Goal: Book appointment/travel/reservation

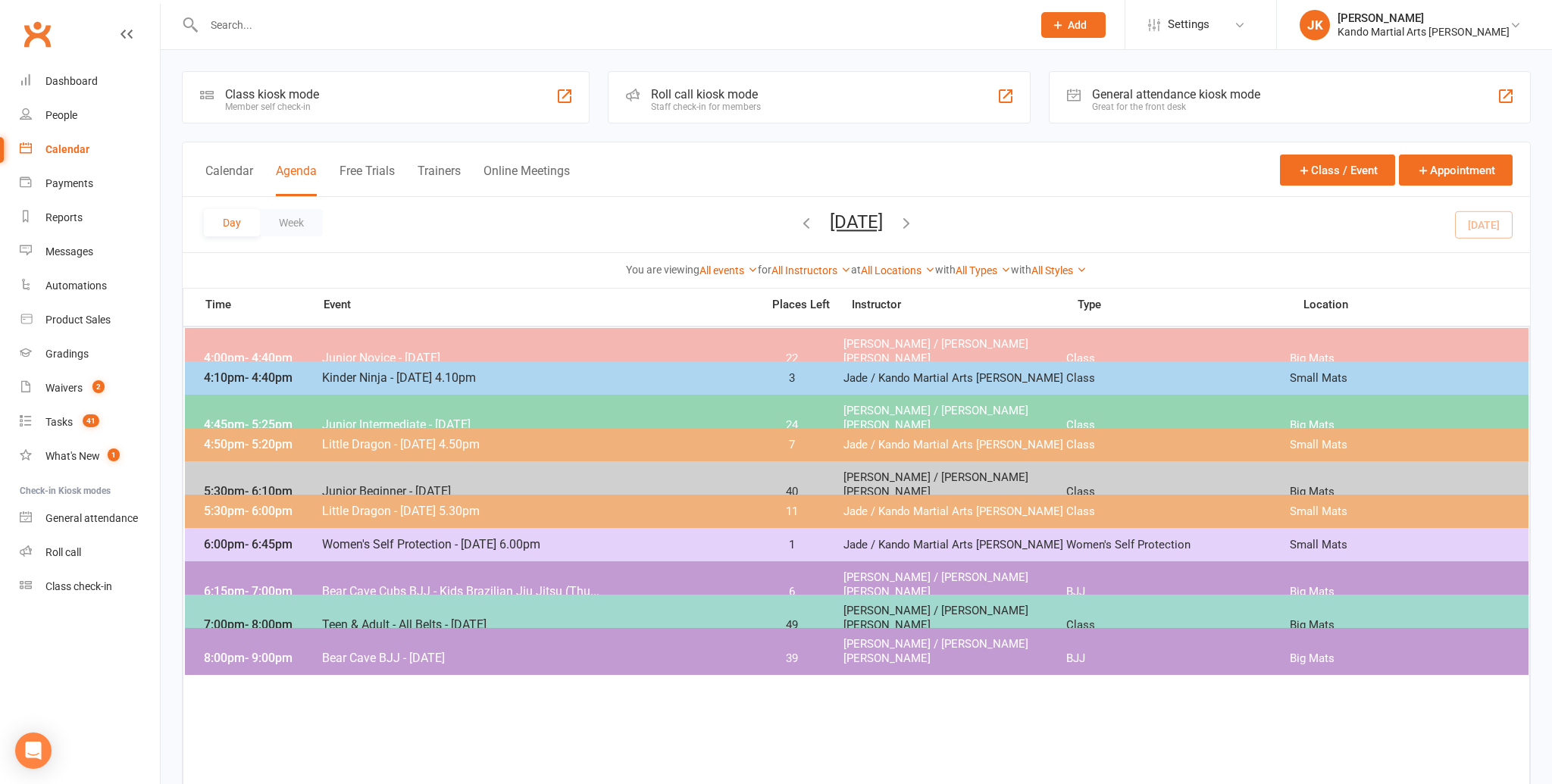
click at [587, 617] on span "Teen & Adult - All Belts - [DATE]" at bounding box center [537, 624] width 431 height 15
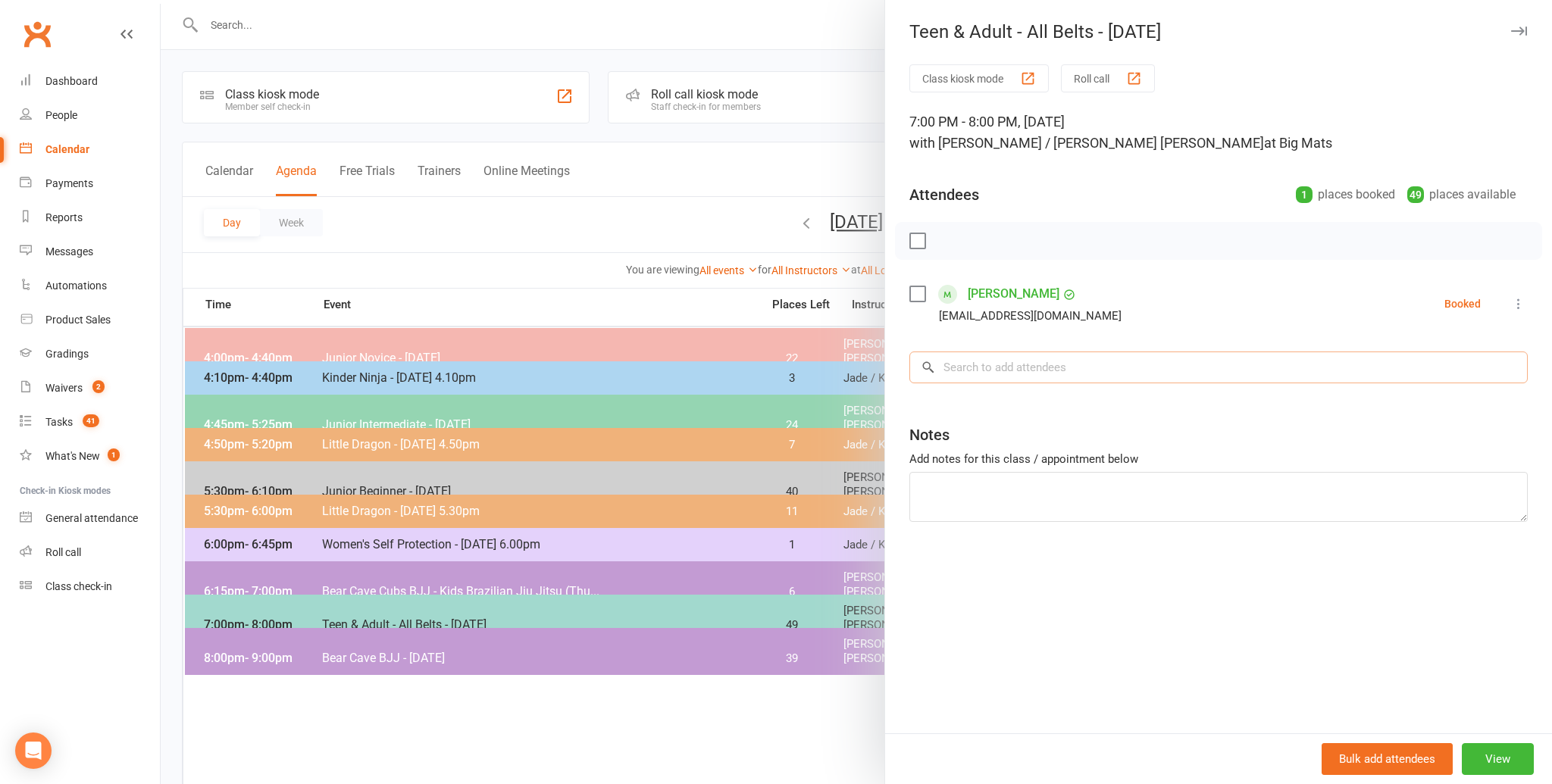
click at [1034, 367] on input "search" at bounding box center [1217, 367] width 618 height 32
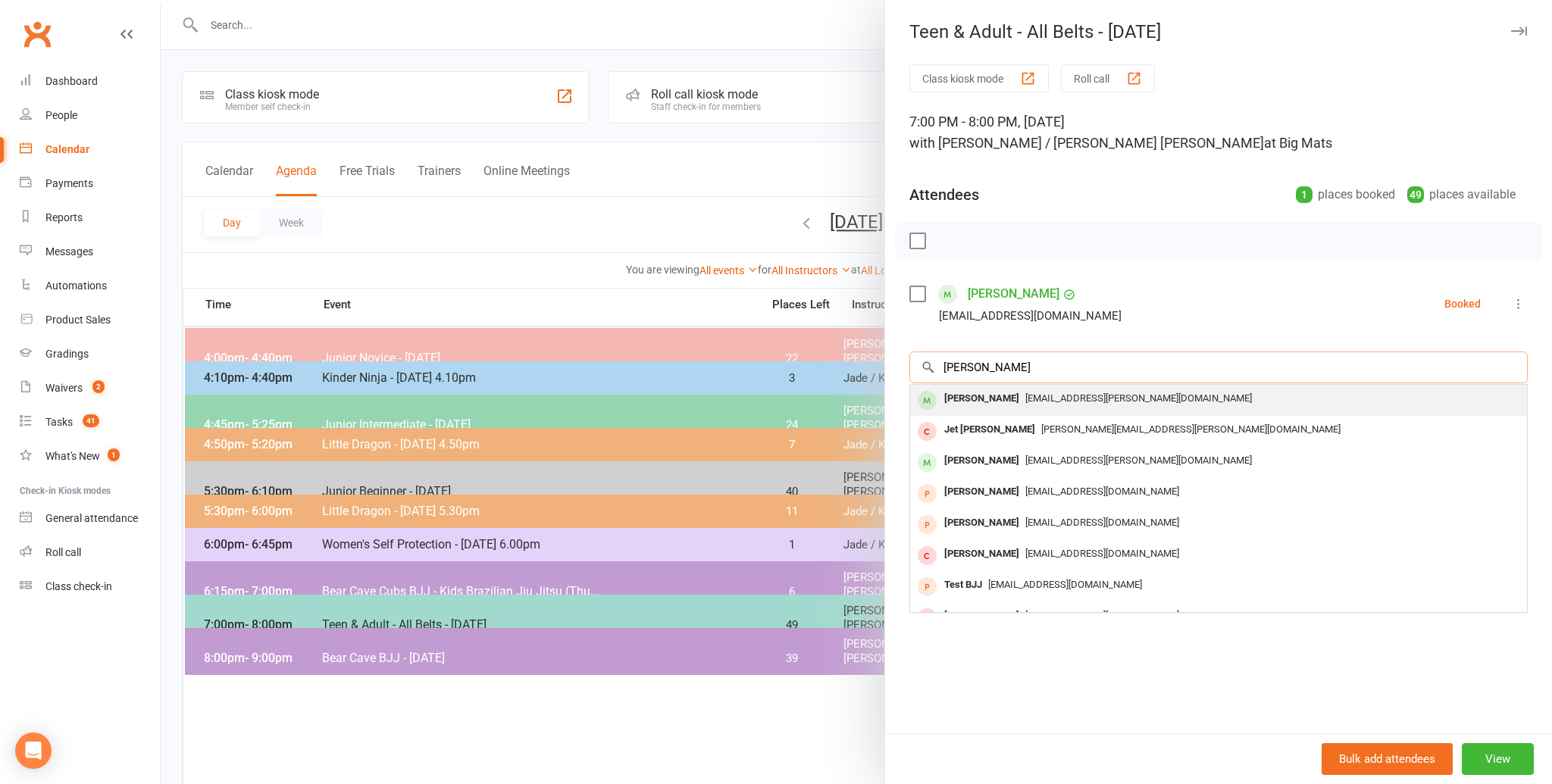
type input "[PERSON_NAME]"
click at [1041, 388] on div "[EMAIL_ADDRESS][PERSON_NAME][DOMAIN_NAME]" at bounding box center [1218, 398] width 605 height 22
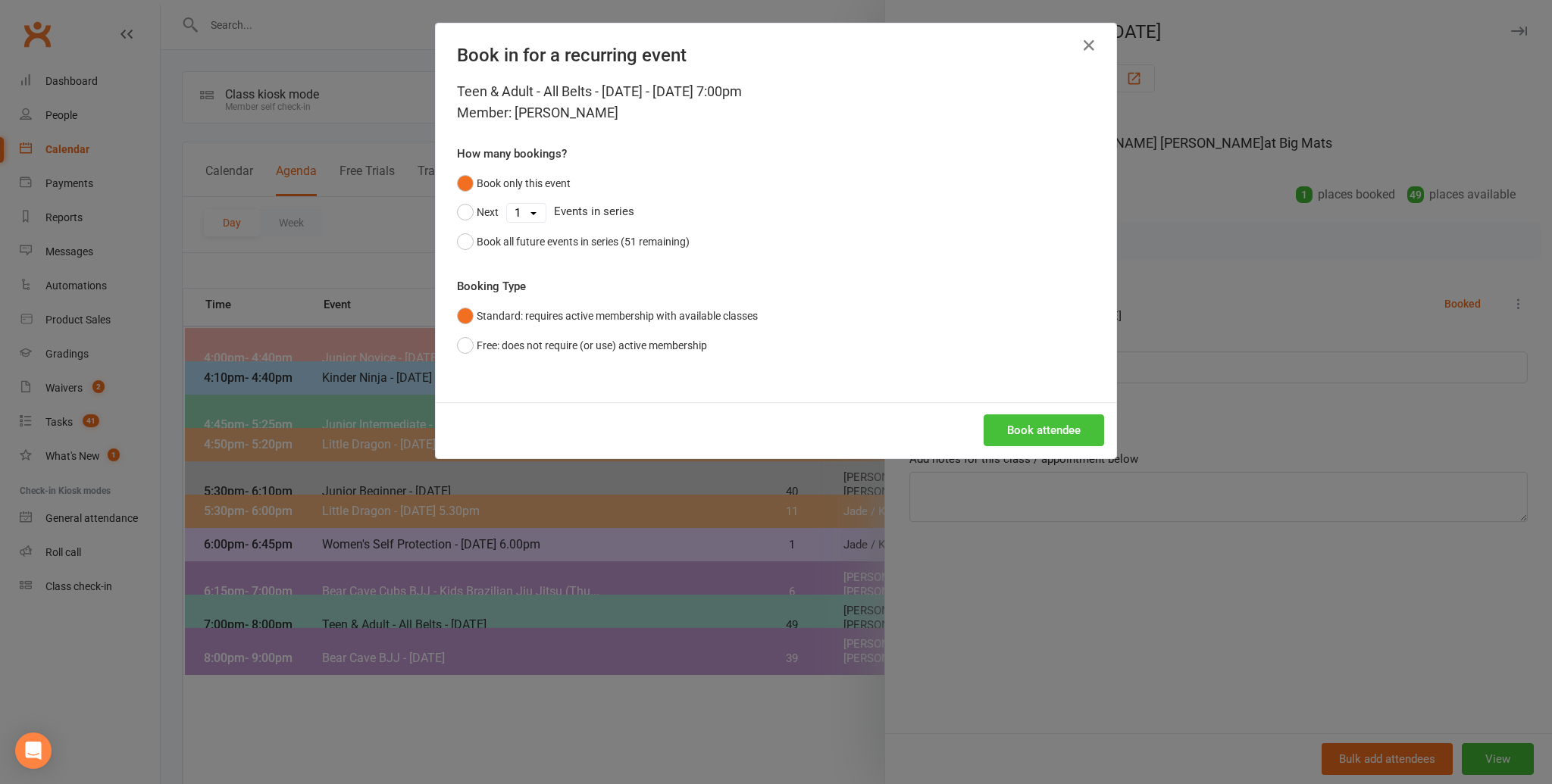
click at [1033, 424] on button "Book attendee" at bounding box center [1044, 431] width 121 height 32
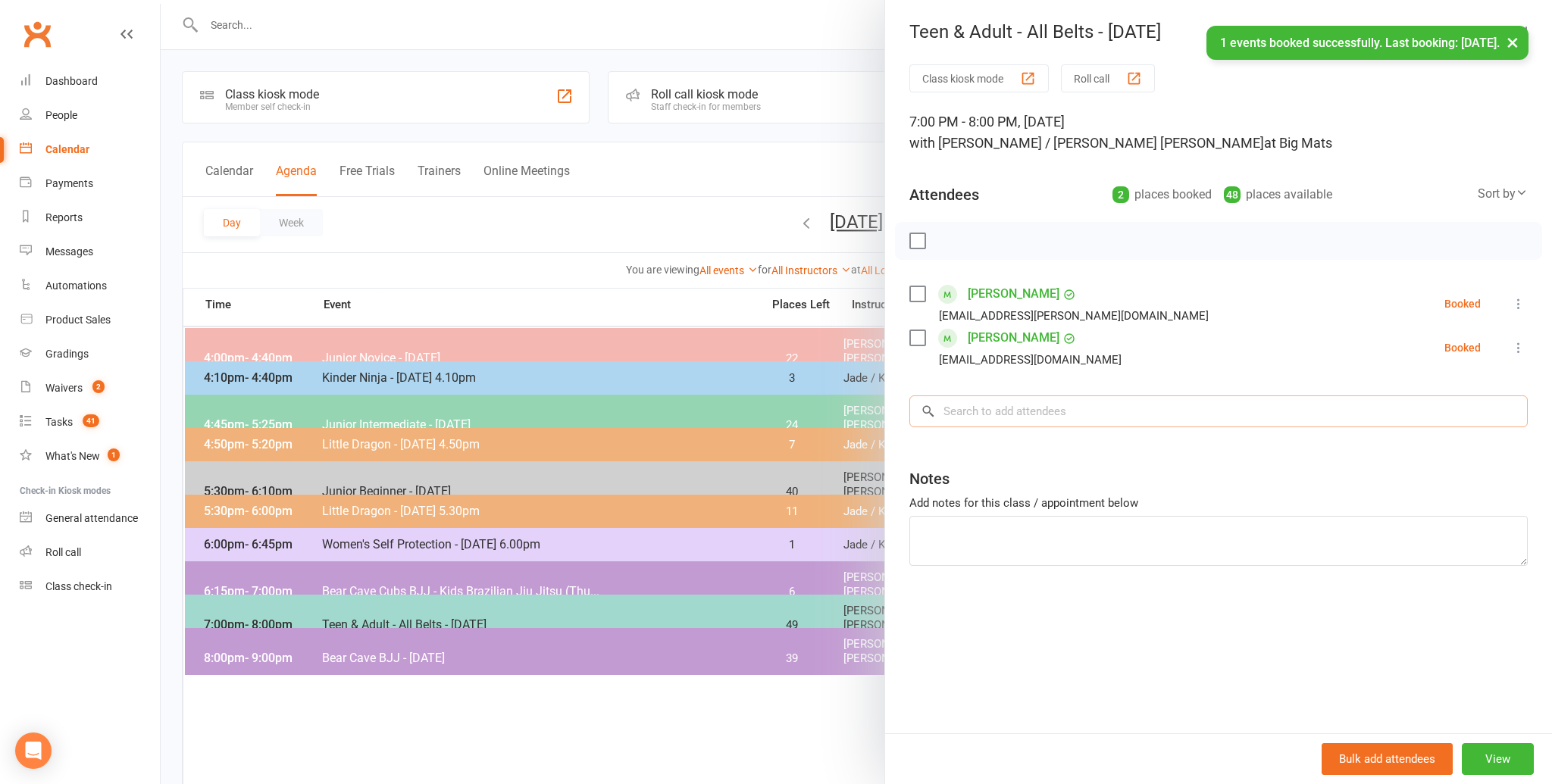
click at [1033, 416] on input "search" at bounding box center [1217, 411] width 618 height 32
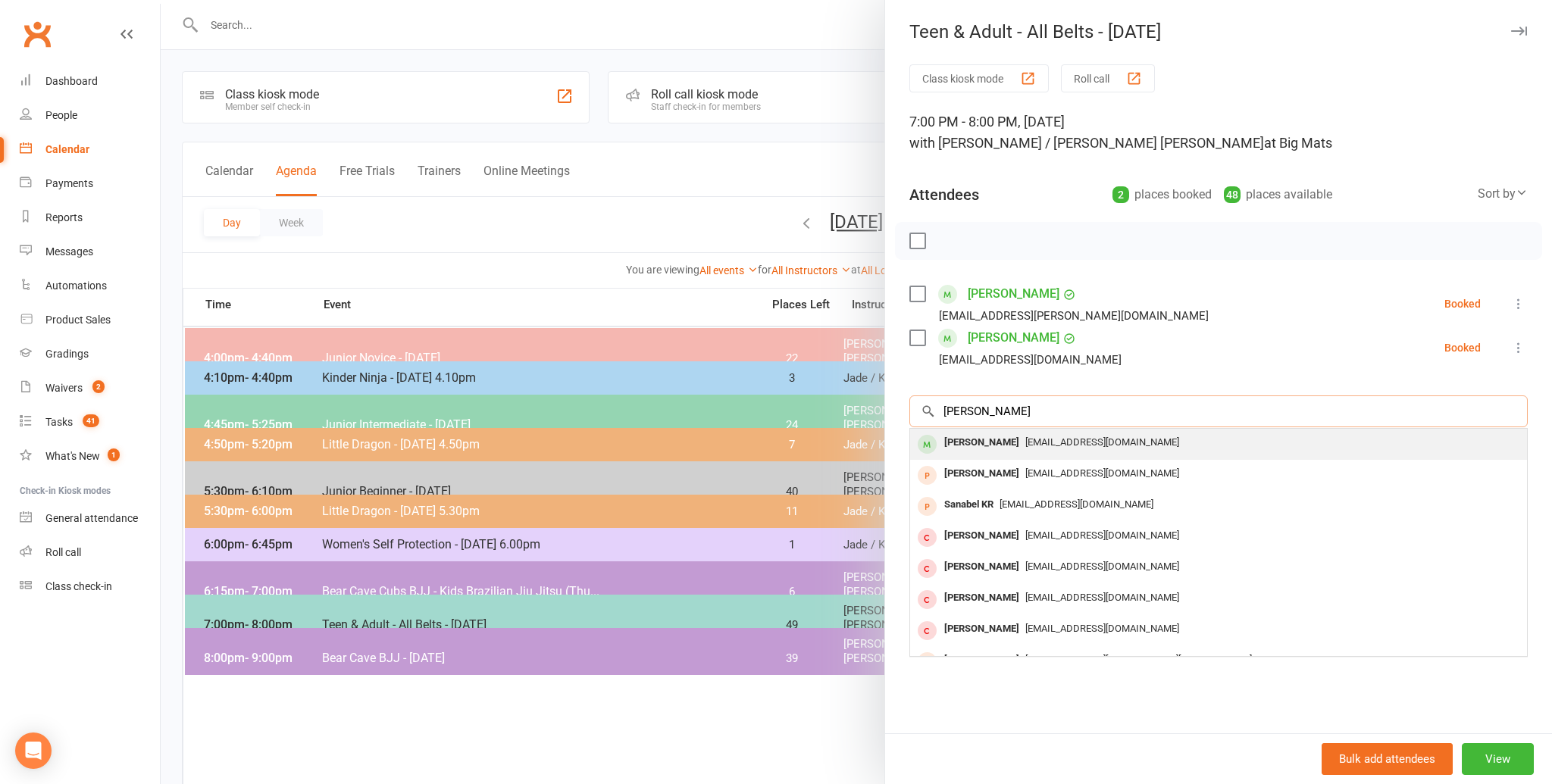
type input "[PERSON_NAME]"
click at [1060, 438] on span "[EMAIL_ADDRESS][DOMAIN_NAME]" at bounding box center [1101, 441] width 154 height 11
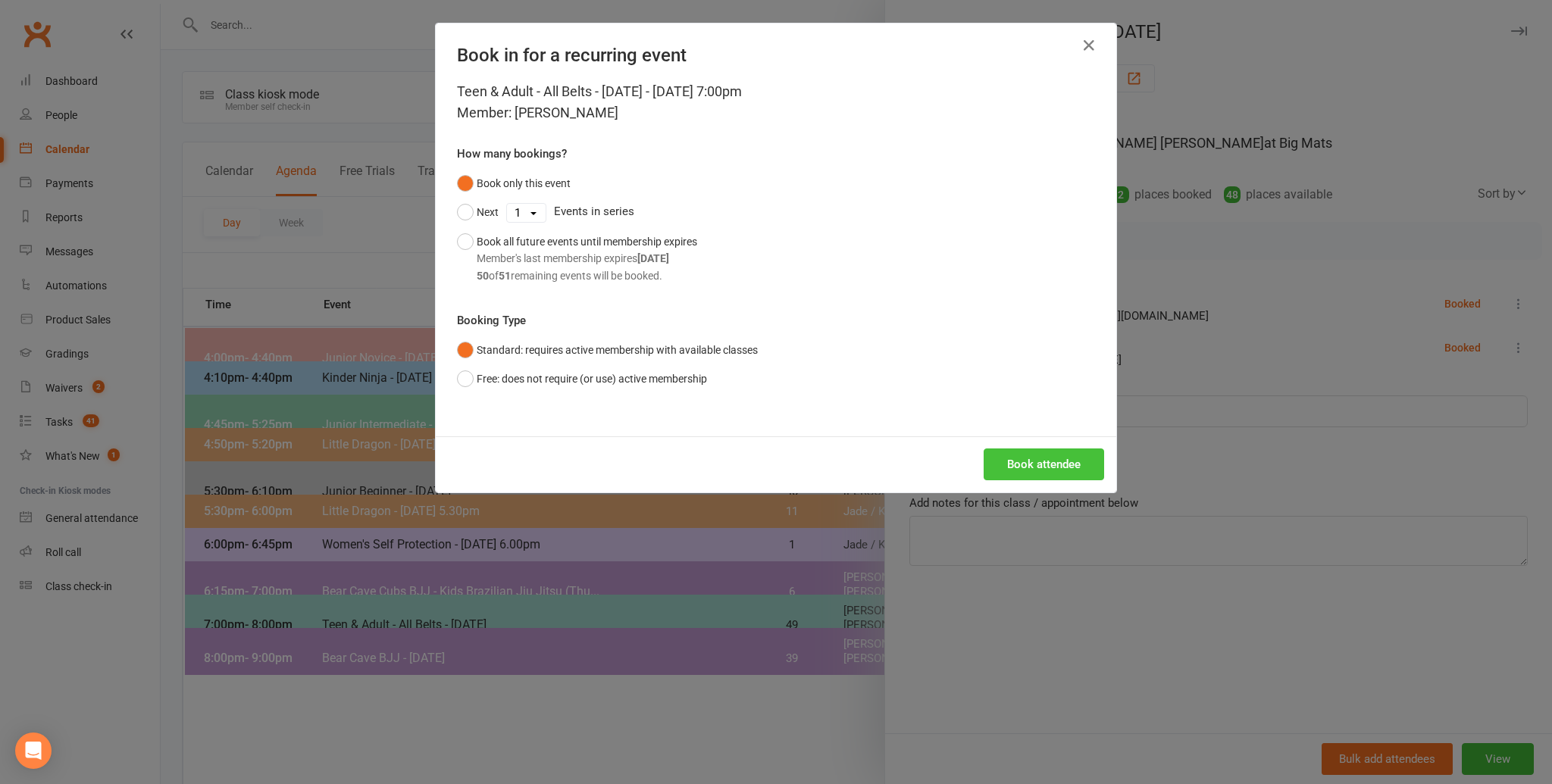
click at [1048, 454] on button "Book attendee" at bounding box center [1044, 464] width 121 height 32
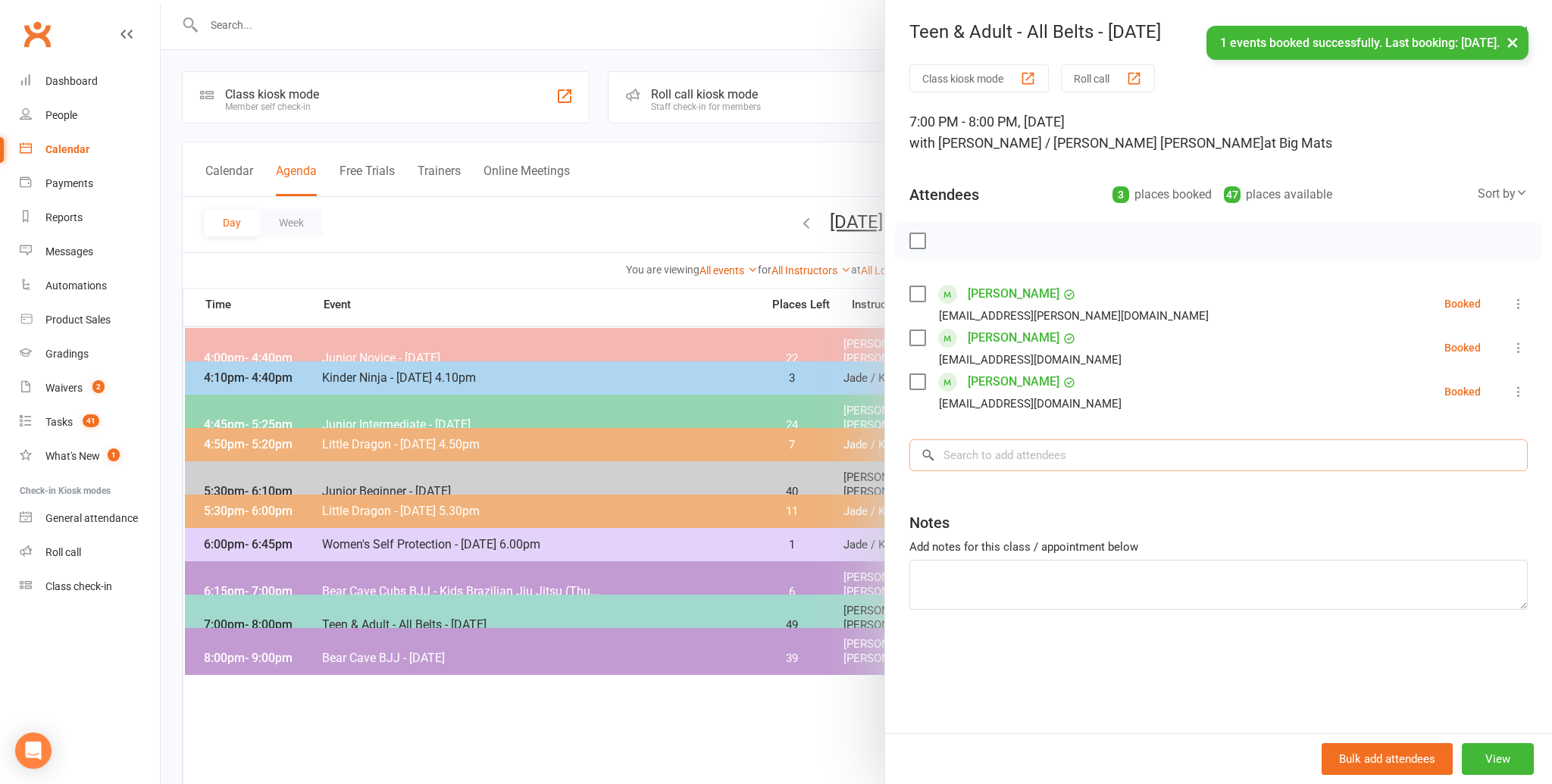
click at [1049, 455] on input "search" at bounding box center [1217, 455] width 618 height 32
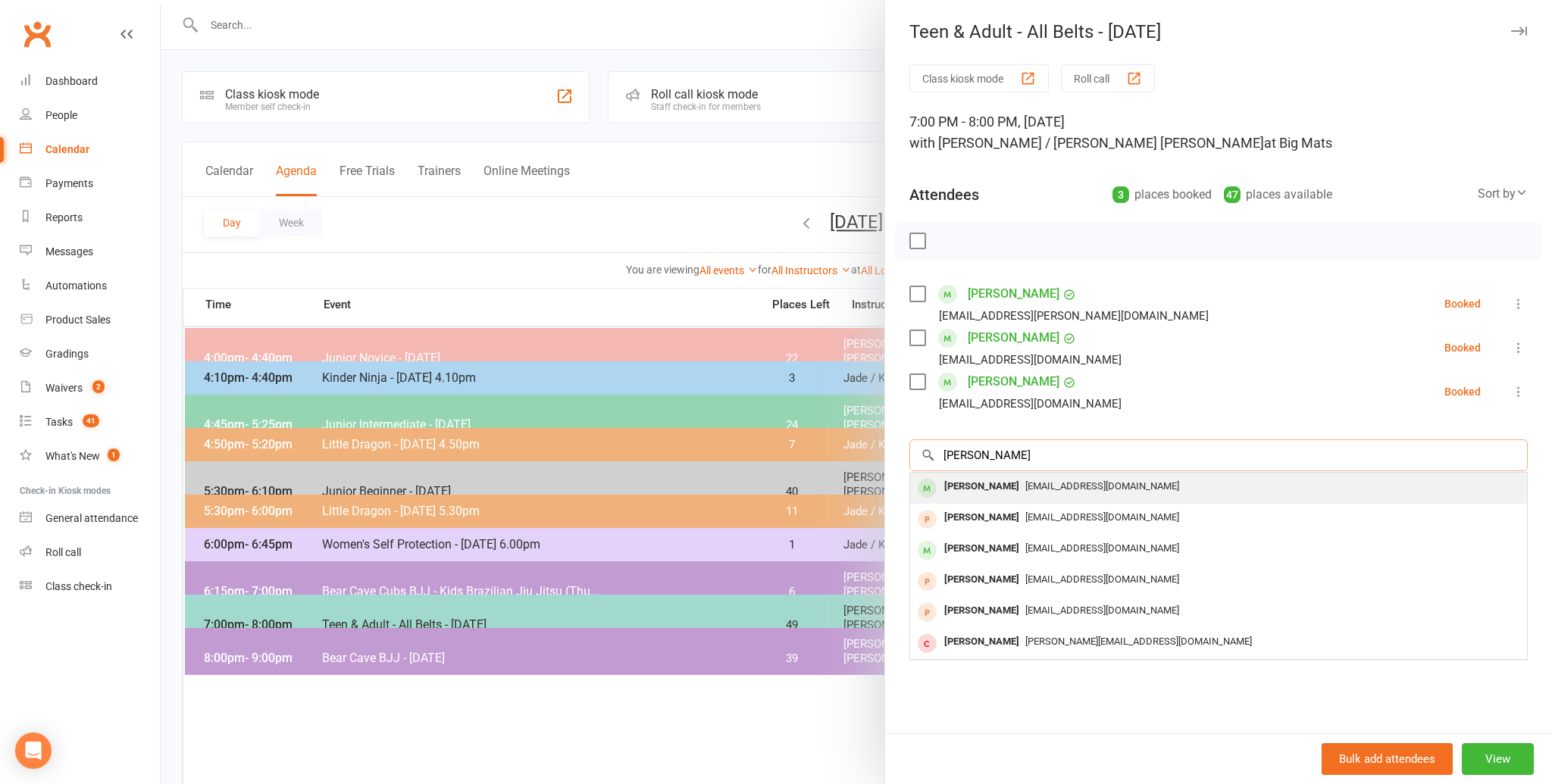
type input "[PERSON_NAME]"
click at [1045, 477] on div "[EMAIL_ADDRESS][DOMAIN_NAME]" at bounding box center [1218, 486] width 605 height 22
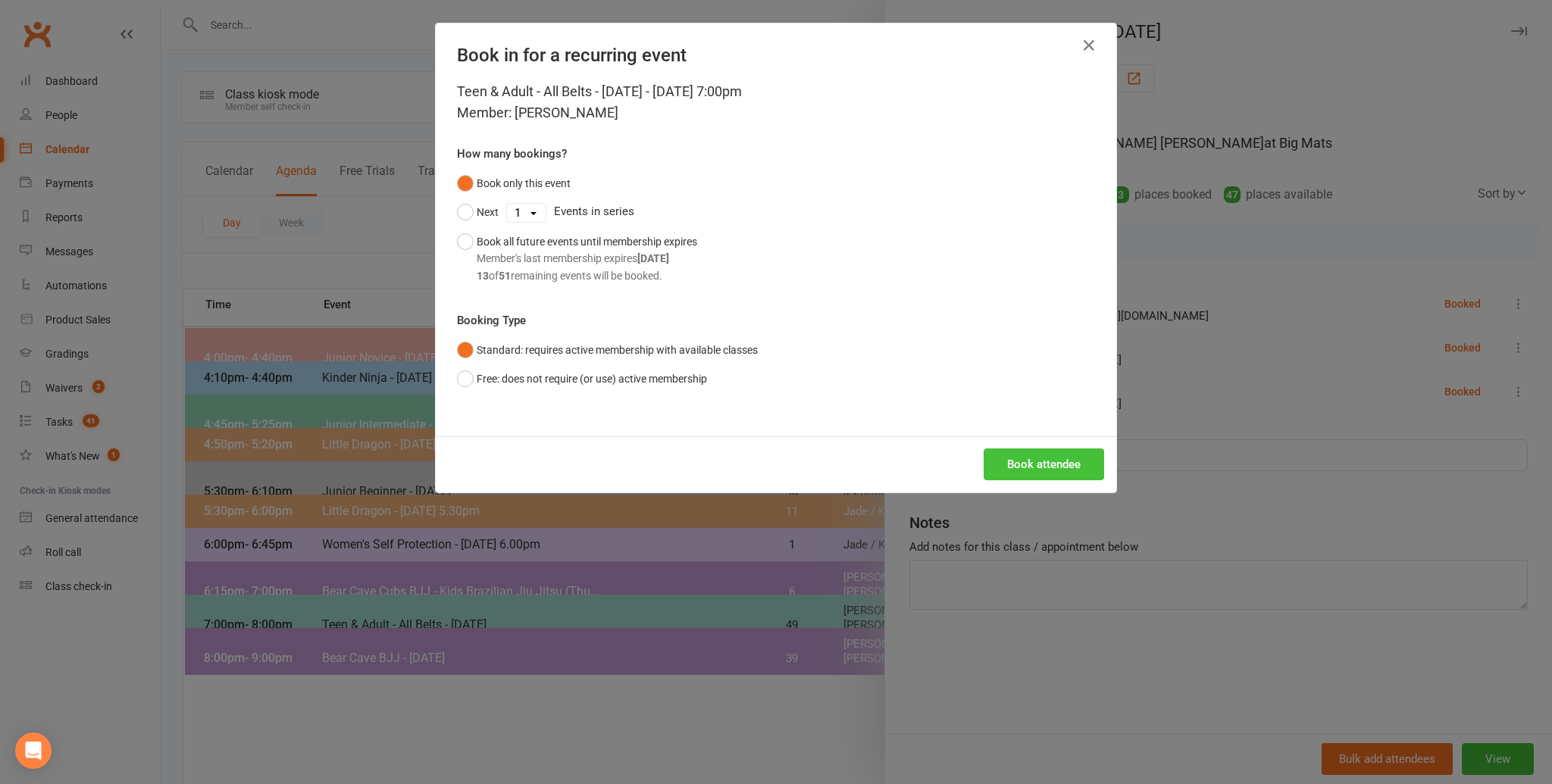
click at [1045, 455] on button "Book attendee" at bounding box center [1044, 464] width 121 height 32
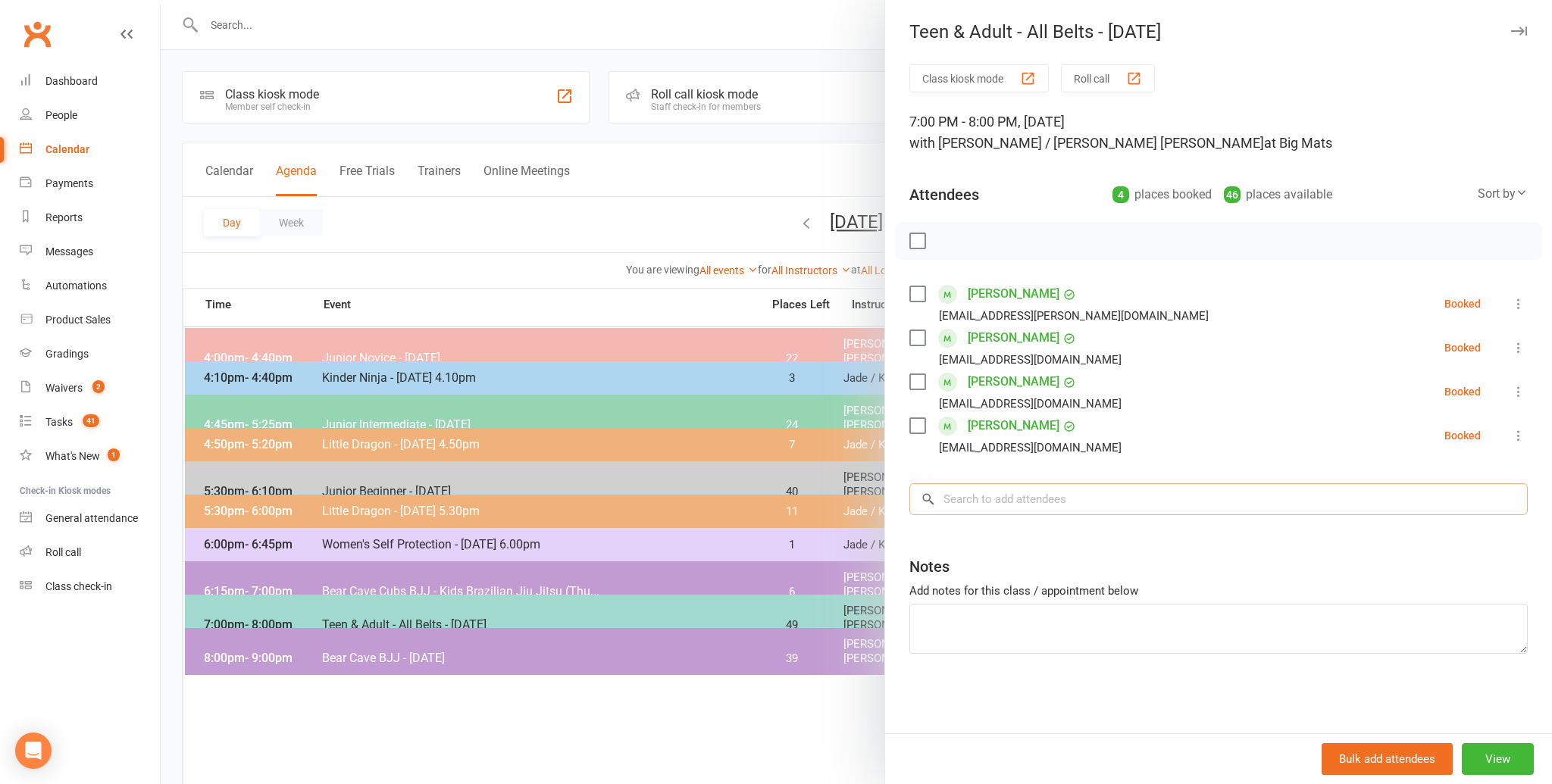
click at [1037, 506] on input "search" at bounding box center [1217, 499] width 618 height 32
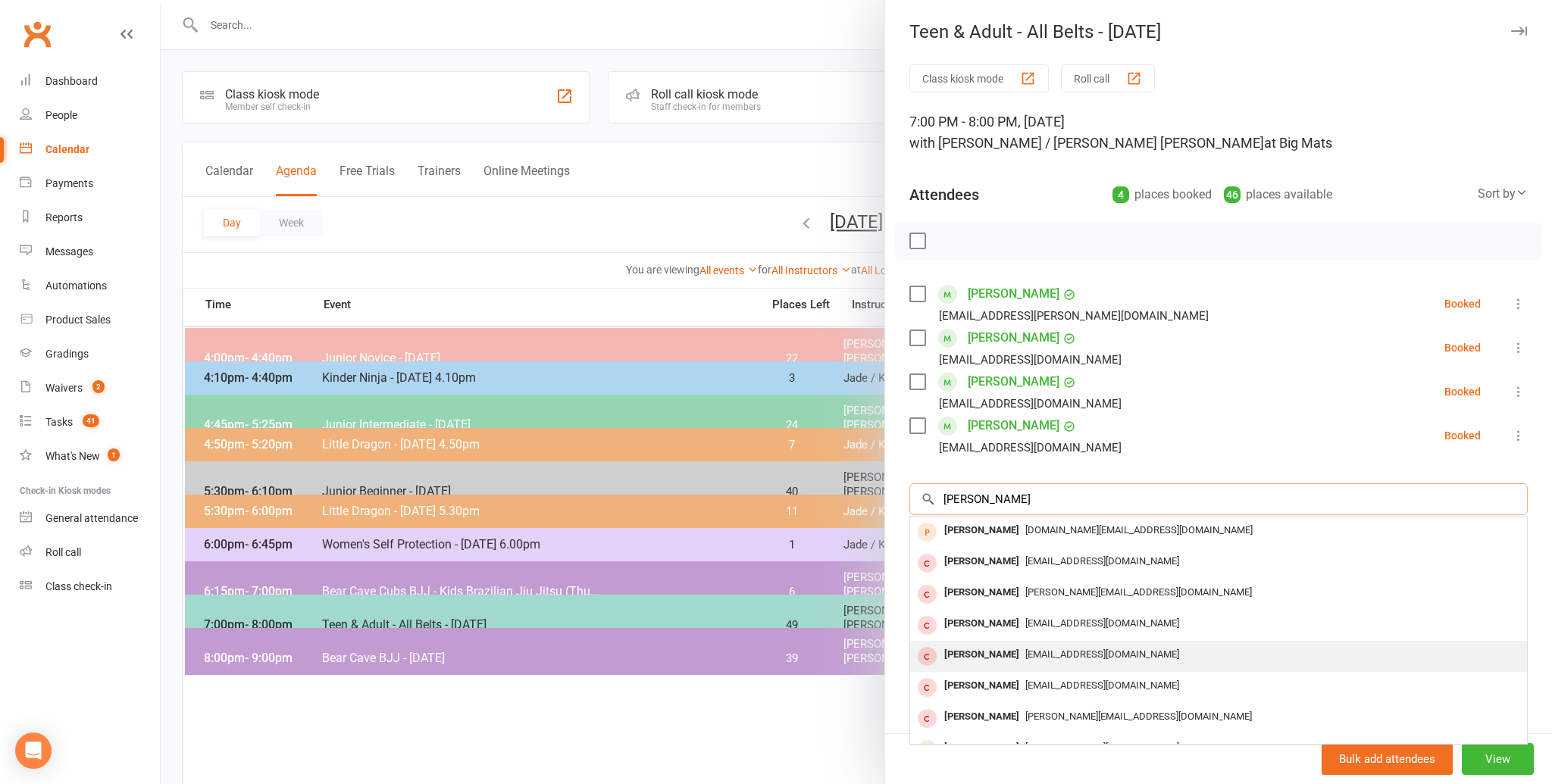
scroll to position [82, 0]
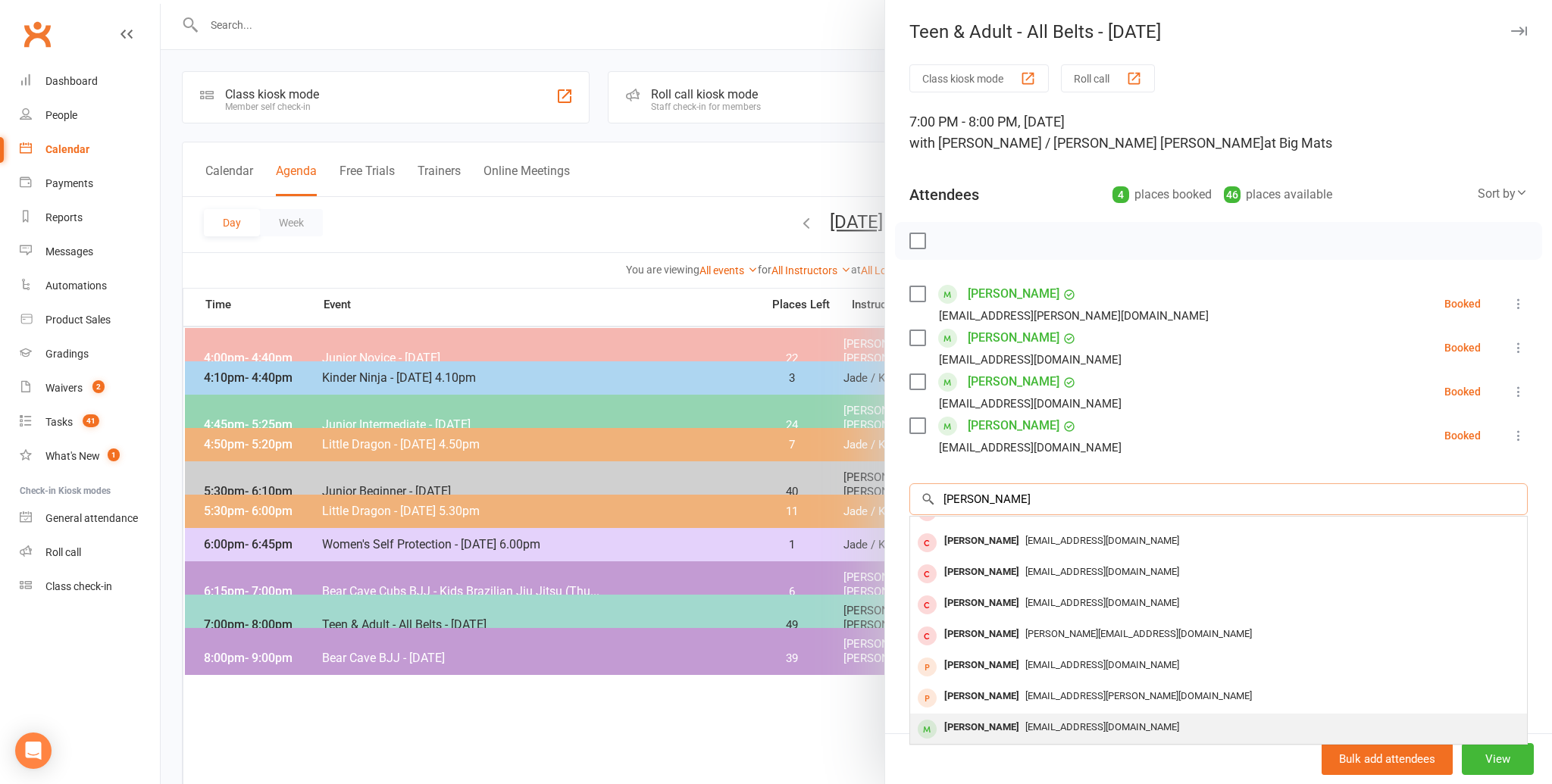
type input "[PERSON_NAME]"
click at [1023, 718] on div "[PERSON_NAME]" at bounding box center [981, 727] width 87 height 22
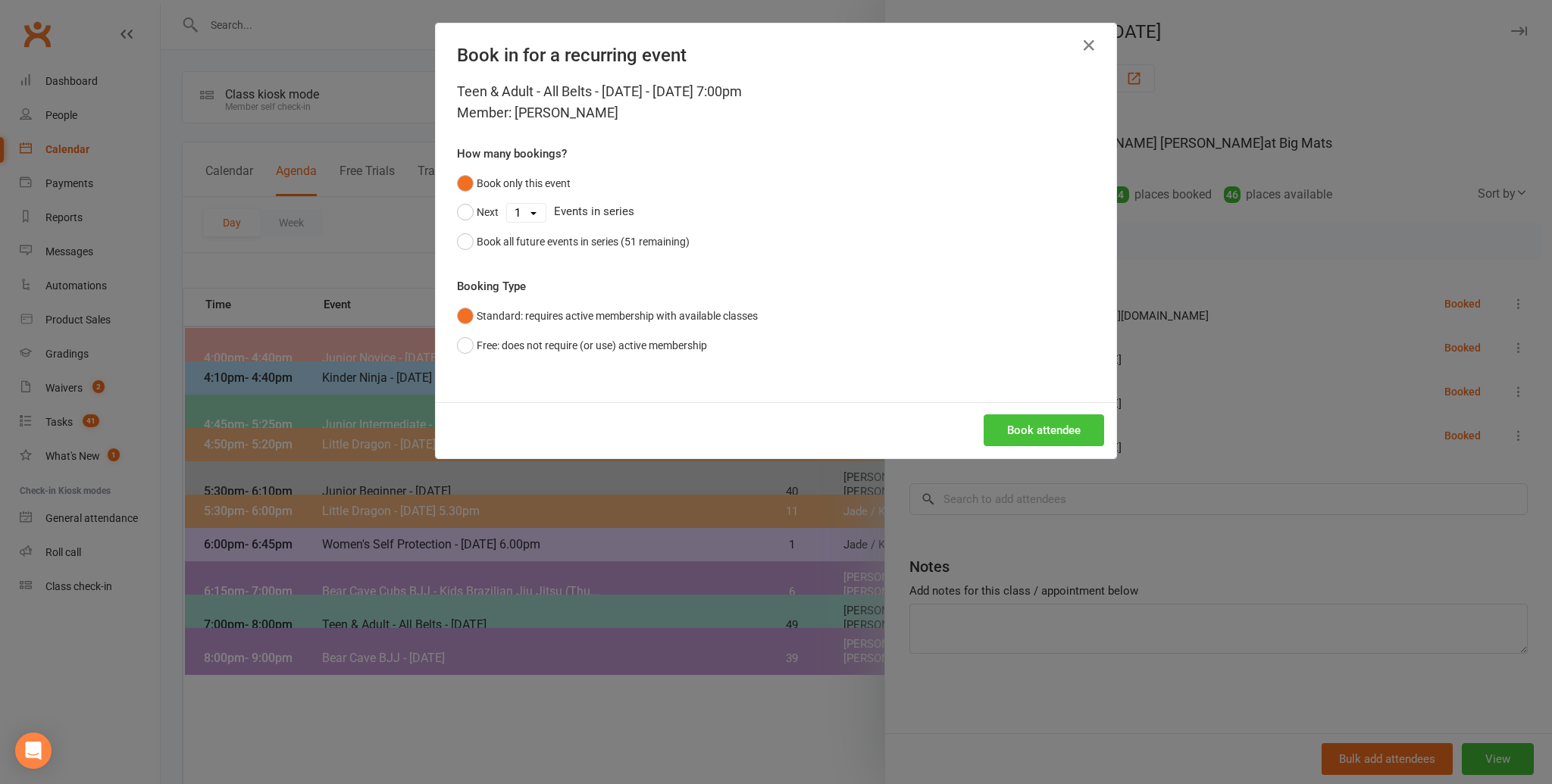
click at [1022, 431] on button "Book attendee" at bounding box center [1044, 431] width 121 height 32
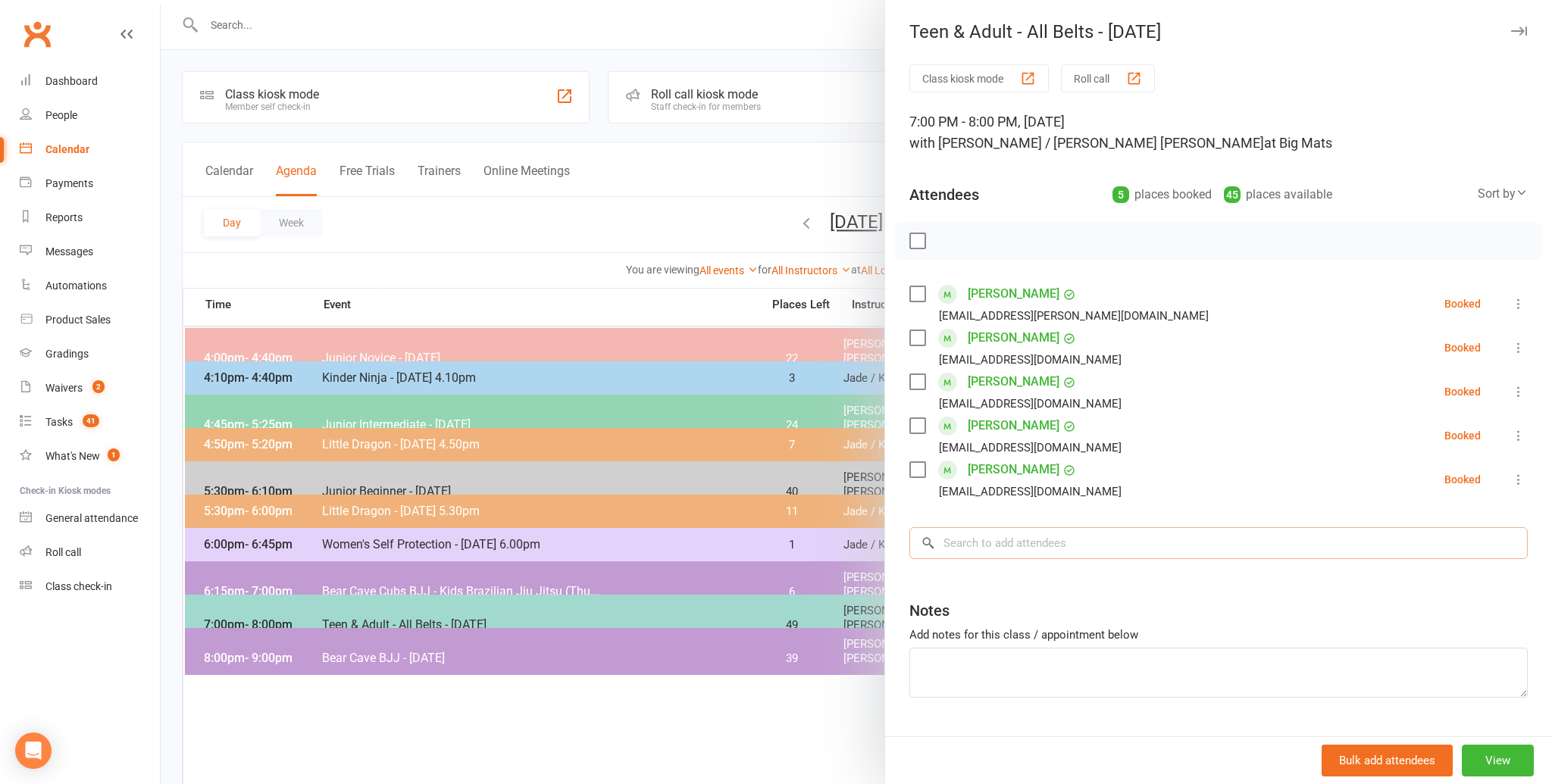
click at [965, 551] on input "search" at bounding box center [1217, 543] width 618 height 32
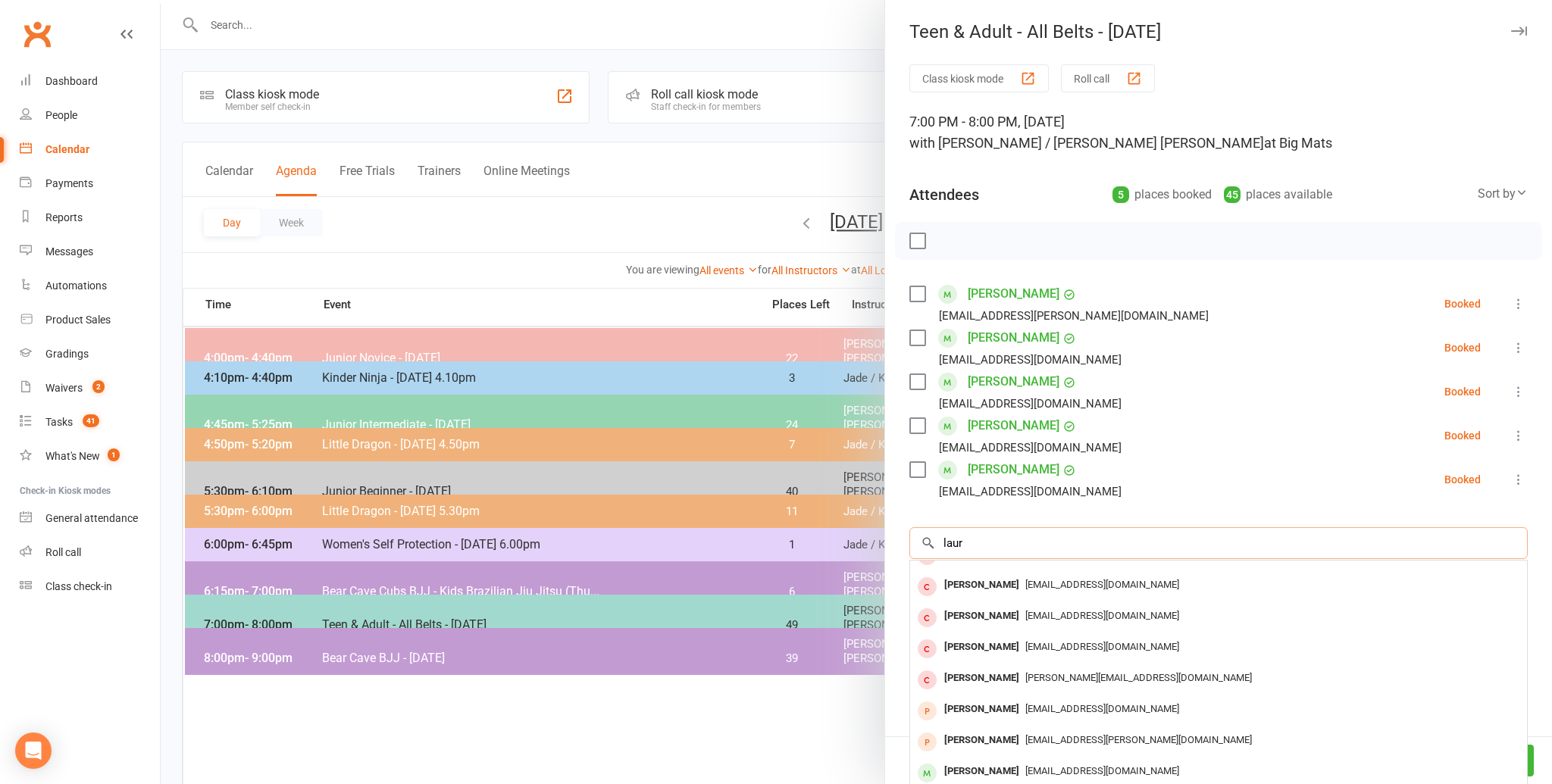
scroll to position [0, 0]
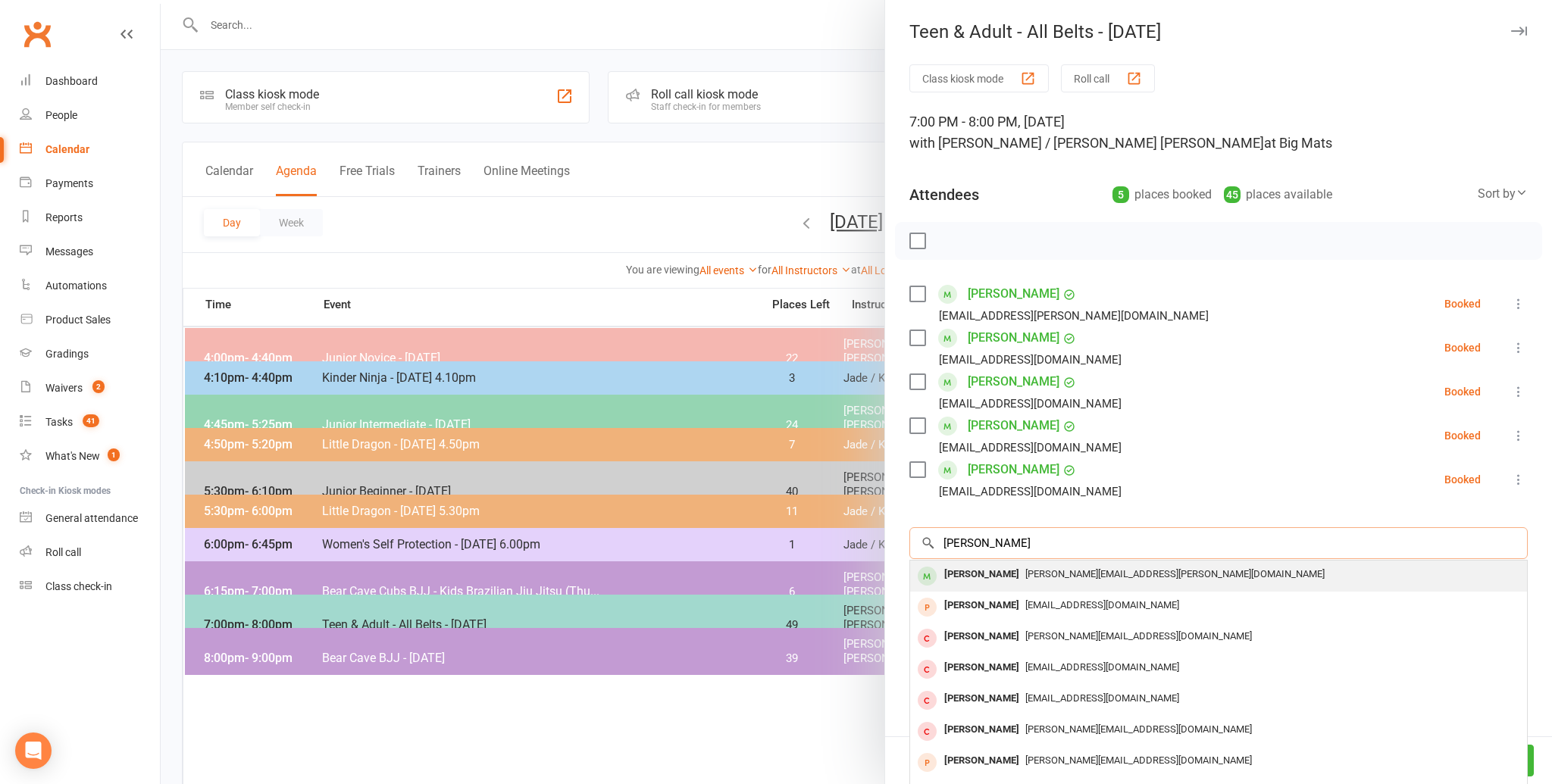
type input "[PERSON_NAME]"
click at [1025, 578] on span "[PERSON_NAME][EMAIL_ADDRESS][PERSON_NAME][DOMAIN_NAME]" at bounding box center [1175, 573] width 299 height 11
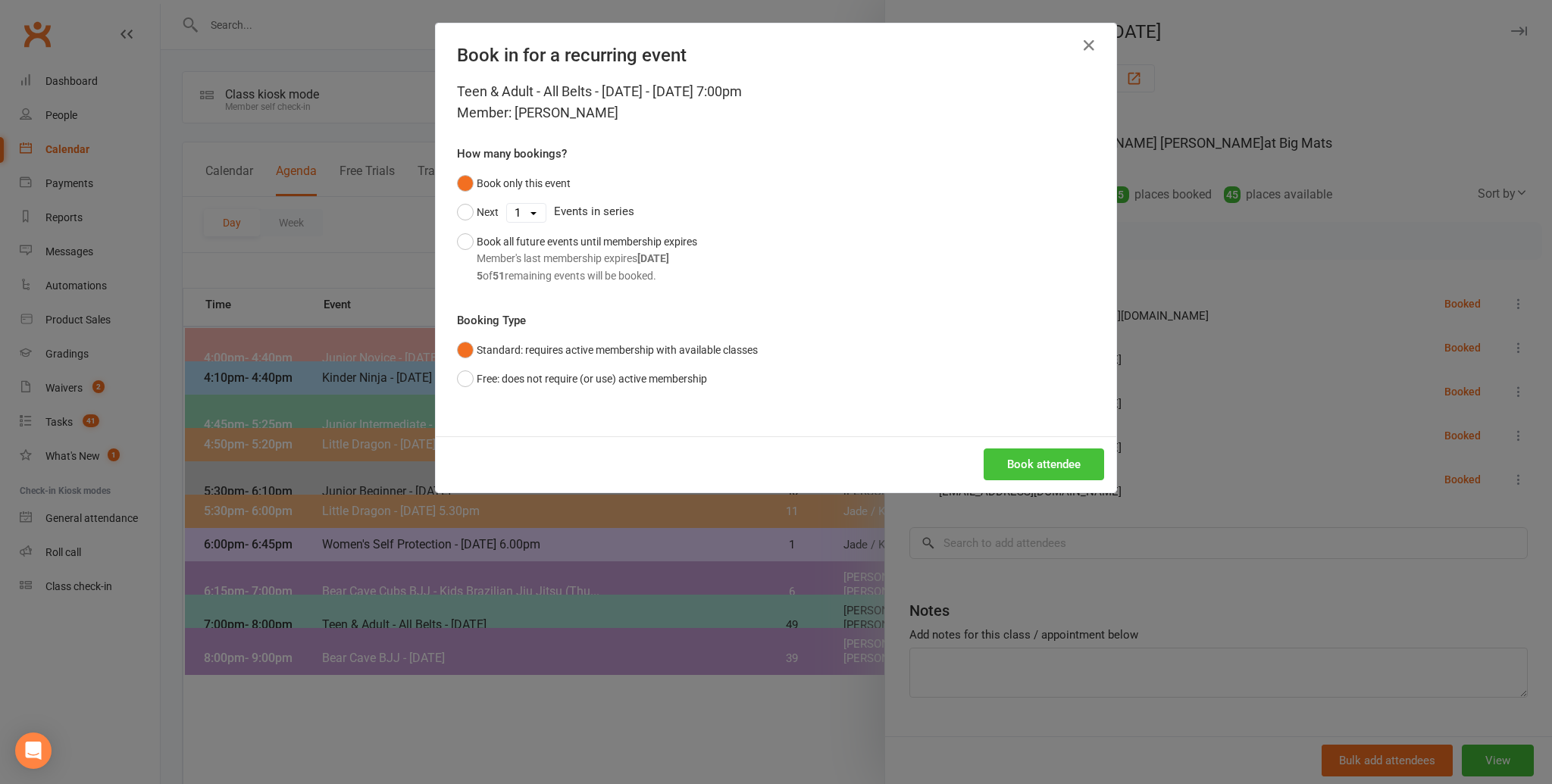
click at [1046, 457] on button "Book attendee" at bounding box center [1044, 464] width 121 height 32
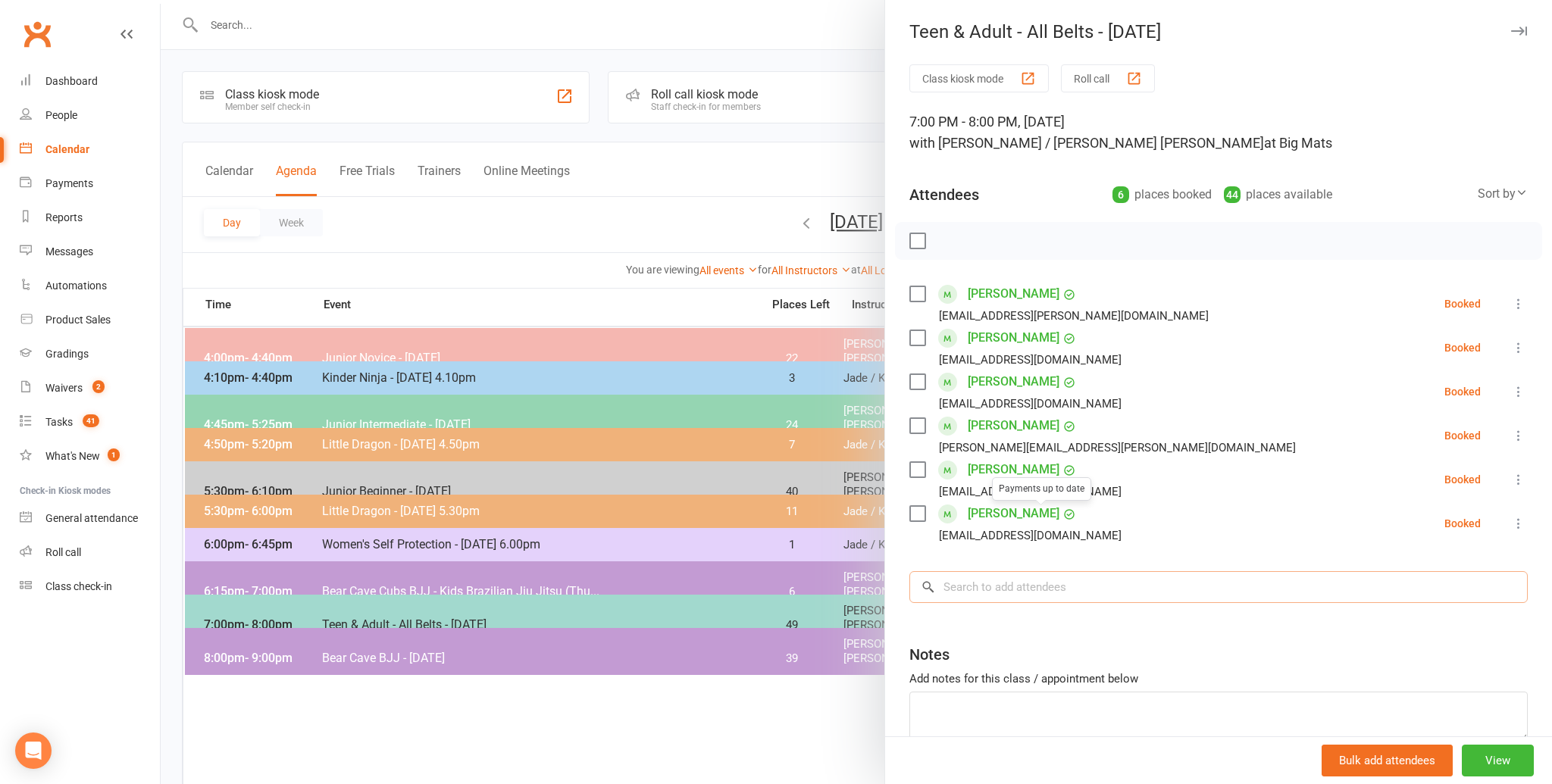
click at [1033, 589] on input "search" at bounding box center [1217, 587] width 618 height 32
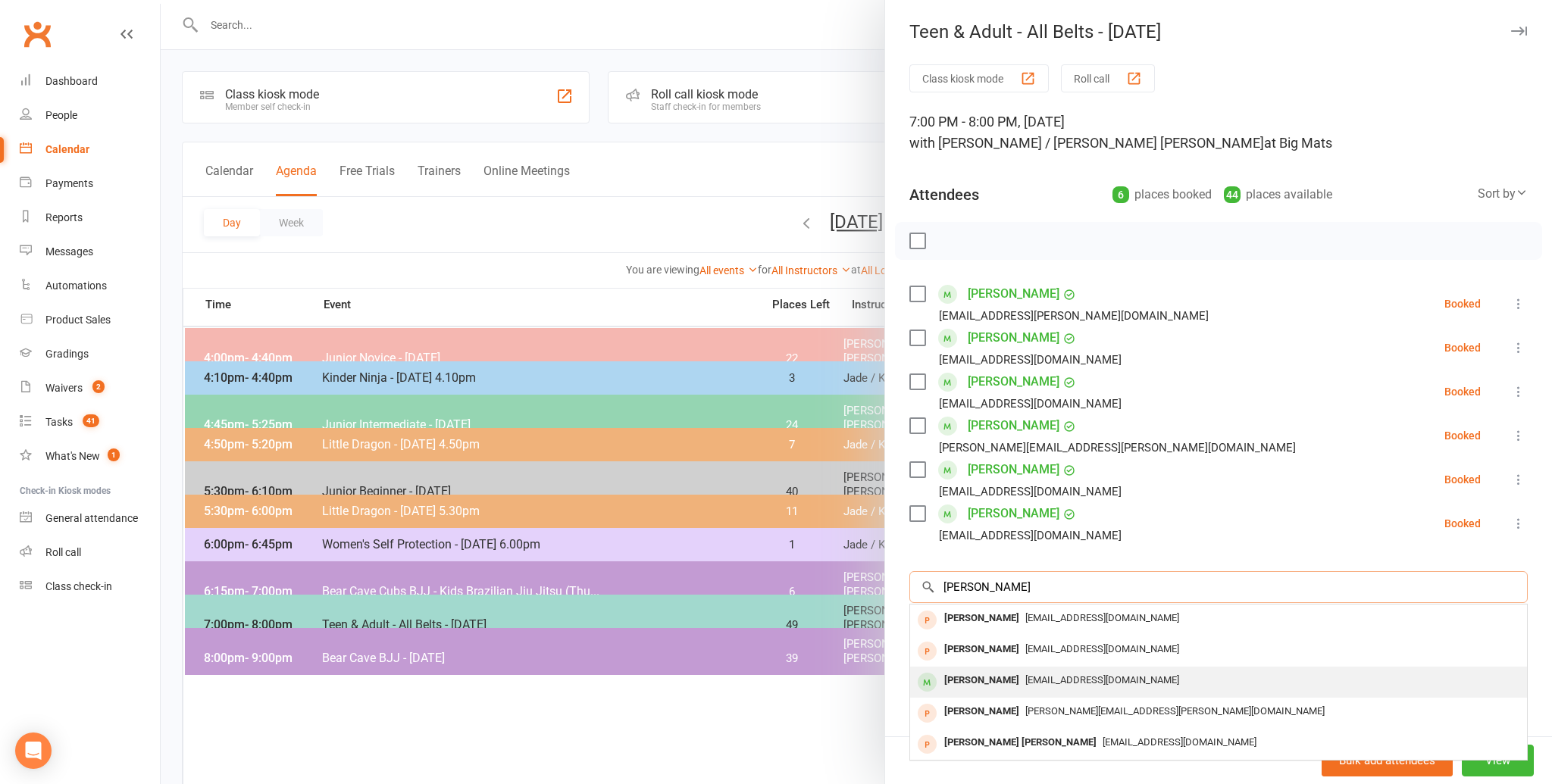
type input "[PERSON_NAME]"
click at [1023, 669] on div "[EMAIL_ADDRESS][DOMAIN_NAME]" at bounding box center [1218, 680] width 605 height 22
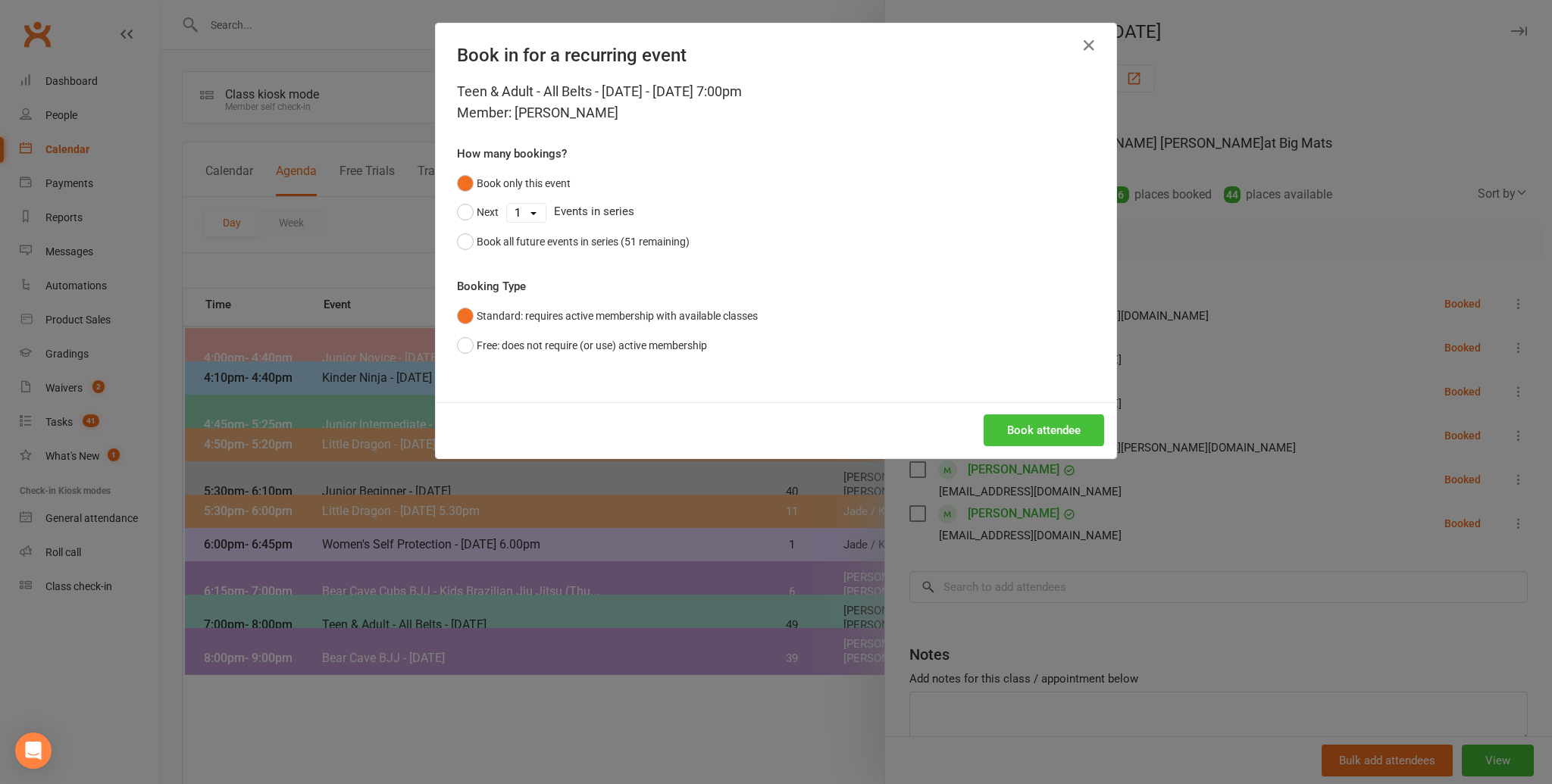
click at [1040, 433] on button "Book attendee" at bounding box center [1044, 431] width 121 height 32
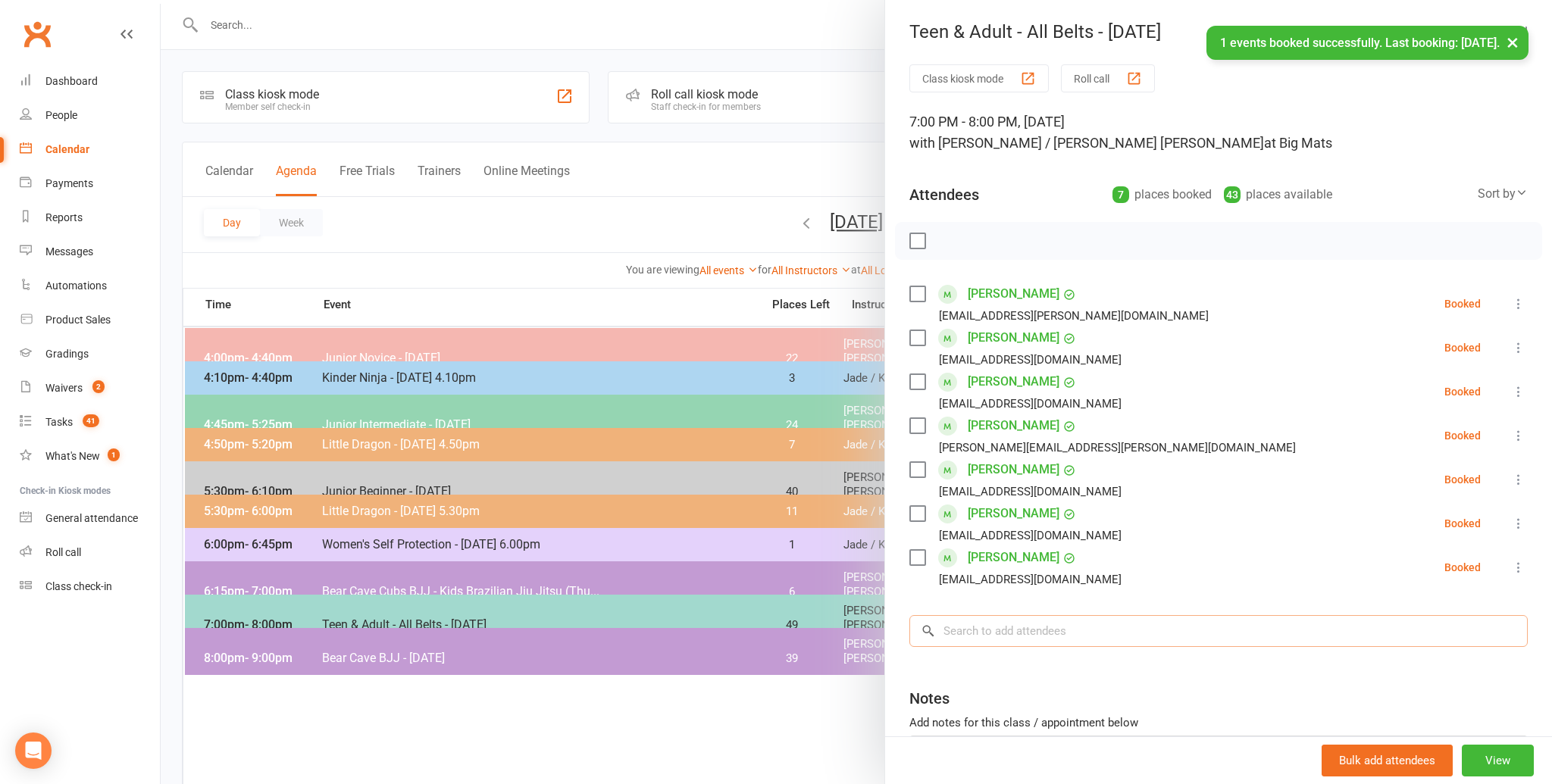
click at [1045, 631] on input "search" at bounding box center [1217, 631] width 618 height 32
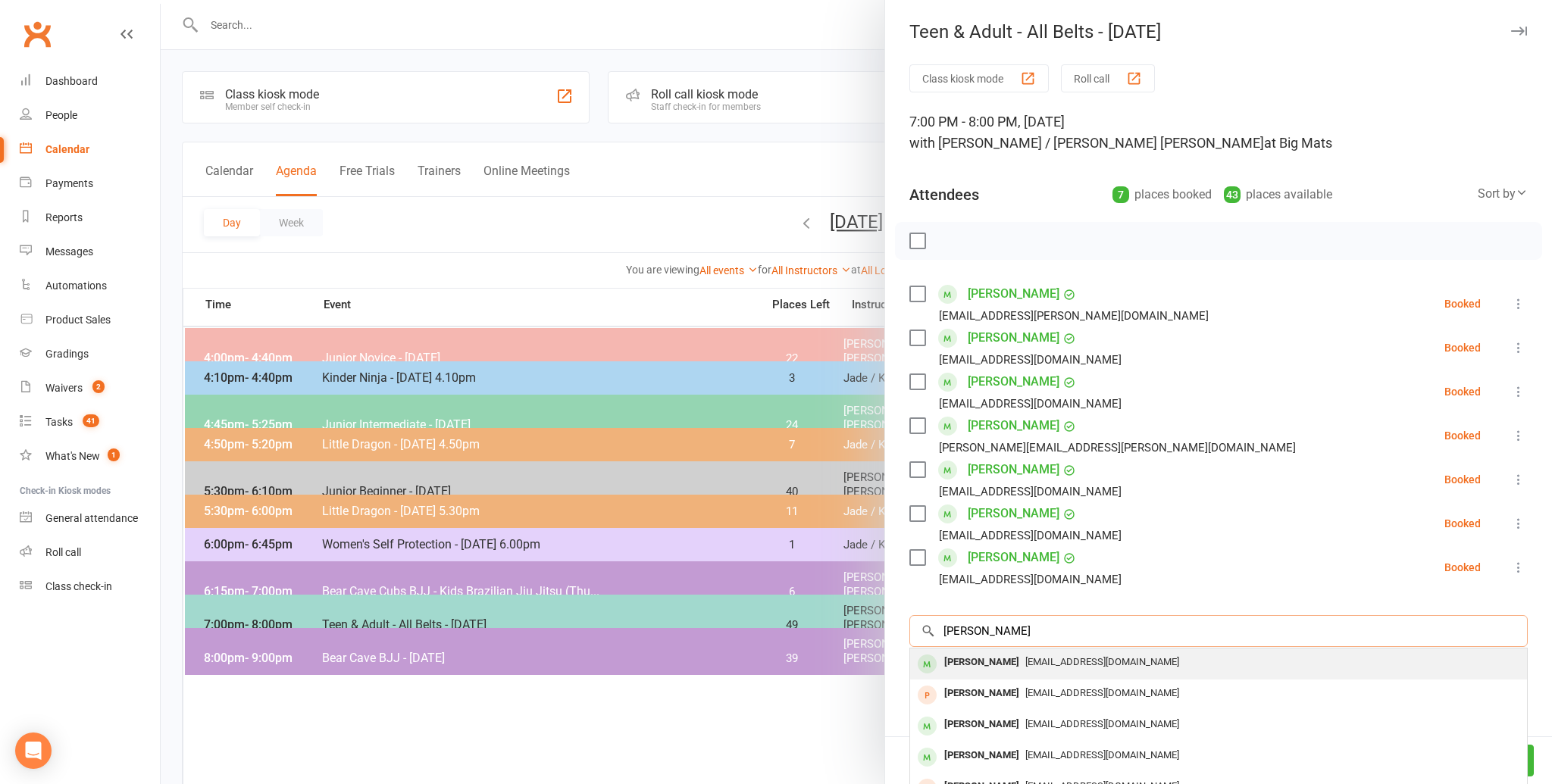
type input "[PERSON_NAME]"
click at [1041, 658] on span "[EMAIL_ADDRESS][DOMAIN_NAME]" at bounding box center [1101, 661] width 154 height 11
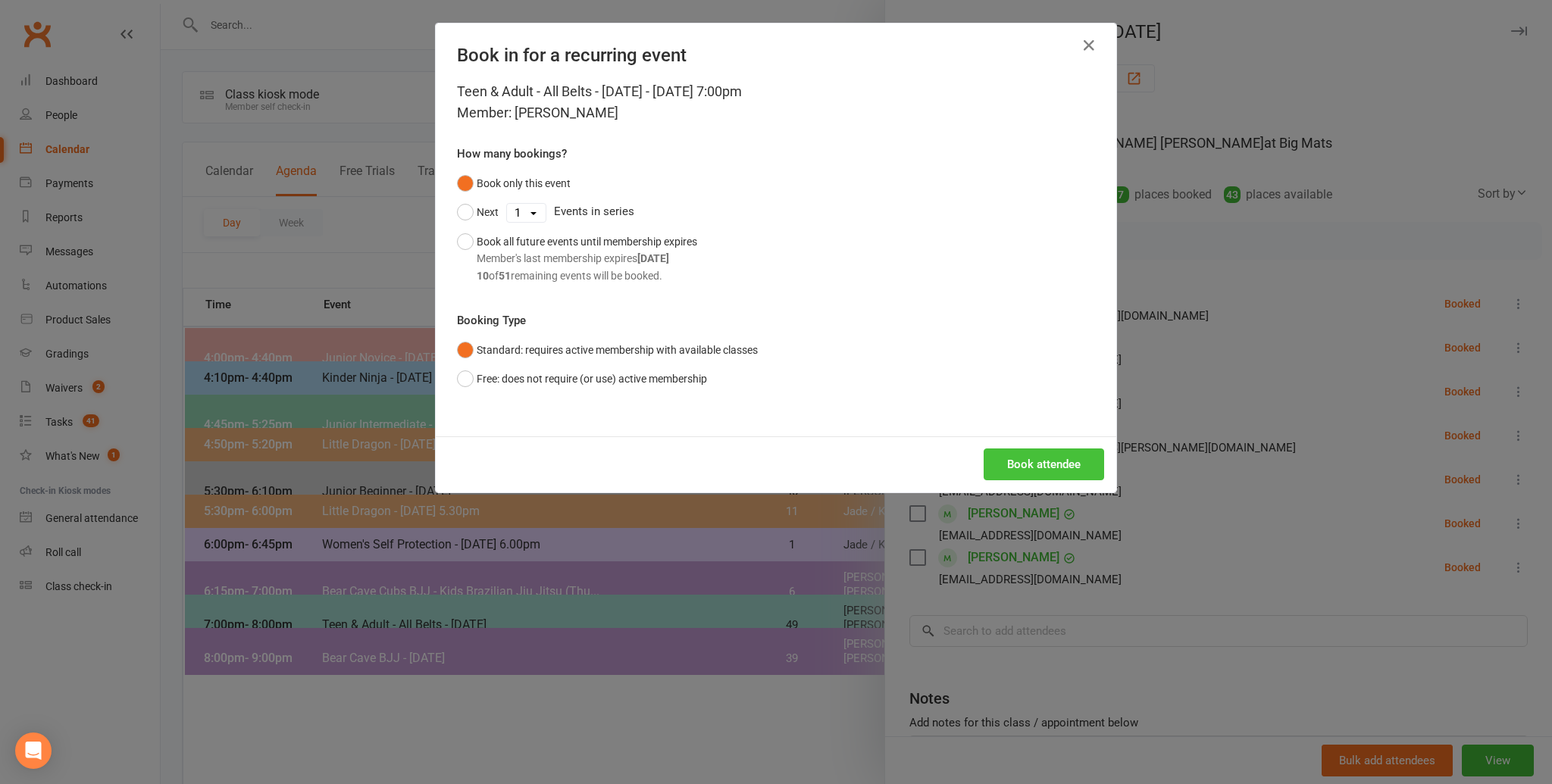
click at [1029, 456] on button "Book attendee" at bounding box center [1044, 464] width 121 height 32
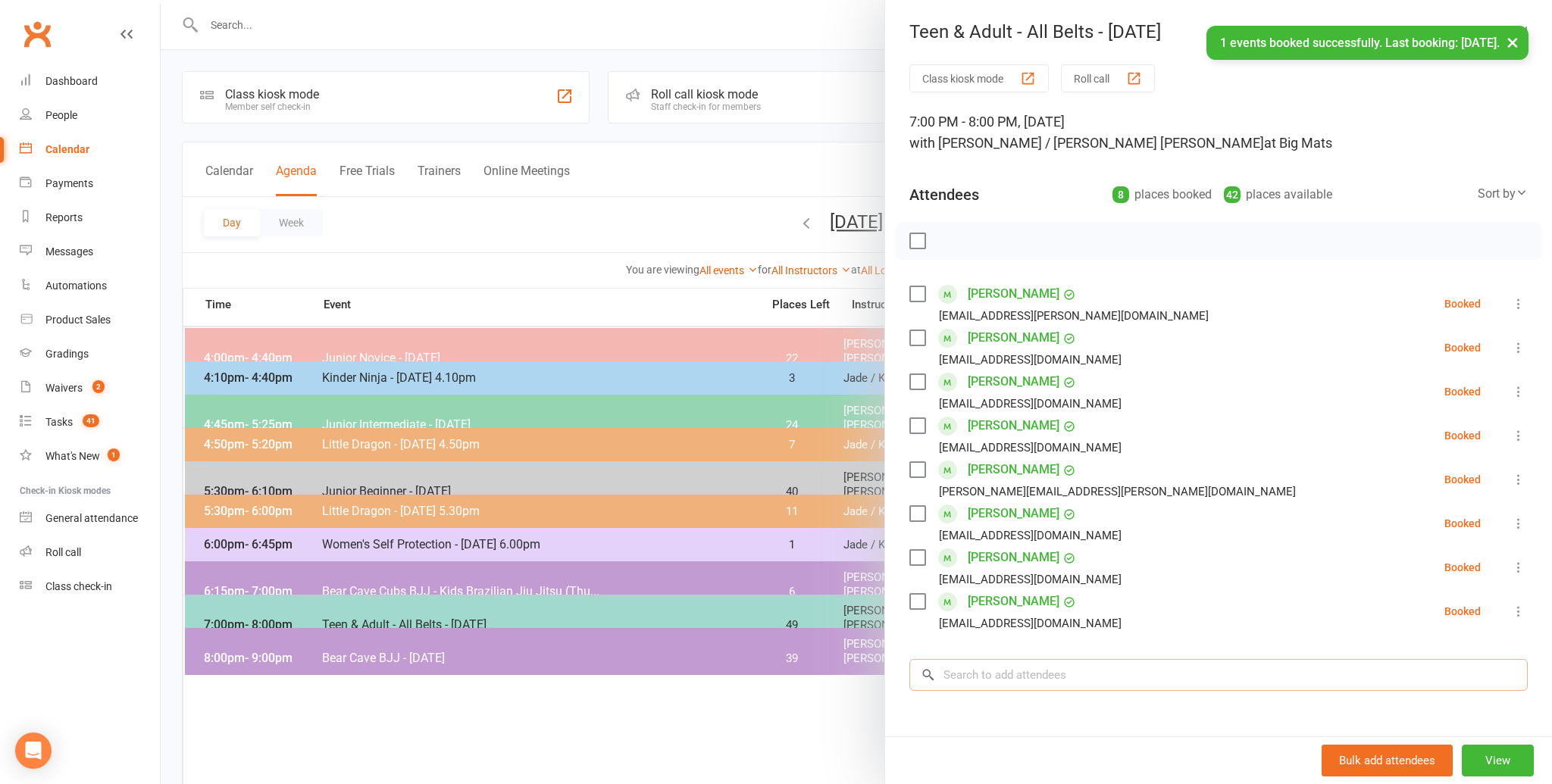
click at [1023, 665] on input "search" at bounding box center [1217, 675] width 618 height 32
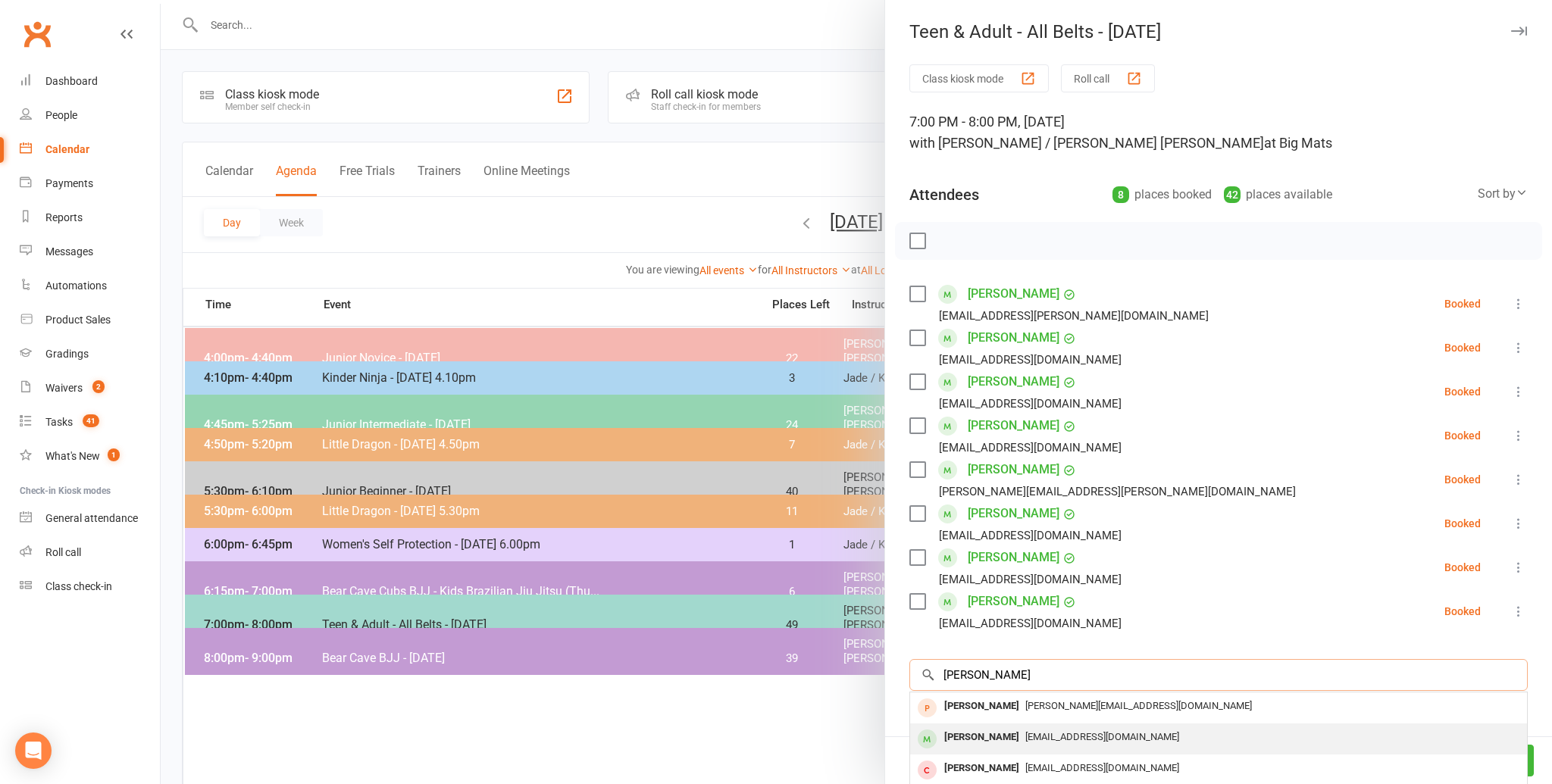
type input "[PERSON_NAME]"
click at [1025, 731] on span "[EMAIL_ADDRESS][DOMAIN_NAME]" at bounding box center [1101, 736] width 154 height 11
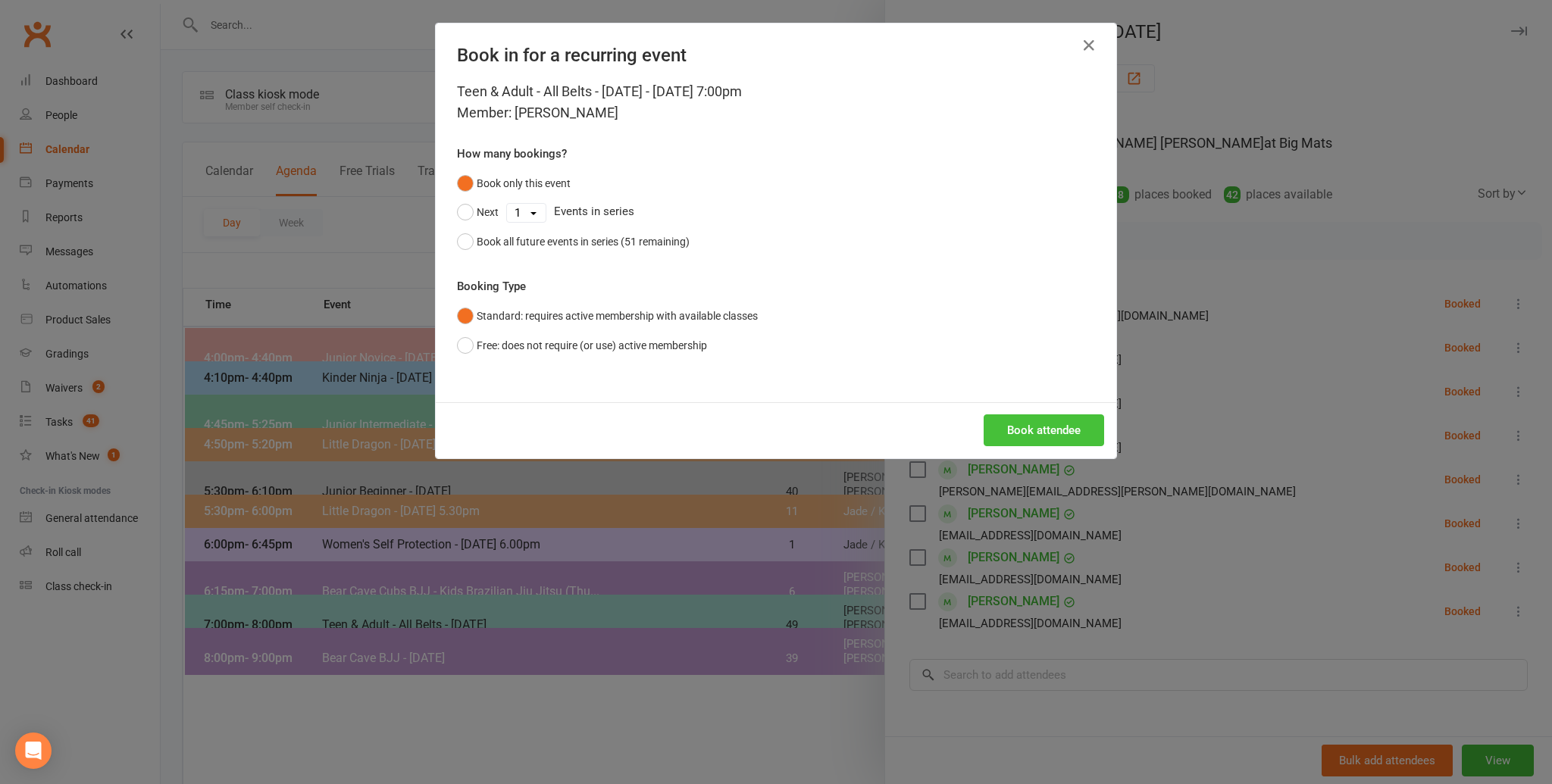
click at [1022, 436] on button "Book attendee" at bounding box center [1044, 431] width 121 height 32
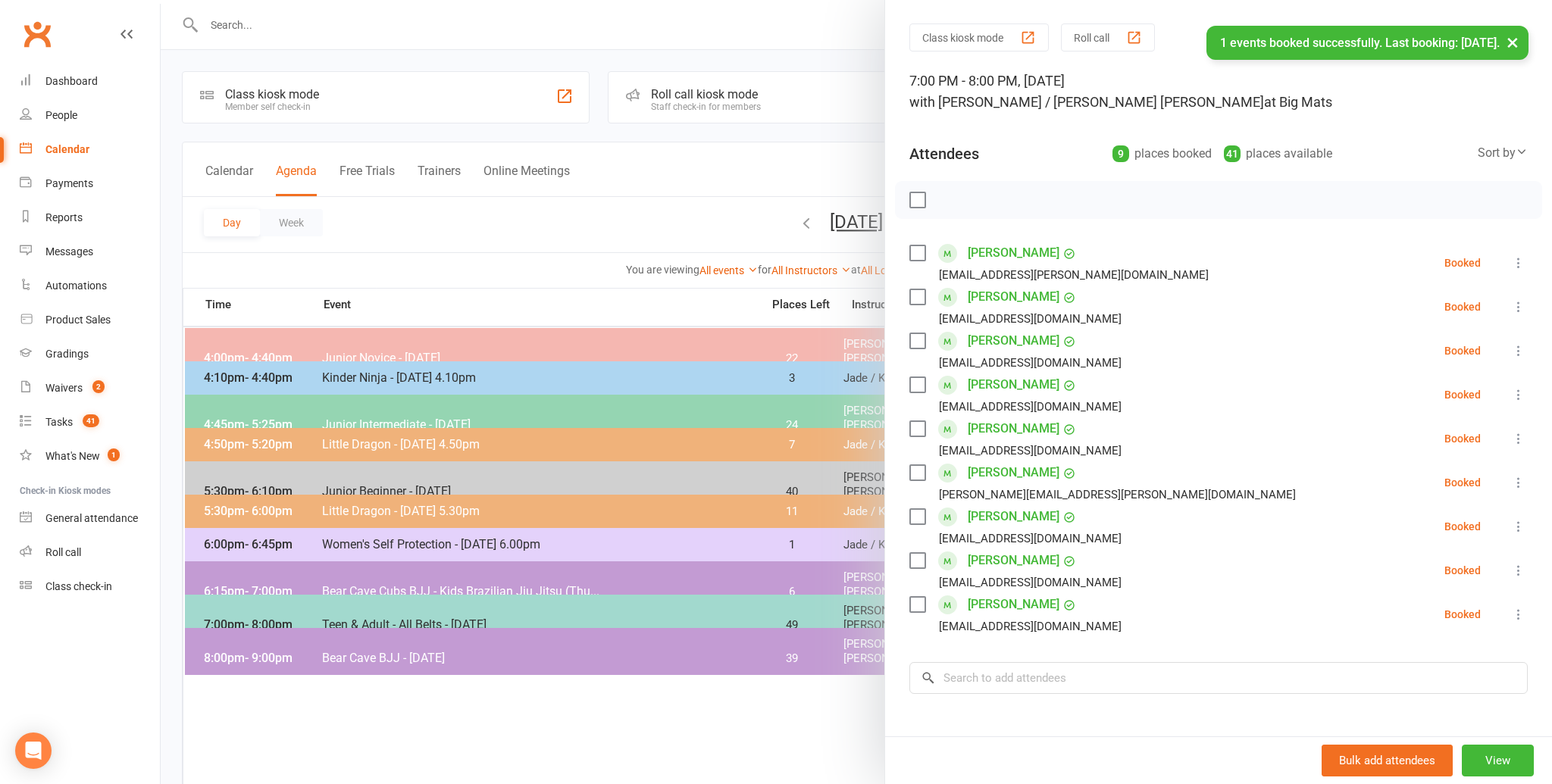
scroll to position [43, 0]
click at [1033, 674] on input "search" at bounding box center [1217, 676] width 618 height 32
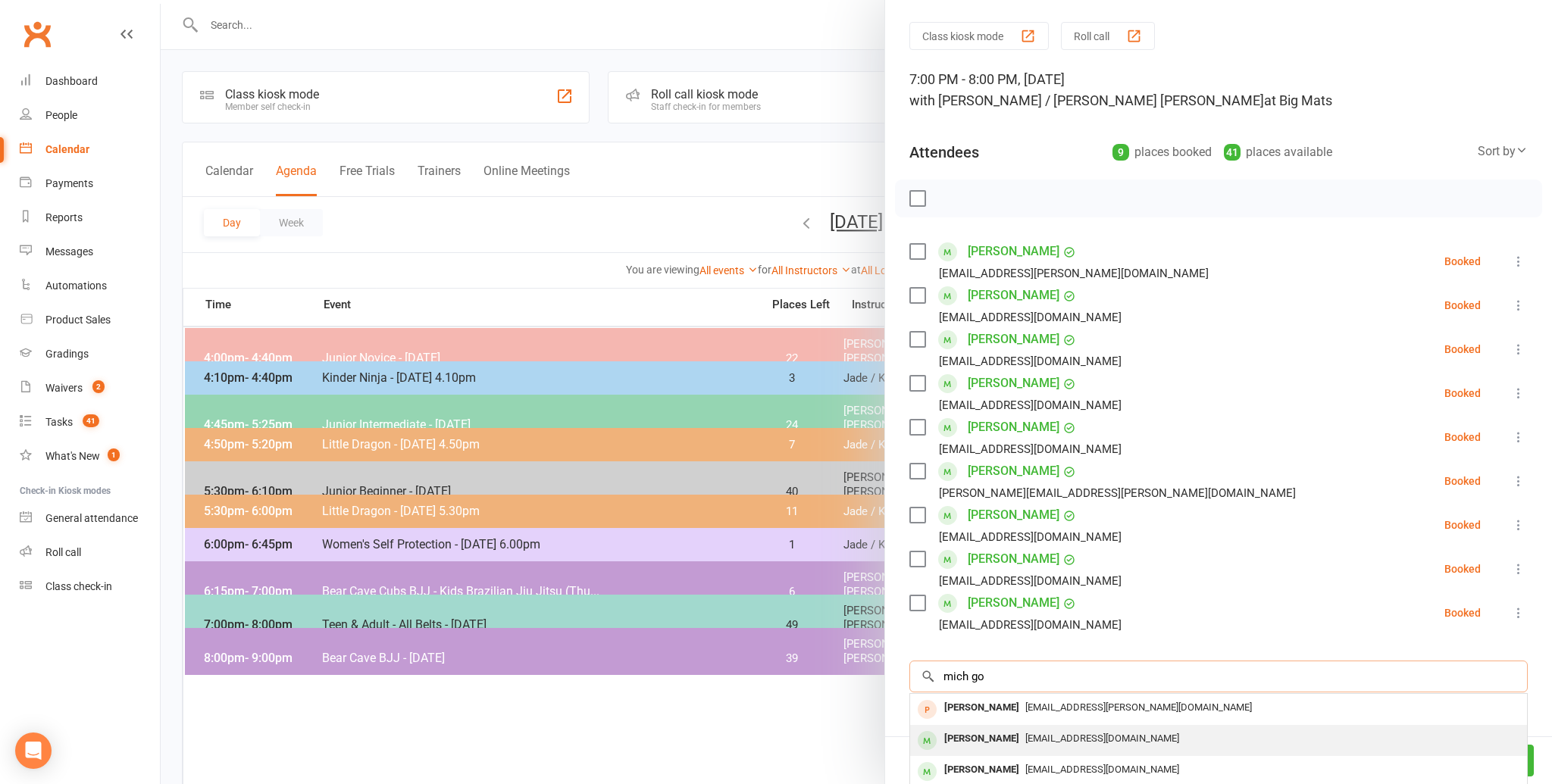
type input "mich go"
click at [1034, 729] on div "[EMAIL_ADDRESS][DOMAIN_NAME]" at bounding box center [1218, 738] width 605 height 22
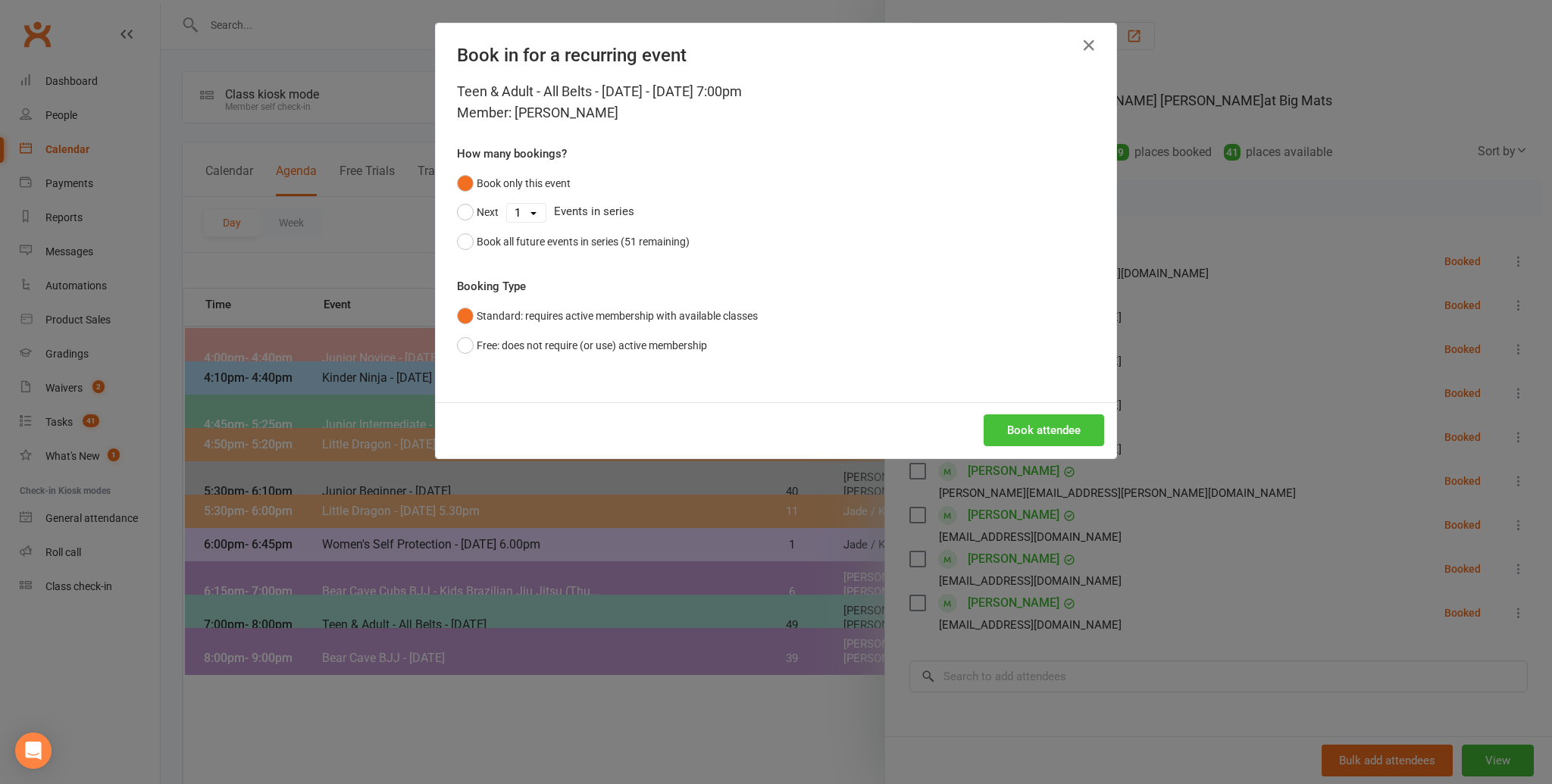
click at [1045, 436] on button "Book attendee" at bounding box center [1044, 431] width 121 height 32
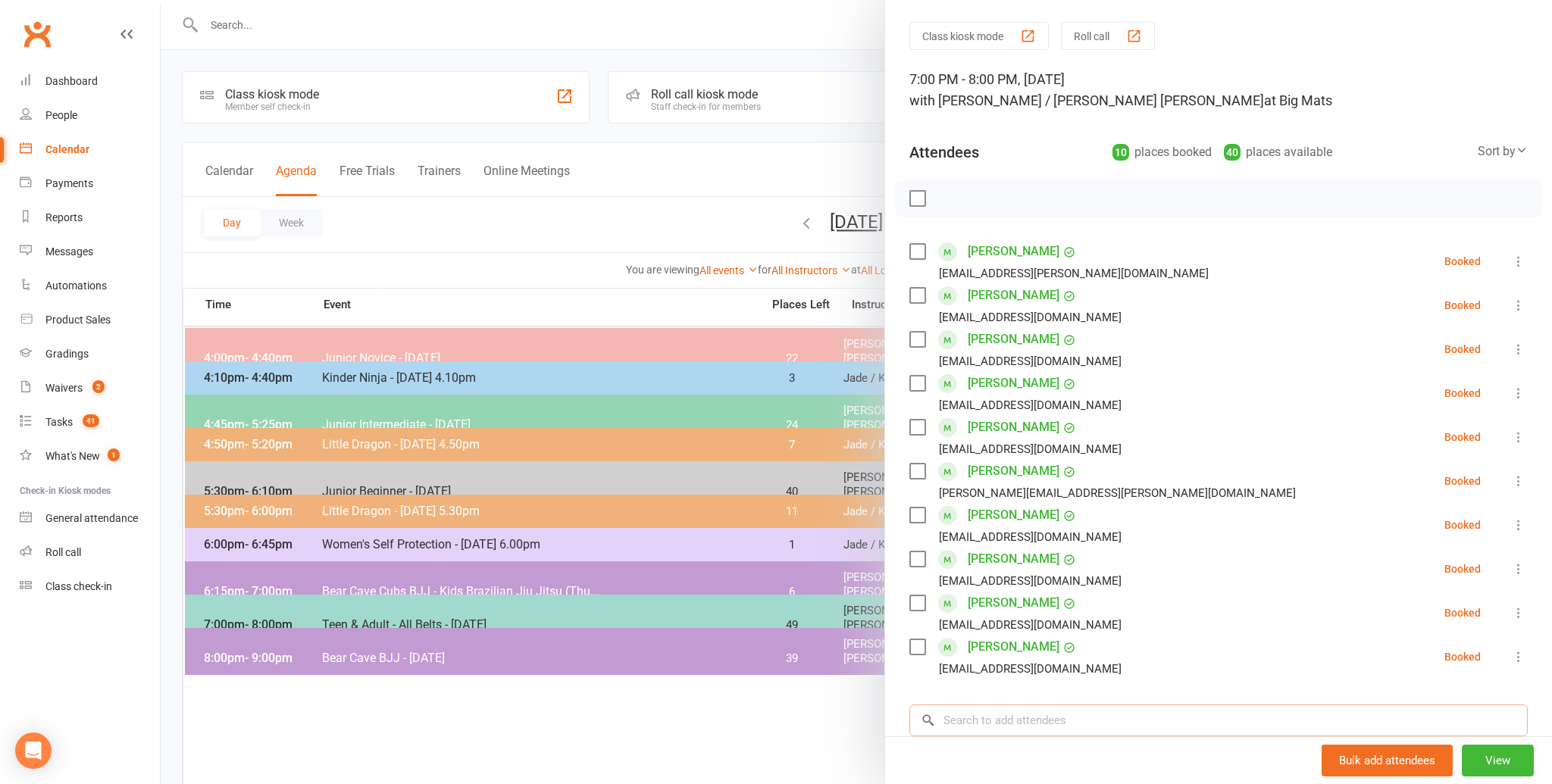
click at [1054, 729] on input "search" at bounding box center [1217, 721] width 618 height 32
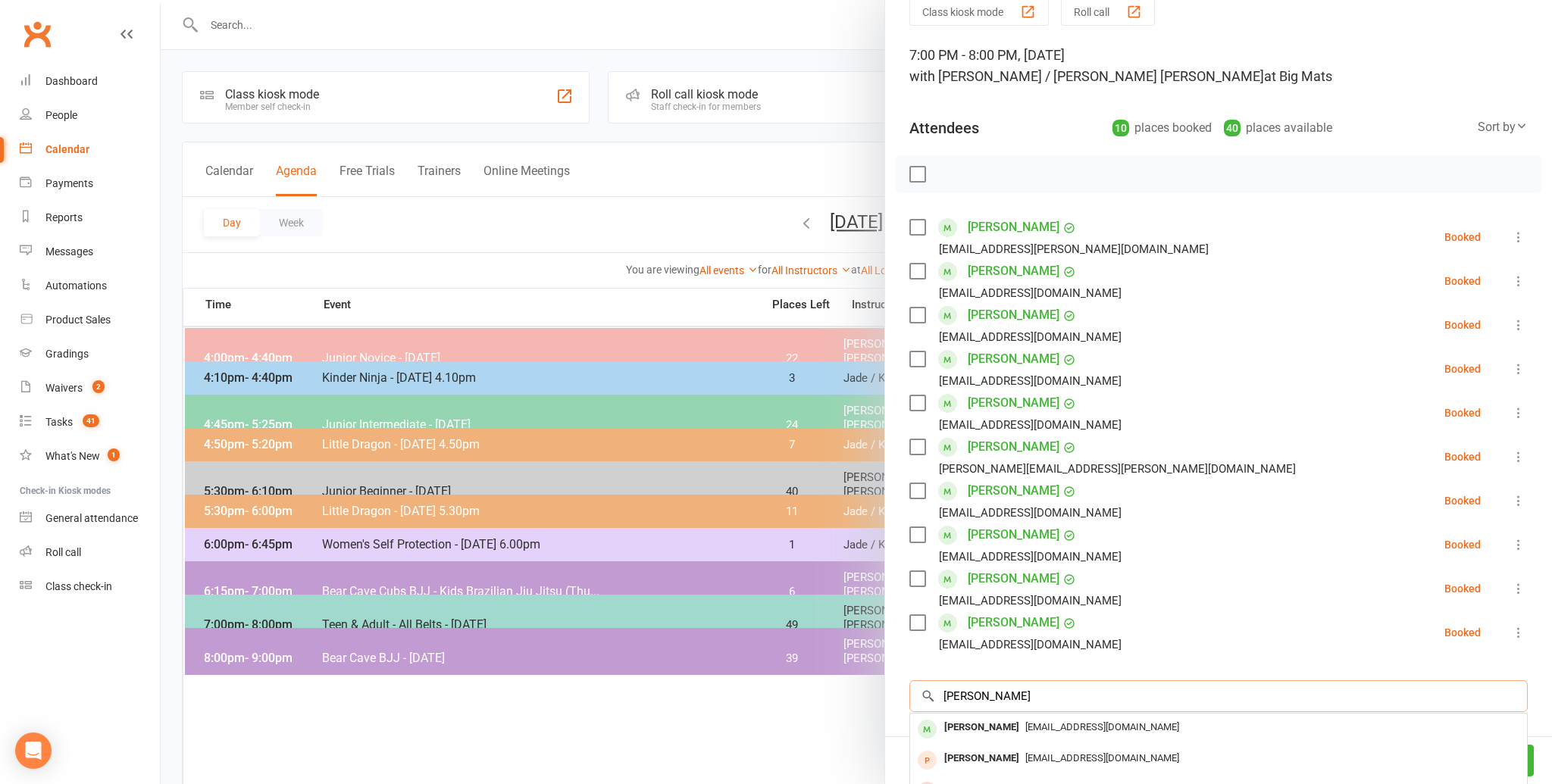
scroll to position [67, 0]
type input "[PERSON_NAME]"
click at [1022, 732] on div "[PERSON_NAME]" at bounding box center [981, 726] width 87 height 22
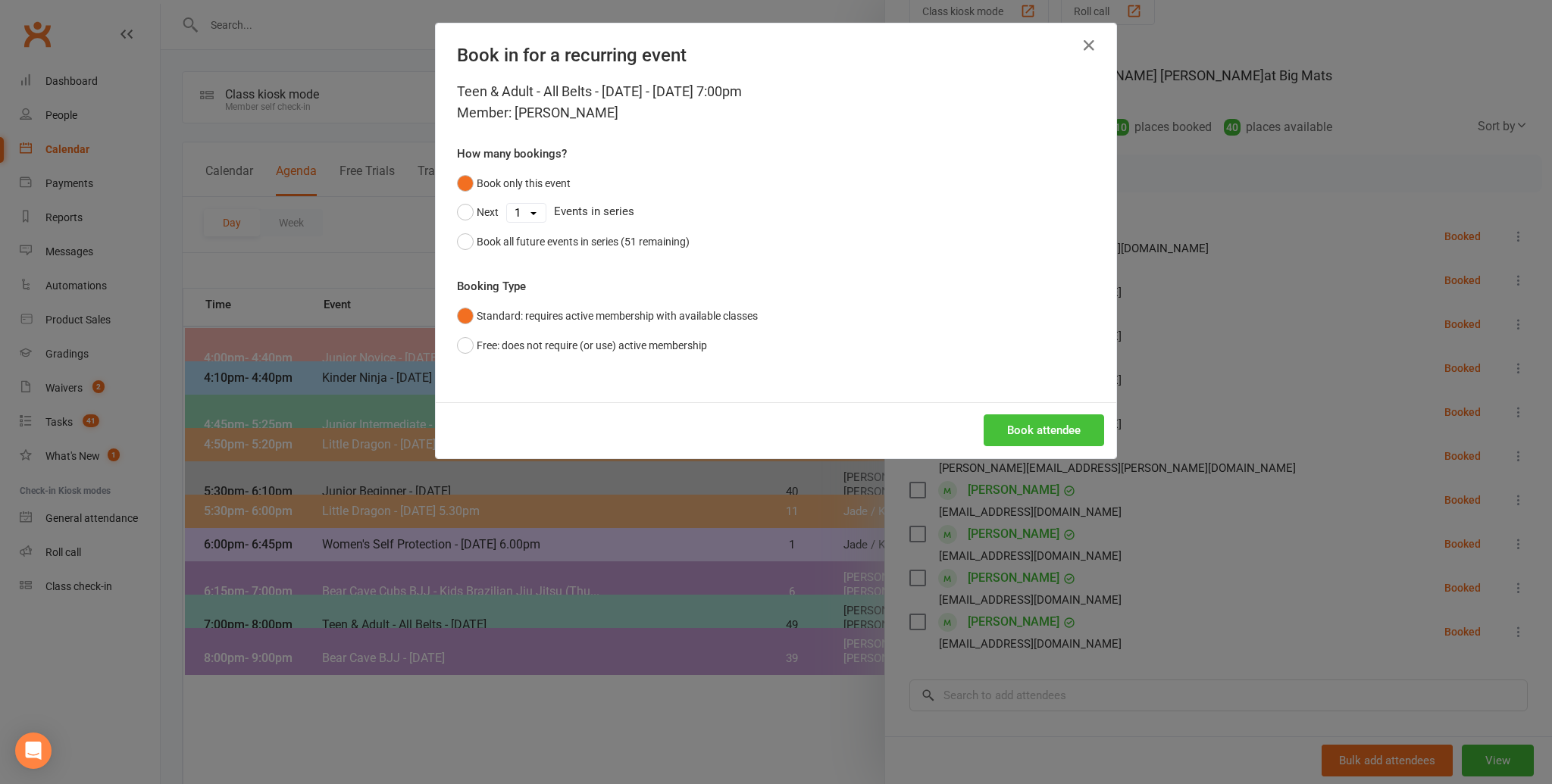
click at [1034, 423] on button "Book attendee" at bounding box center [1044, 431] width 121 height 32
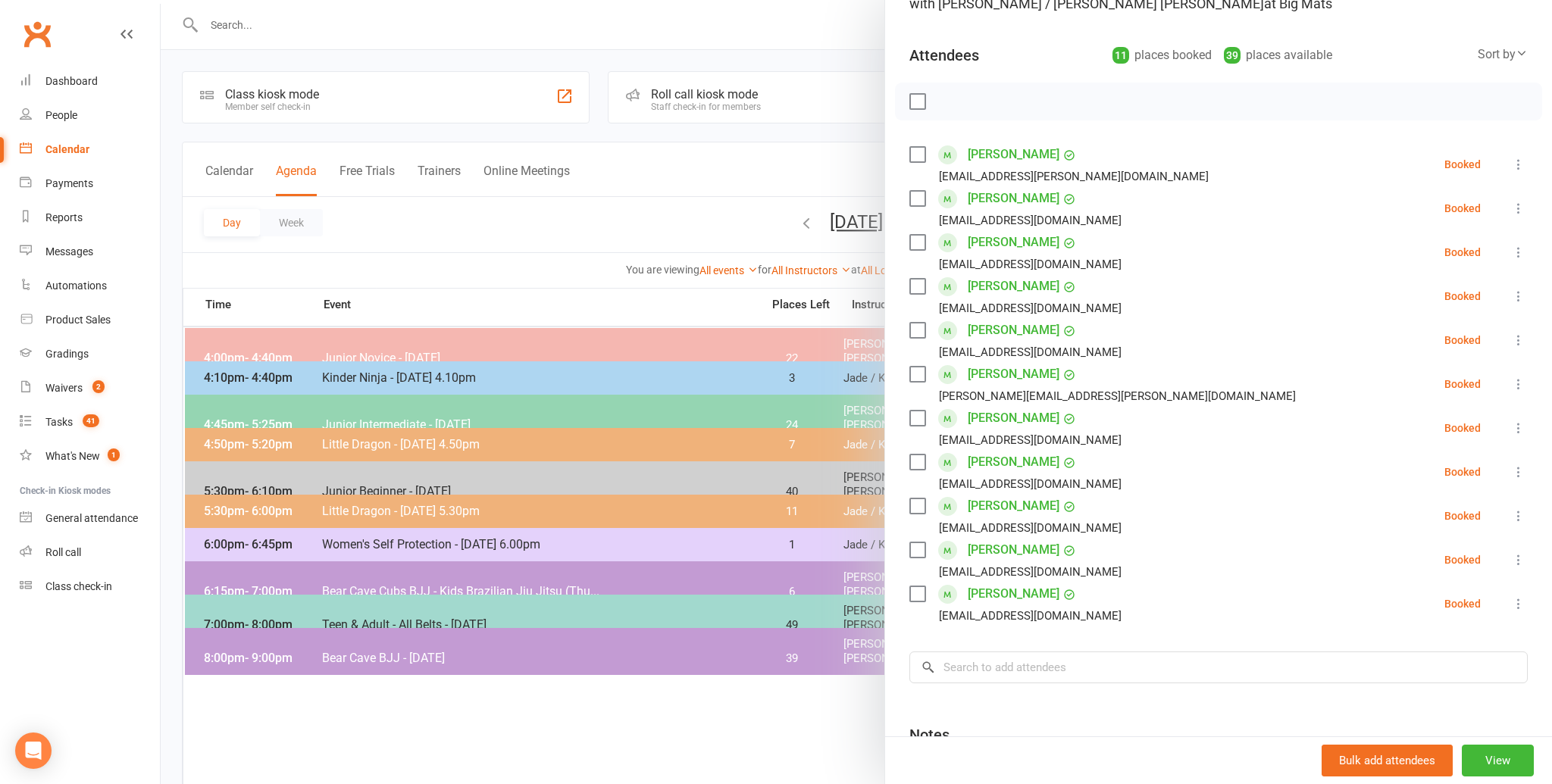
scroll to position [140, 0]
click at [1023, 660] on input "search" at bounding box center [1217, 666] width 618 height 32
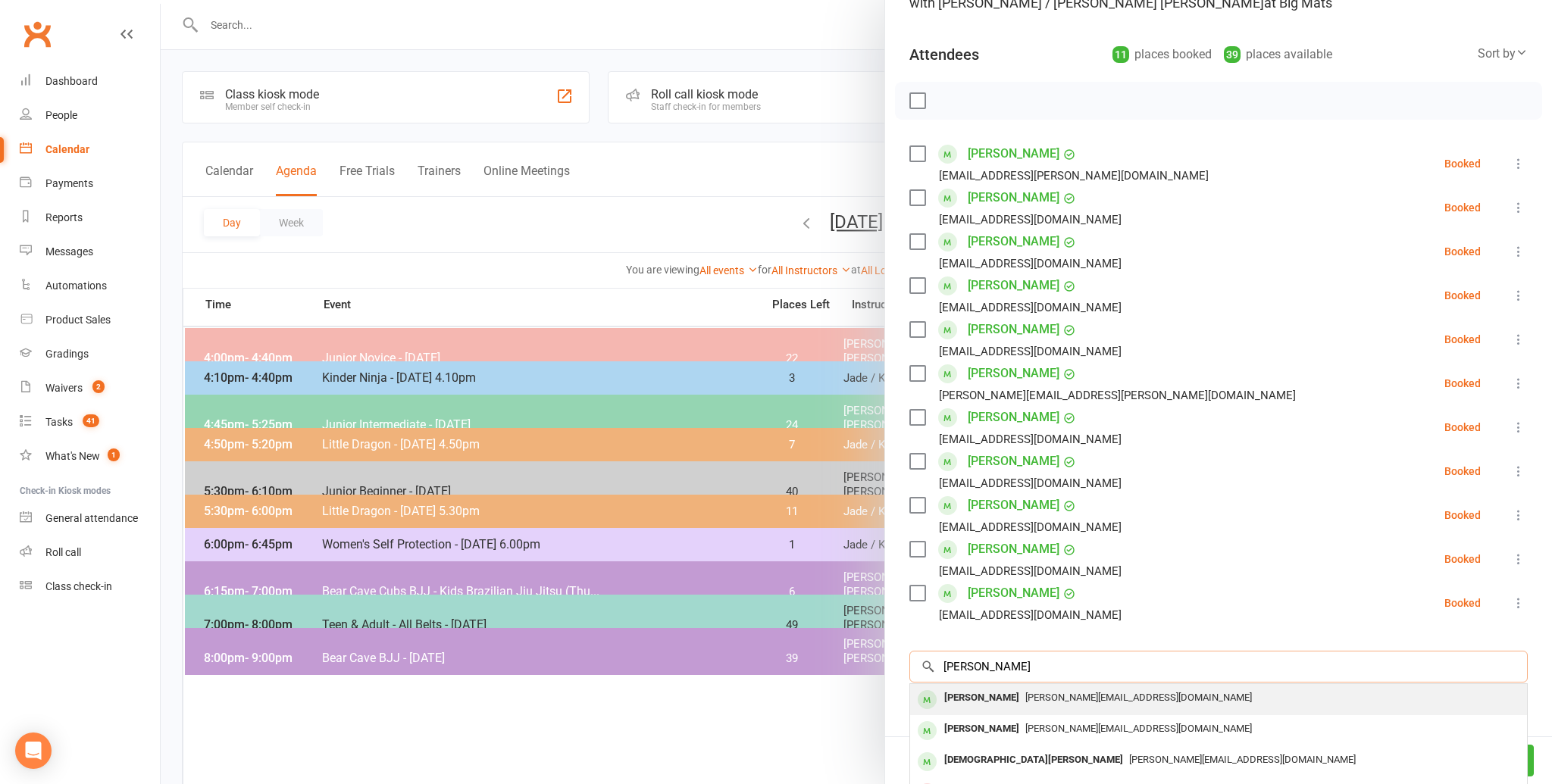
type input "[PERSON_NAME]"
click at [1025, 692] on span "[PERSON_NAME][EMAIL_ADDRESS][DOMAIN_NAME]" at bounding box center [1138, 697] width 227 height 11
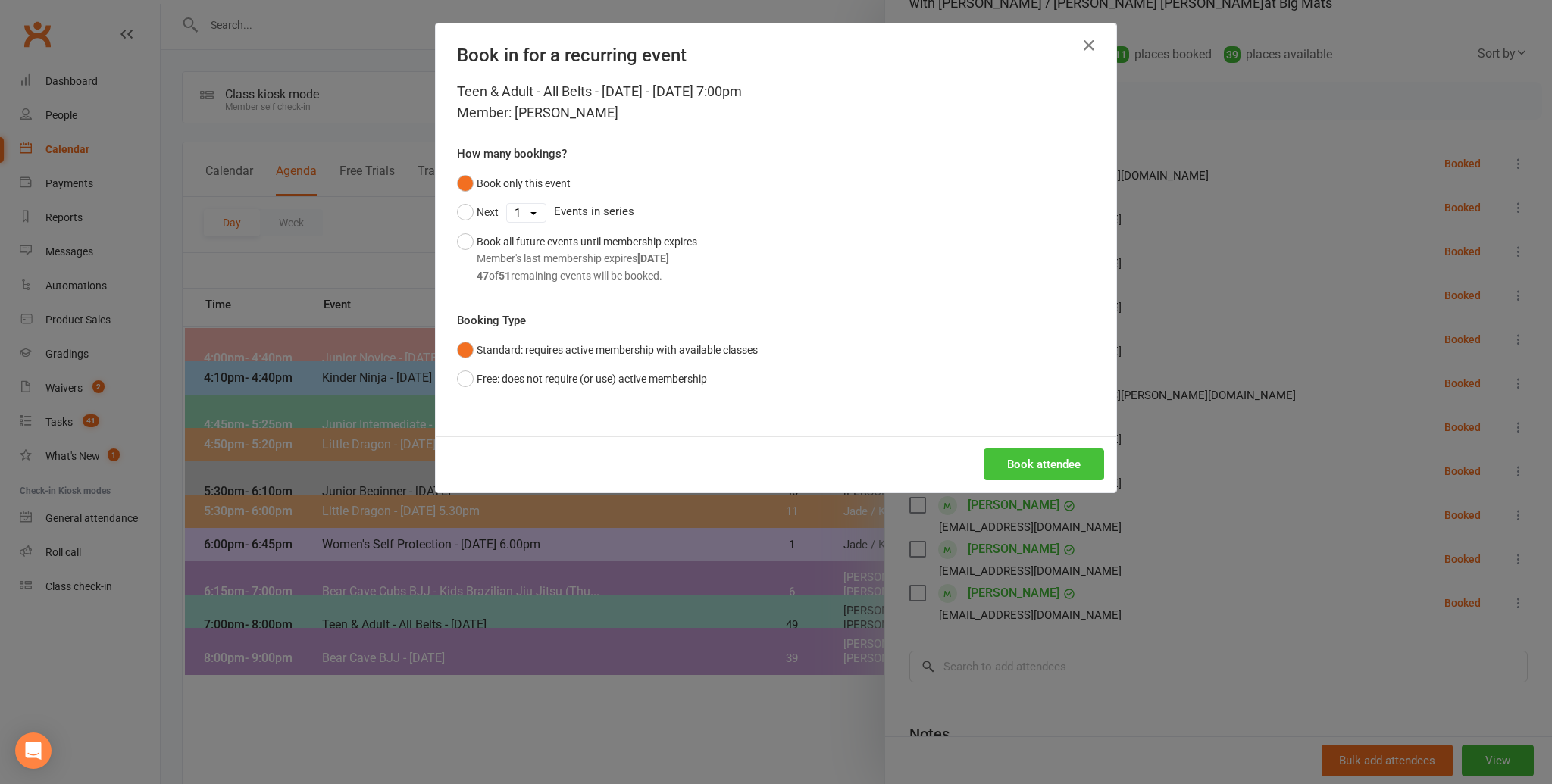
click at [1008, 457] on button "Book attendee" at bounding box center [1044, 464] width 121 height 32
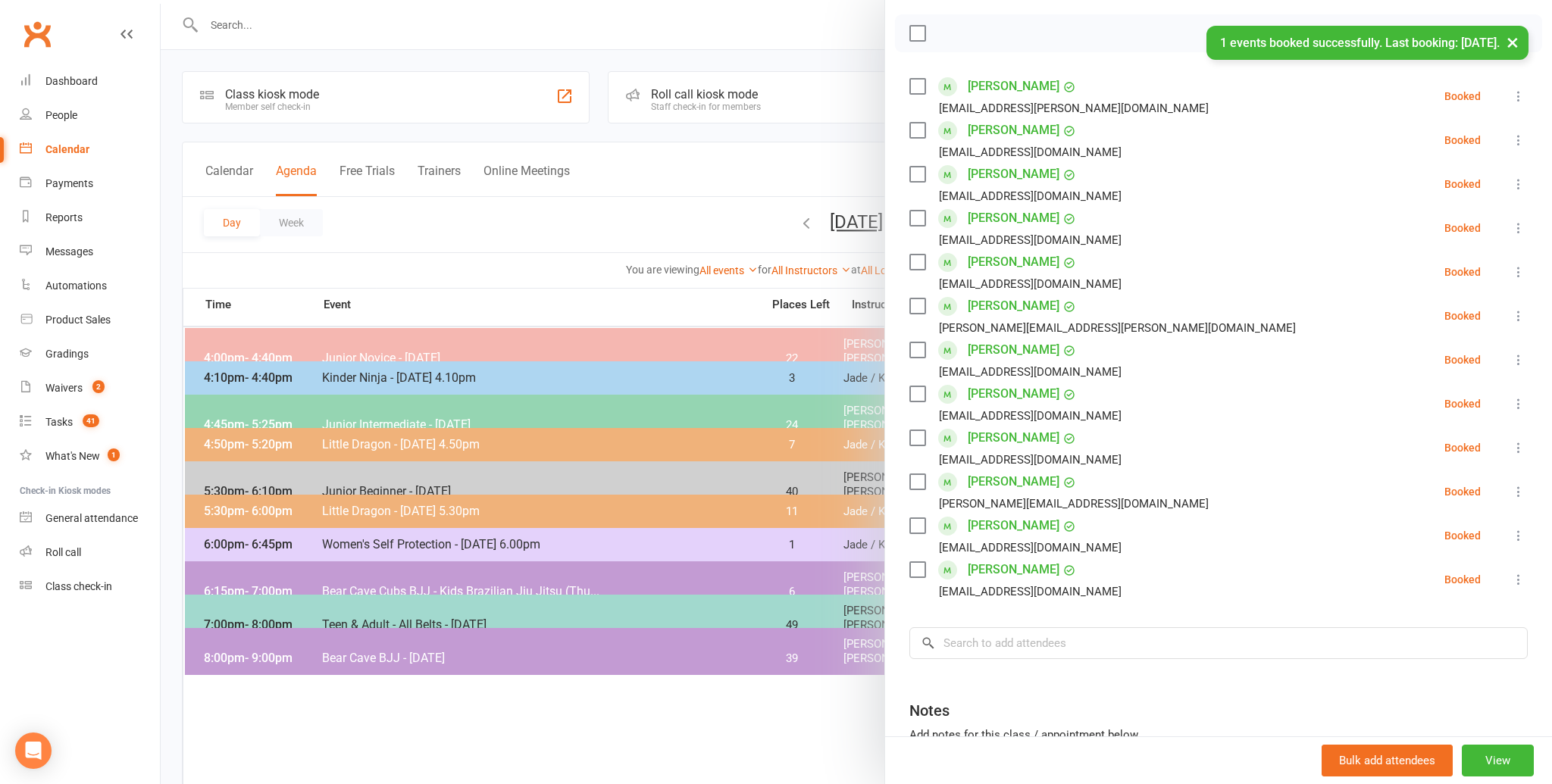
scroll to position [214, 0]
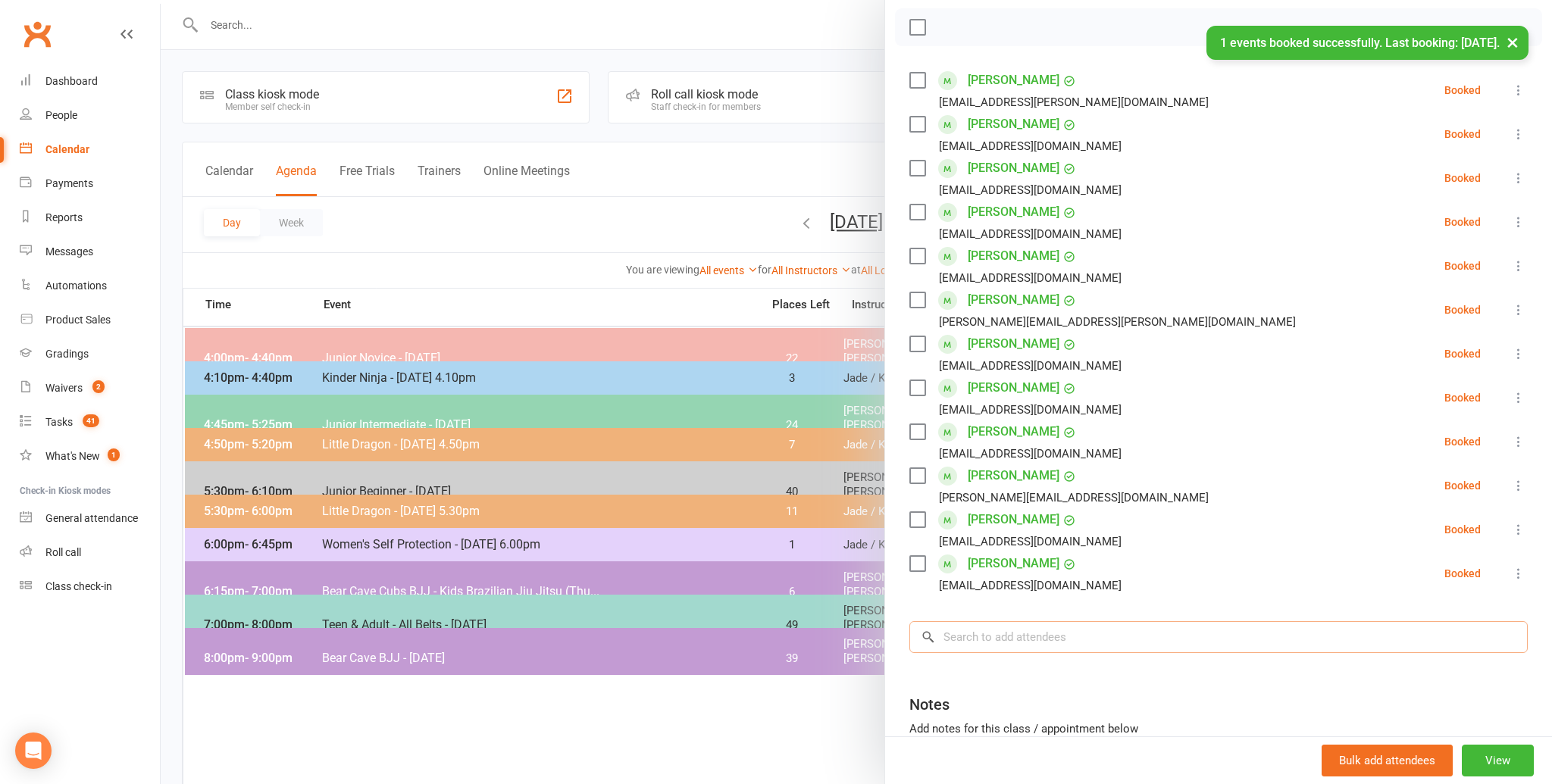
click at [1062, 636] on input "search" at bounding box center [1217, 637] width 618 height 32
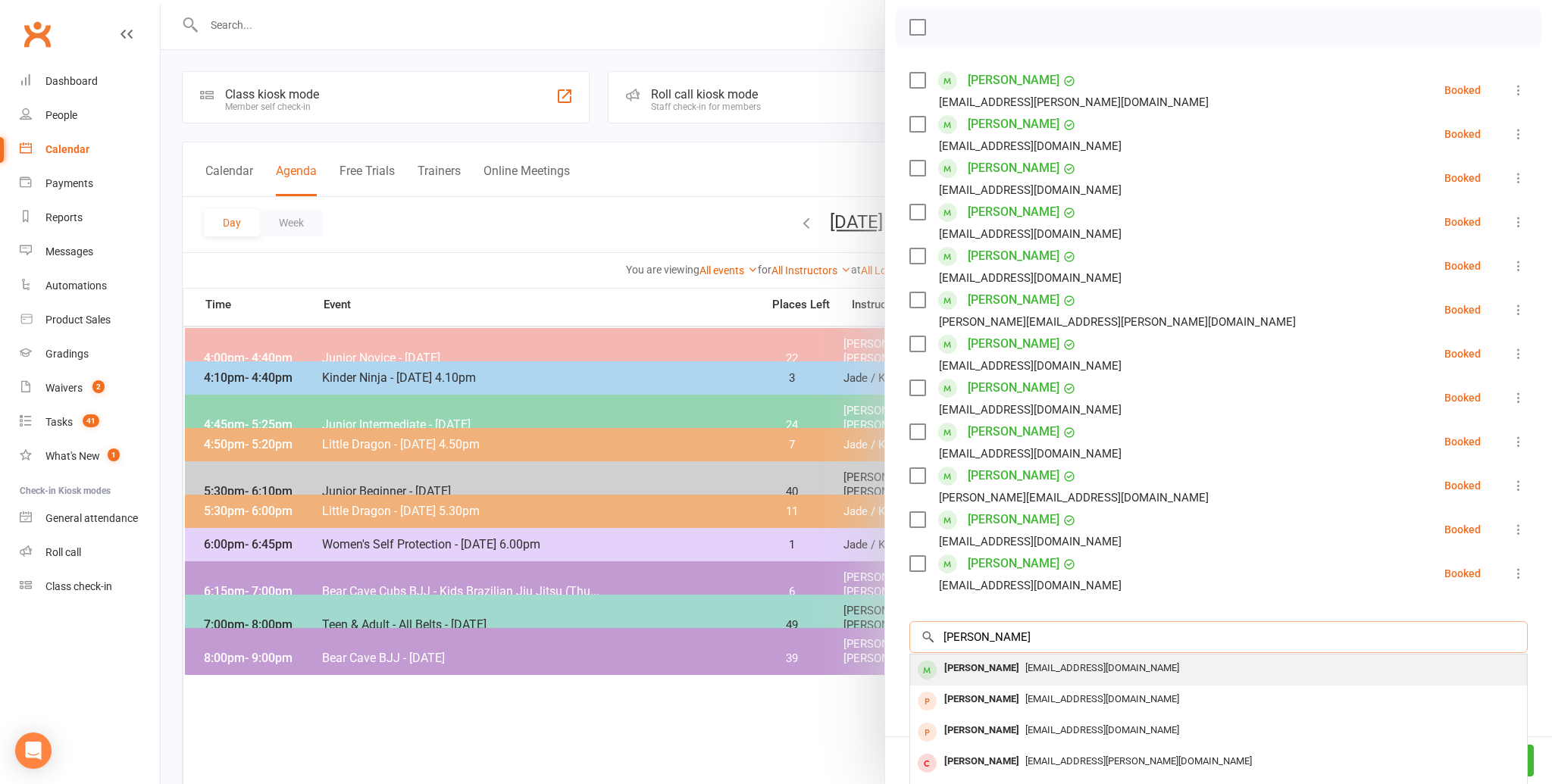
type input "[PERSON_NAME]"
click at [1049, 657] on div "[EMAIL_ADDRESS][DOMAIN_NAME]" at bounding box center [1218, 668] width 605 height 22
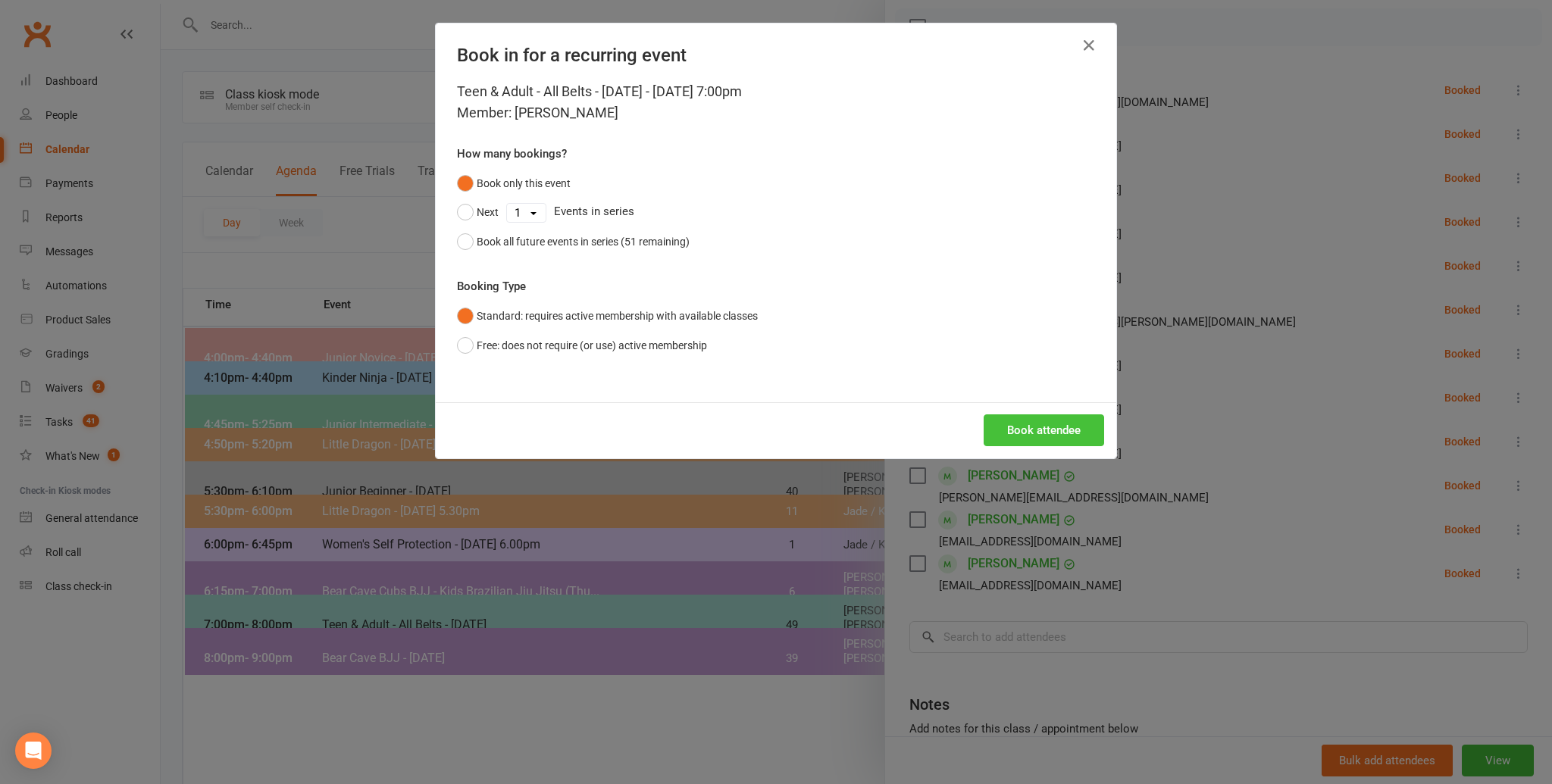
click at [1033, 434] on button "Book attendee" at bounding box center [1044, 431] width 121 height 32
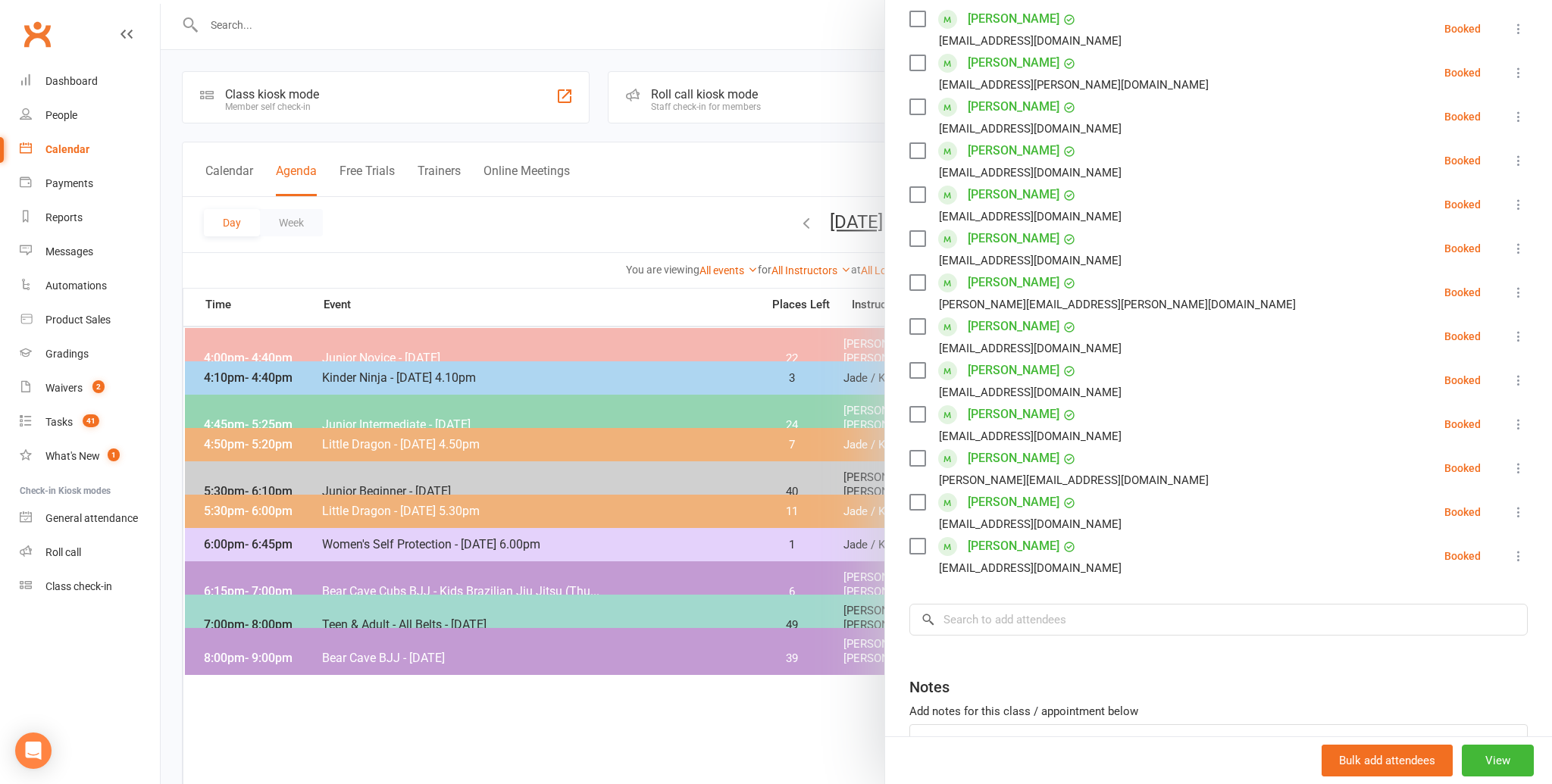
scroll to position [276, 0]
click at [1022, 621] on input "search" at bounding box center [1217, 618] width 618 height 32
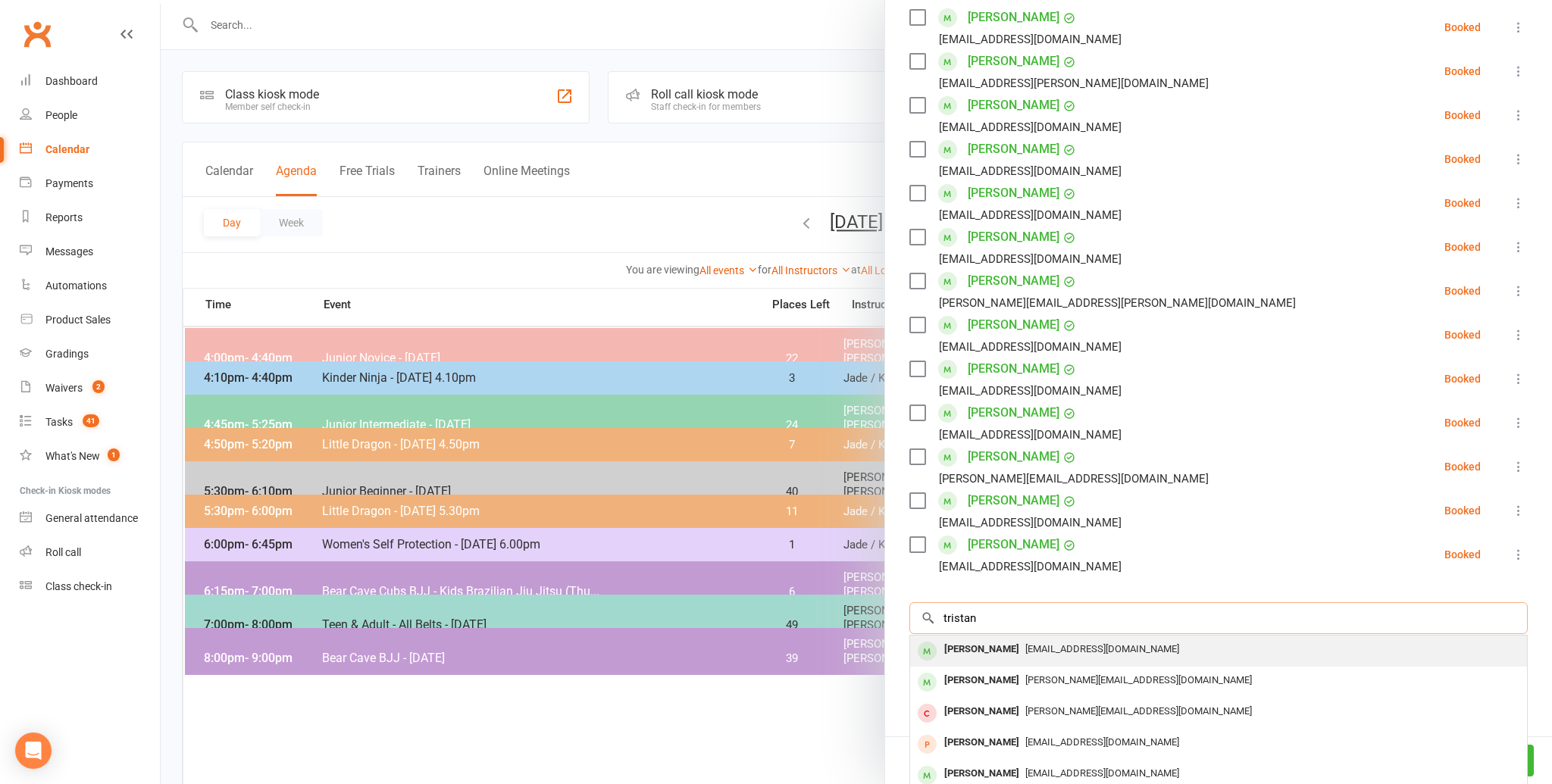
type input "tristan"
click at [1020, 641] on div "[EMAIL_ADDRESS][DOMAIN_NAME]" at bounding box center [1218, 649] width 605 height 22
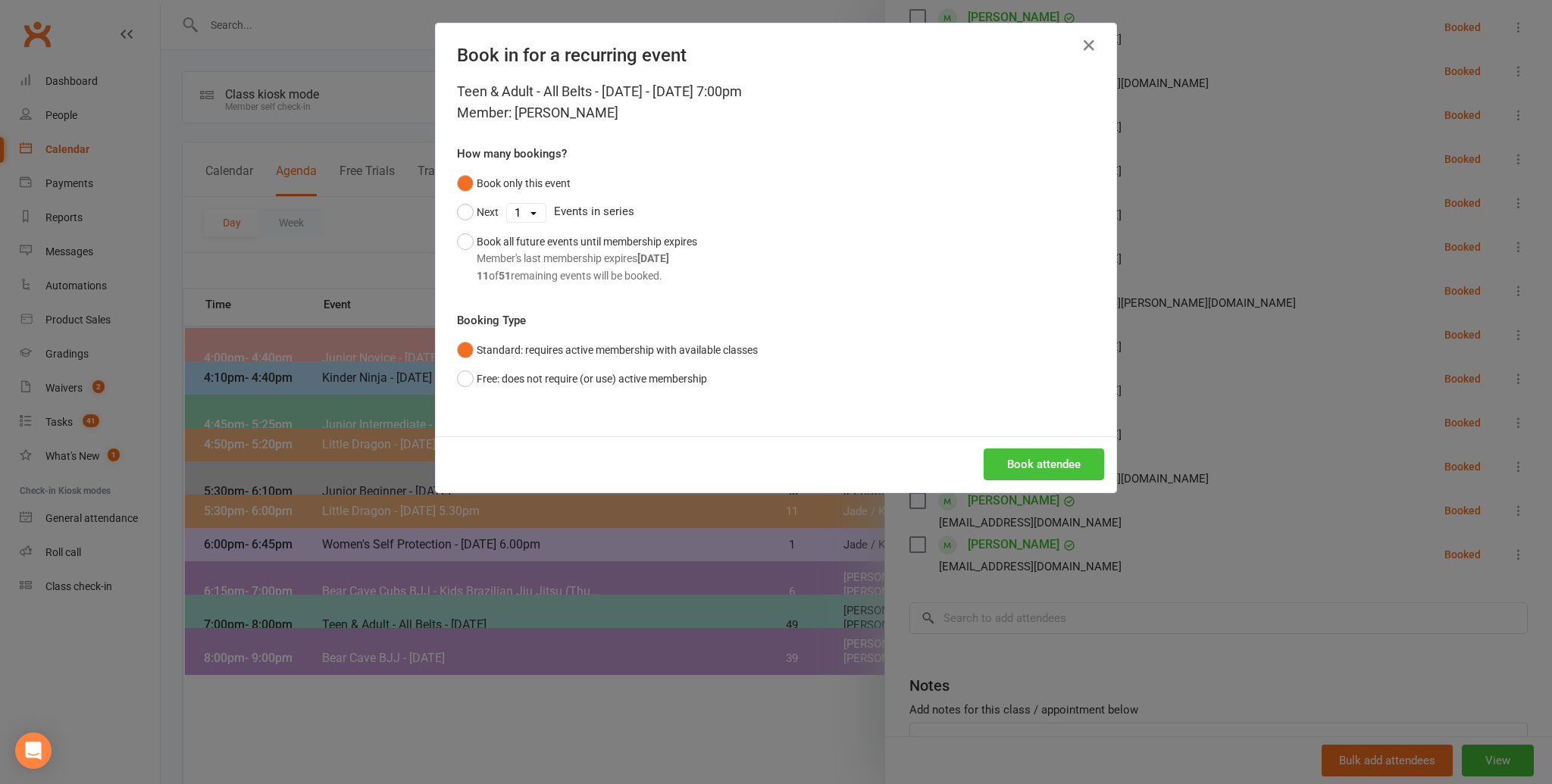
click at [1031, 473] on button "Book attendee" at bounding box center [1044, 464] width 121 height 32
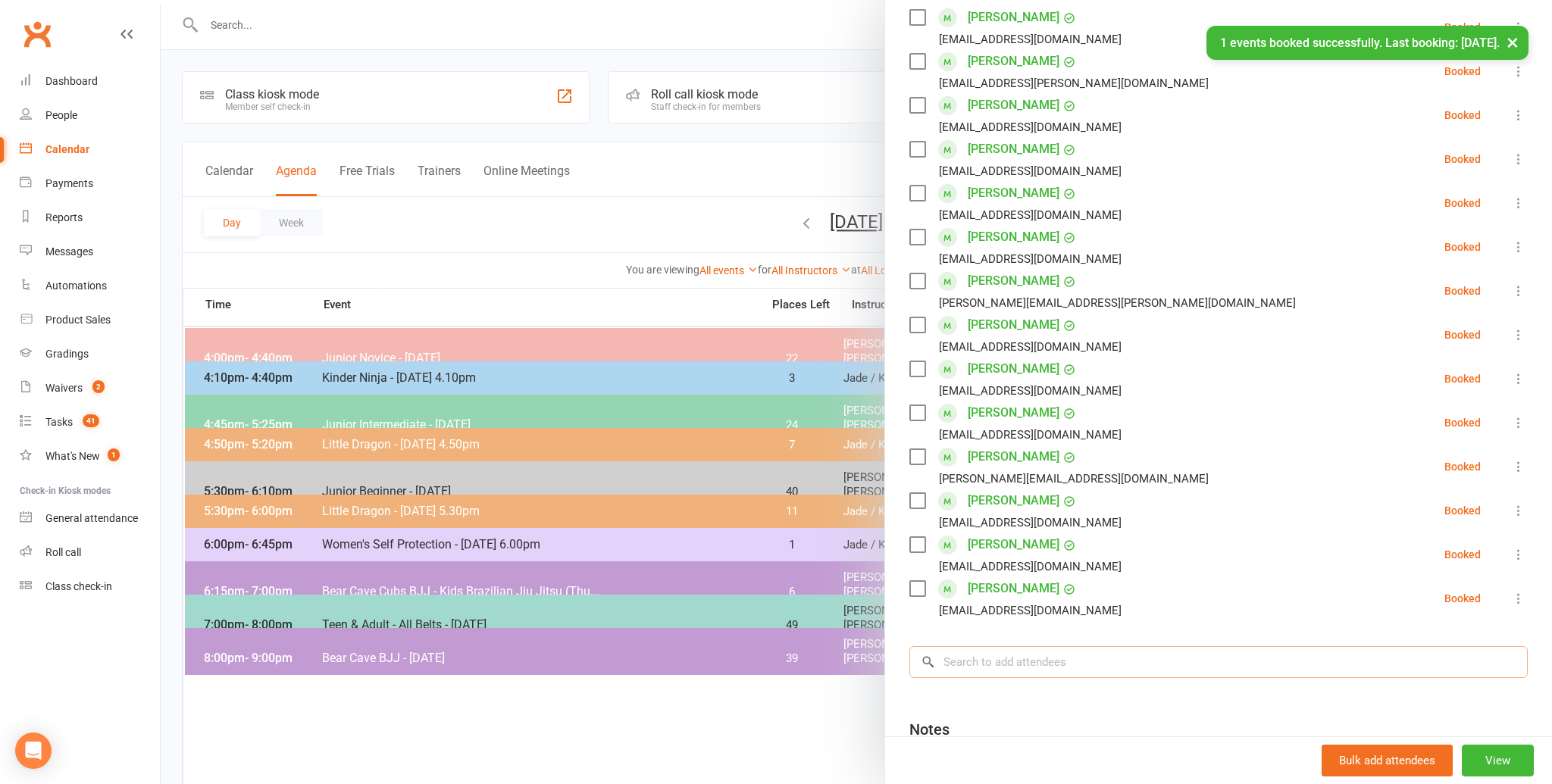
click at [1033, 656] on input "search" at bounding box center [1217, 662] width 618 height 32
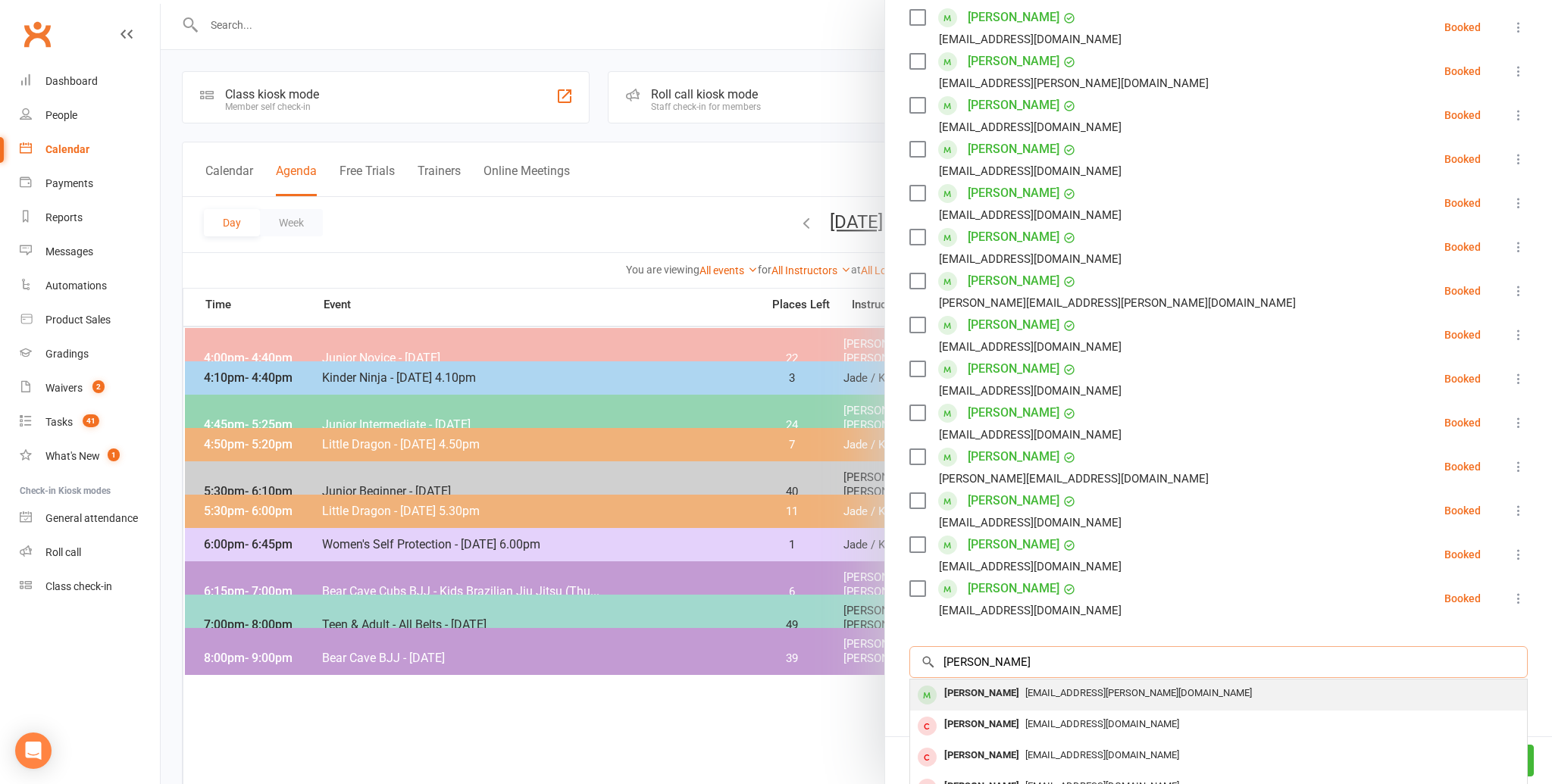
type input "[PERSON_NAME]"
click at [1025, 682] on div "[PERSON_NAME]" at bounding box center [981, 693] width 87 height 22
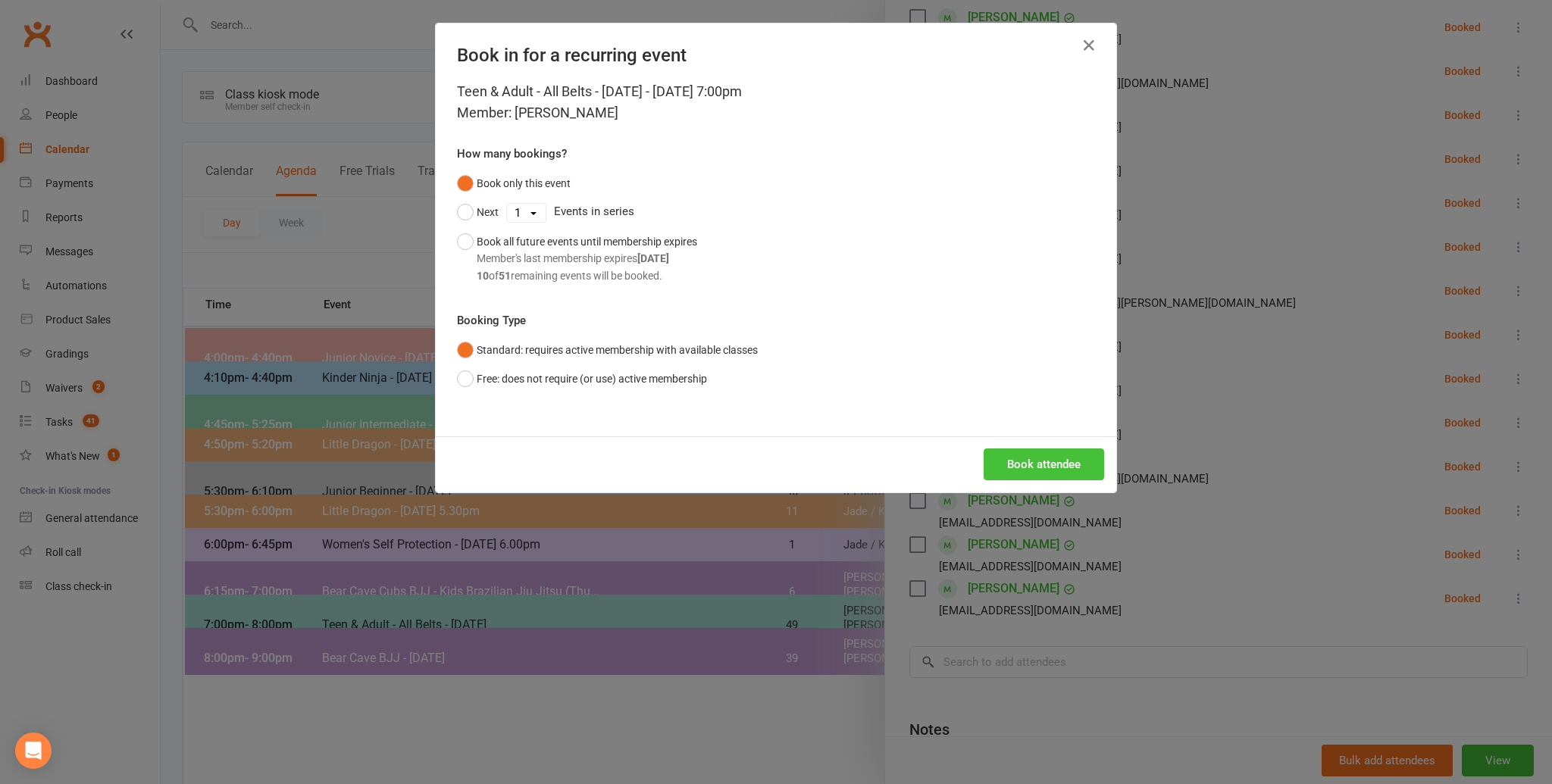
click at [1035, 460] on button "Book attendee" at bounding box center [1044, 464] width 121 height 32
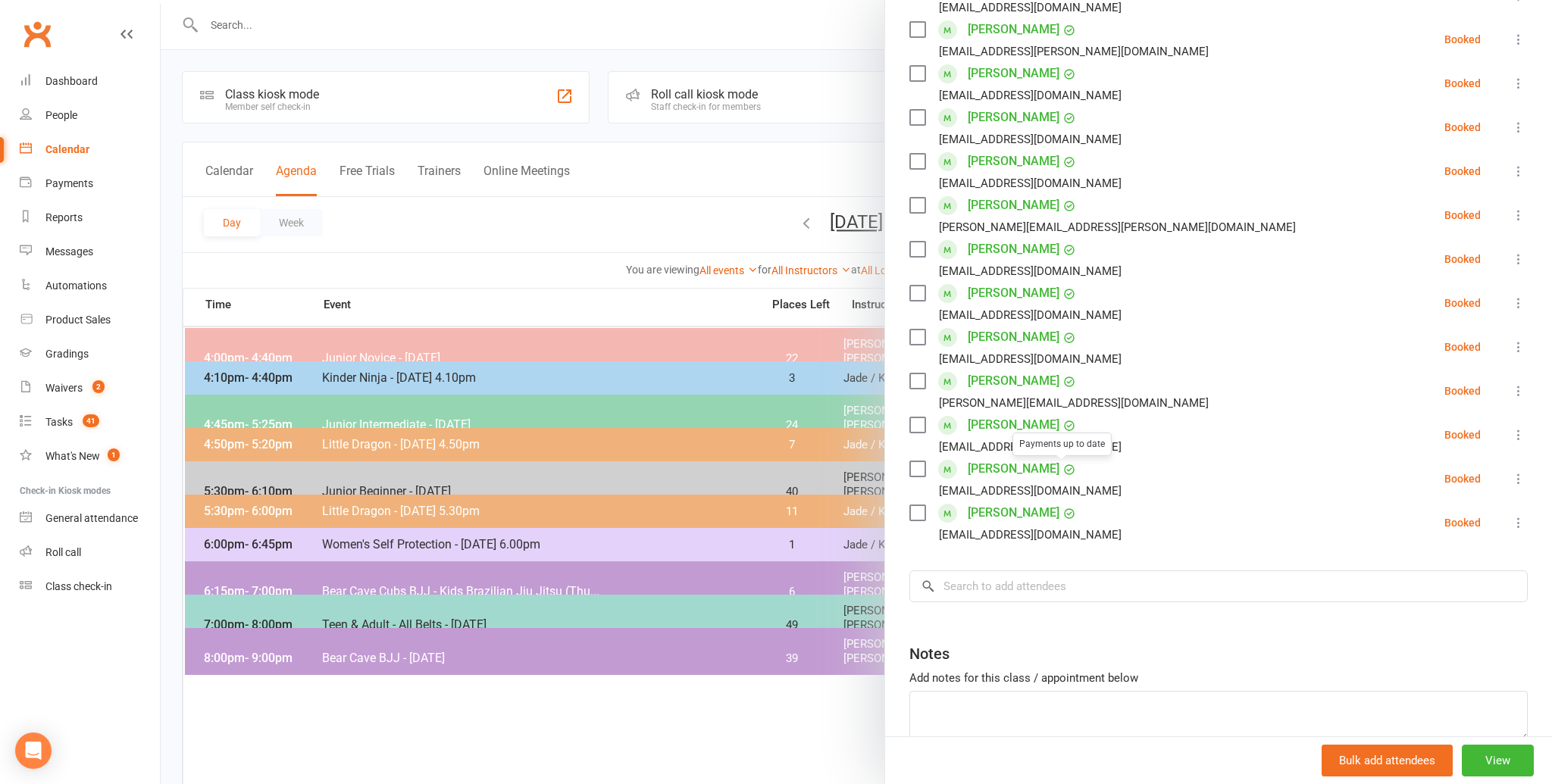
scroll to position [400, 0]
click at [1063, 588] on input "search" at bounding box center [1217, 582] width 618 height 32
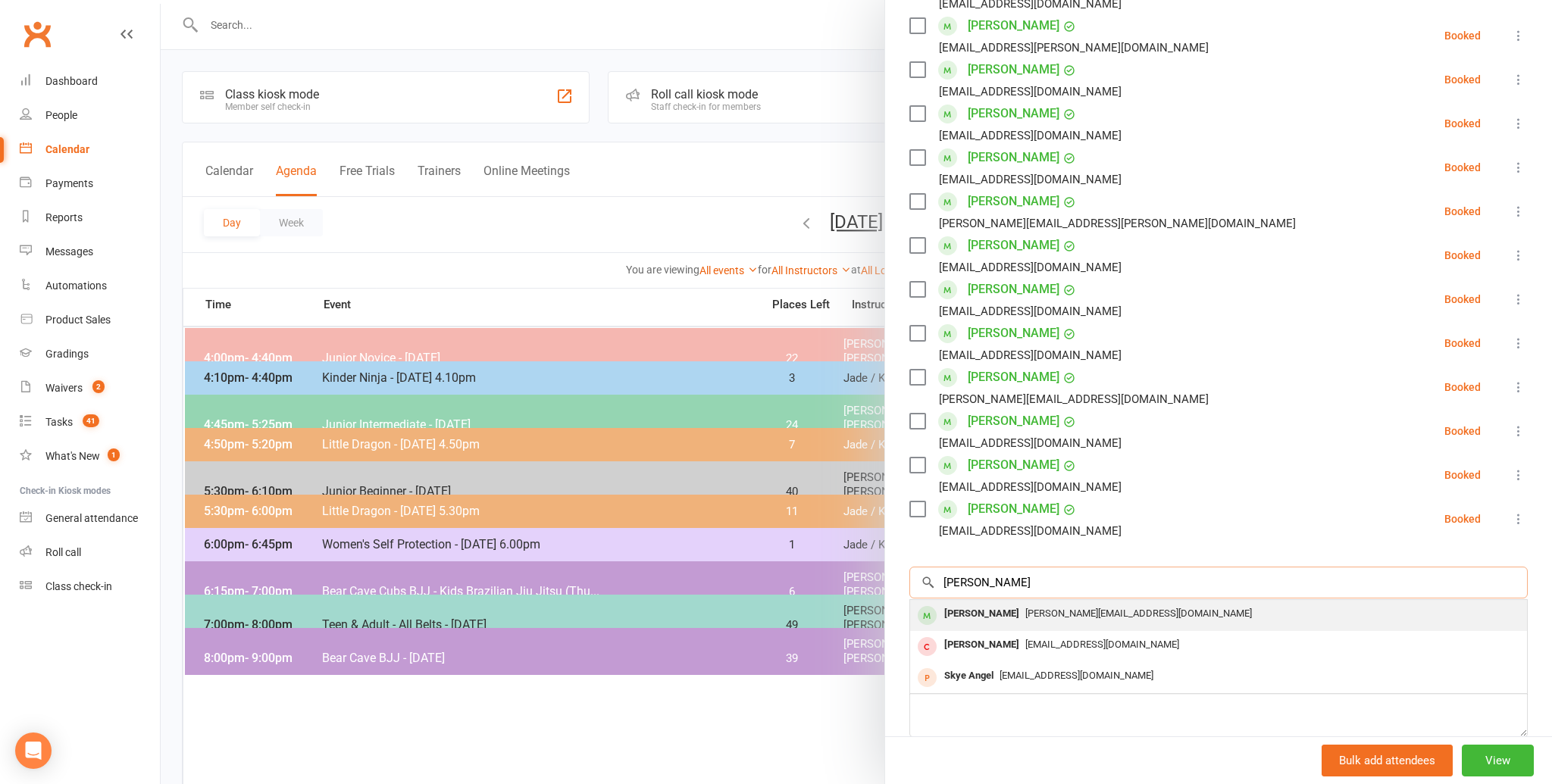
type input "[PERSON_NAME]"
click at [1056, 610] on span "[PERSON_NAME][EMAIL_ADDRESS][DOMAIN_NAME]" at bounding box center [1138, 613] width 227 height 11
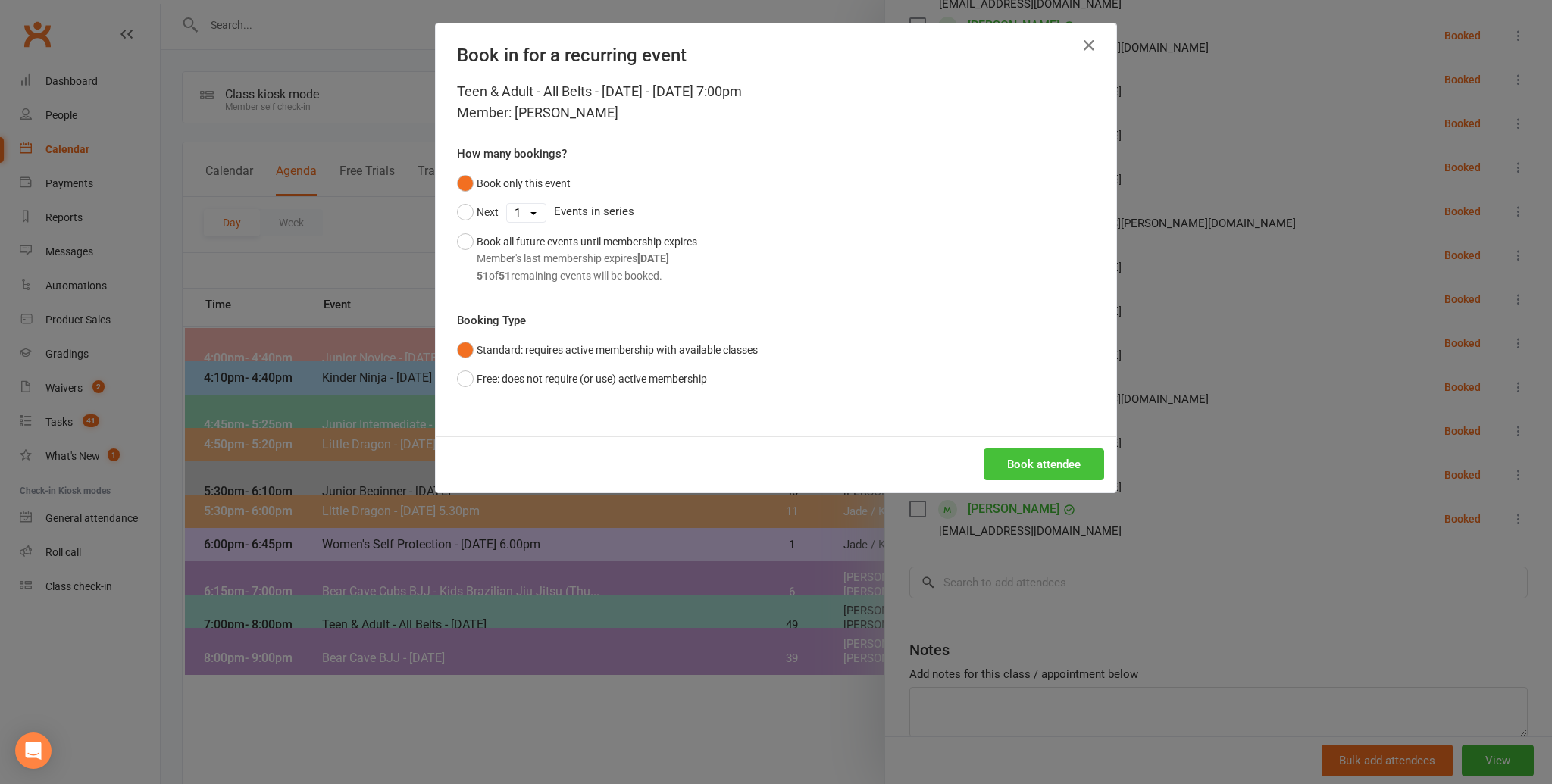
click at [1037, 463] on button "Book attendee" at bounding box center [1044, 464] width 121 height 32
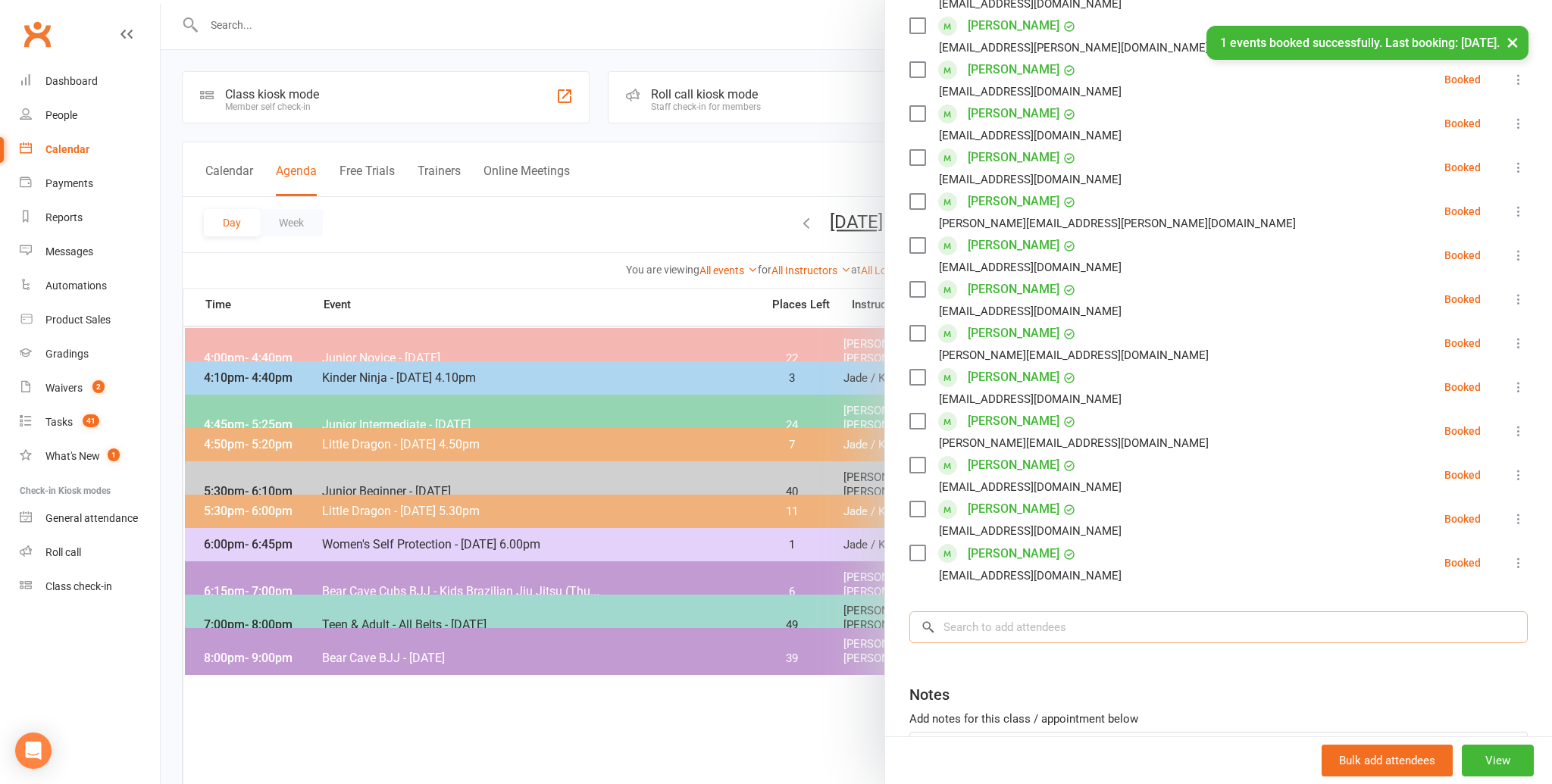
click at [1096, 629] on input "search" at bounding box center [1217, 628] width 618 height 32
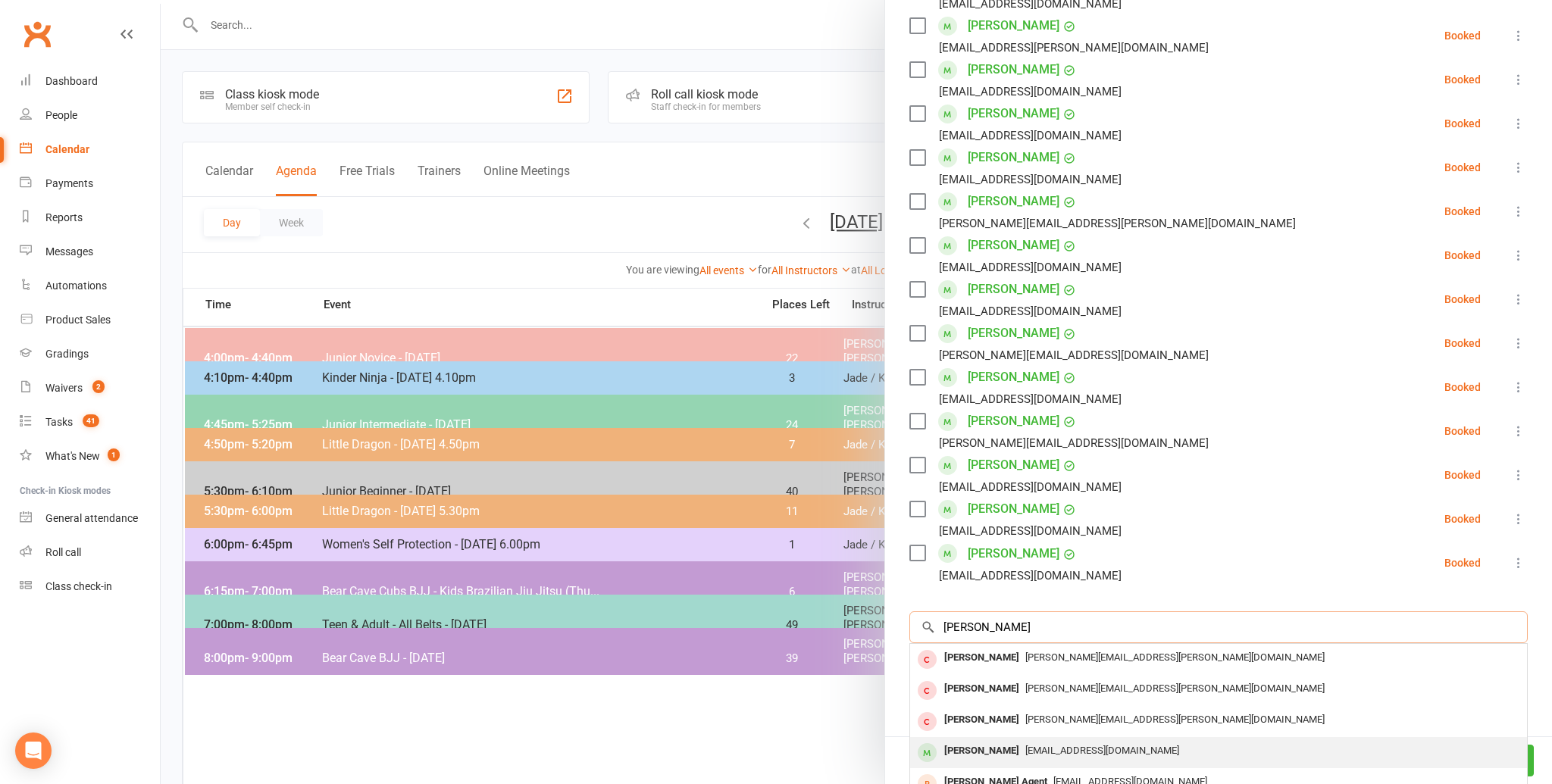
type input "[PERSON_NAME]"
click at [1068, 740] on div "[EMAIL_ADDRESS][DOMAIN_NAME]" at bounding box center [1218, 750] width 605 height 22
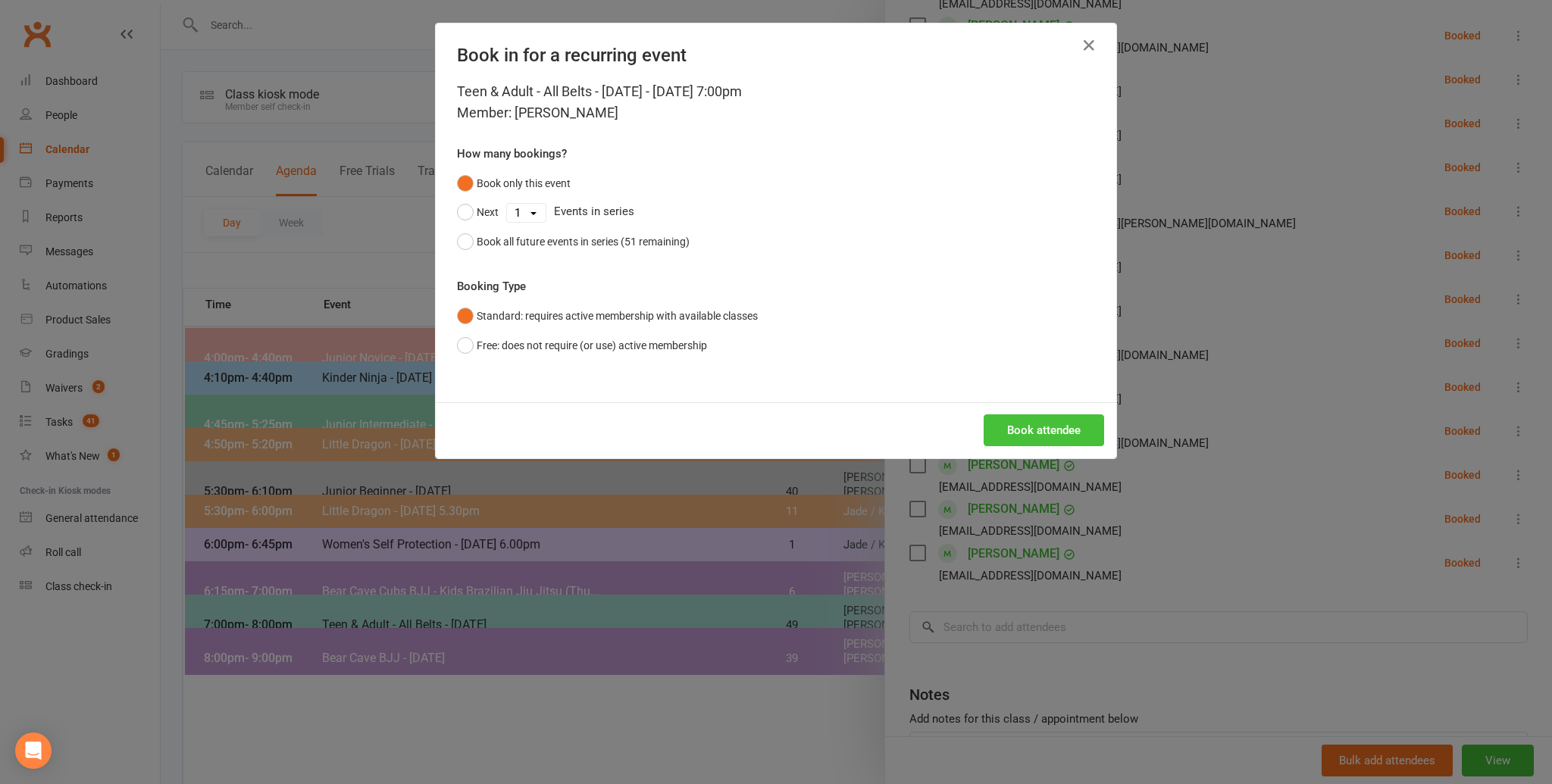
click at [1049, 436] on button "Book attendee" at bounding box center [1044, 431] width 121 height 32
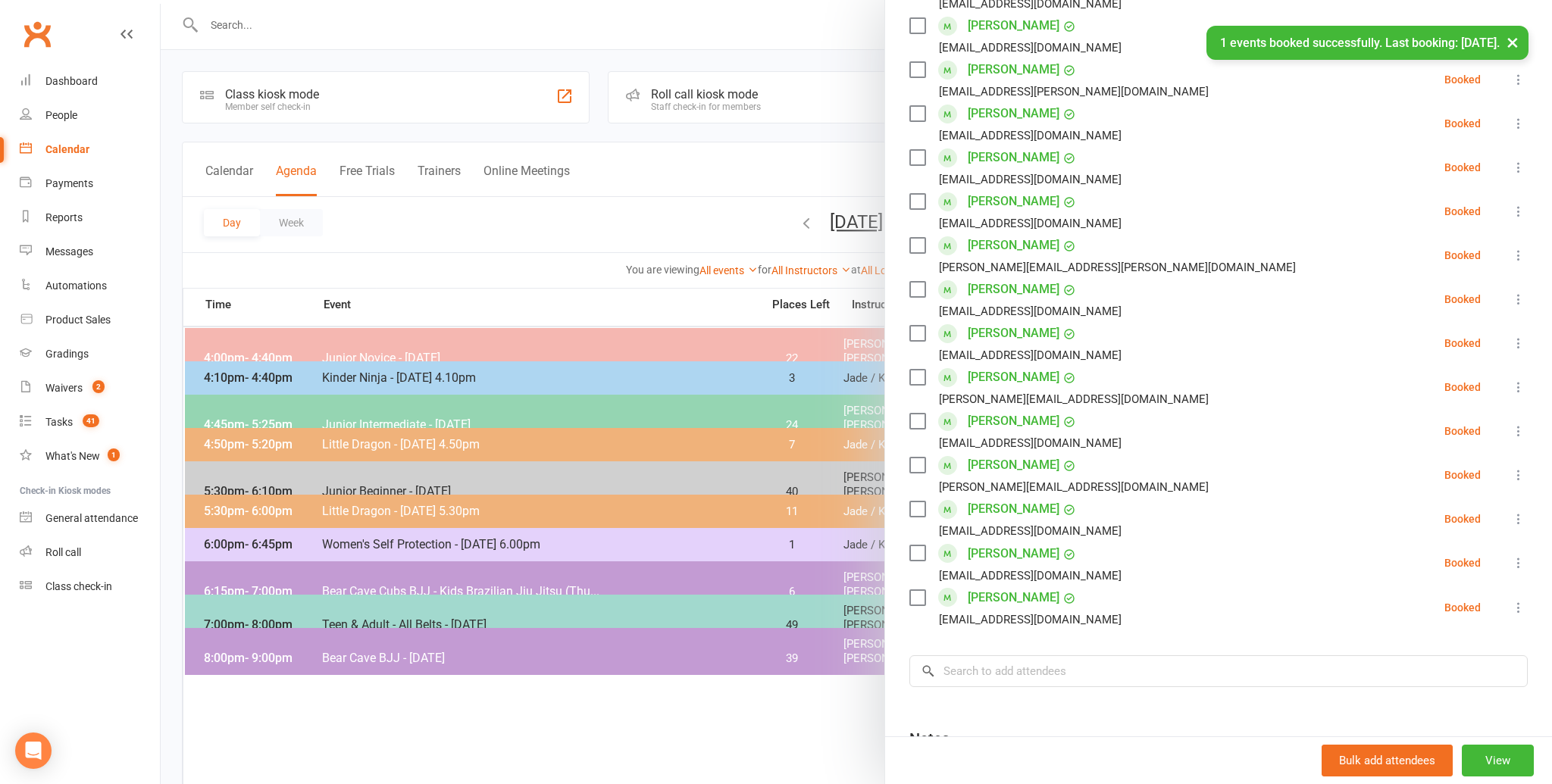
scroll to position [444, 0]
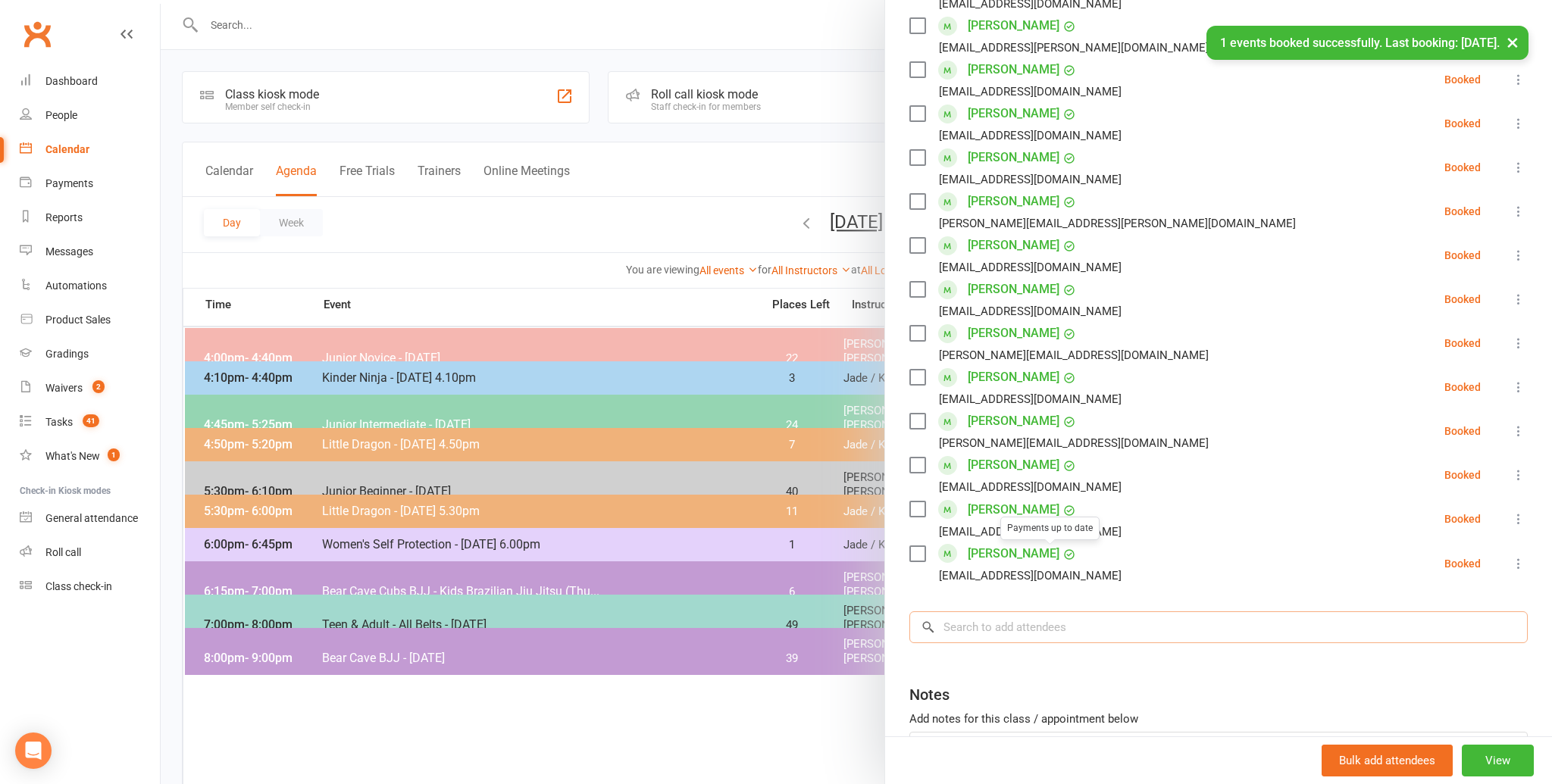
click at [1049, 622] on input "search" at bounding box center [1217, 628] width 618 height 32
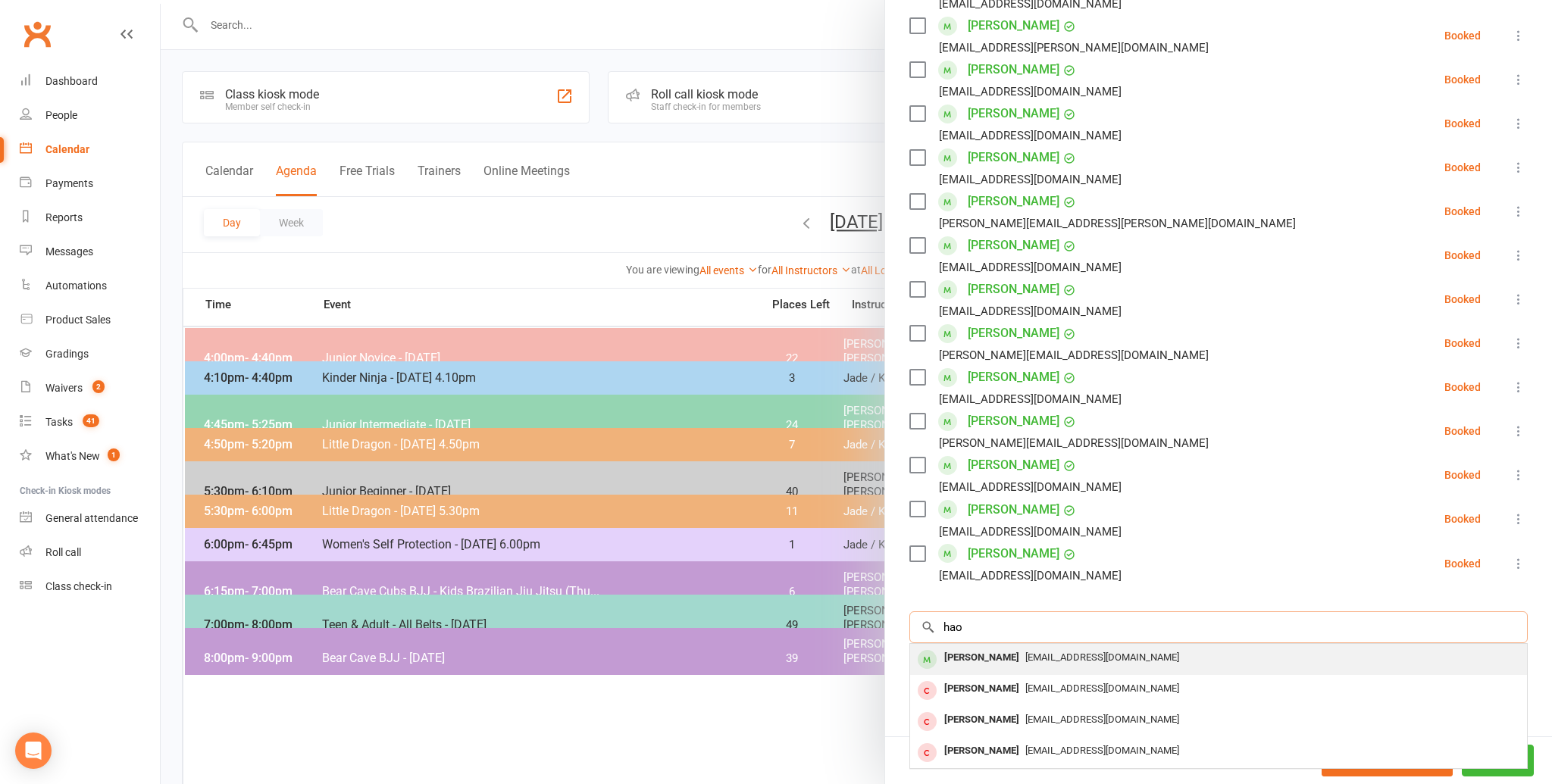
type input "hao"
click at [1031, 663] on div "[EMAIL_ADDRESS][DOMAIN_NAME]" at bounding box center [1218, 657] width 605 height 22
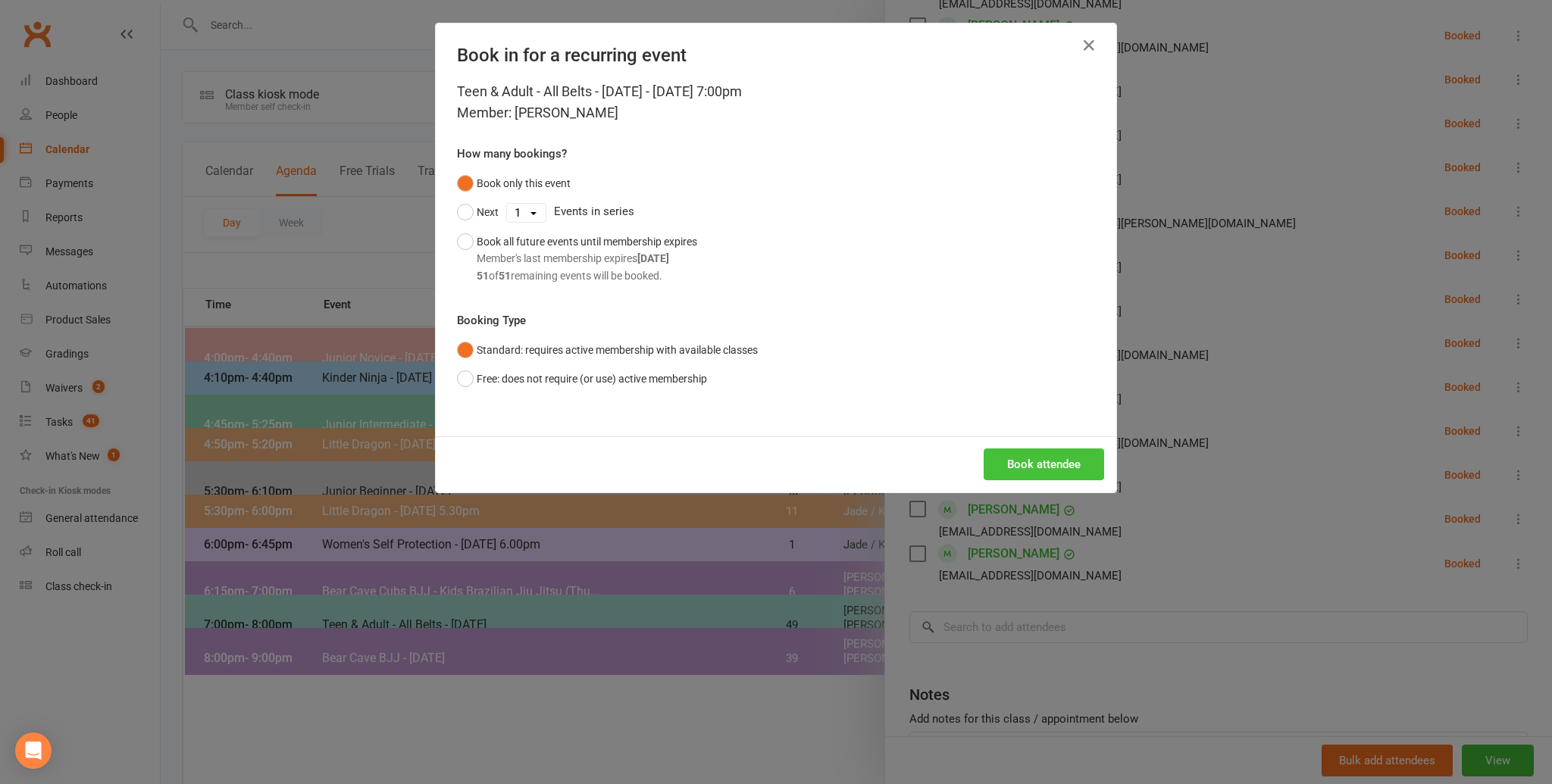
click at [1018, 467] on button "Book attendee" at bounding box center [1044, 464] width 121 height 32
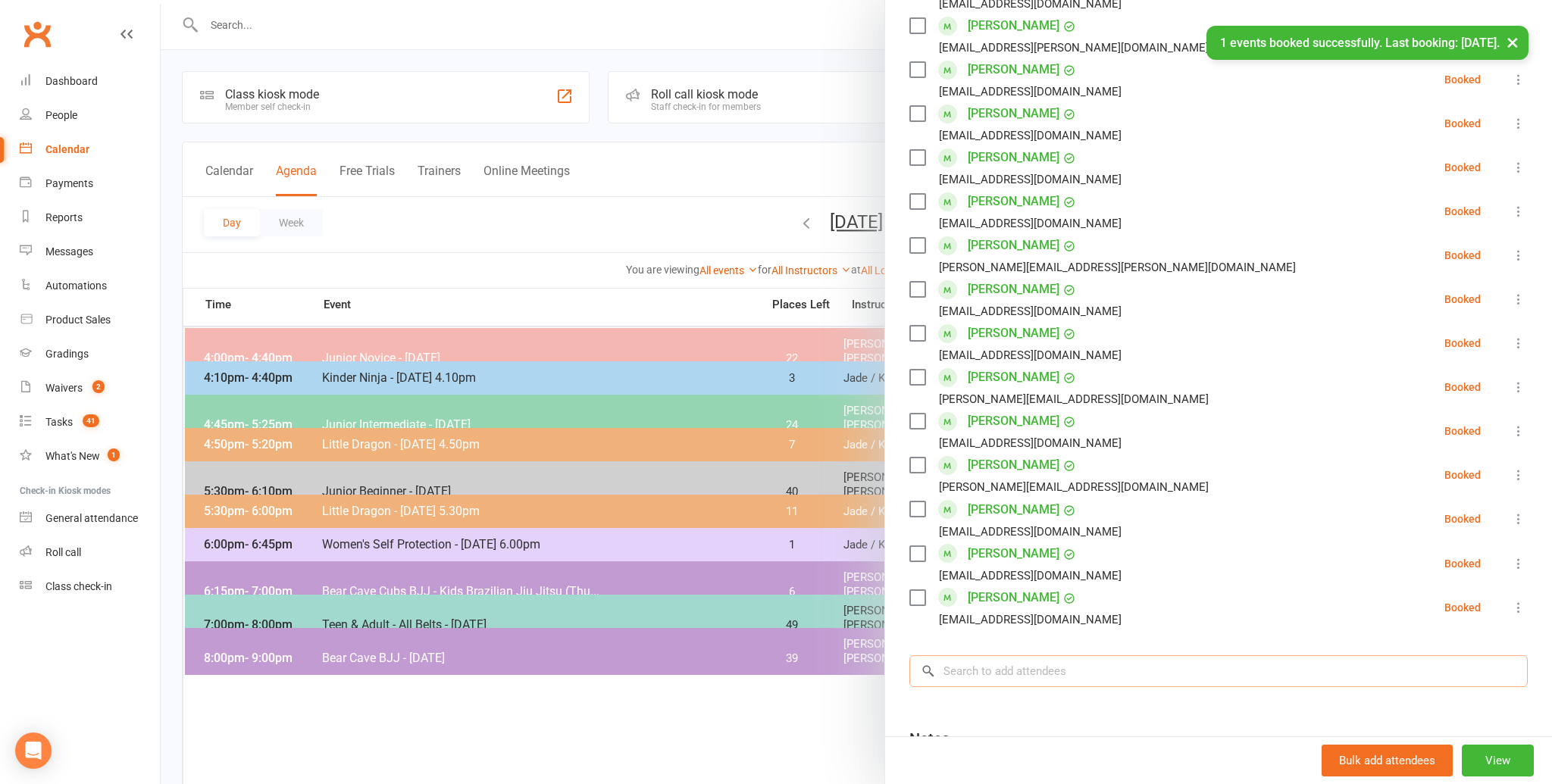
click at [998, 678] on input "search" at bounding box center [1217, 671] width 618 height 32
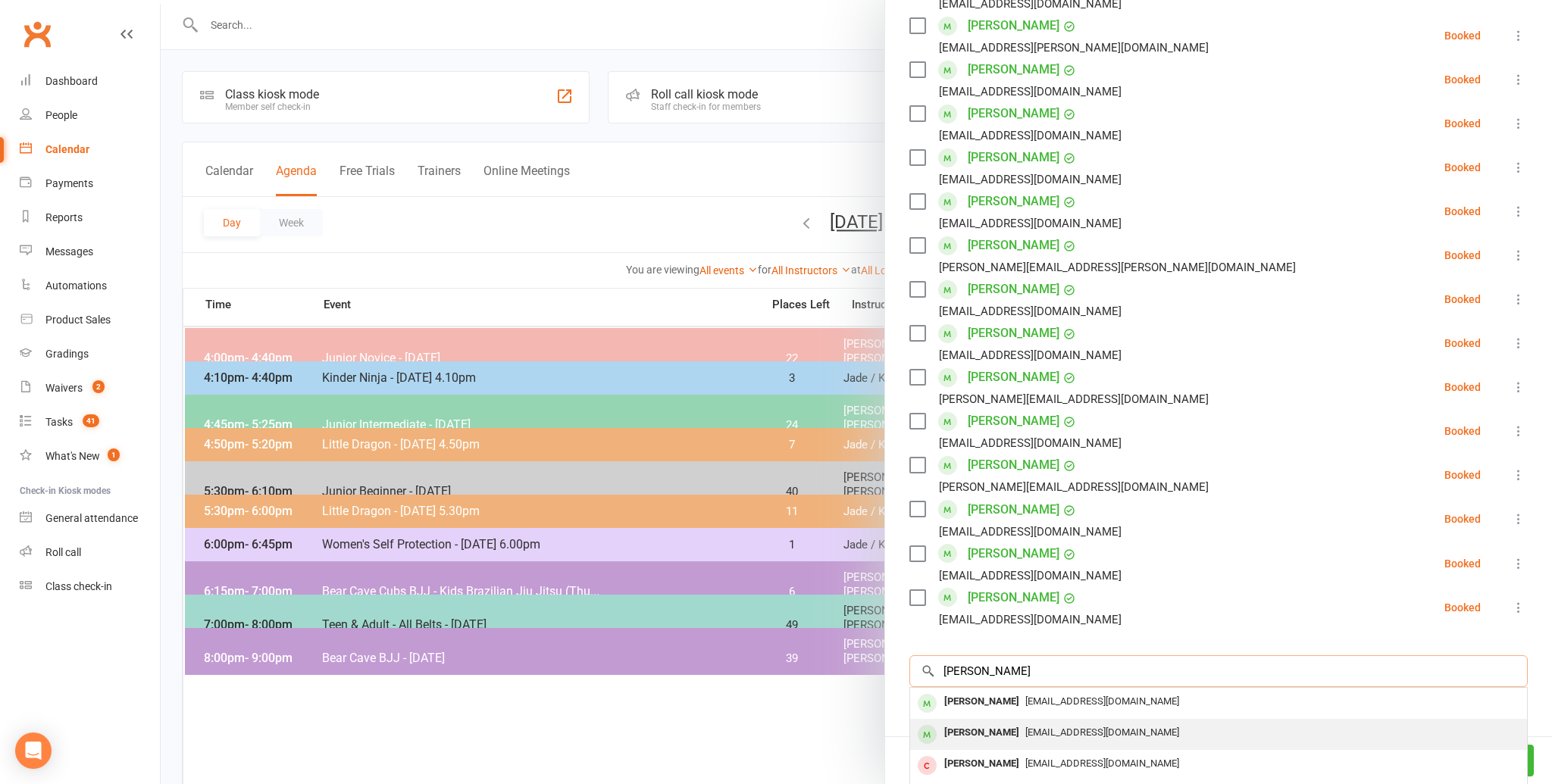
type input "[PERSON_NAME]"
click at [993, 724] on div "[PERSON_NAME]" at bounding box center [981, 732] width 87 height 22
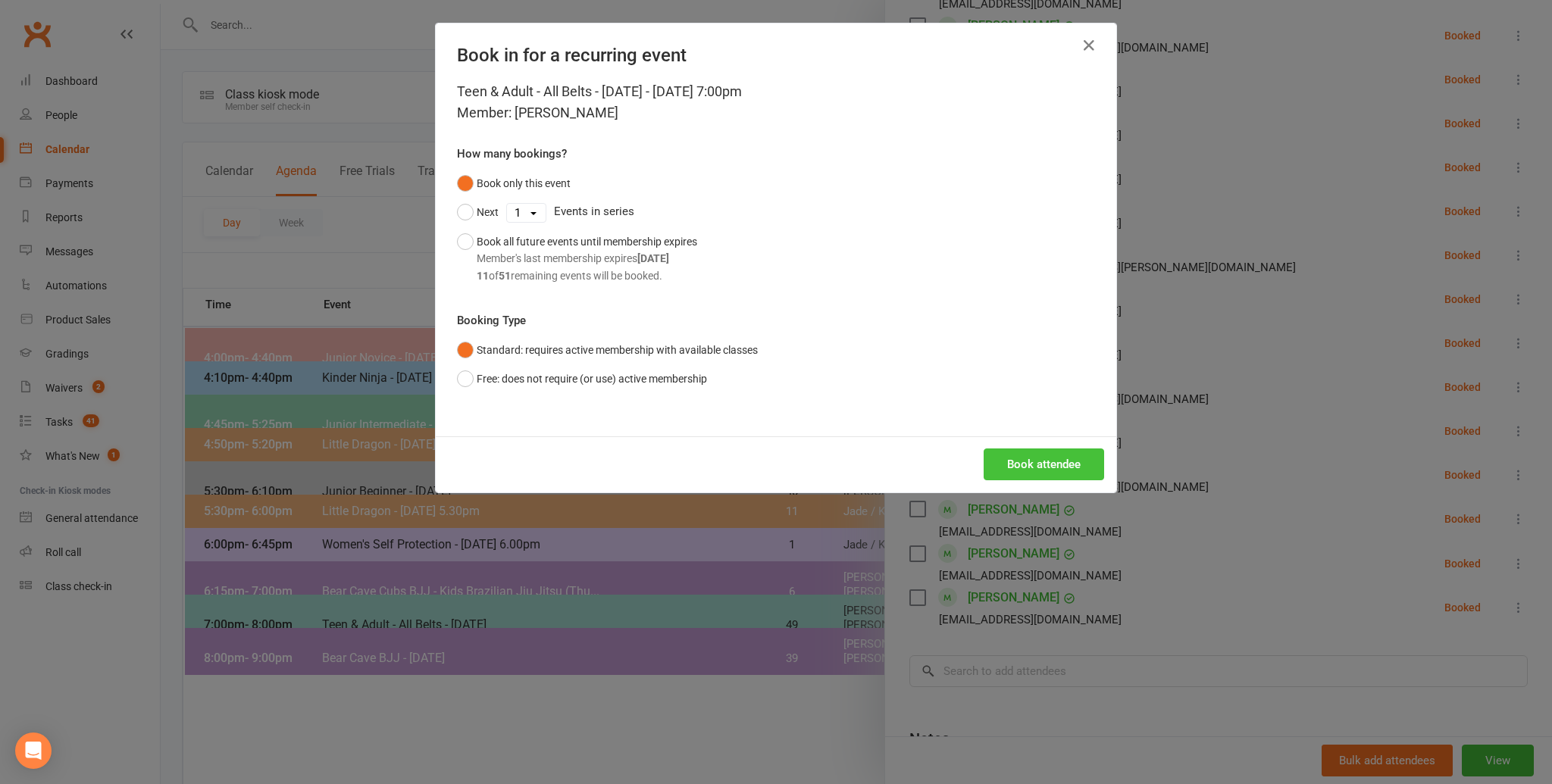
click at [1014, 457] on button "Book attendee" at bounding box center [1044, 464] width 121 height 32
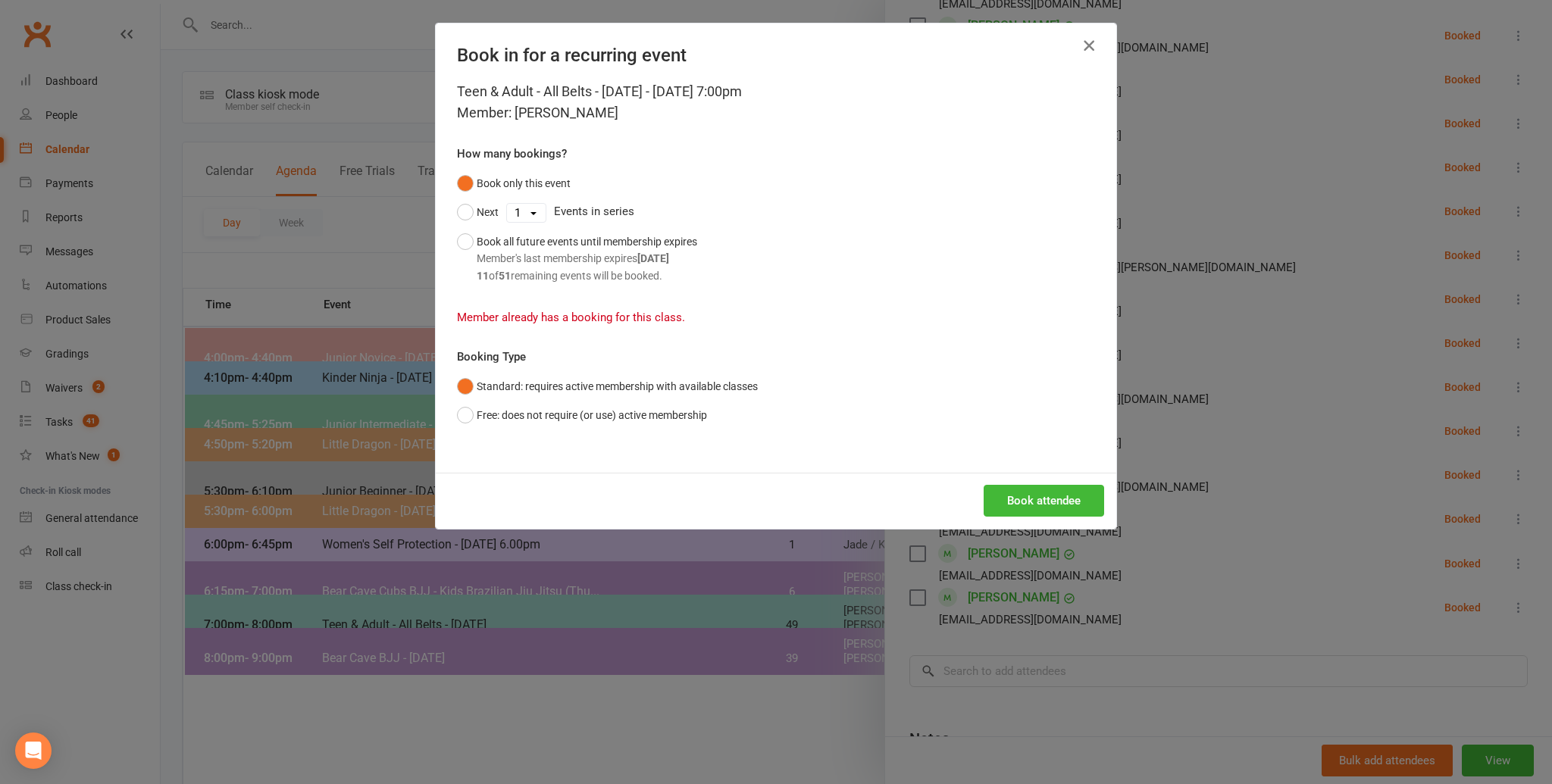
click at [1086, 49] on icon "button" at bounding box center [1089, 46] width 18 height 18
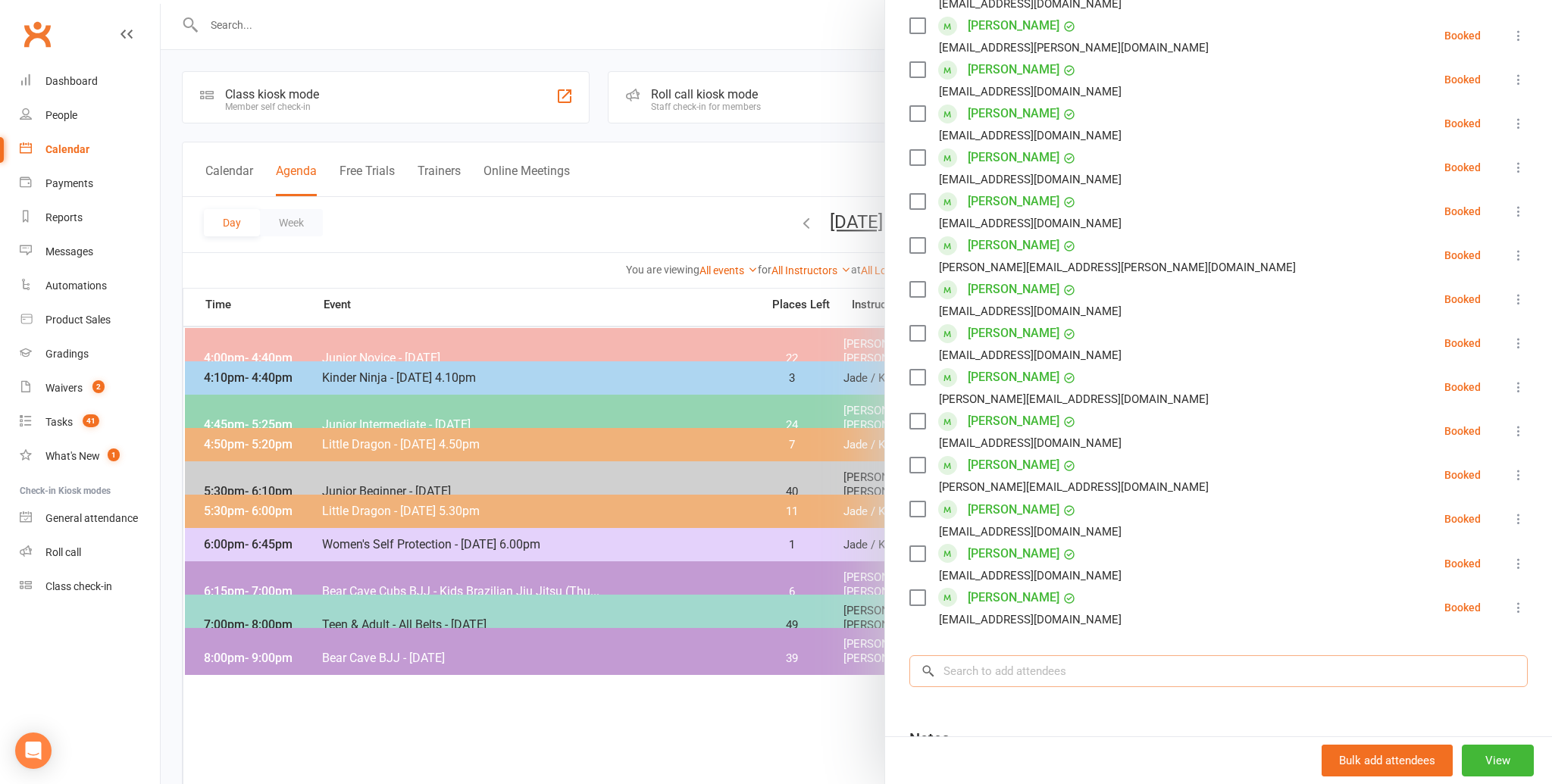
click at [985, 671] on input "search" at bounding box center [1217, 671] width 618 height 32
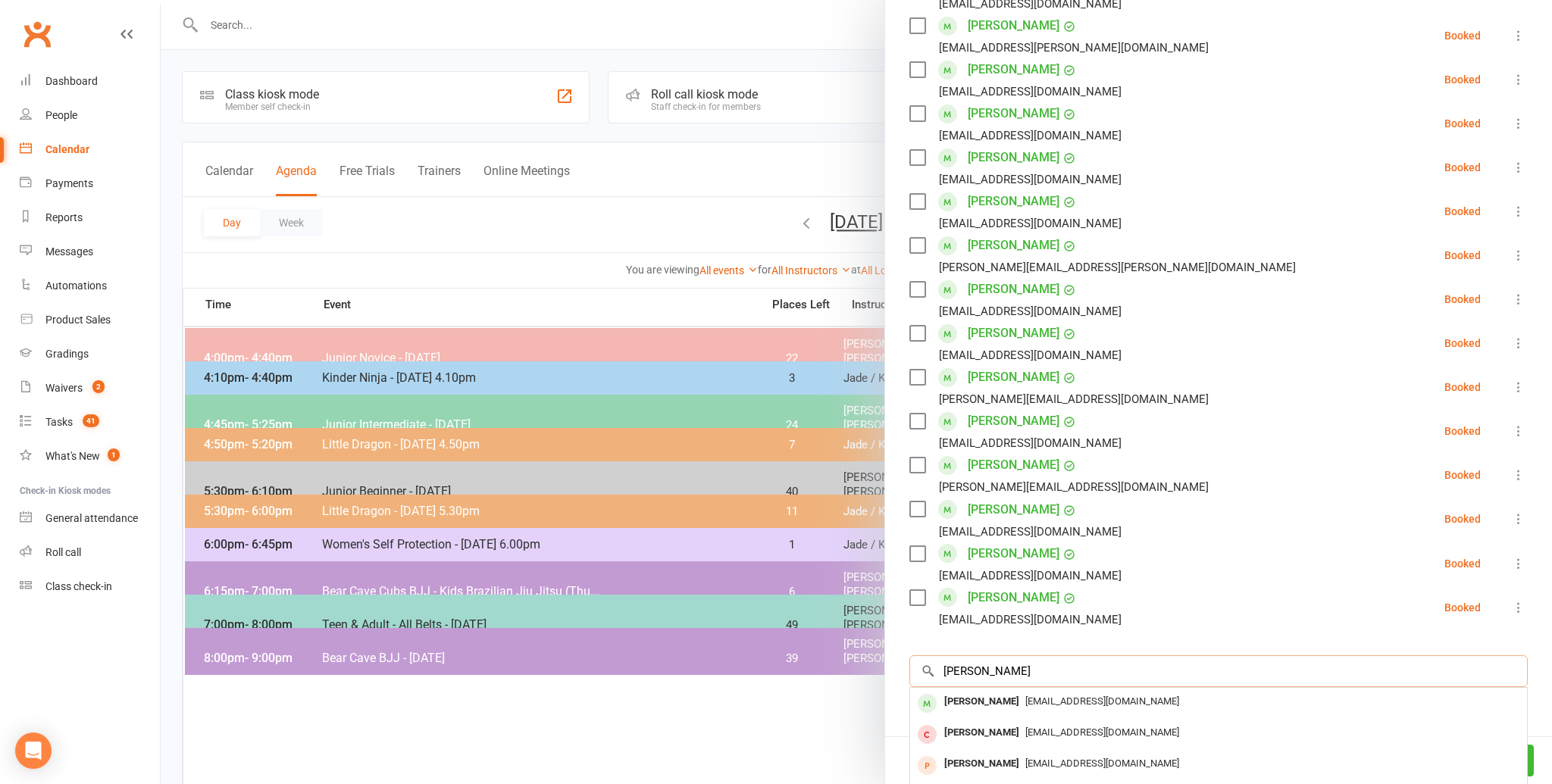
scroll to position [440, 0]
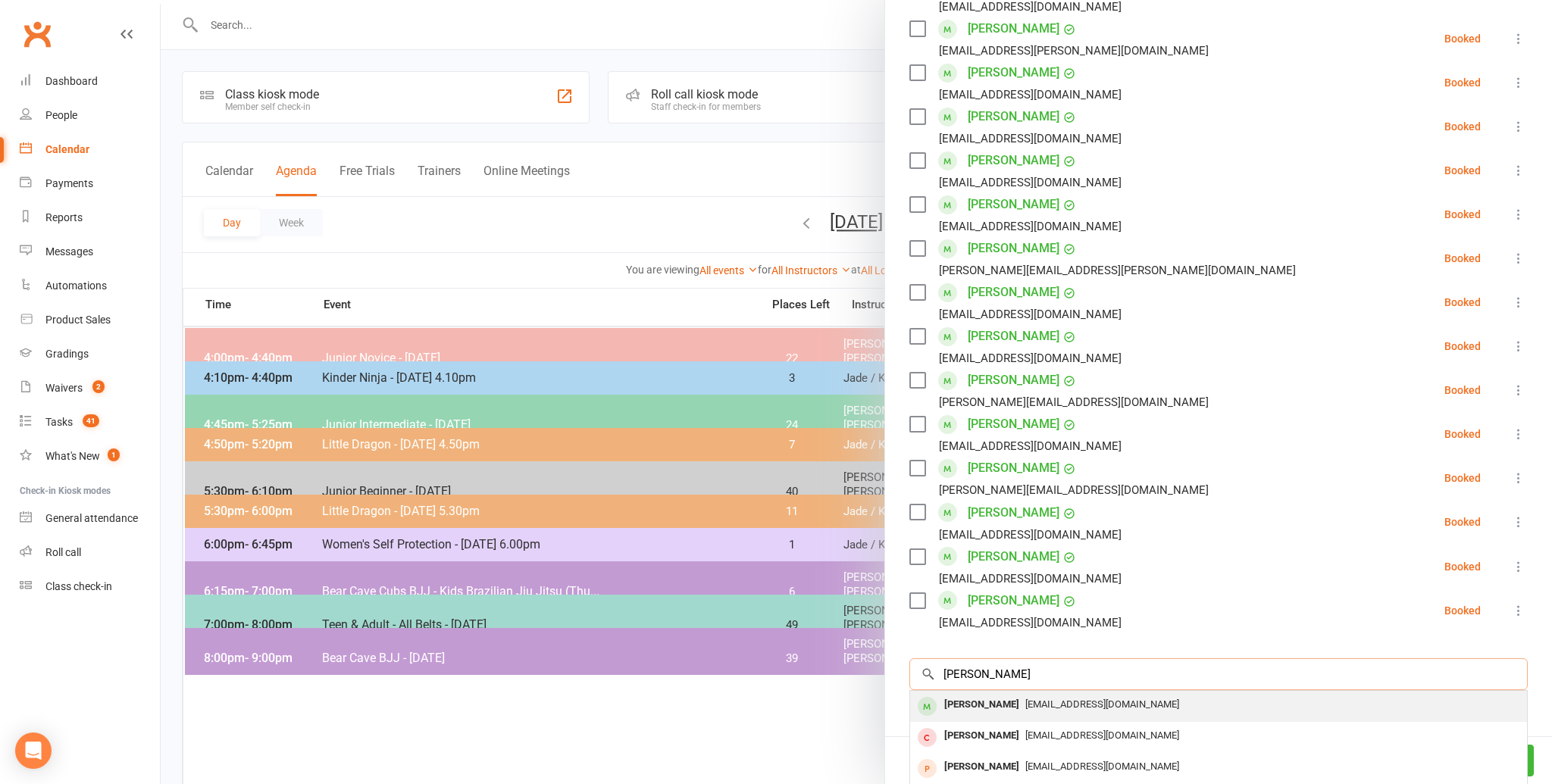
type input "[PERSON_NAME]"
click at [1025, 704] on span "[EMAIL_ADDRESS][DOMAIN_NAME]" at bounding box center [1101, 704] width 154 height 11
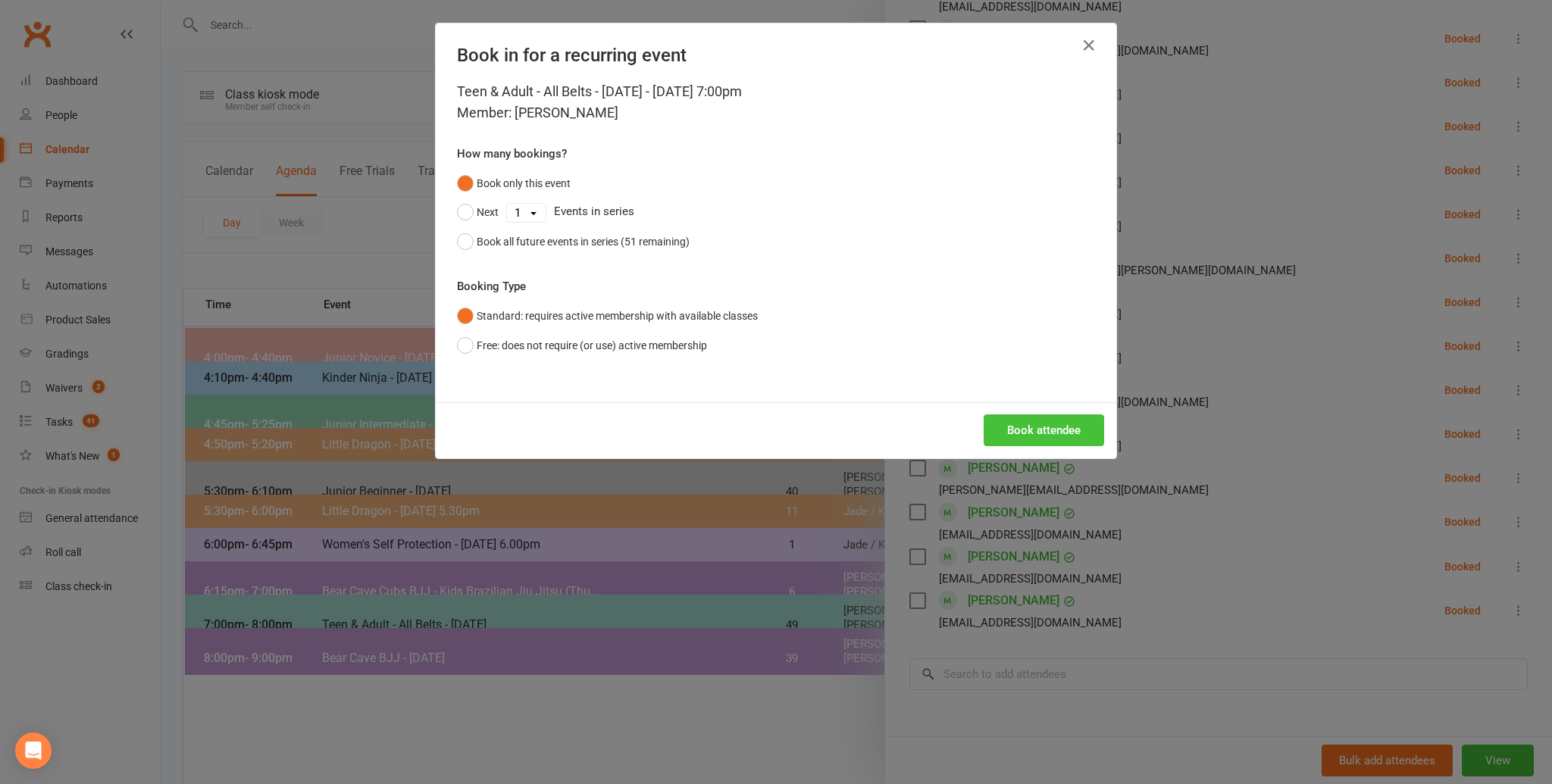
click at [1037, 441] on button "Book attendee" at bounding box center [1044, 431] width 121 height 32
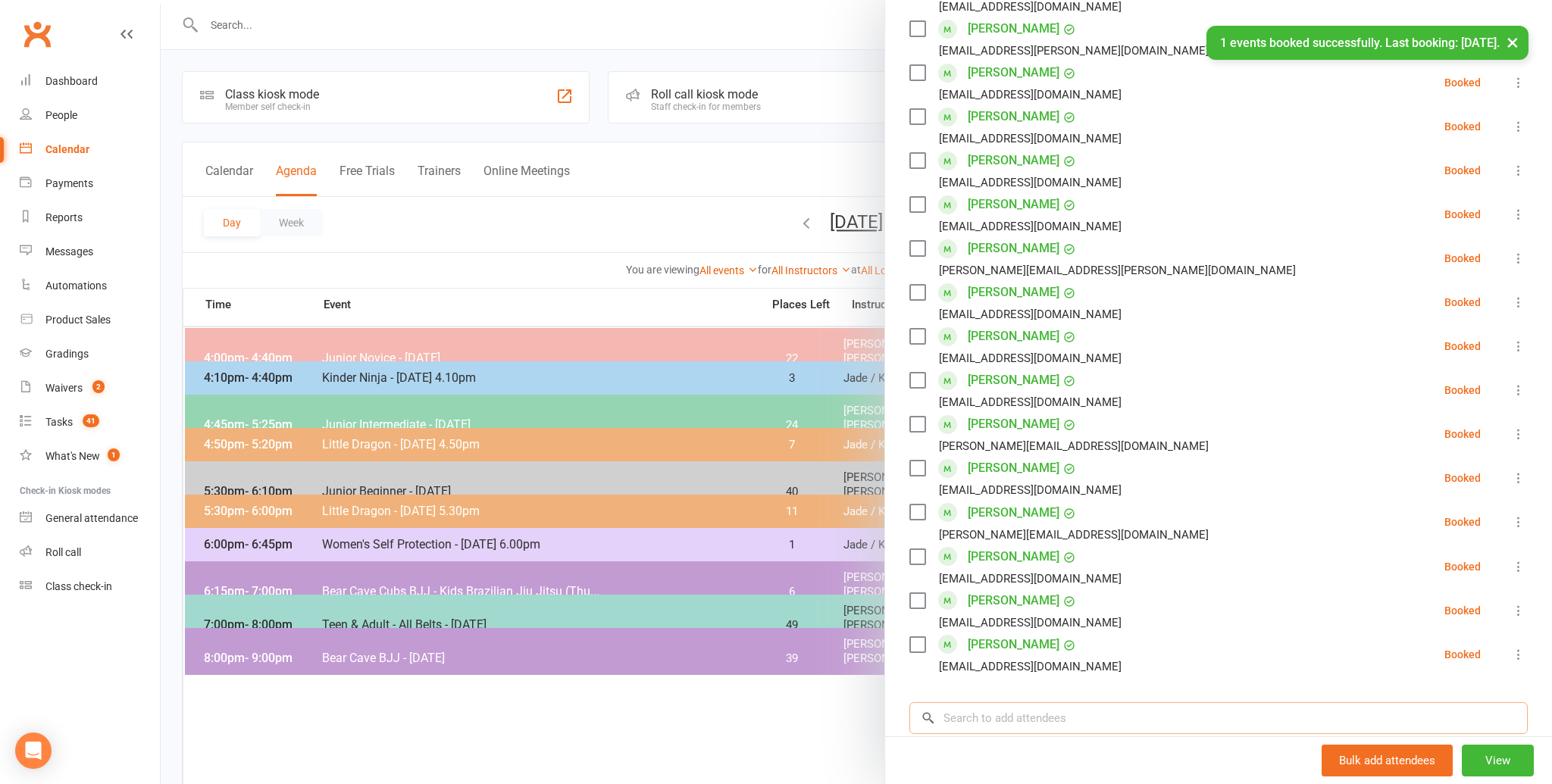
click at [1075, 721] on input "search" at bounding box center [1217, 718] width 618 height 32
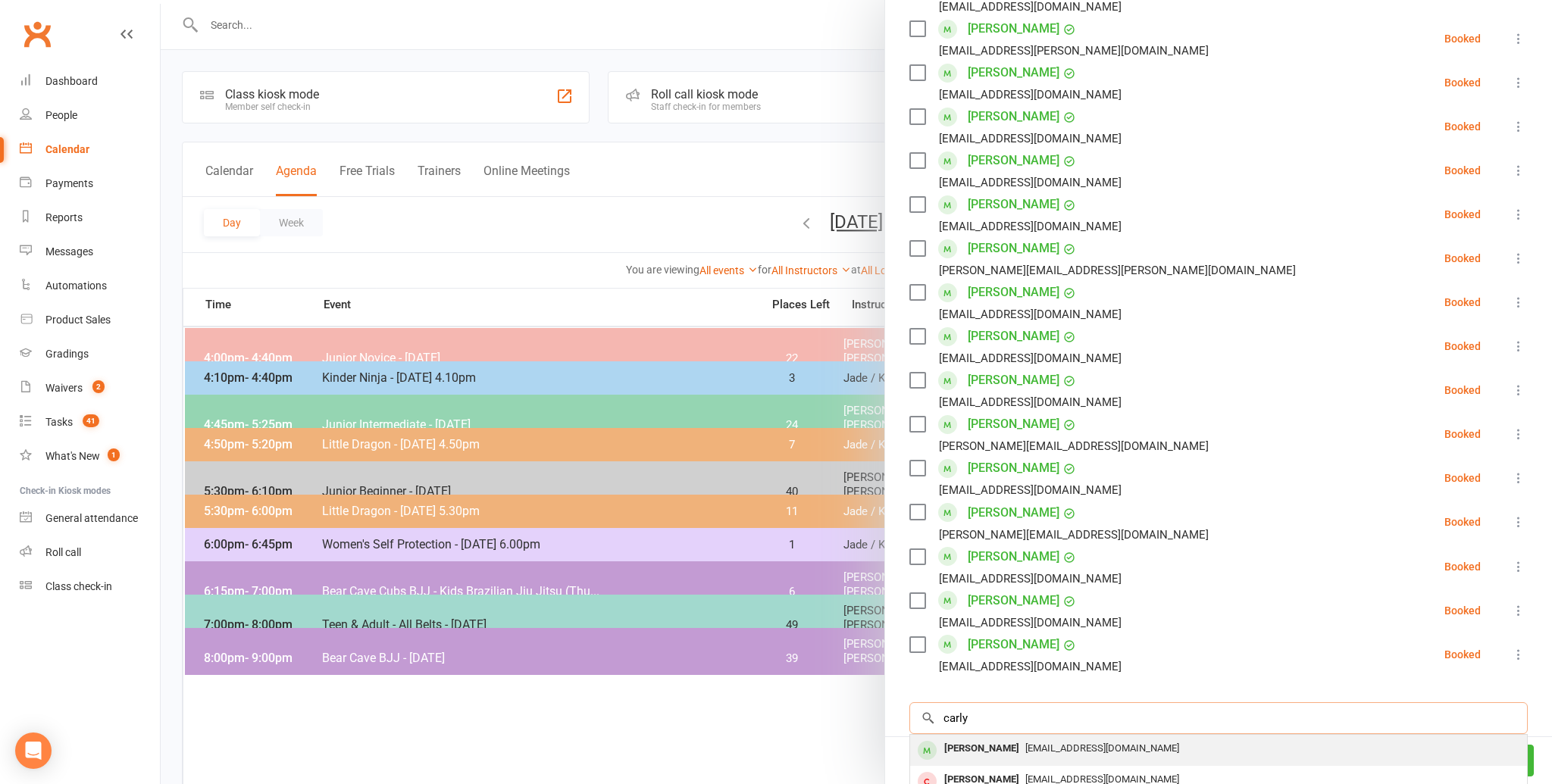
type input "carly"
click at [1069, 753] on span "[EMAIL_ADDRESS][DOMAIN_NAME]" at bounding box center [1101, 747] width 154 height 11
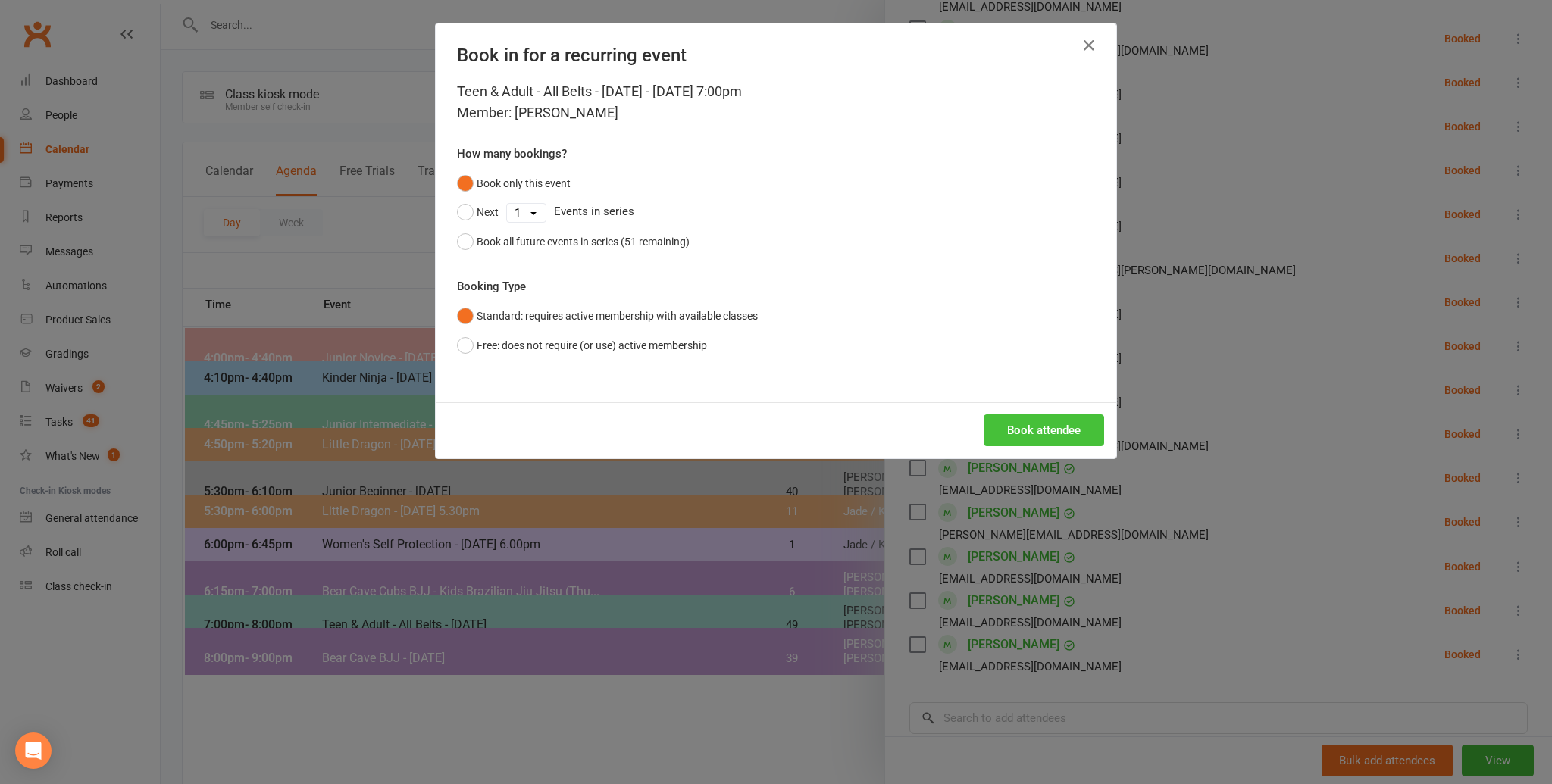
click at [1005, 421] on button "Book attendee" at bounding box center [1044, 431] width 121 height 32
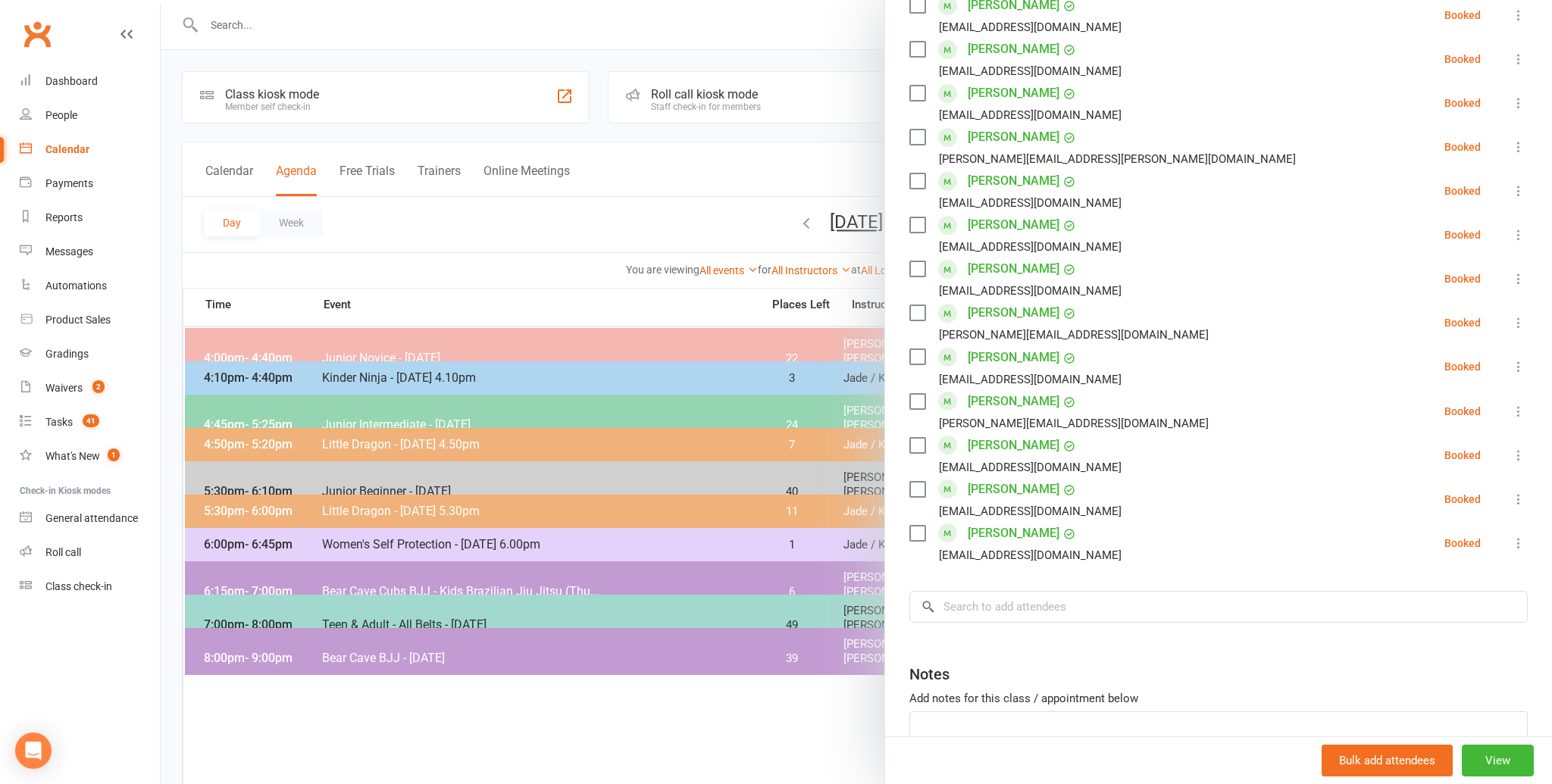
scroll to position [604, 0]
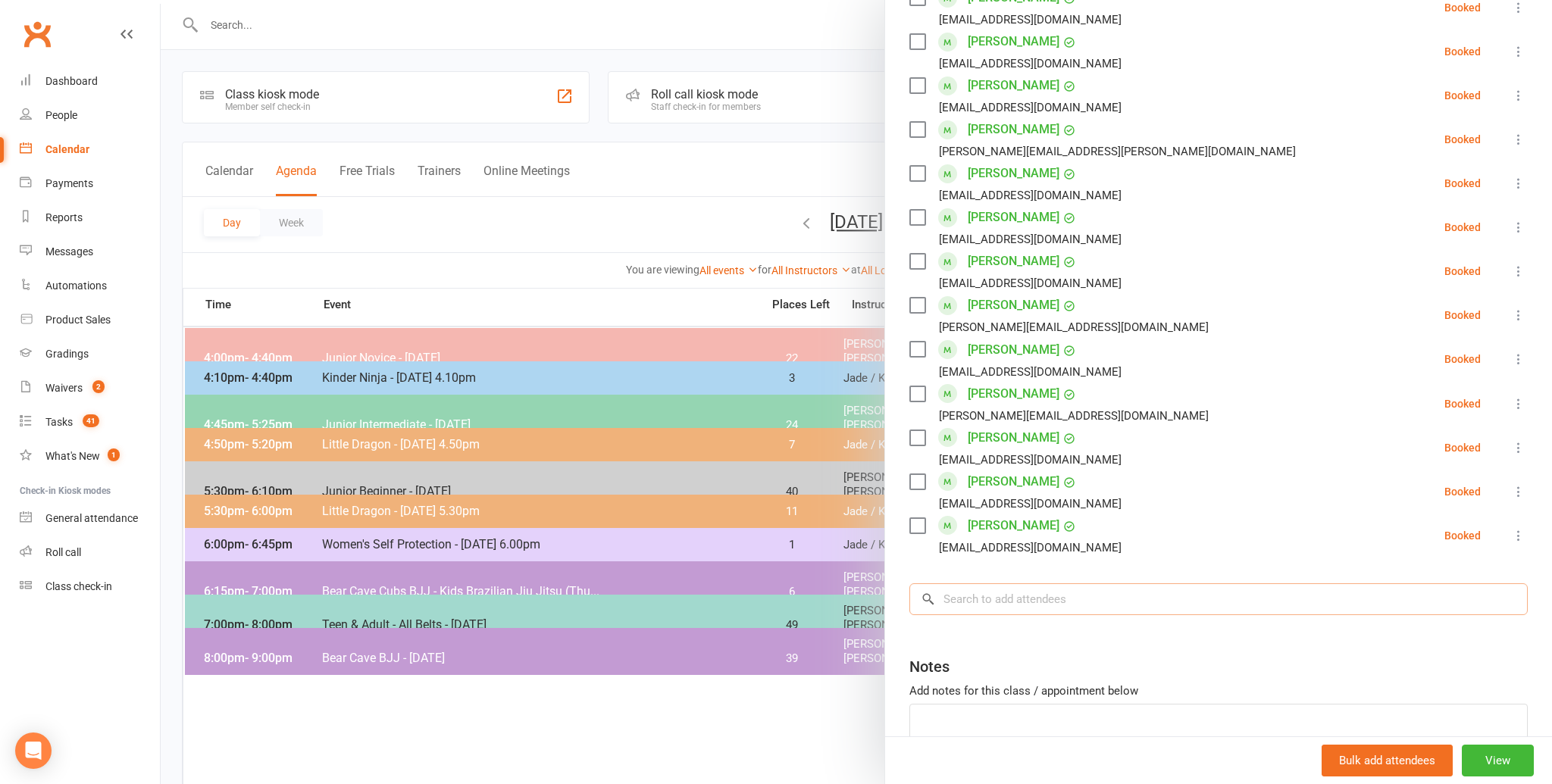
click at [1056, 586] on input "search" at bounding box center [1217, 599] width 618 height 32
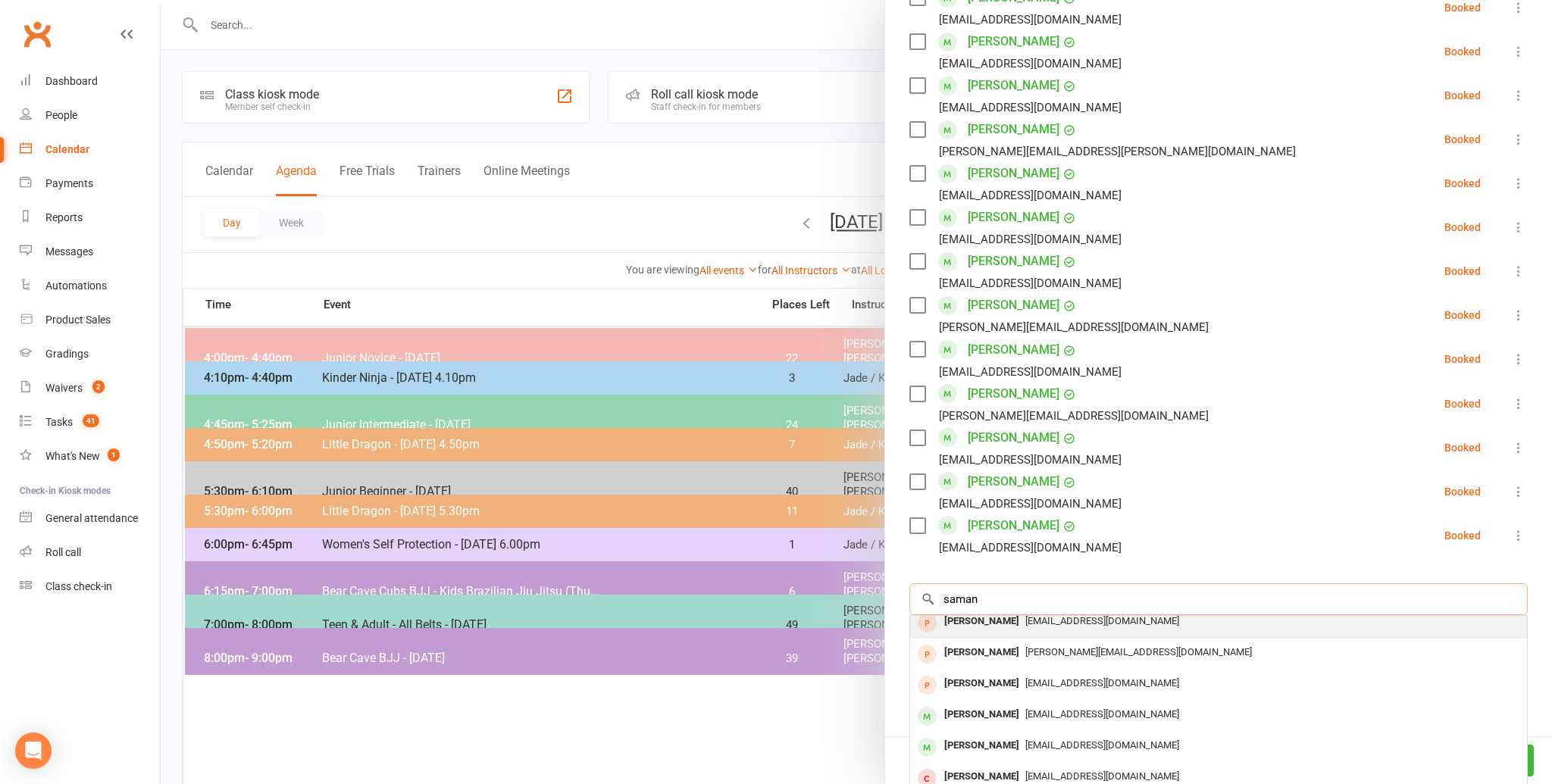
scroll to position [41, 0]
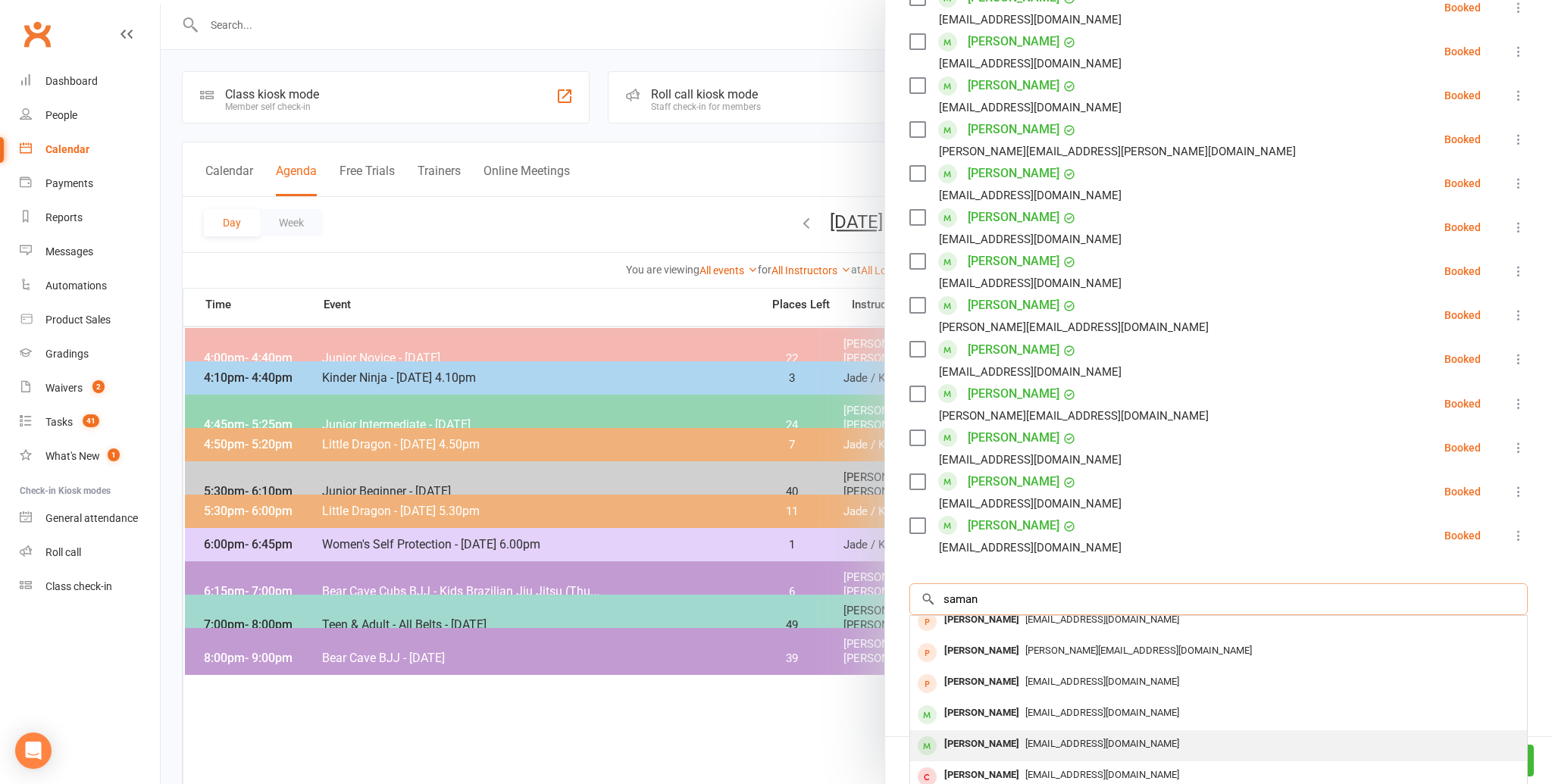
type input "saman"
click at [1075, 735] on div "[EMAIL_ADDRESS][DOMAIN_NAME]" at bounding box center [1218, 744] width 605 height 22
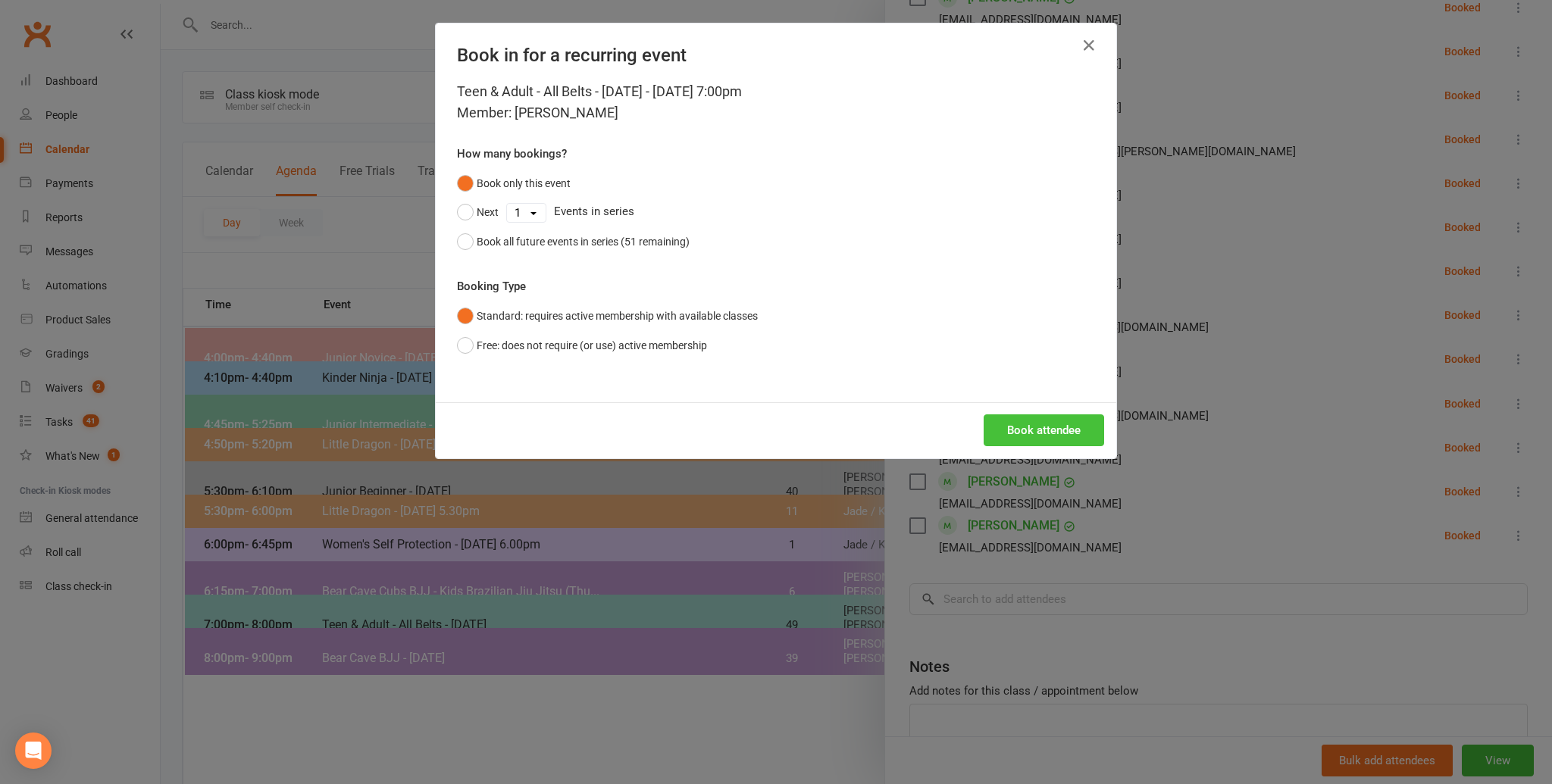
click at [1028, 438] on button "Book attendee" at bounding box center [1044, 431] width 121 height 32
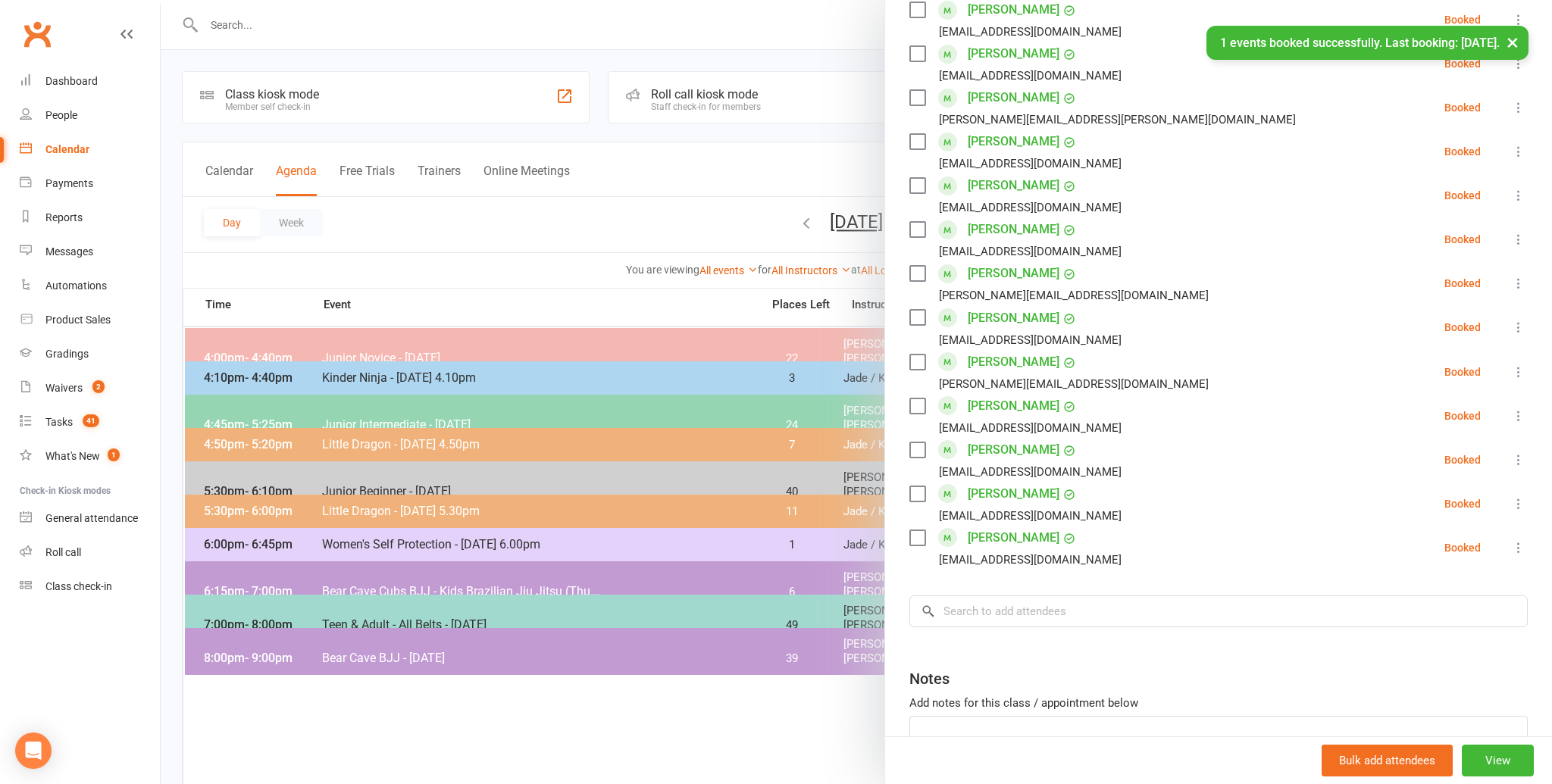
scroll to position [643, 0]
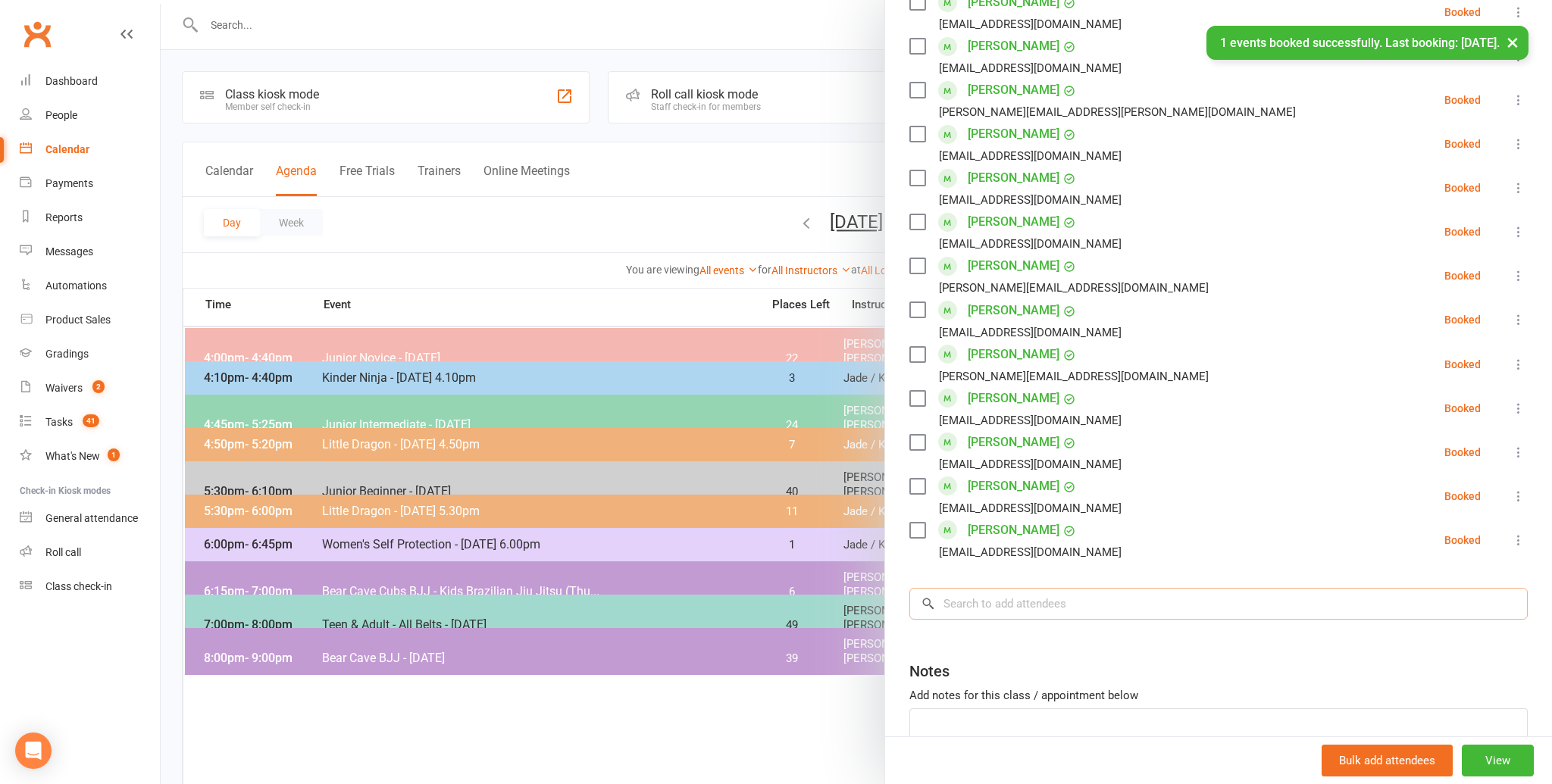
click at [1022, 608] on input "search" at bounding box center [1217, 604] width 618 height 32
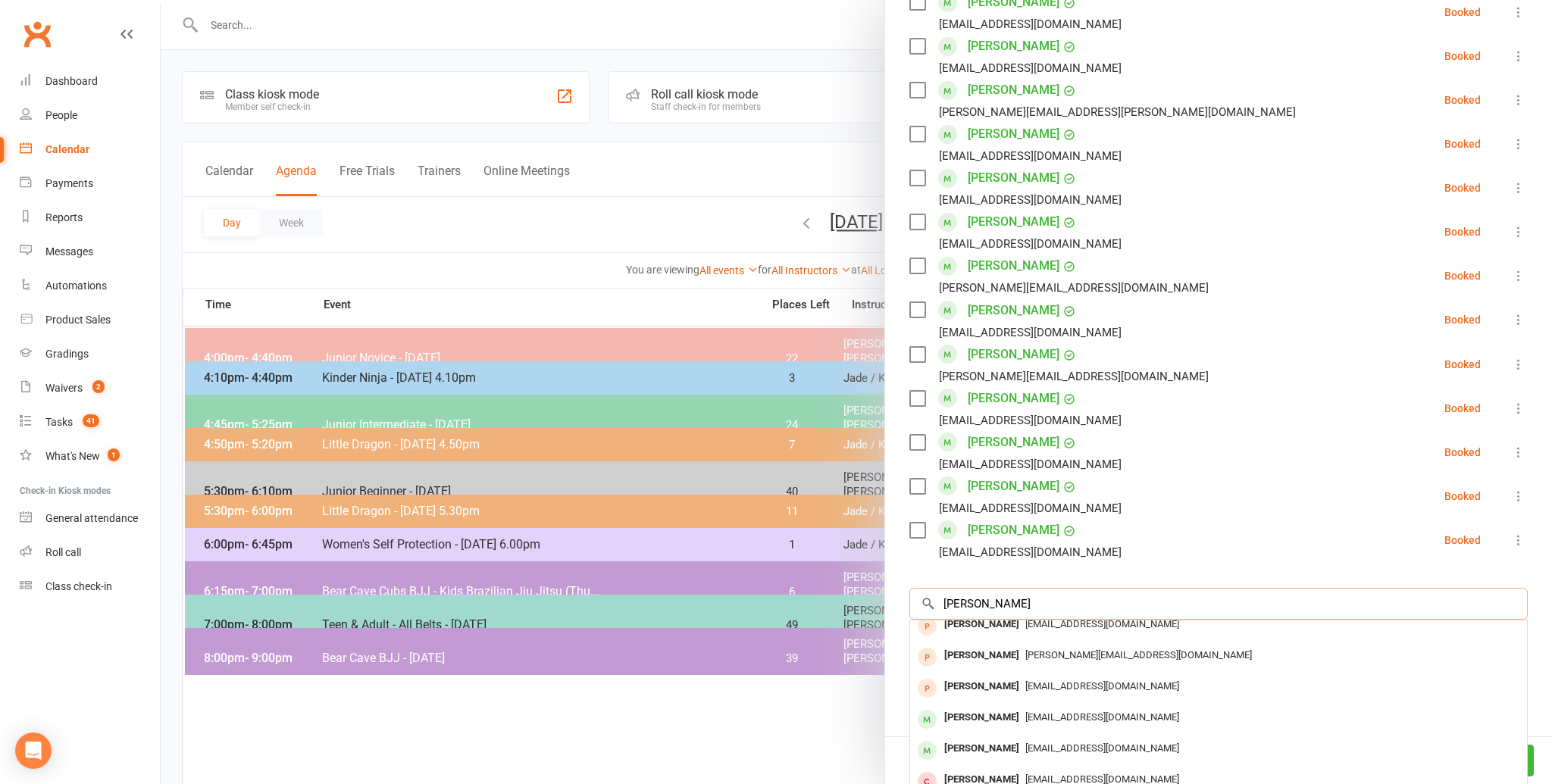
scroll to position [0, 0]
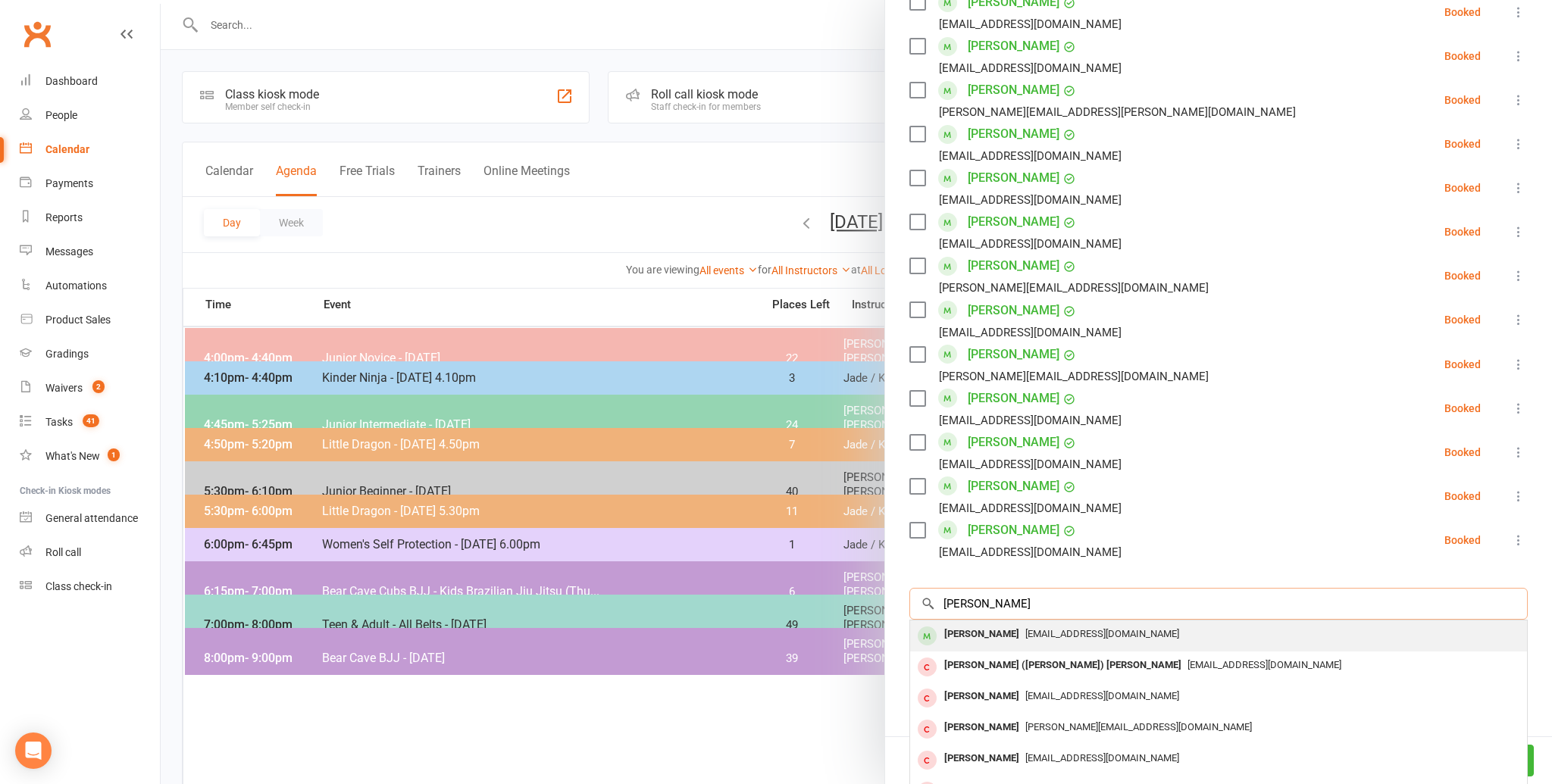
type input "[PERSON_NAME]"
click at [1025, 628] on span "[EMAIL_ADDRESS][DOMAIN_NAME]" at bounding box center [1101, 633] width 154 height 11
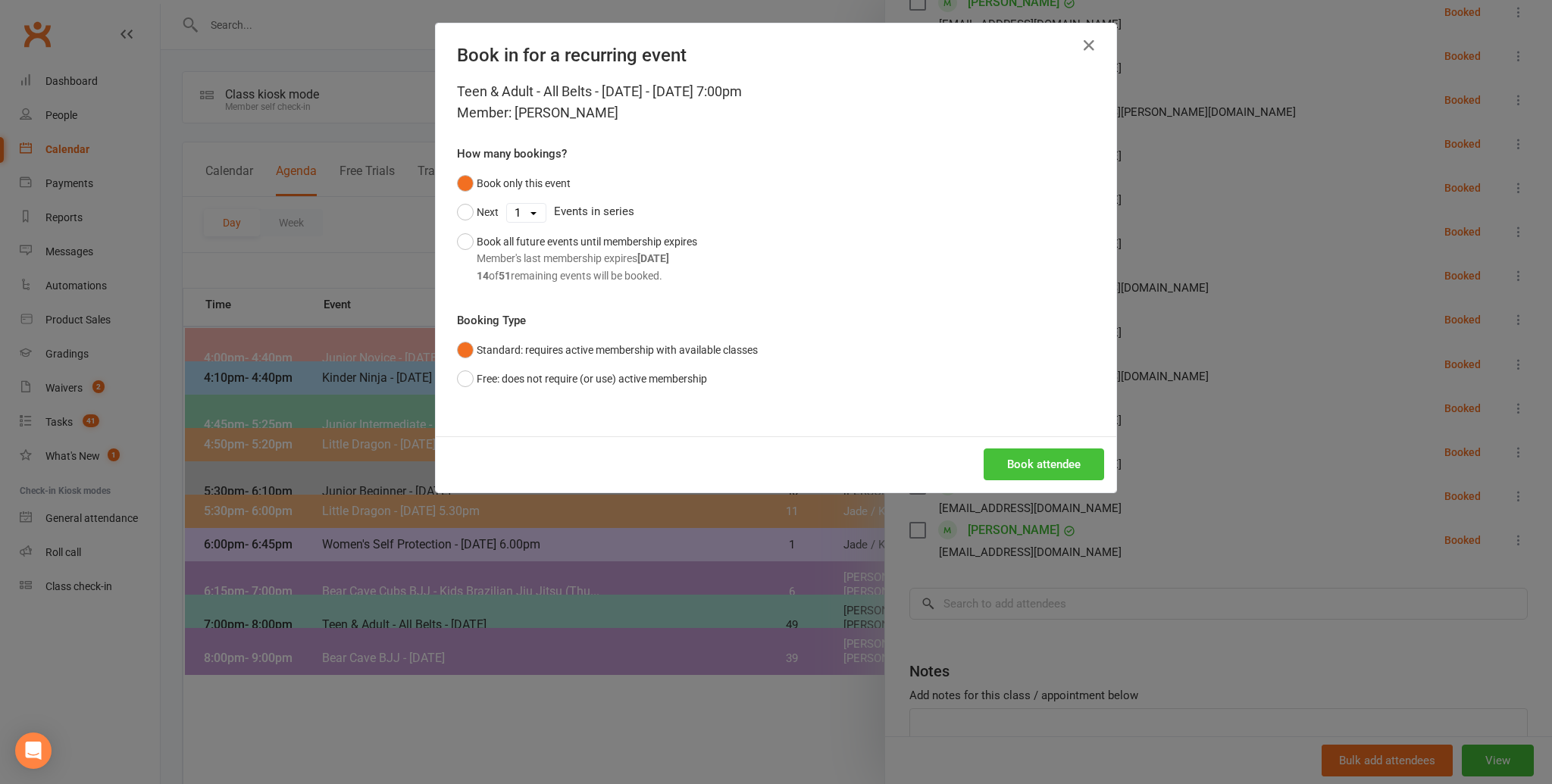
click at [1017, 463] on button "Book attendee" at bounding box center [1044, 464] width 121 height 32
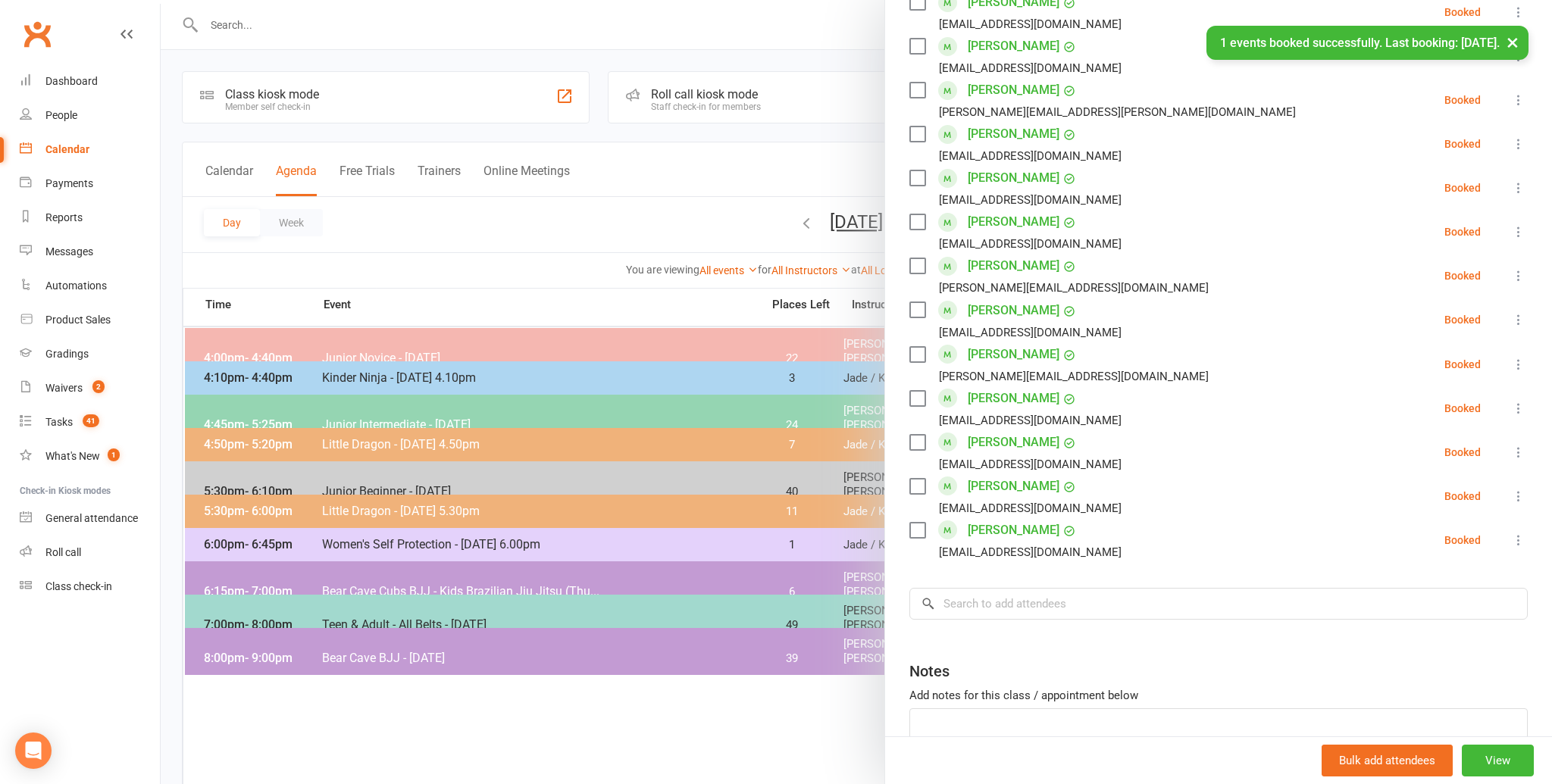
scroll to position [687, 0]
click at [1033, 606] on input "search" at bounding box center [1217, 604] width 618 height 32
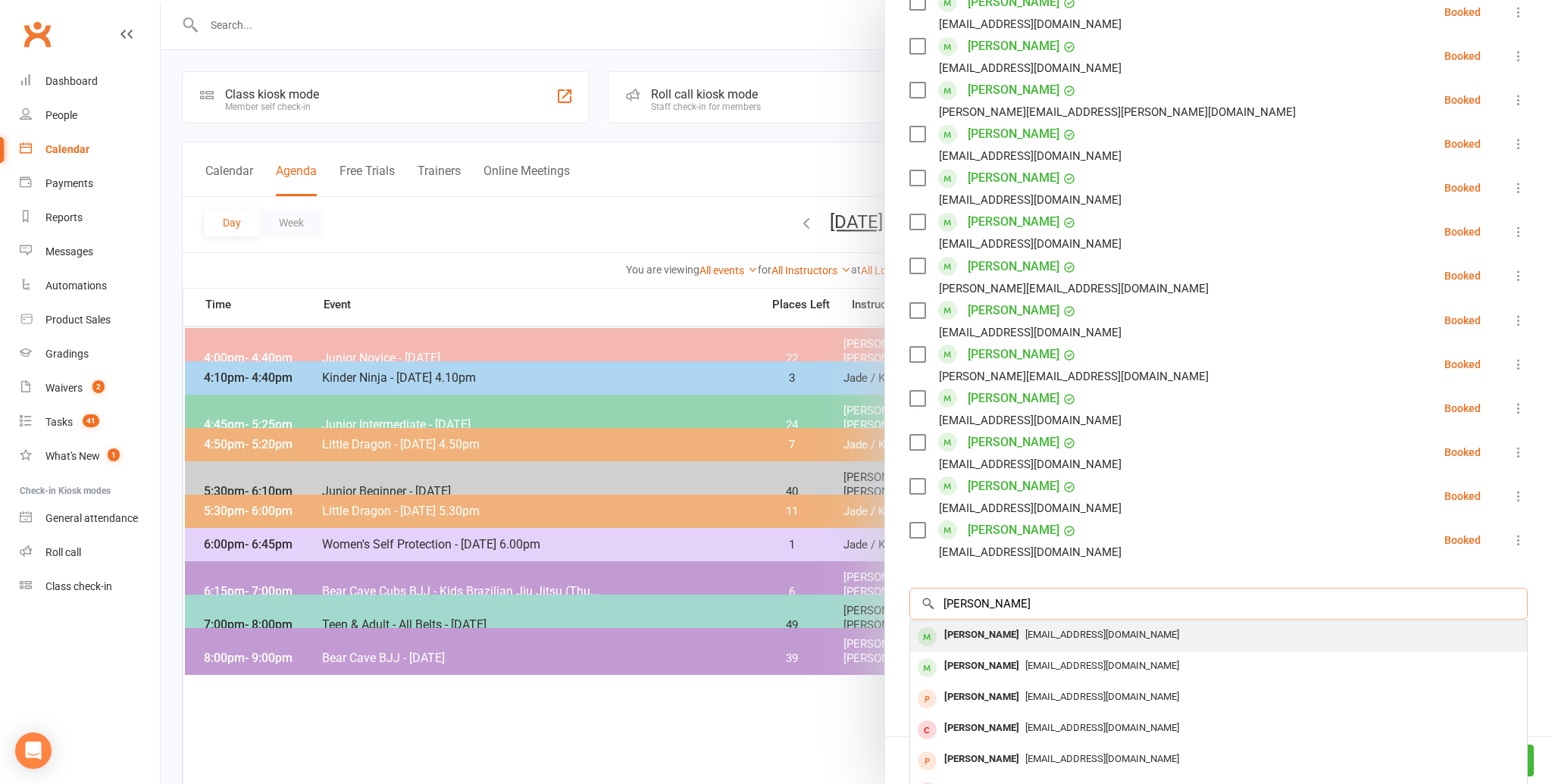
type input "[PERSON_NAME]"
click at [1025, 624] on div "[PERSON_NAME]" at bounding box center [981, 634] width 87 height 22
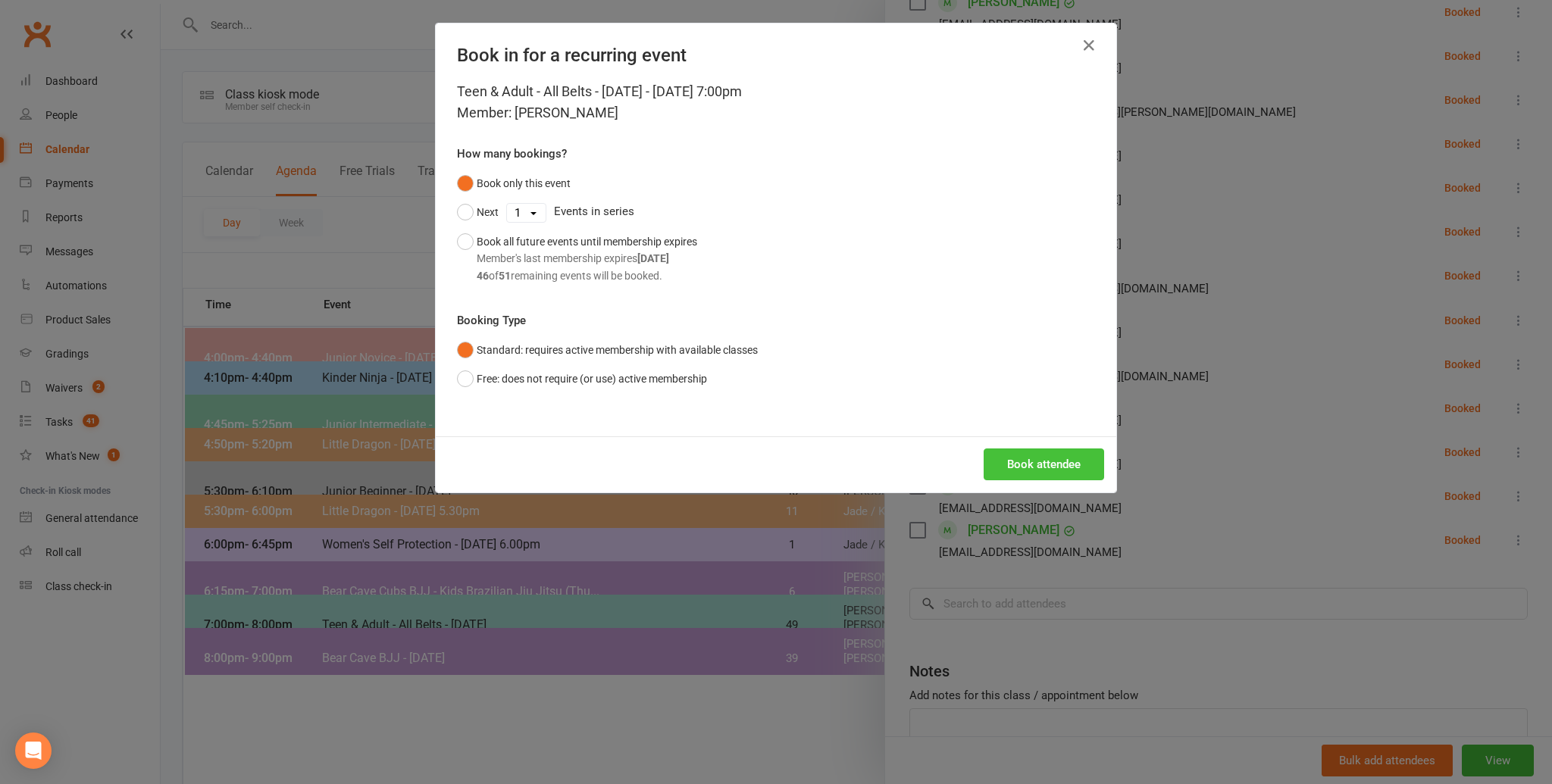
click at [1048, 470] on button "Book attendee" at bounding box center [1044, 464] width 121 height 32
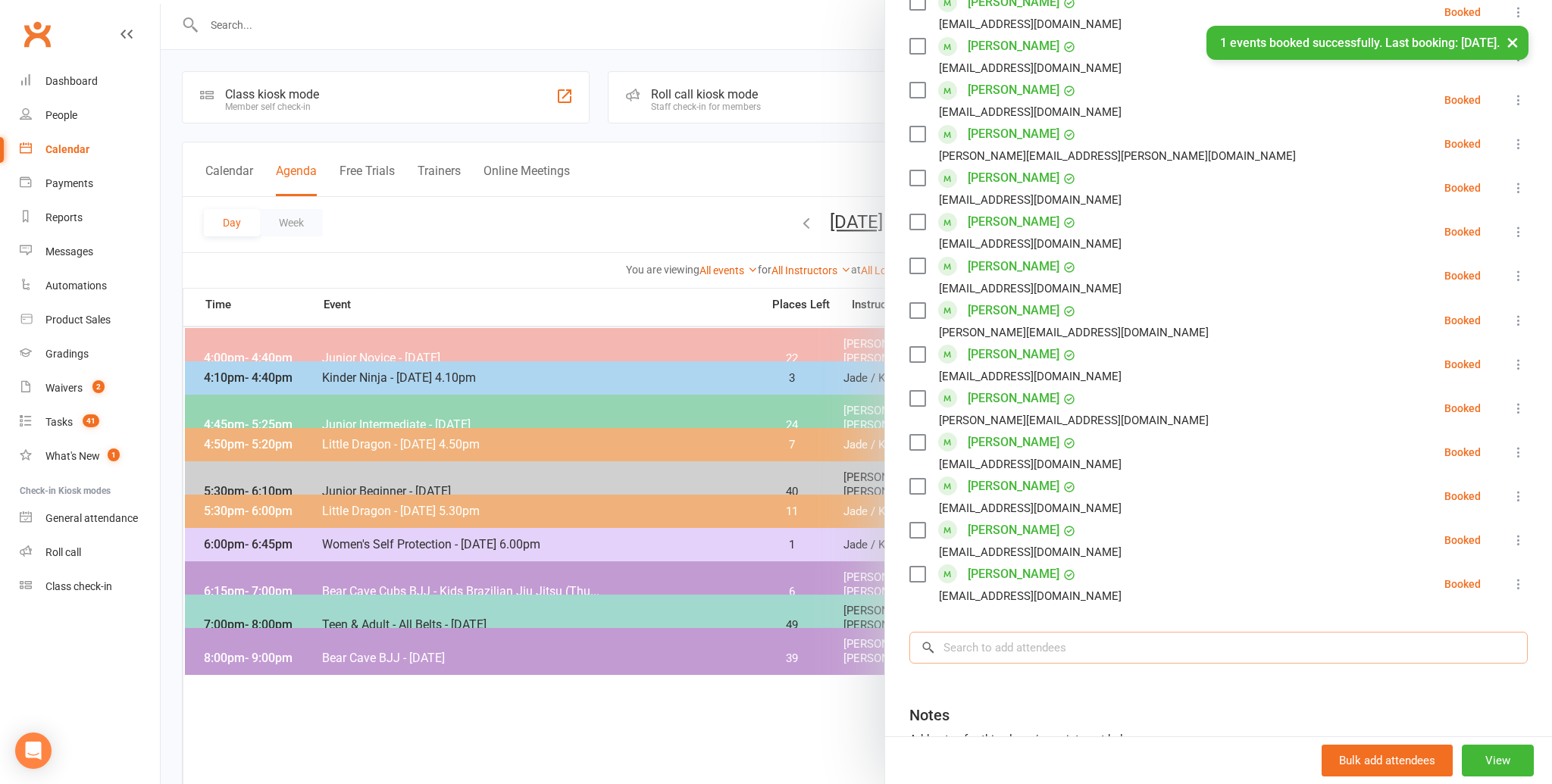
click at [1059, 650] on input "search" at bounding box center [1217, 647] width 618 height 32
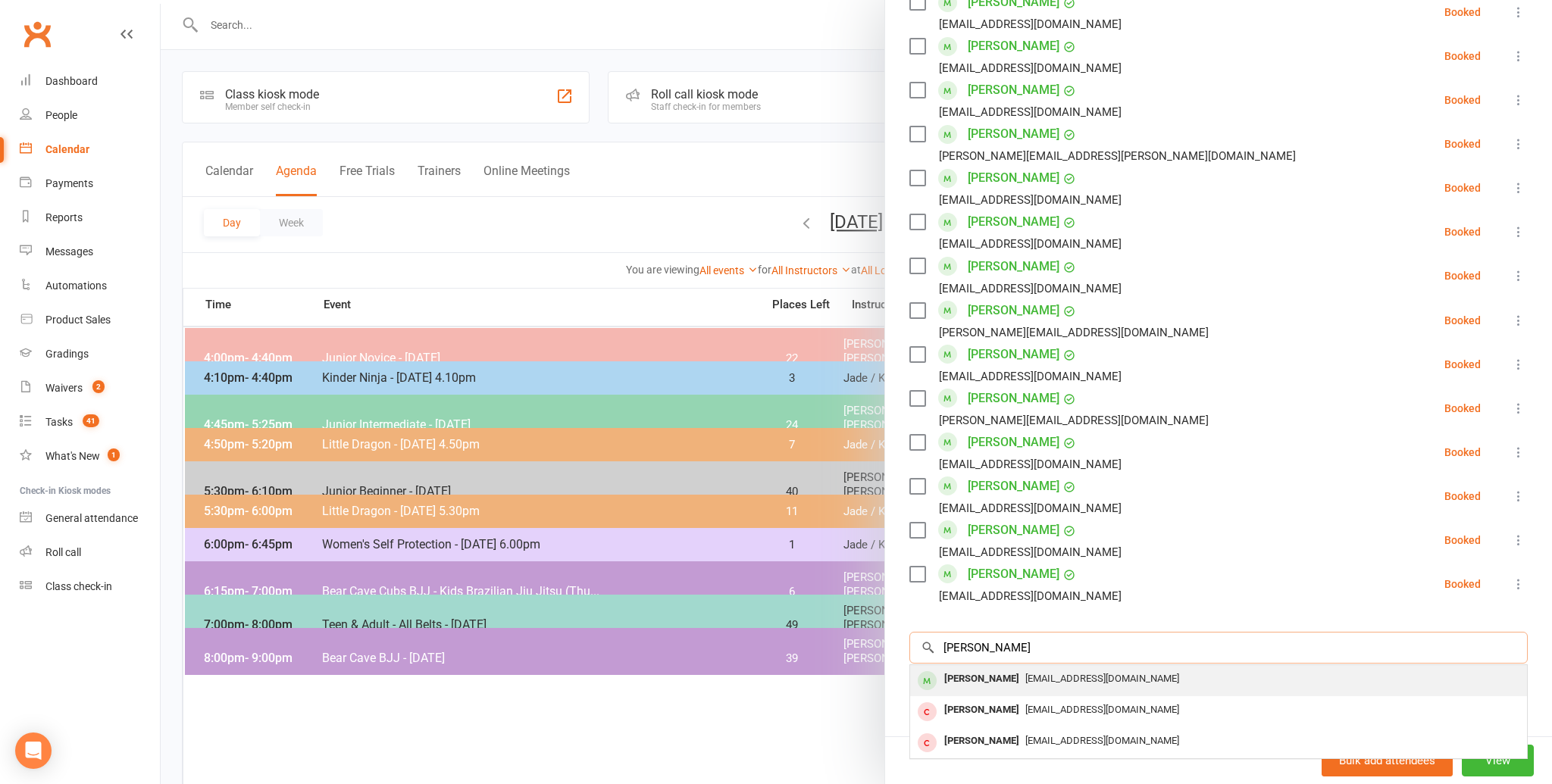
type input "[PERSON_NAME]"
click at [1043, 673] on span "[EMAIL_ADDRESS][DOMAIN_NAME]" at bounding box center [1101, 678] width 154 height 11
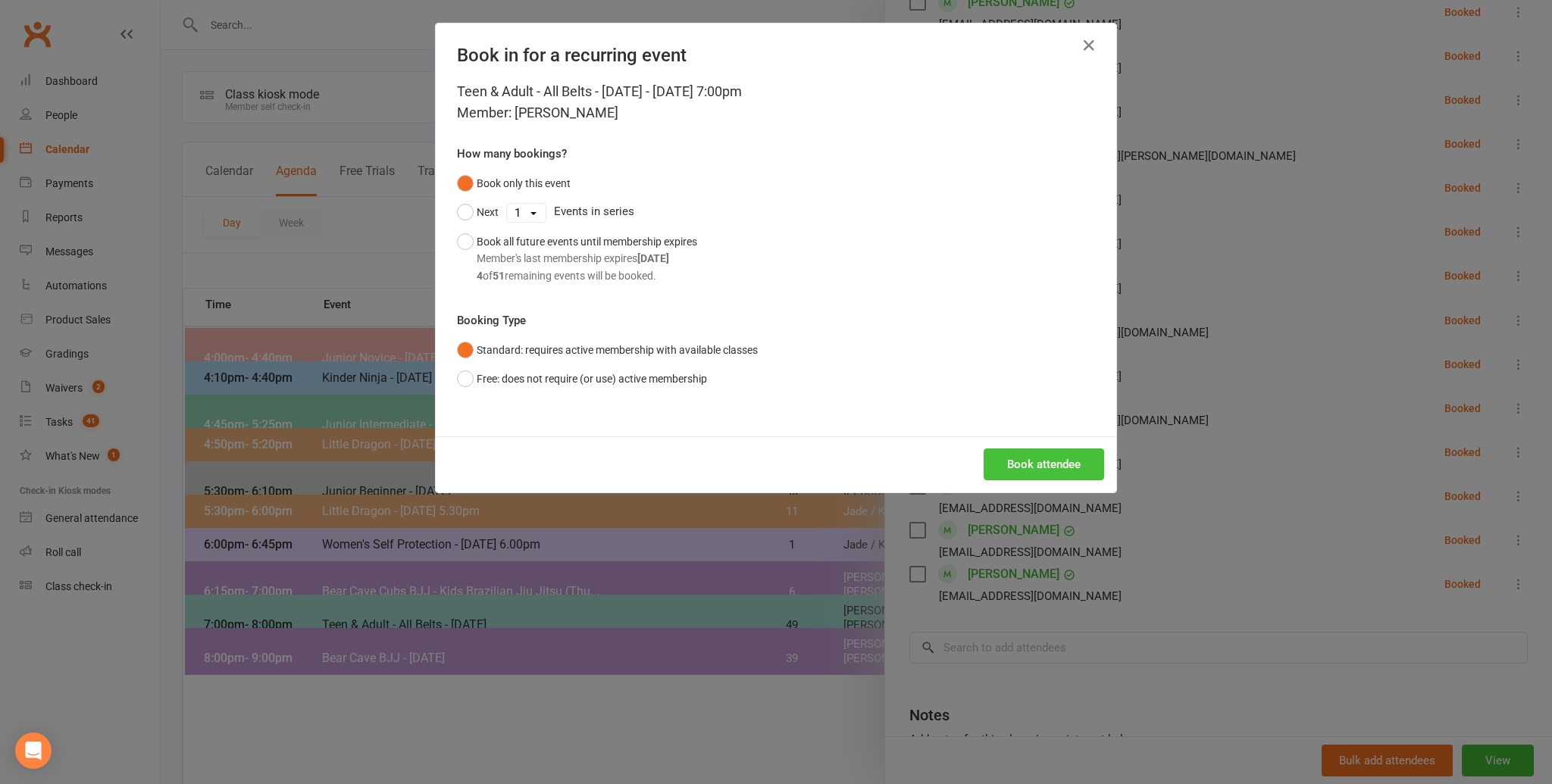
click at [1022, 458] on button "Book attendee" at bounding box center [1044, 464] width 121 height 32
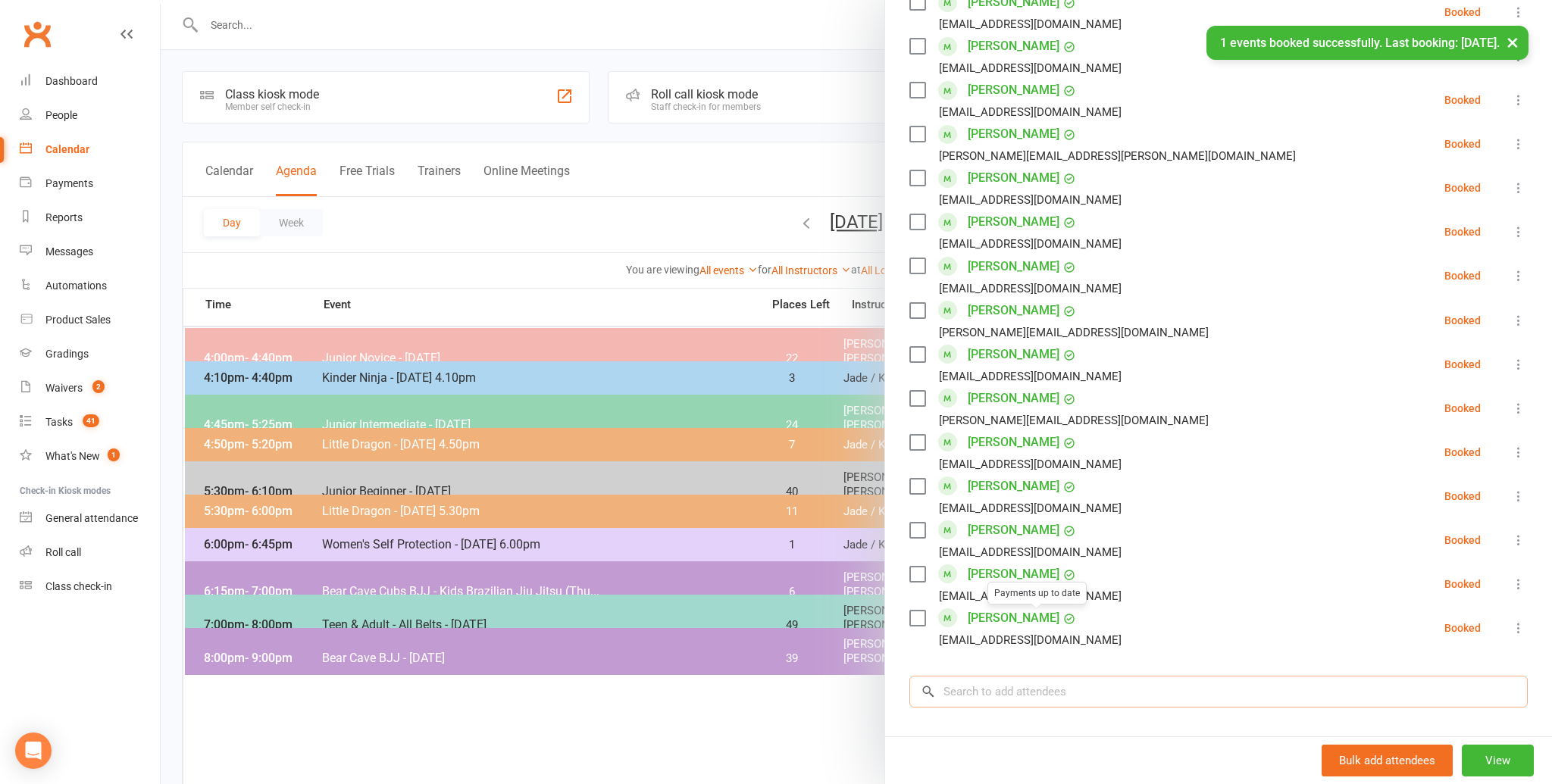
click at [1072, 687] on input "search" at bounding box center [1217, 692] width 618 height 32
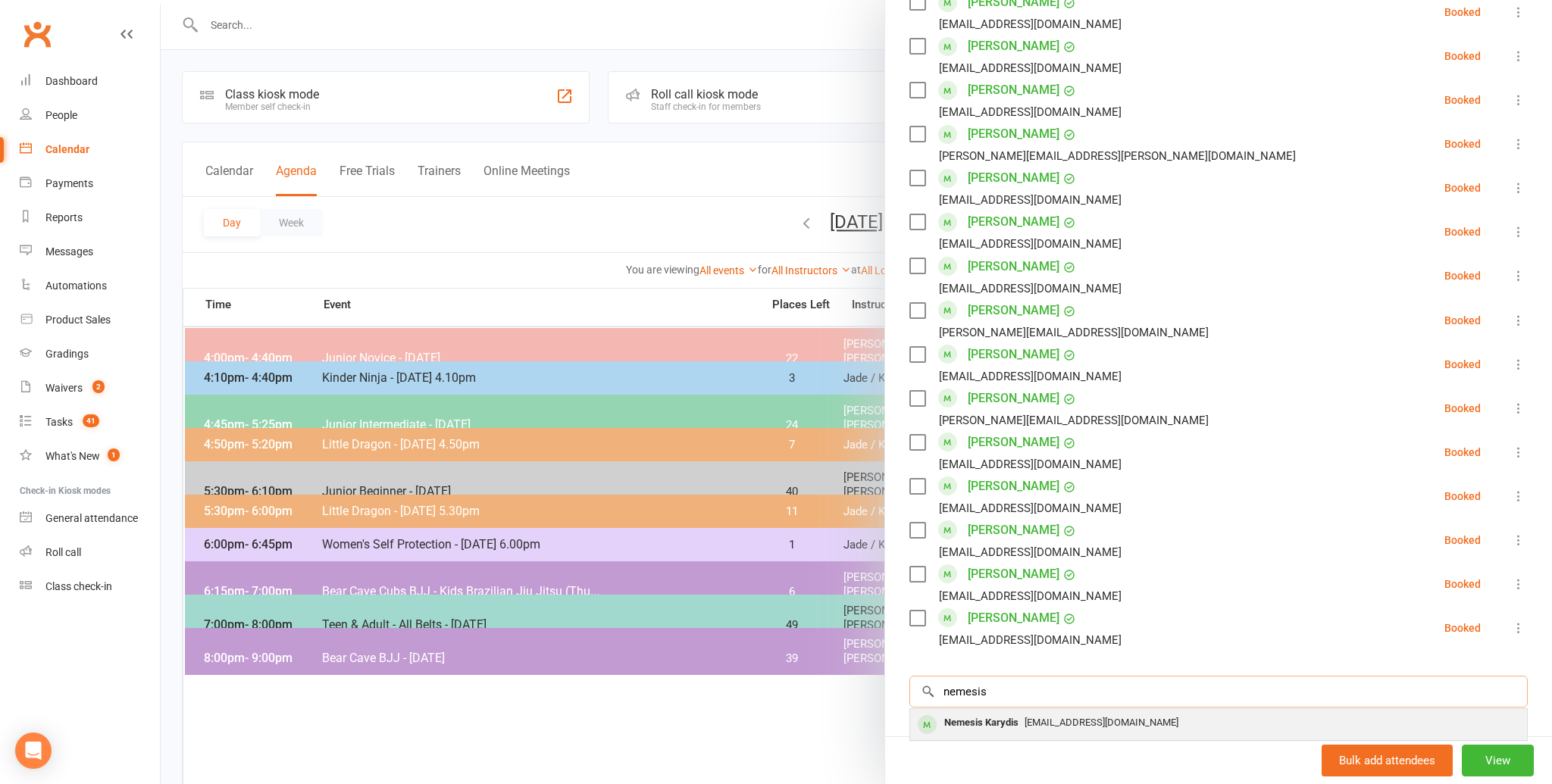
type input "nemesis"
click at [1054, 724] on span "[EMAIL_ADDRESS][DOMAIN_NAME]" at bounding box center [1101, 721] width 154 height 11
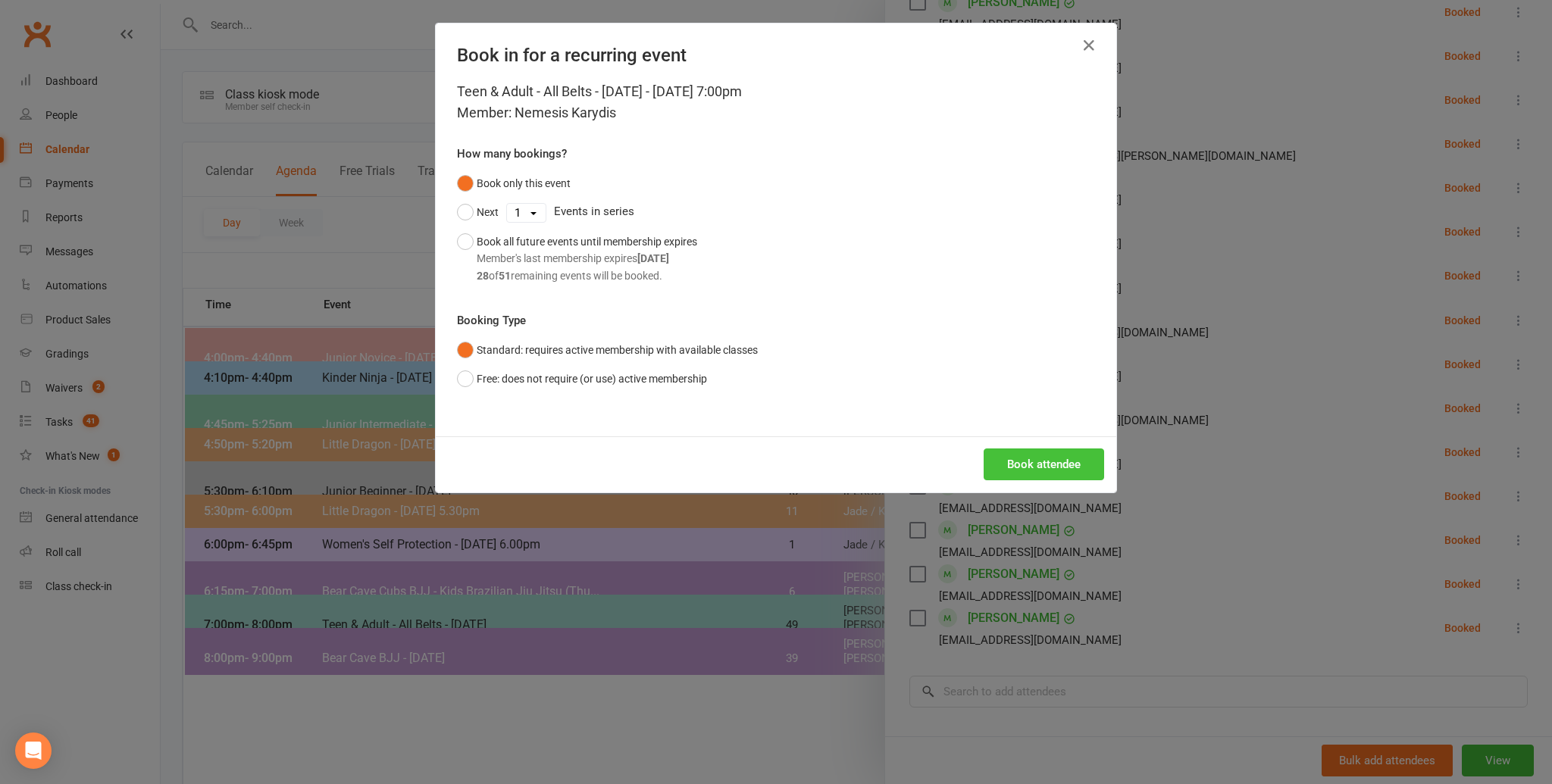
click at [1025, 476] on button "Book attendee" at bounding box center [1044, 464] width 121 height 32
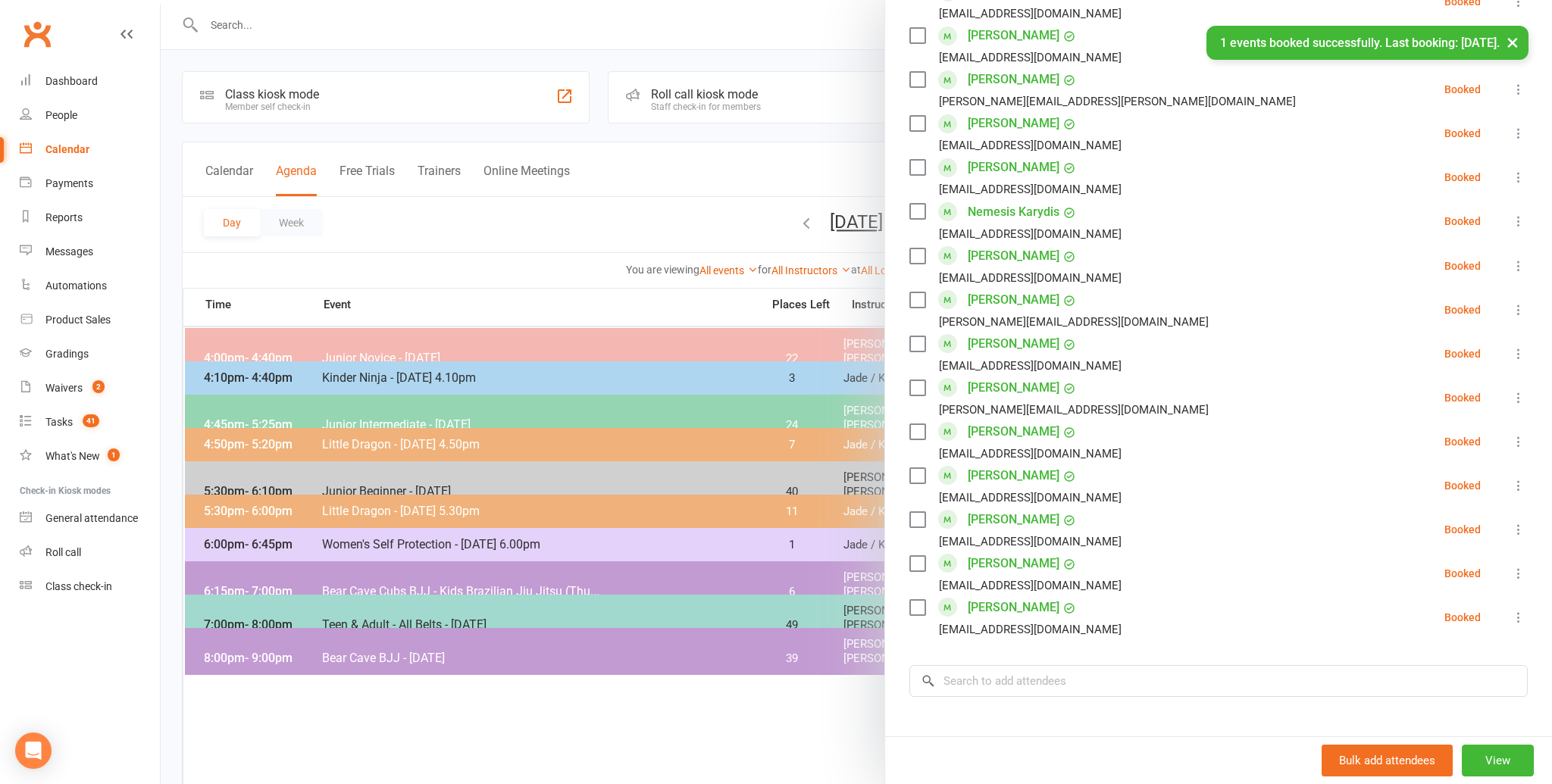
scroll to position [742, 0]
click at [1013, 683] on input "search" at bounding box center [1217, 680] width 618 height 32
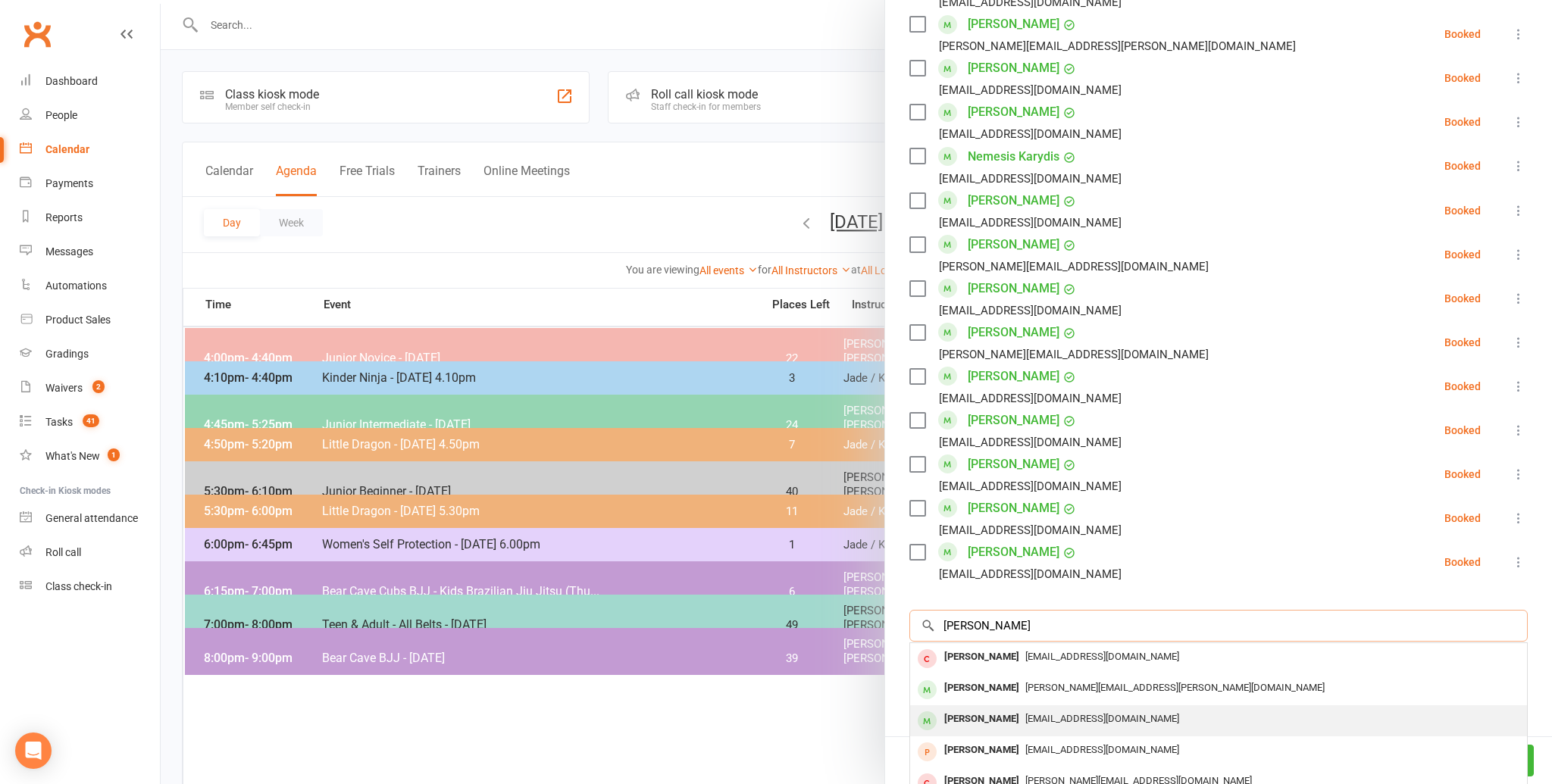
scroll to position [802, 0]
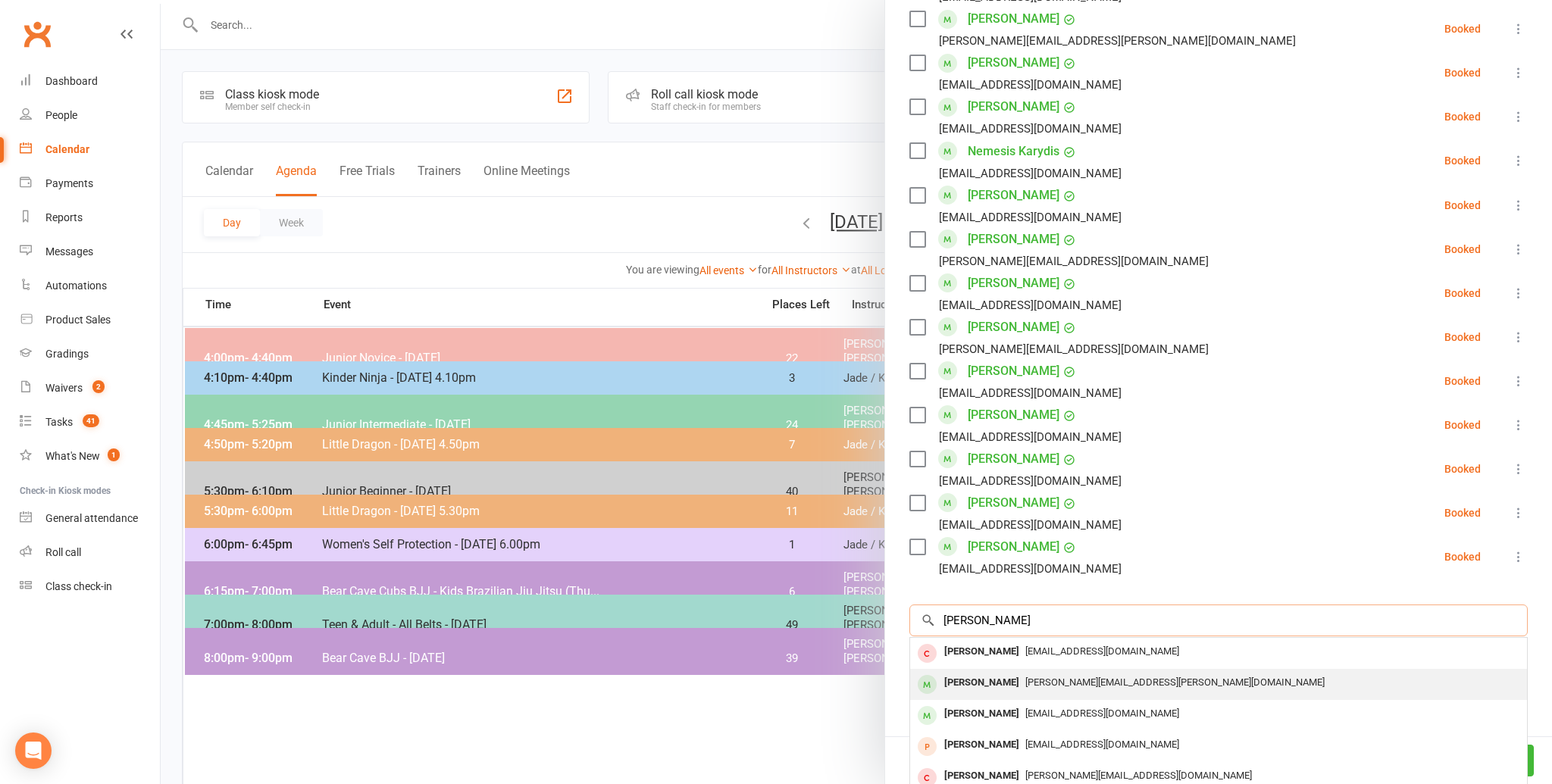
type input "[PERSON_NAME]"
click at [1025, 687] on span "[PERSON_NAME][EMAIL_ADDRESS][PERSON_NAME][DOMAIN_NAME]" at bounding box center [1175, 682] width 299 height 11
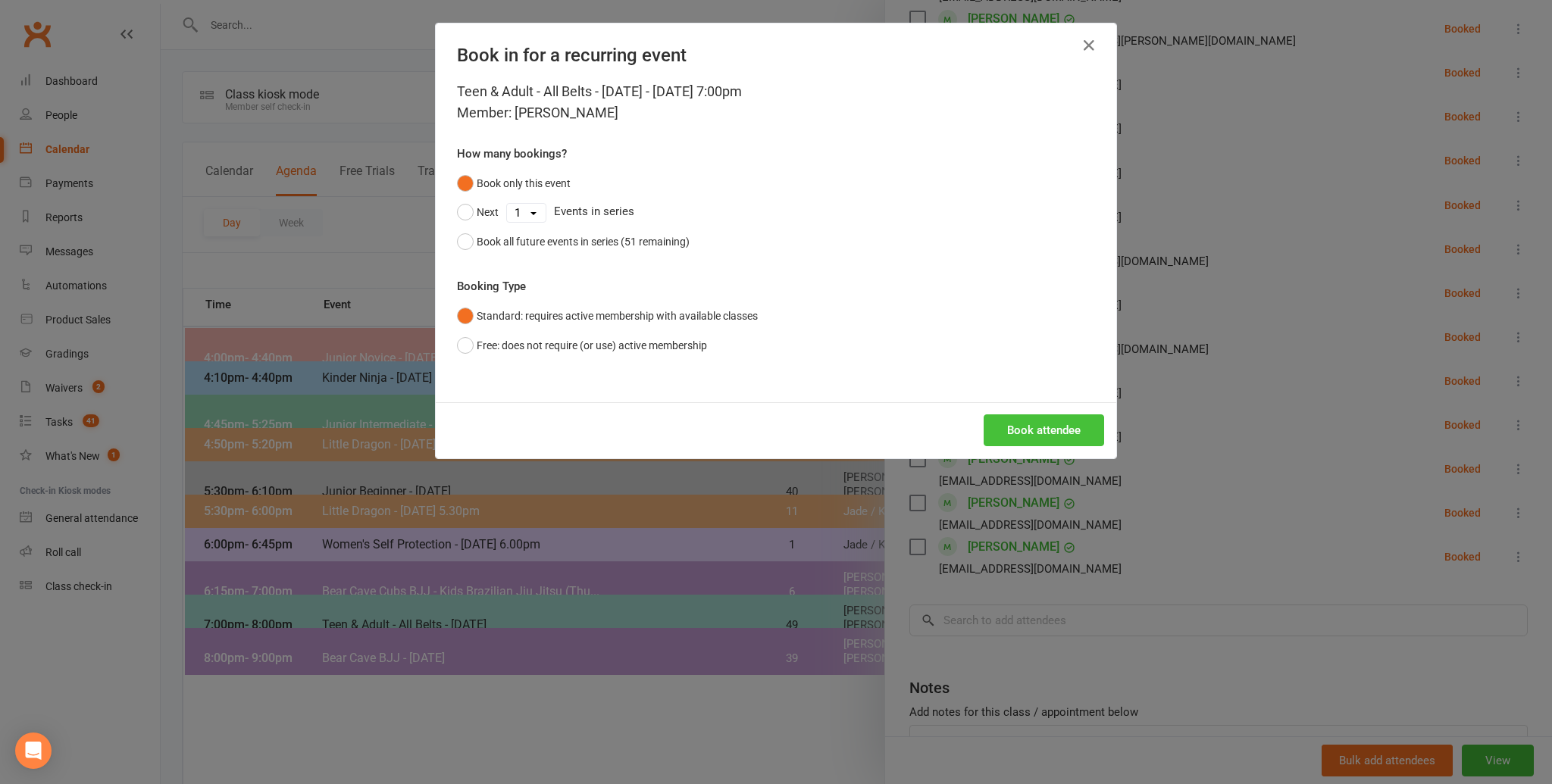
click at [1034, 431] on button "Book attendee" at bounding box center [1044, 431] width 121 height 32
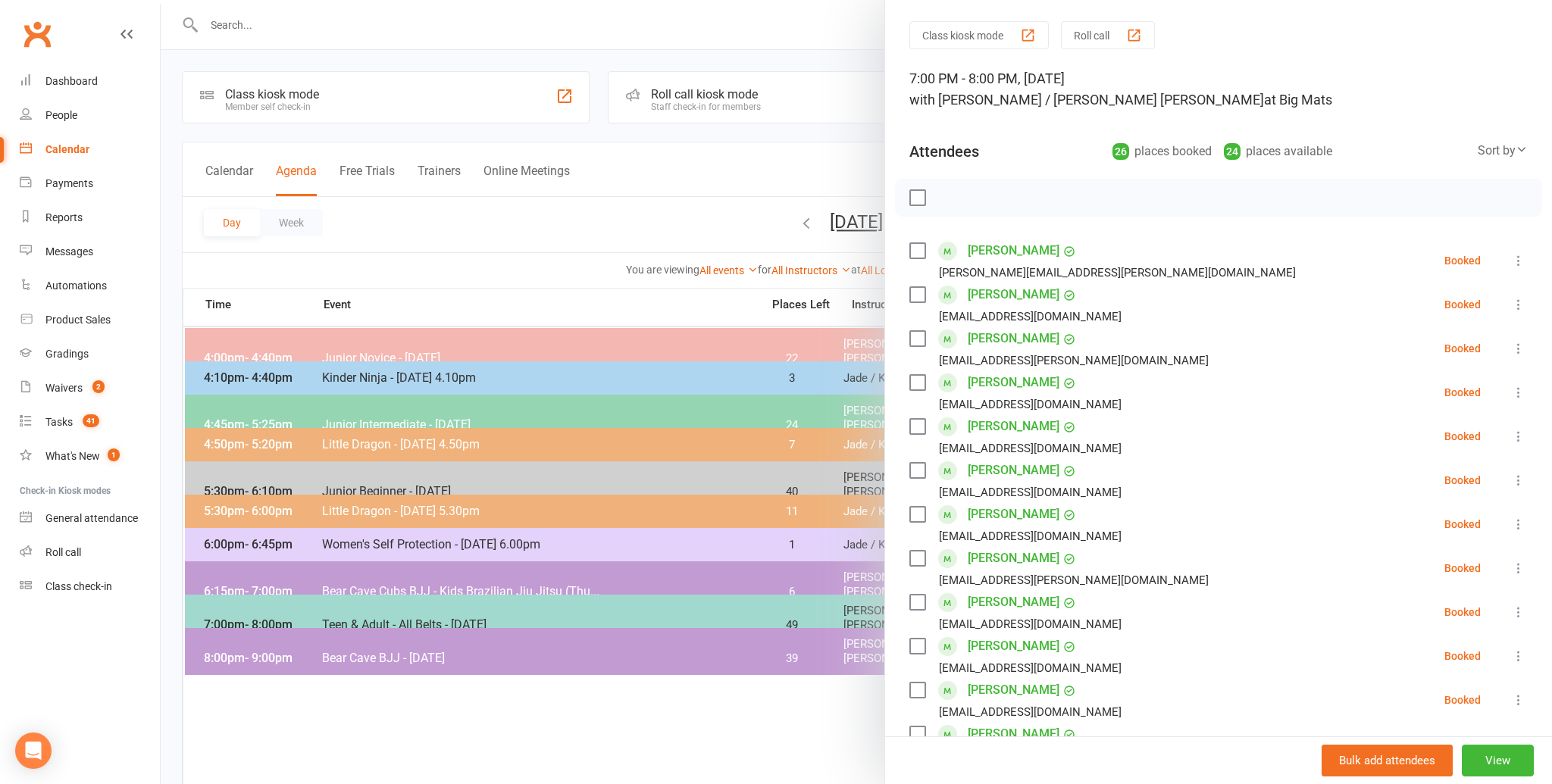
scroll to position [37, 0]
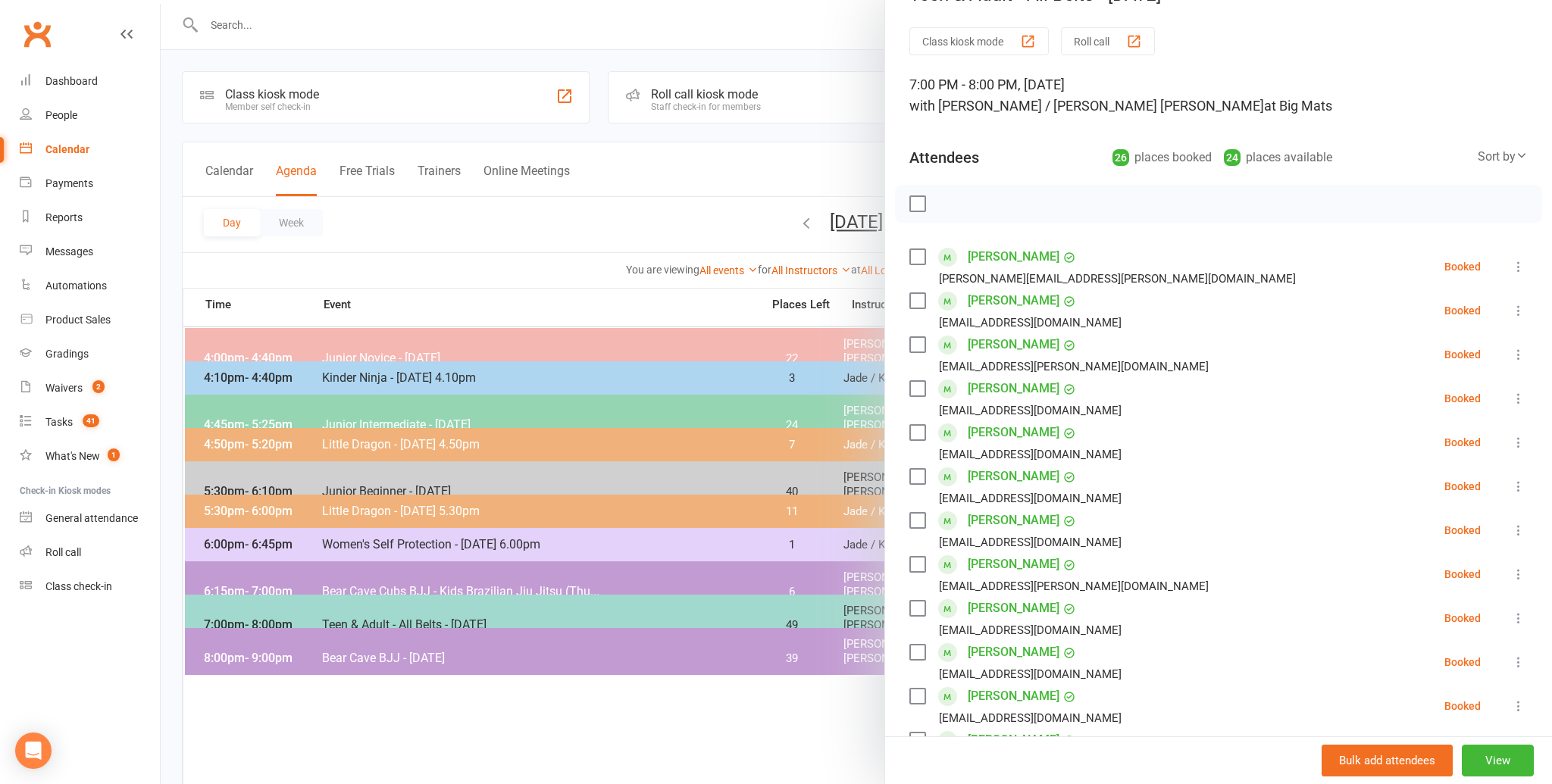
click at [923, 205] on label at bounding box center [917, 204] width 15 height 15
click at [952, 201] on icon "button" at bounding box center [951, 204] width 17 height 17
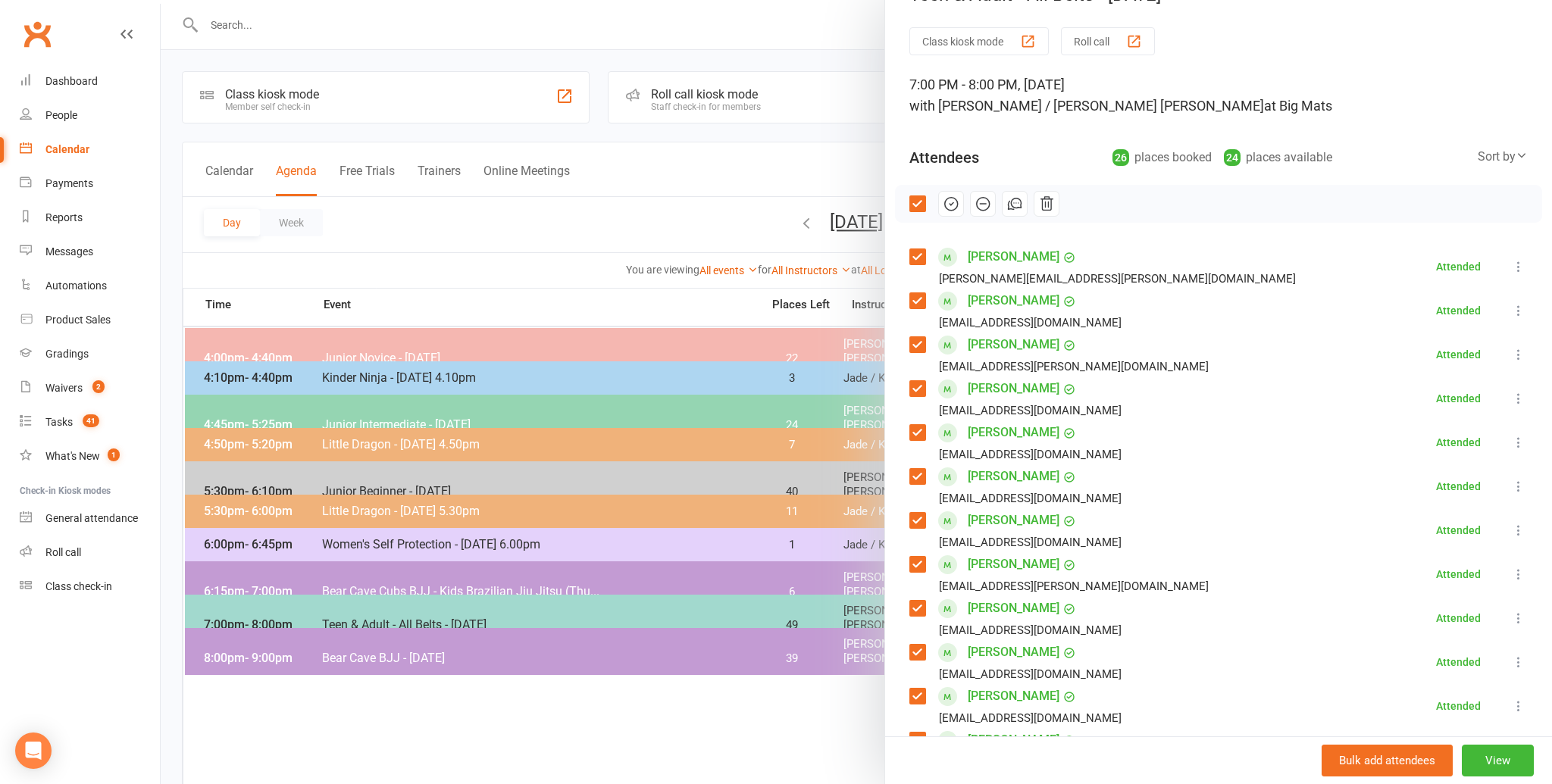
scroll to position [0, 0]
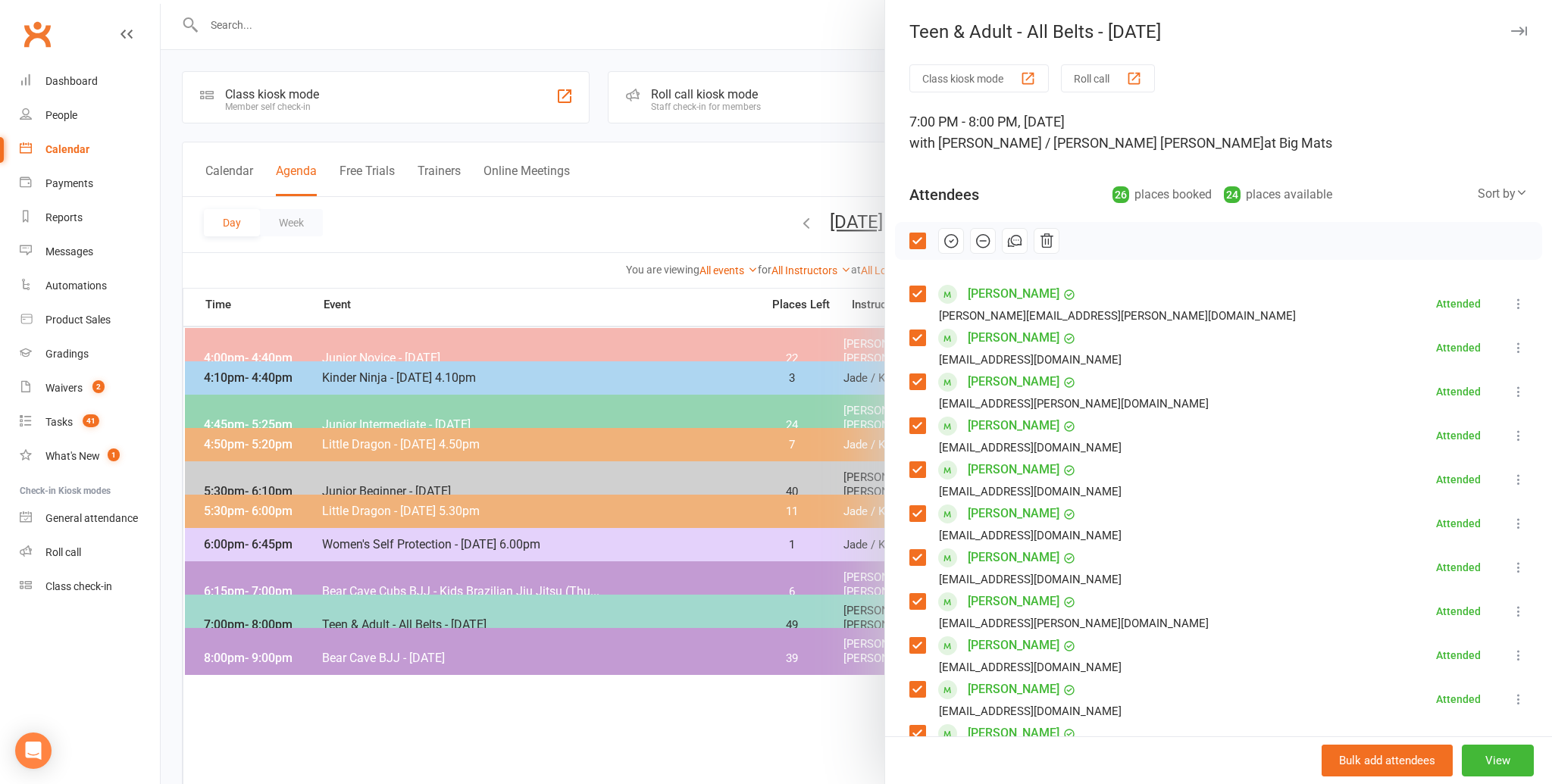
click at [1525, 26] on button "button" at bounding box center [1518, 31] width 18 height 18
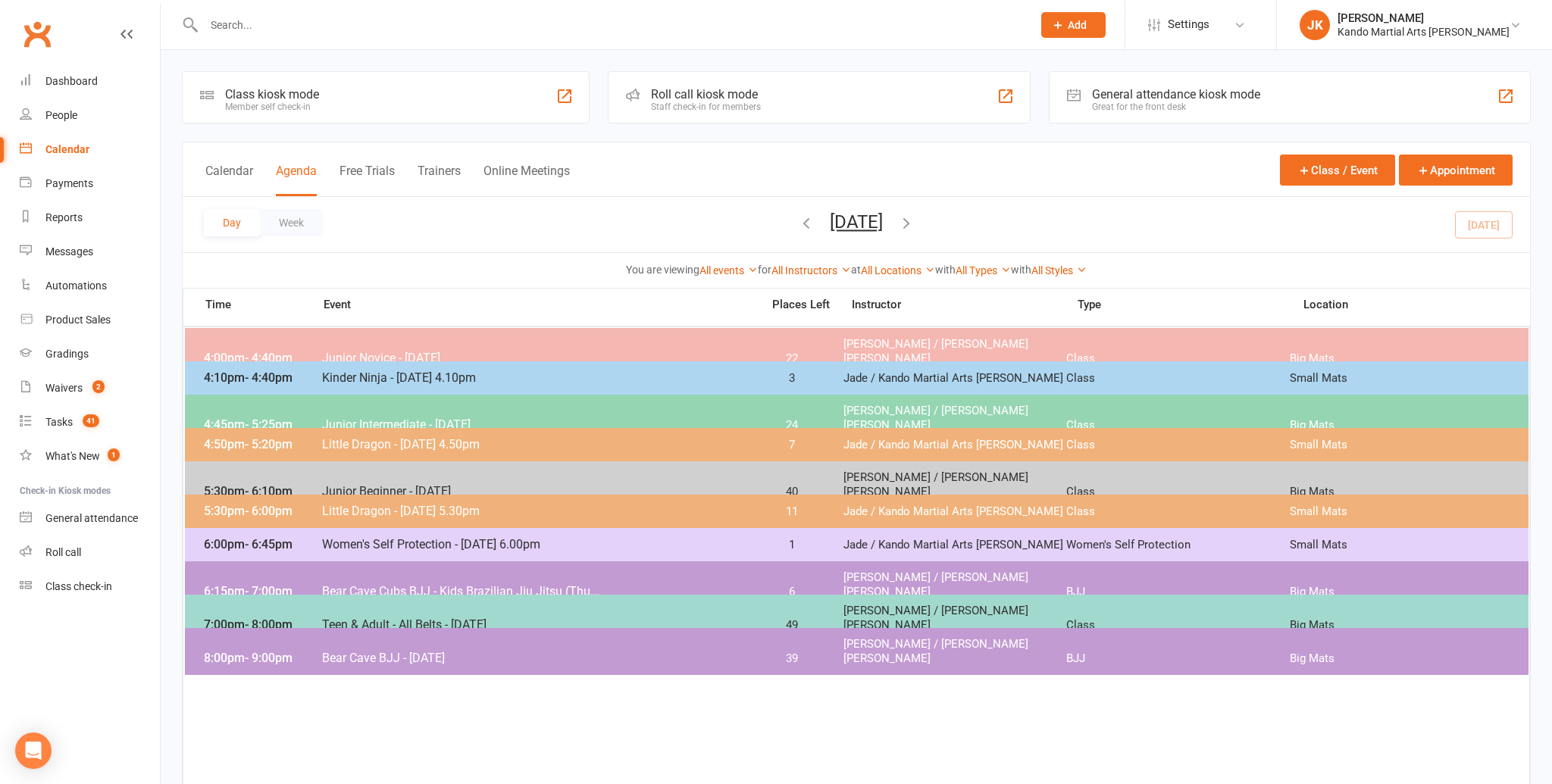
click at [676, 650] on div "8:00pm - 9:00pm [GEOGRAPHIC_DATA] BJJ - [DATE] 39 [PERSON_NAME] / [PERSON_NAME]…" at bounding box center [856, 651] width 1343 height 47
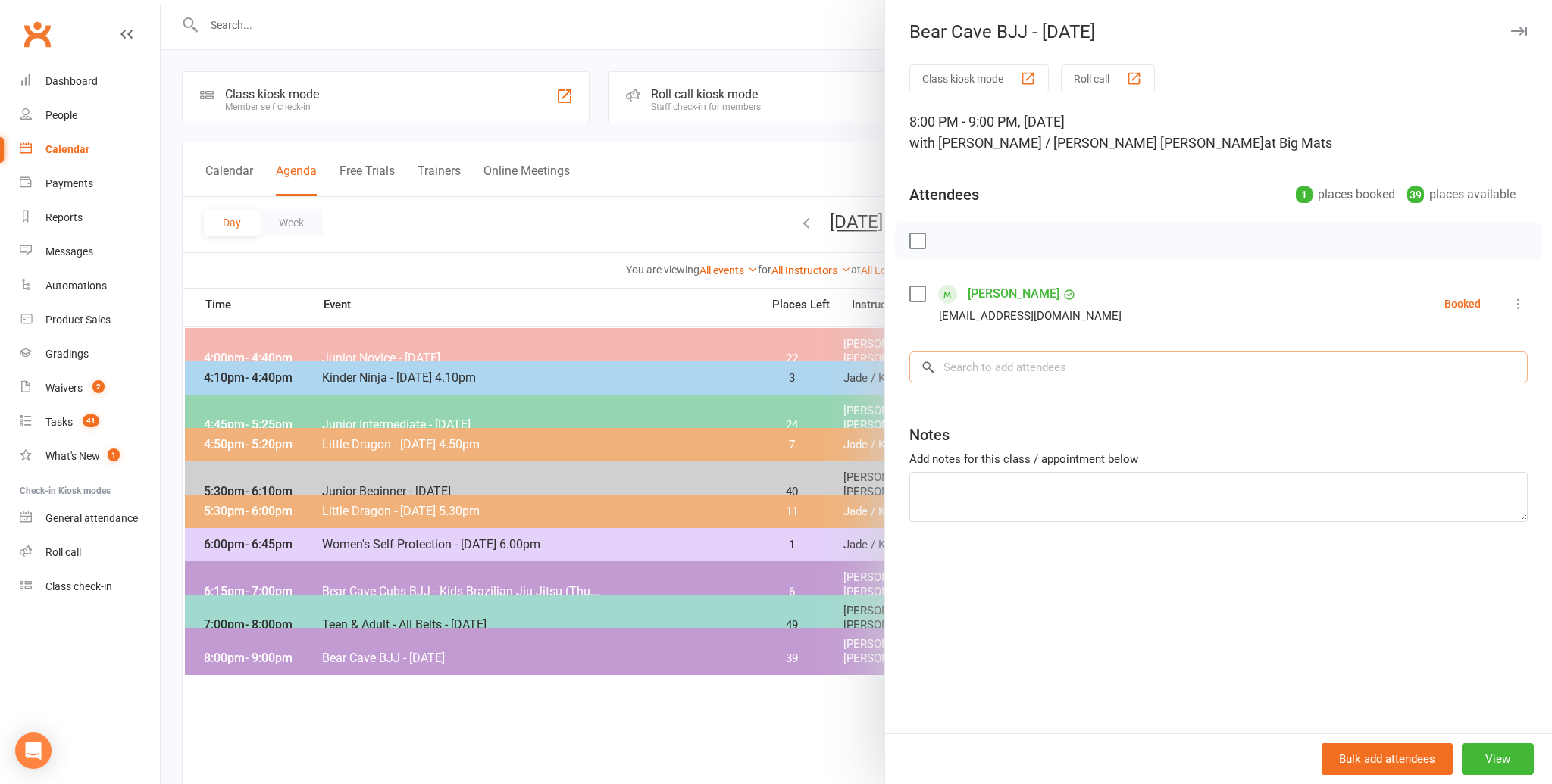
click at [1036, 369] on input "search" at bounding box center [1217, 367] width 618 height 32
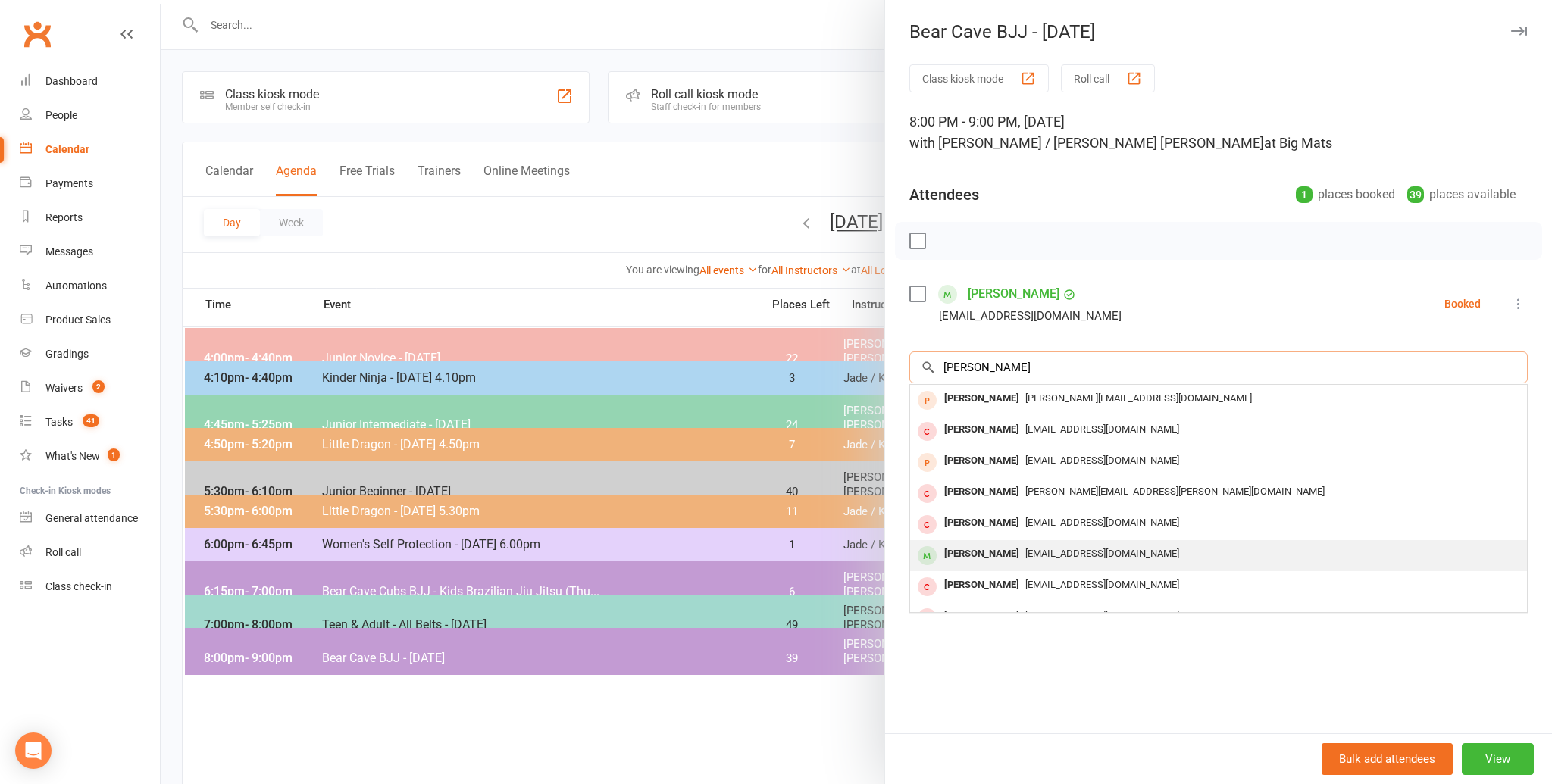
type input "[PERSON_NAME]"
click at [1029, 548] on span "[EMAIL_ADDRESS][DOMAIN_NAME]" at bounding box center [1101, 553] width 154 height 11
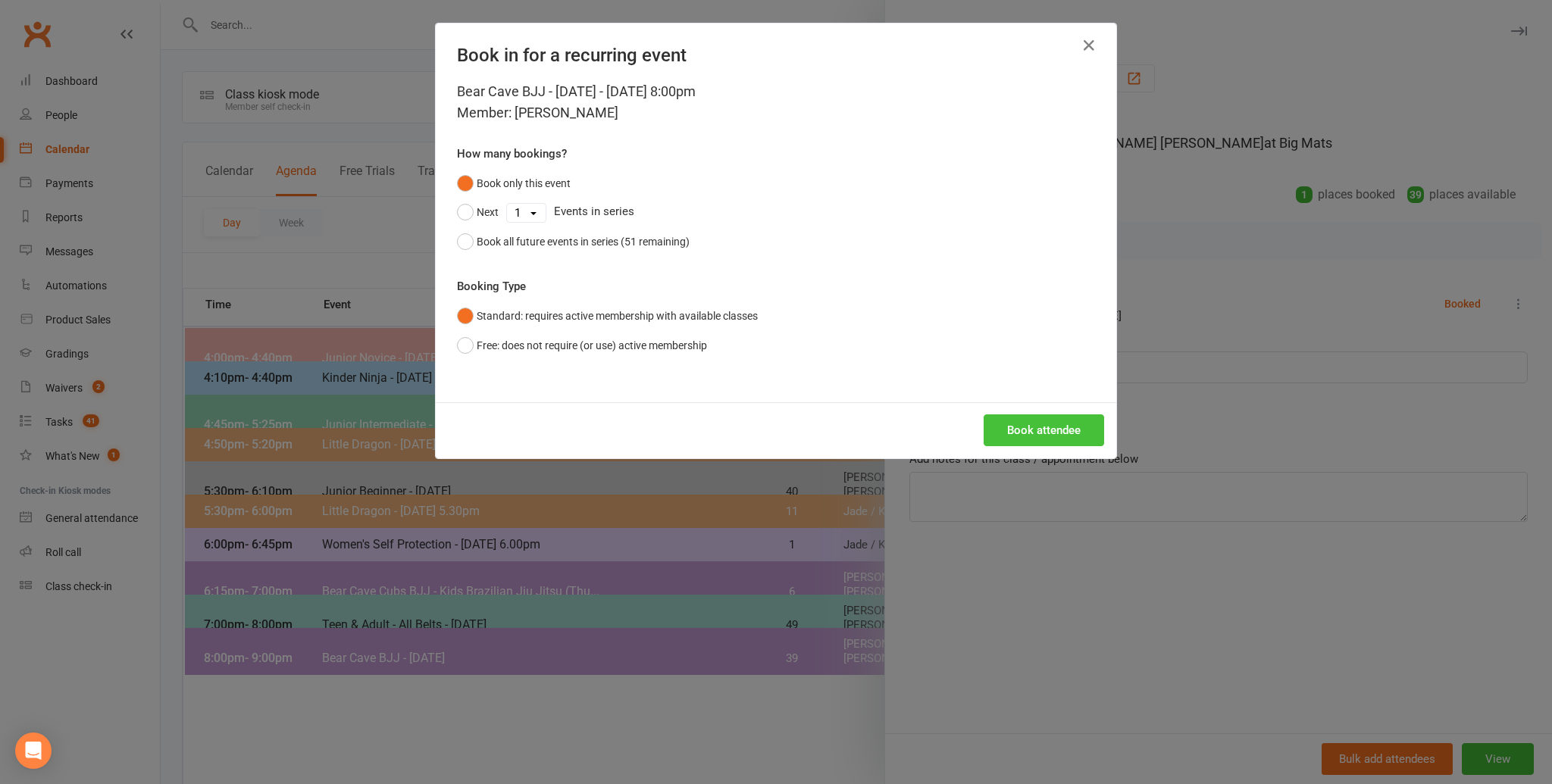
click at [1034, 428] on button "Book attendee" at bounding box center [1044, 431] width 121 height 32
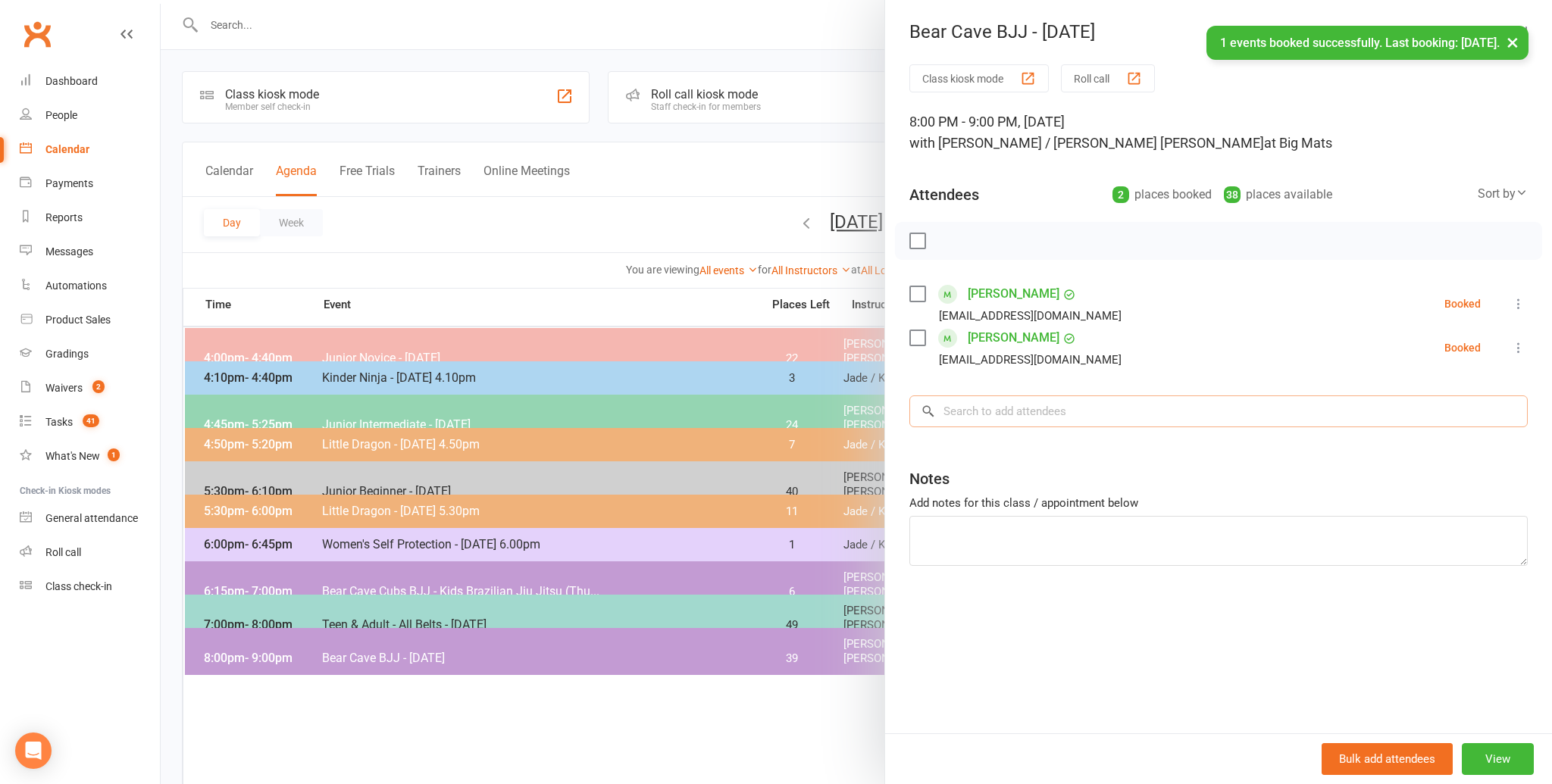
click at [1039, 404] on input "search" at bounding box center [1217, 411] width 618 height 32
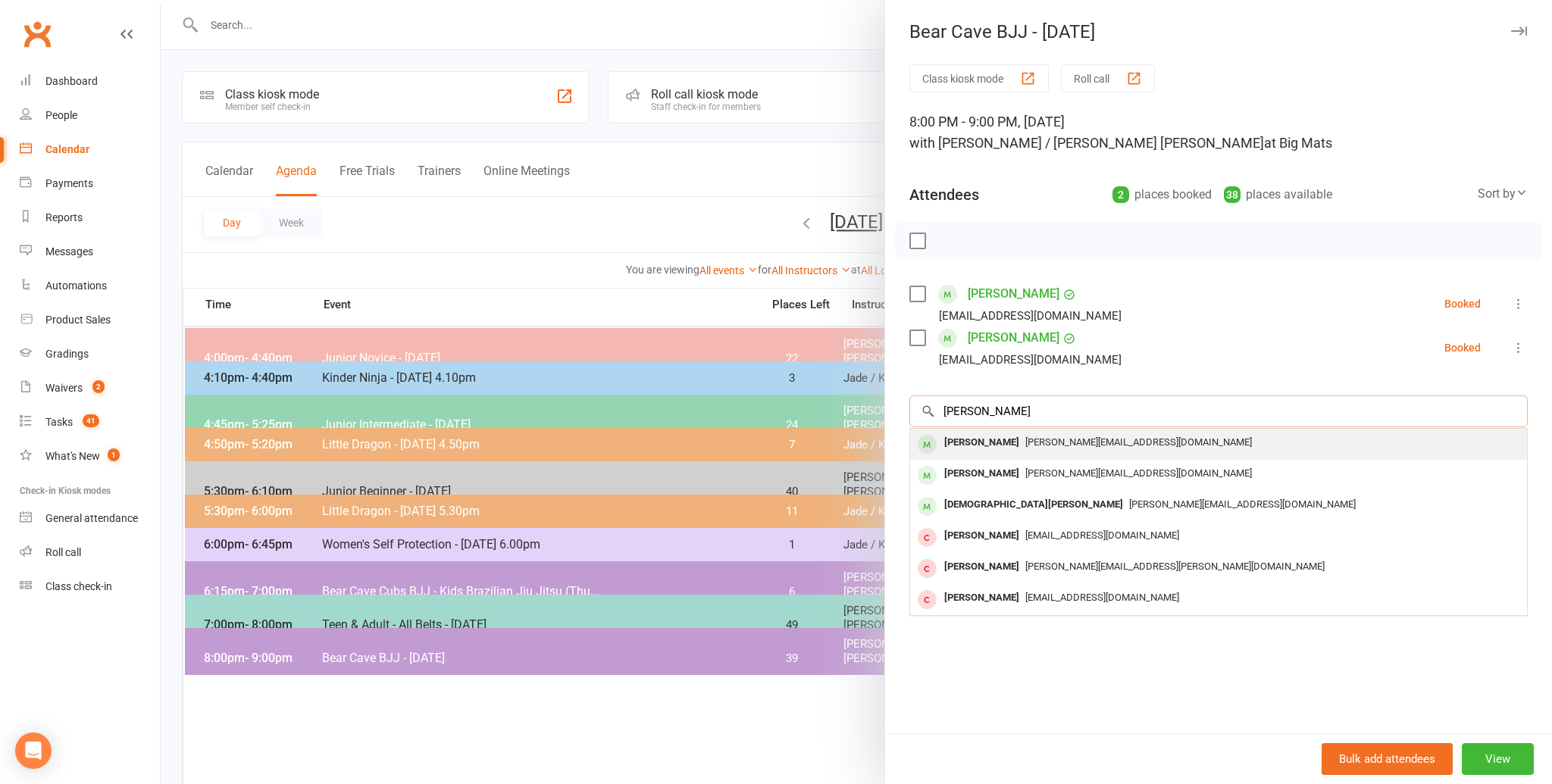
type input "[PERSON_NAME]"
click at [1023, 433] on div "[PERSON_NAME][EMAIL_ADDRESS][DOMAIN_NAME]" at bounding box center [1218, 442] width 605 height 22
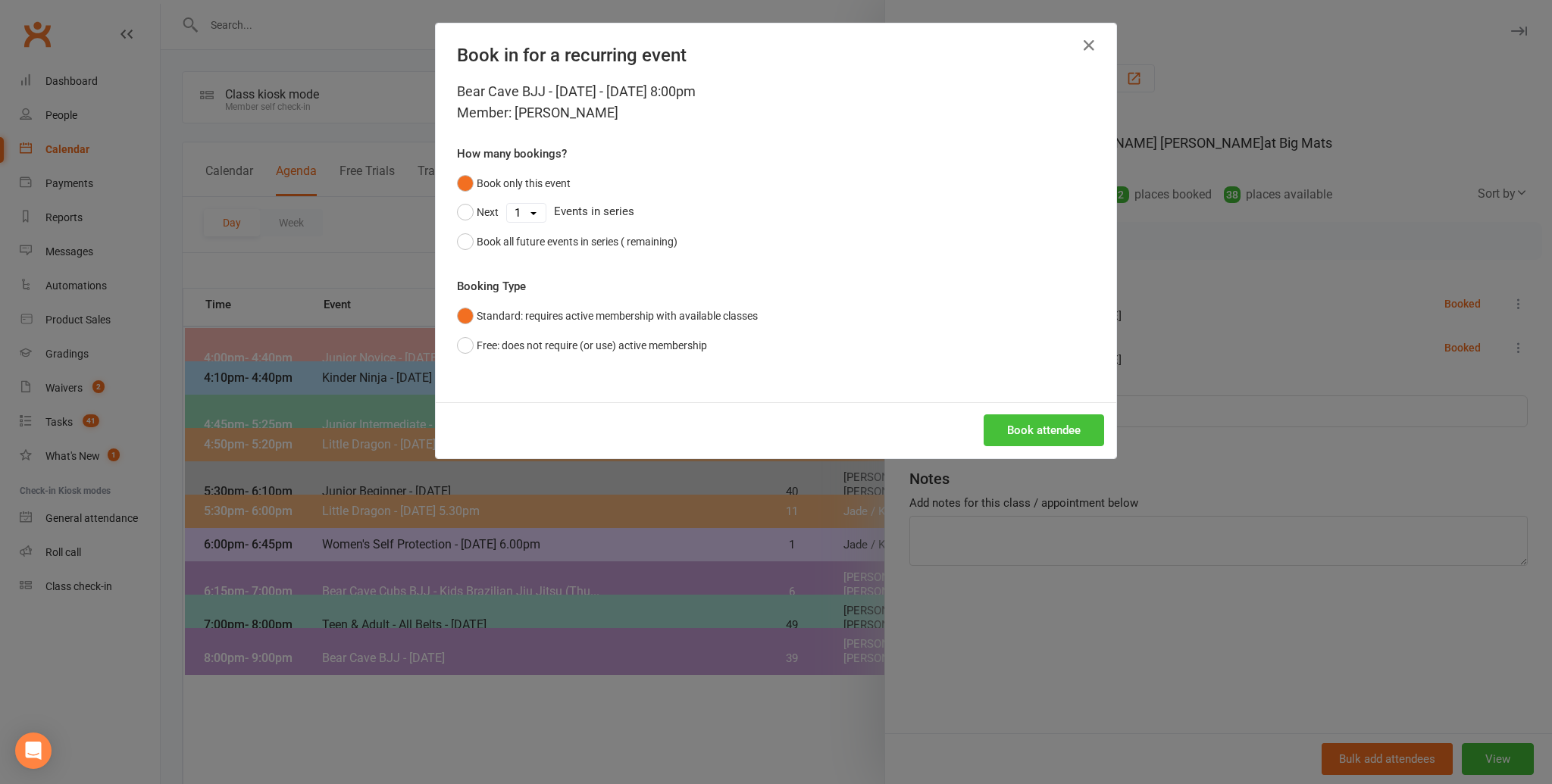
click at [1028, 402] on div "Bear Cave BJJ - [DATE] - [DATE] 8:00pm Member: [PERSON_NAME] How many bookings?…" at bounding box center [775, 241] width 681 height 321
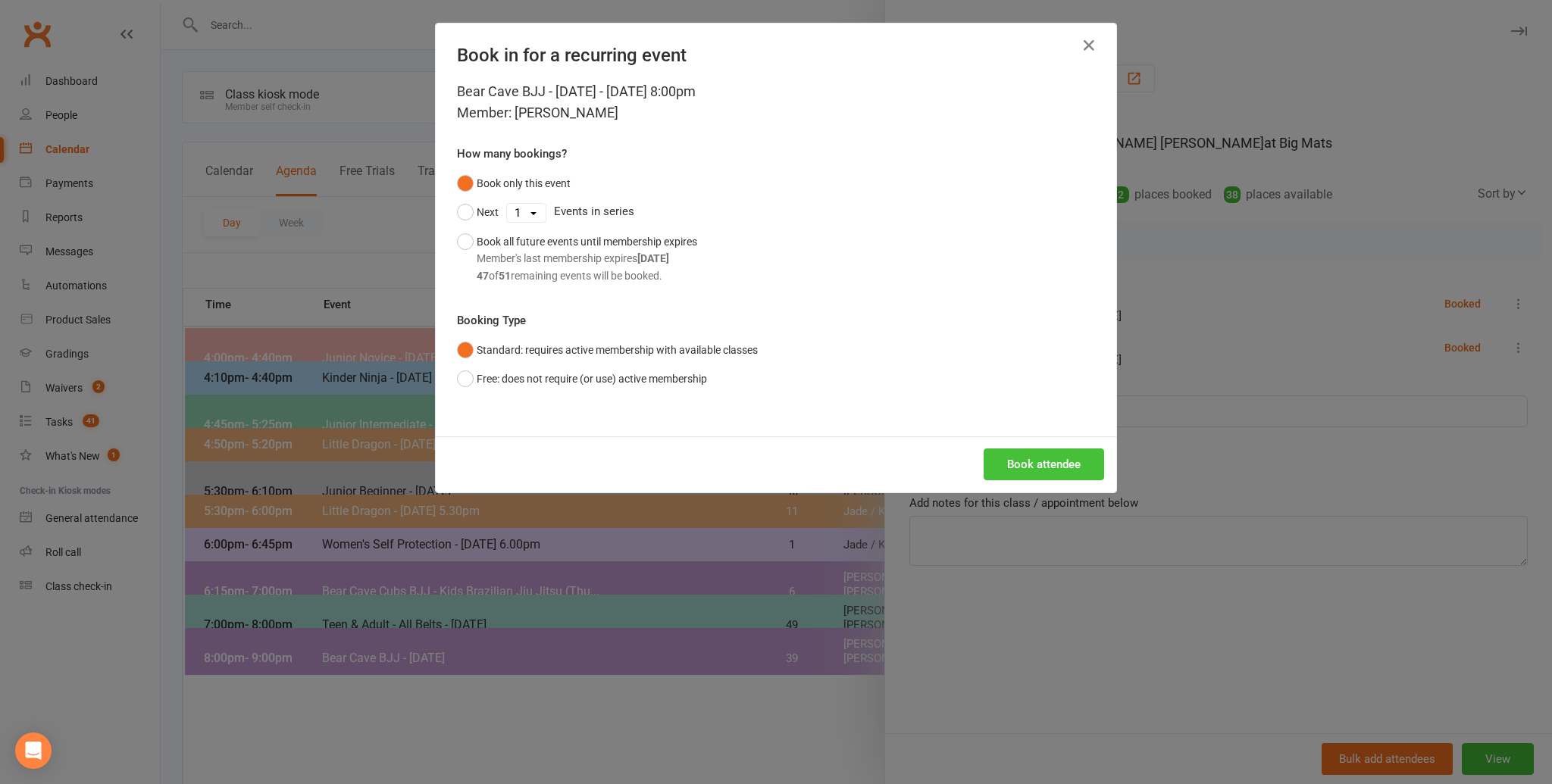
click at [1015, 464] on button "Book attendee" at bounding box center [1044, 464] width 121 height 32
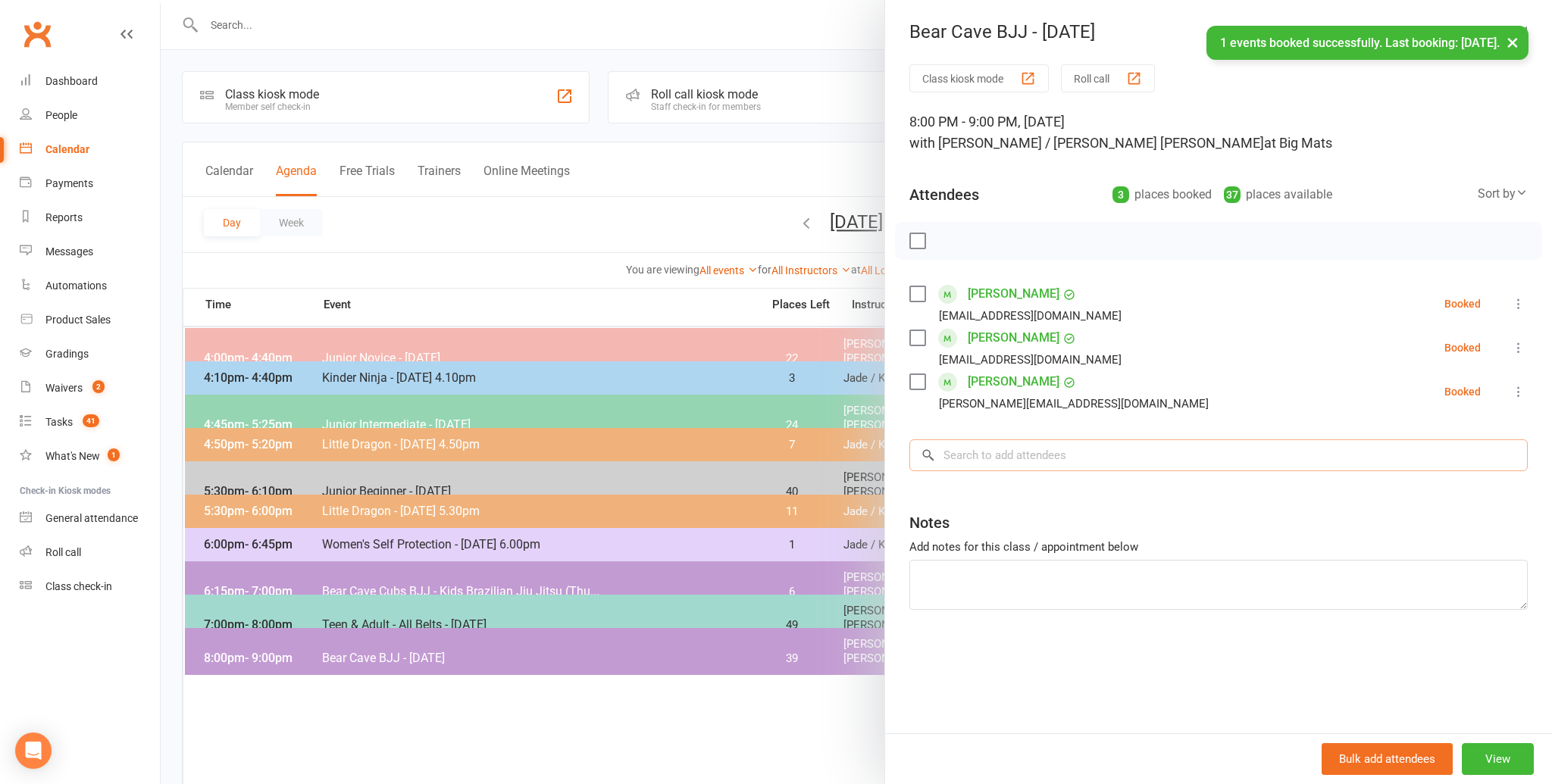
click at [1029, 455] on input "search" at bounding box center [1217, 455] width 618 height 32
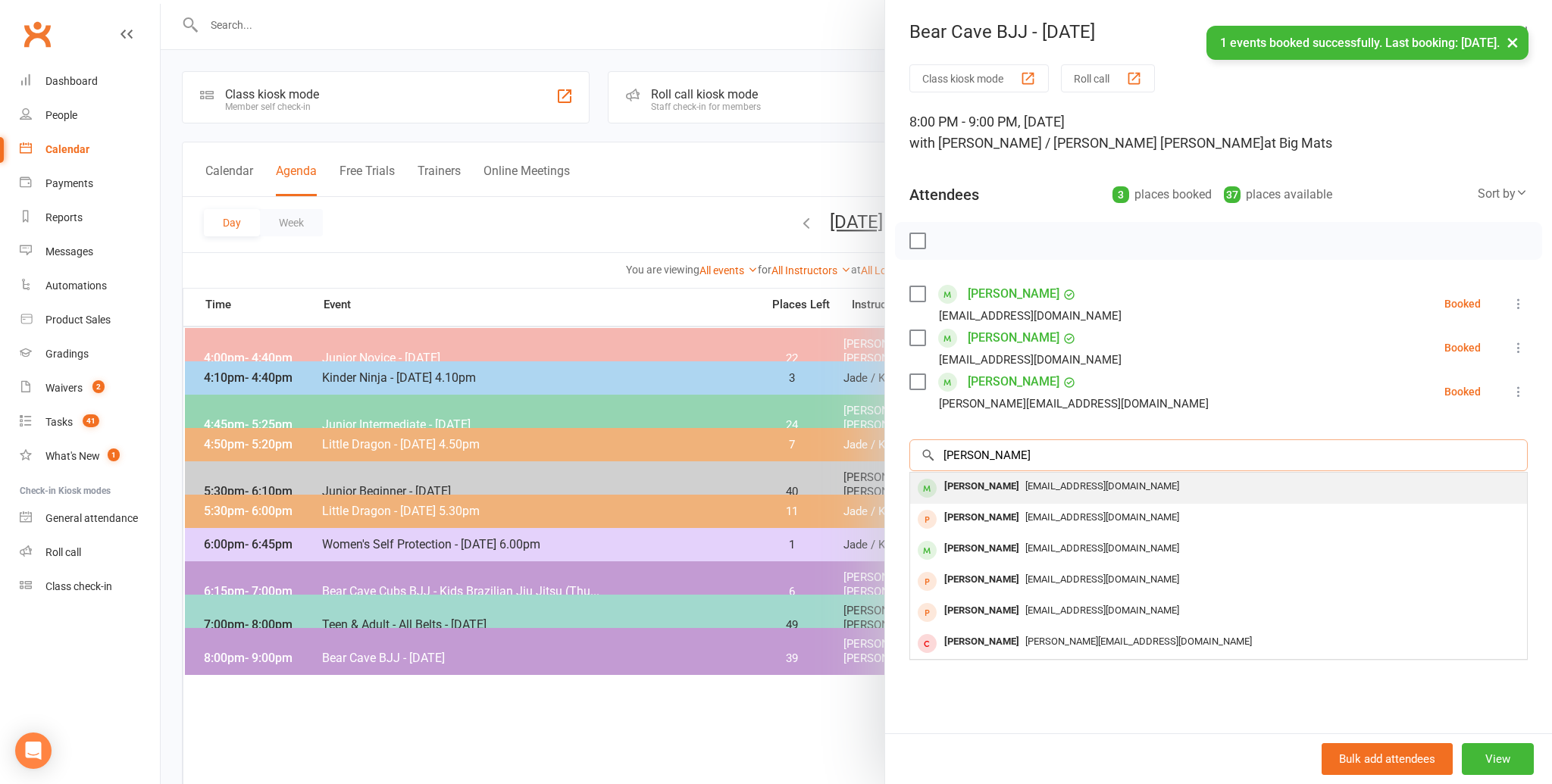
type input "[PERSON_NAME]"
click at [1025, 485] on span "[EMAIL_ADDRESS][DOMAIN_NAME]" at bounding box center [1101, 486] width 154 height 11
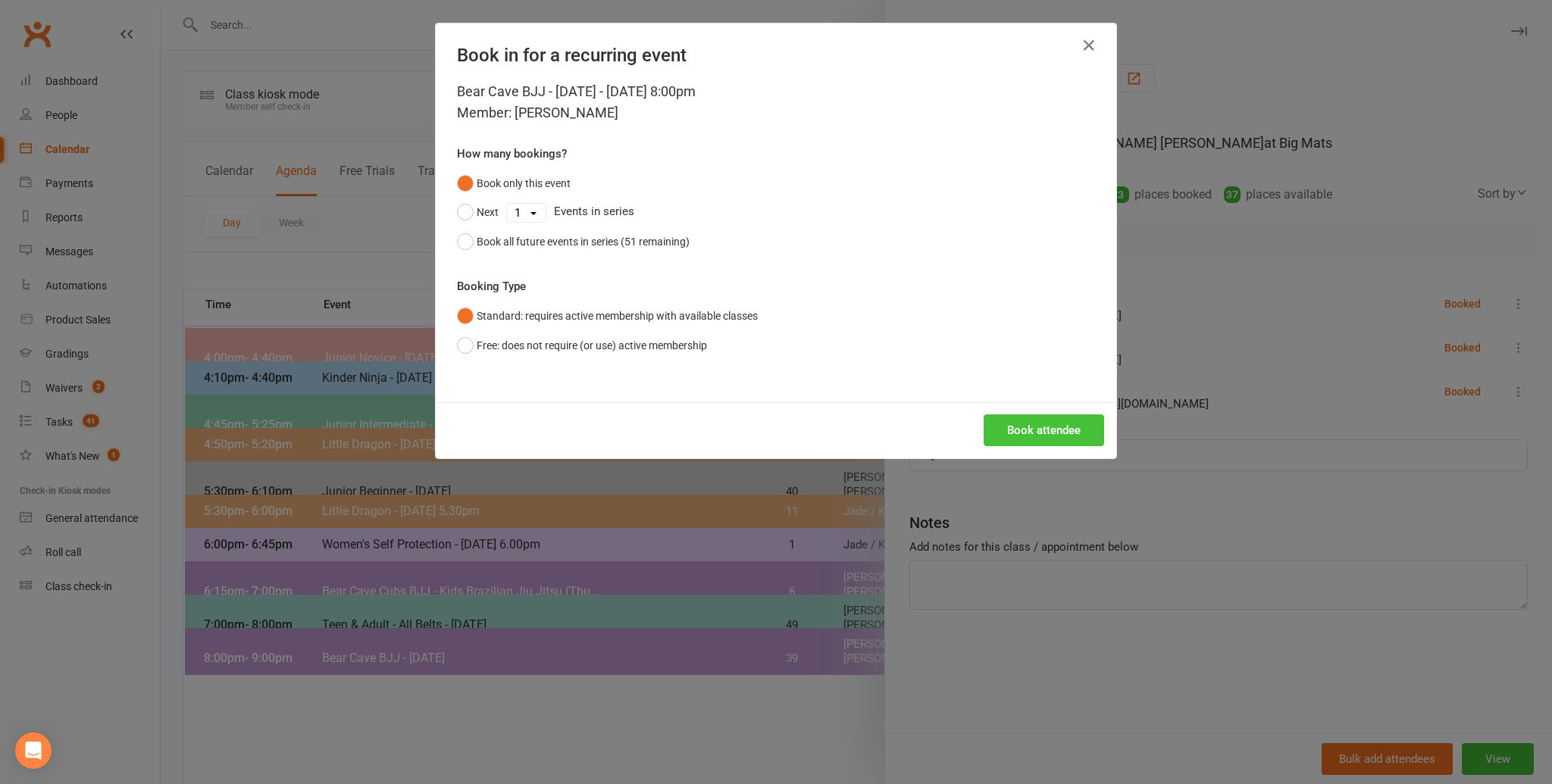
click at [1040, 433] on button "Book attendee" at bounding box center [1044, 431] width 121 height 32
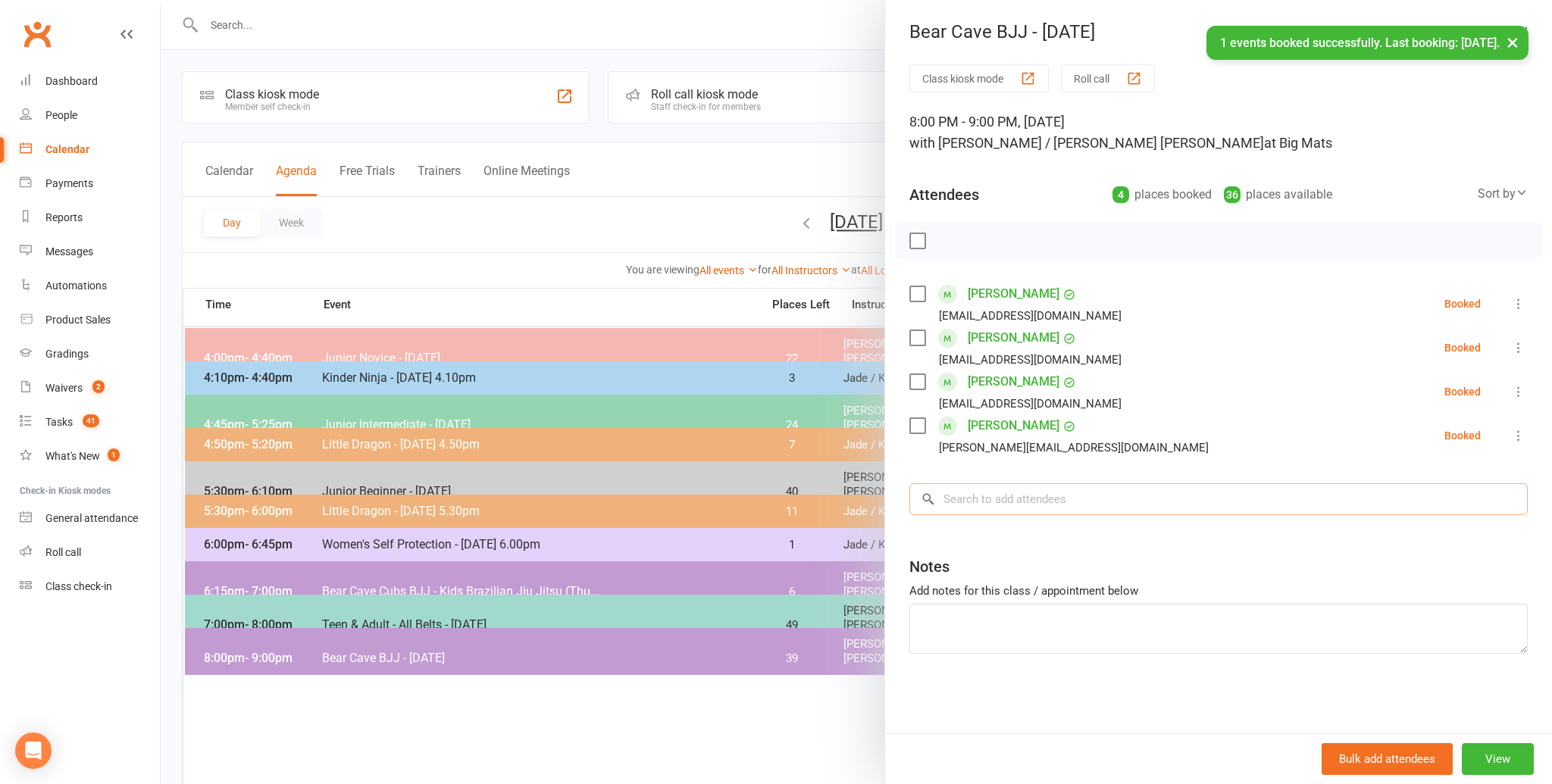
click at [1038, 489] on input "search" at bounding box center [1217, 499] width 618 height 32
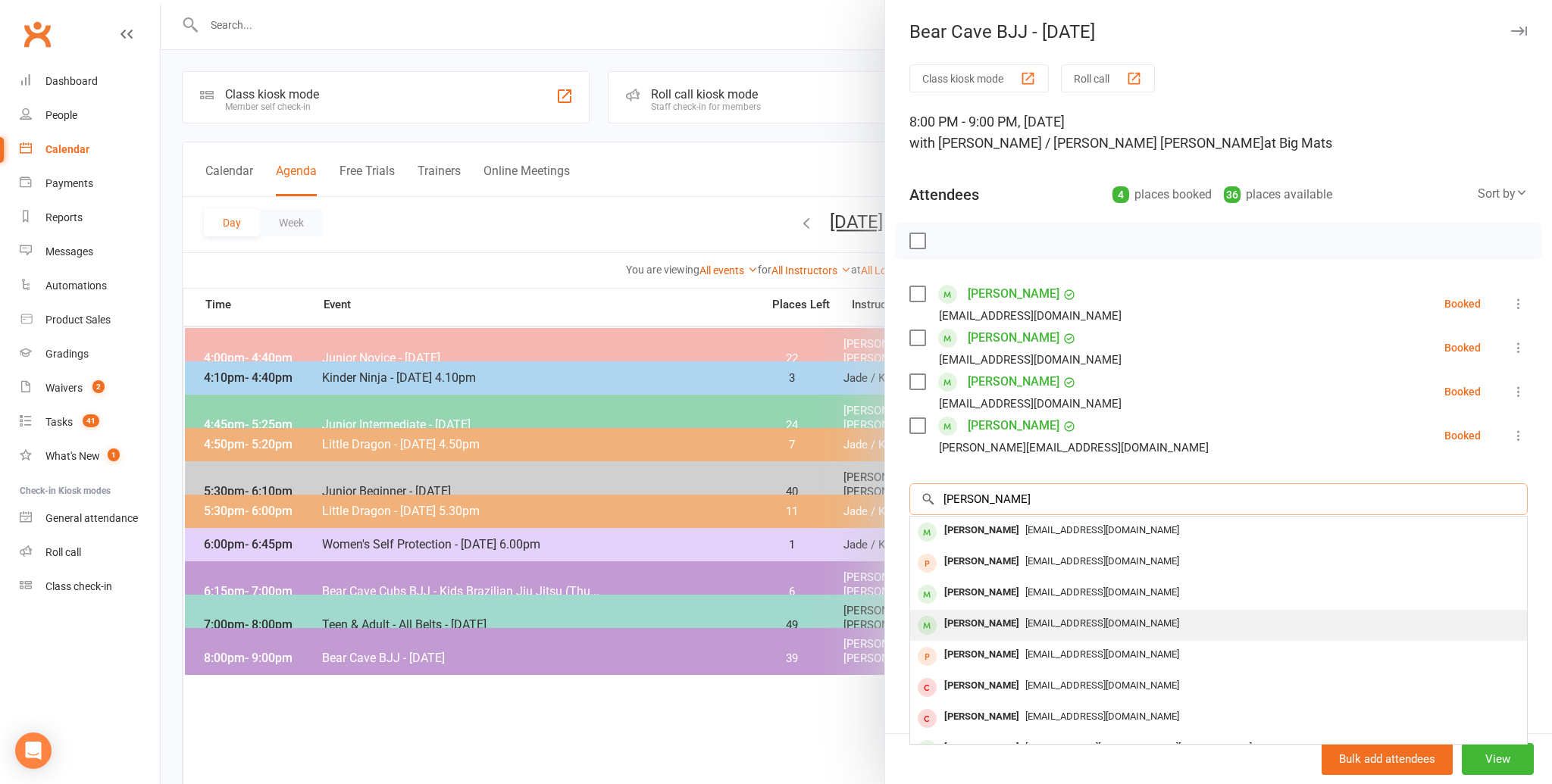
type input "[PERSON_NAME]"
click at [1028, 621] on span "[EMAIL_ADDRESS][DOMAIN_NAME]" at bounding box center [1101, 622] width 154 height 11
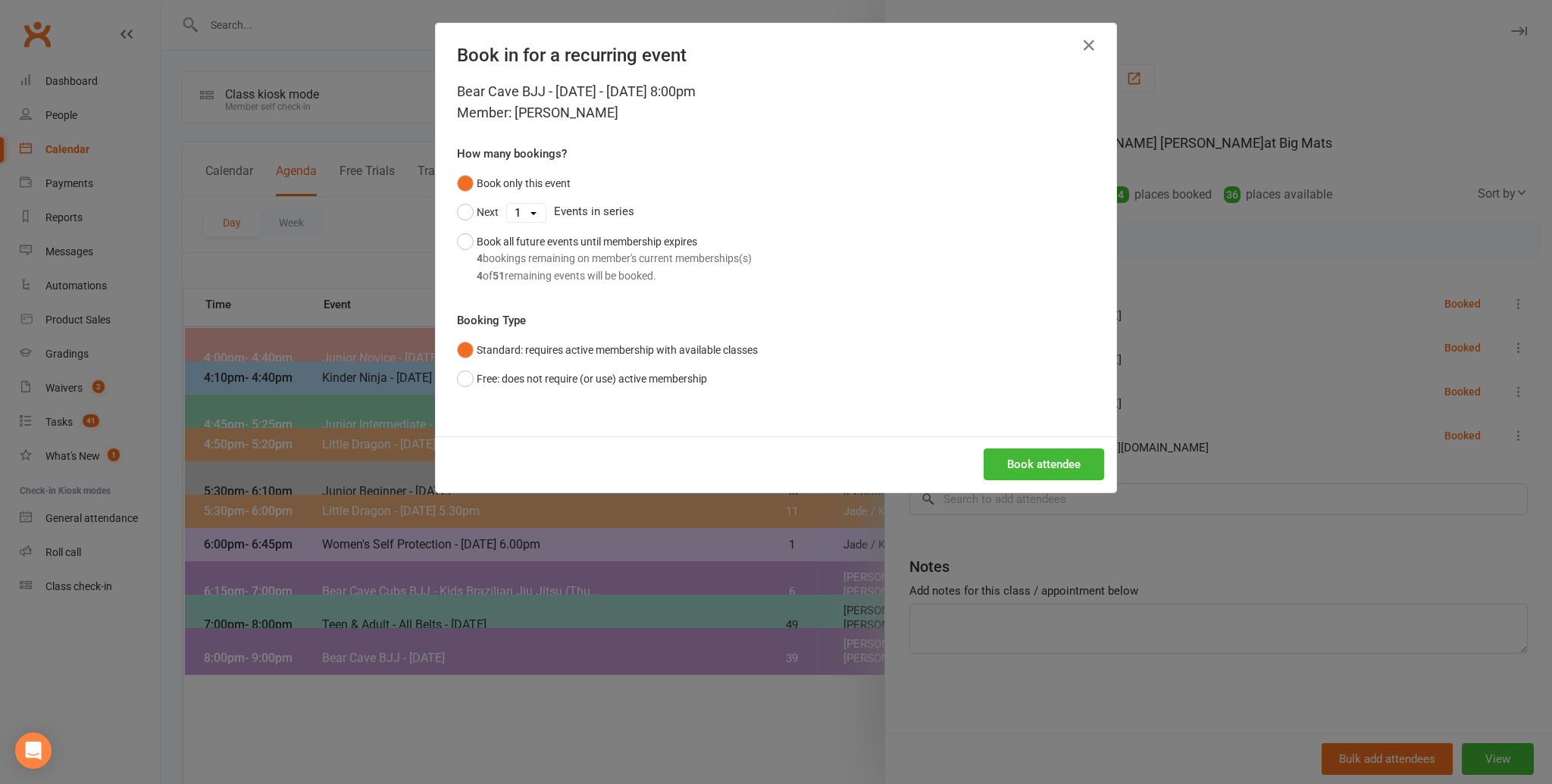
click at [1030, 437] on div "Book attendee" at bounding box center [775, 463] width 681 height 56
click at [1020, 463] on button "Book attendee" at bounding box center [1044, 464] width 121 height 32
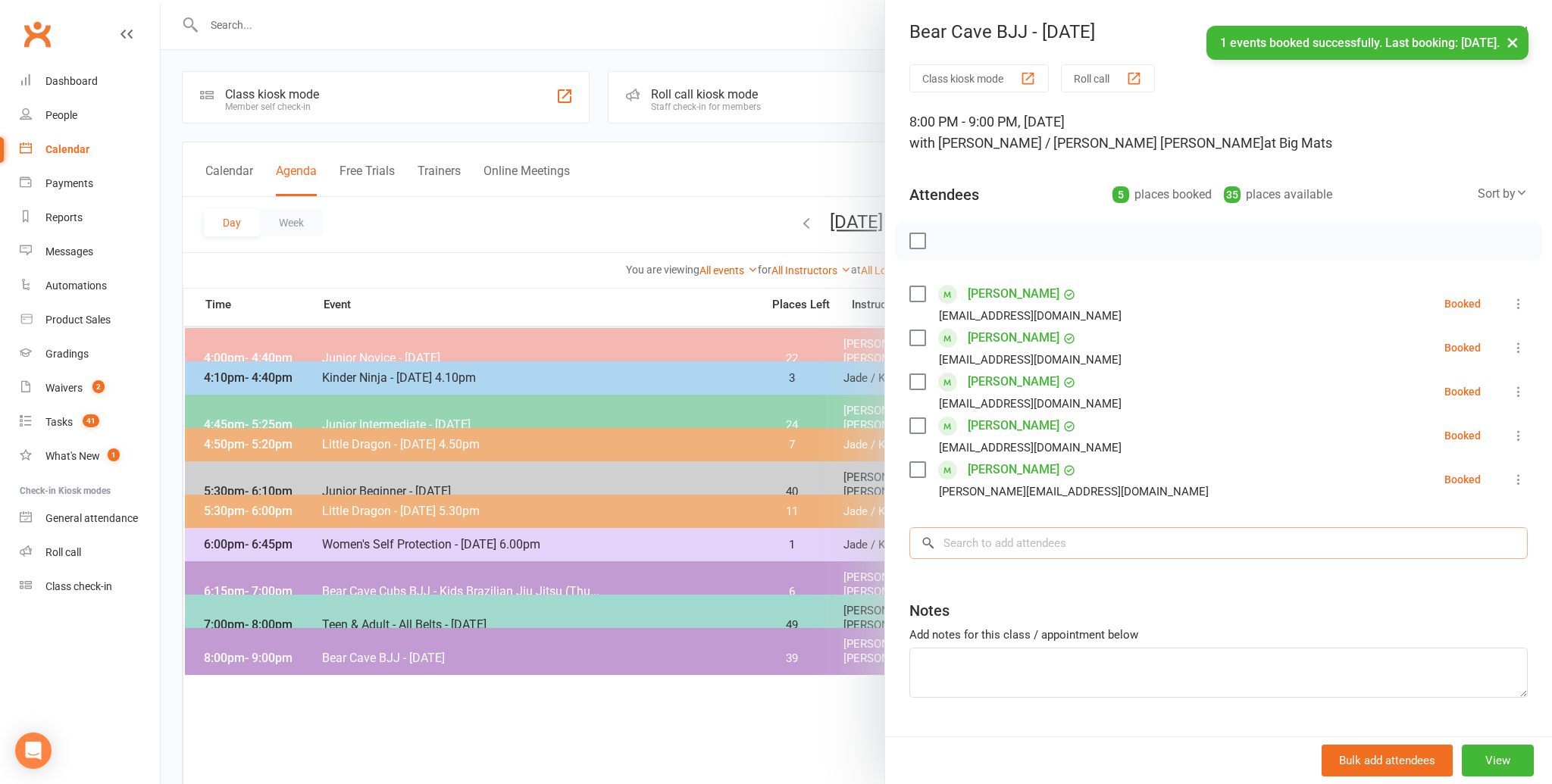
click at [1010, 528] on input "search" at bounding box center [1217, 543] width 618 height 32
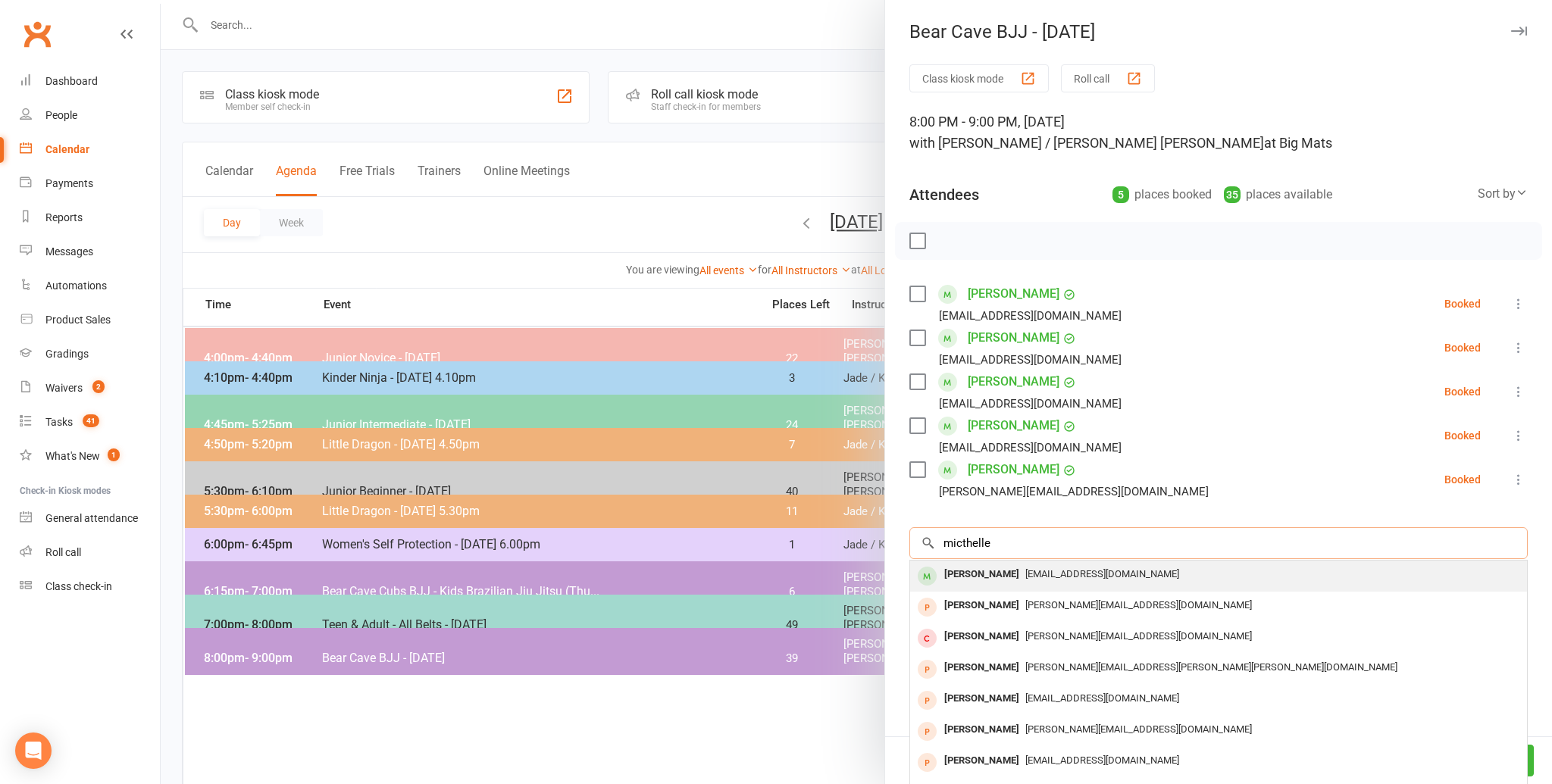
type input "micthelle"
click at [991, 569] on div "[PERSON_NAME]" at bounding box center [981, 574] width 87 height 22
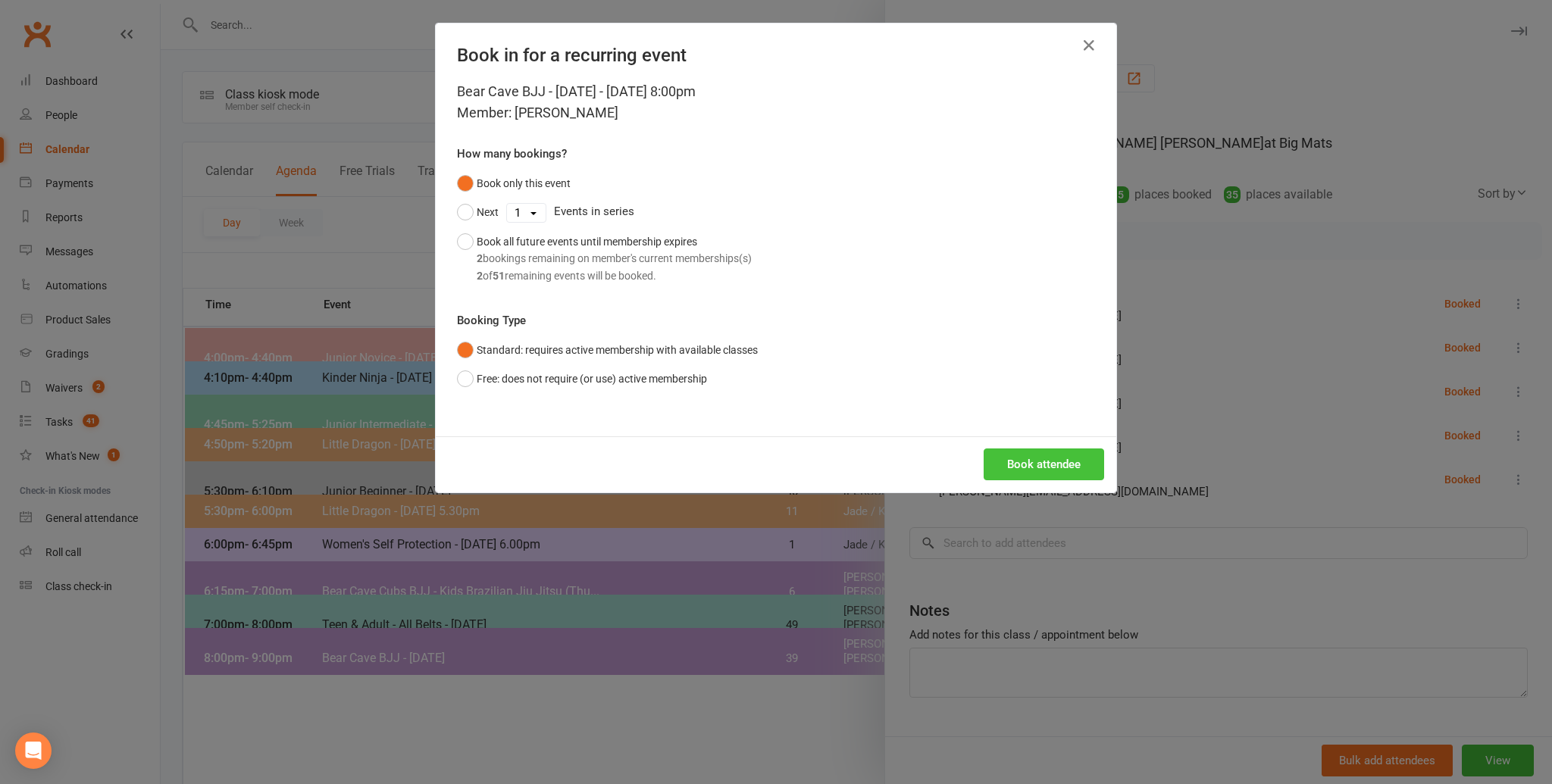
click at [991, 471] on button "Book attendee" at bounding box center [1044, 464] width 121 height 32
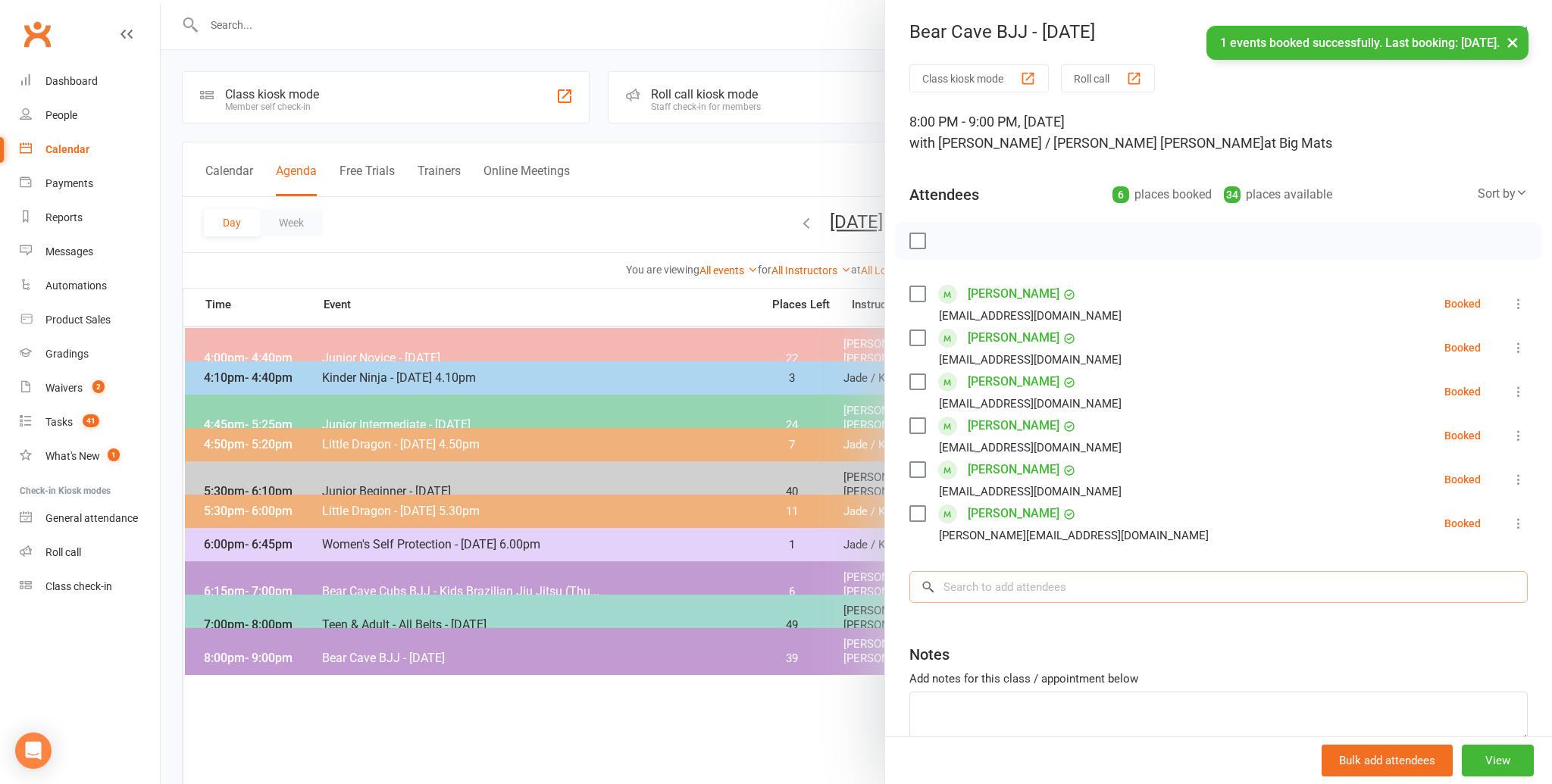
click at [983, 581] on input "search" at bounding box center [1217, 587] width 618 height 32
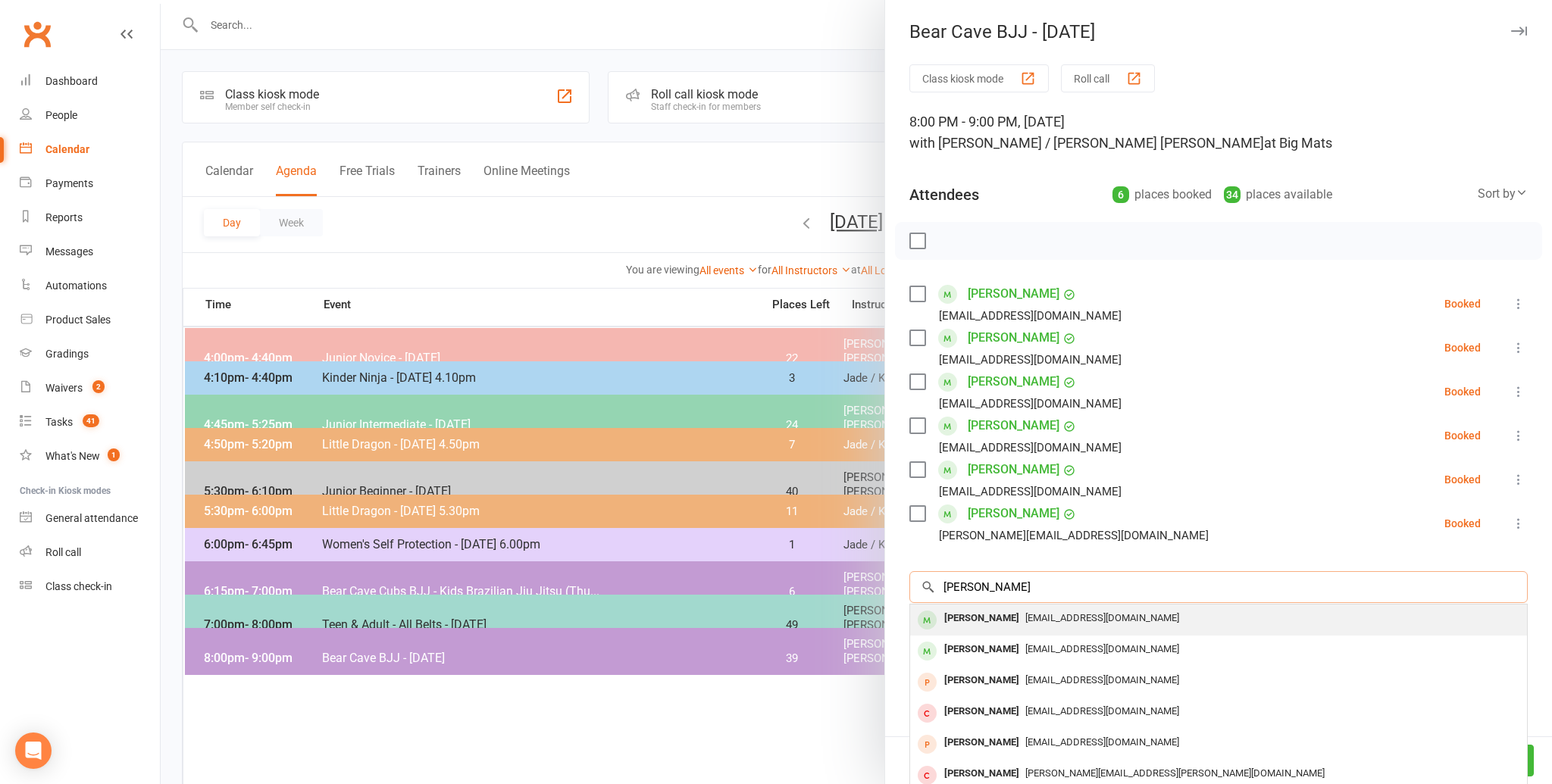
type input "[PERSON_NAME]"
click at [982, 611] on div "[PERSON_NAME]" at bounding box center [981, 618] width 87 height 22
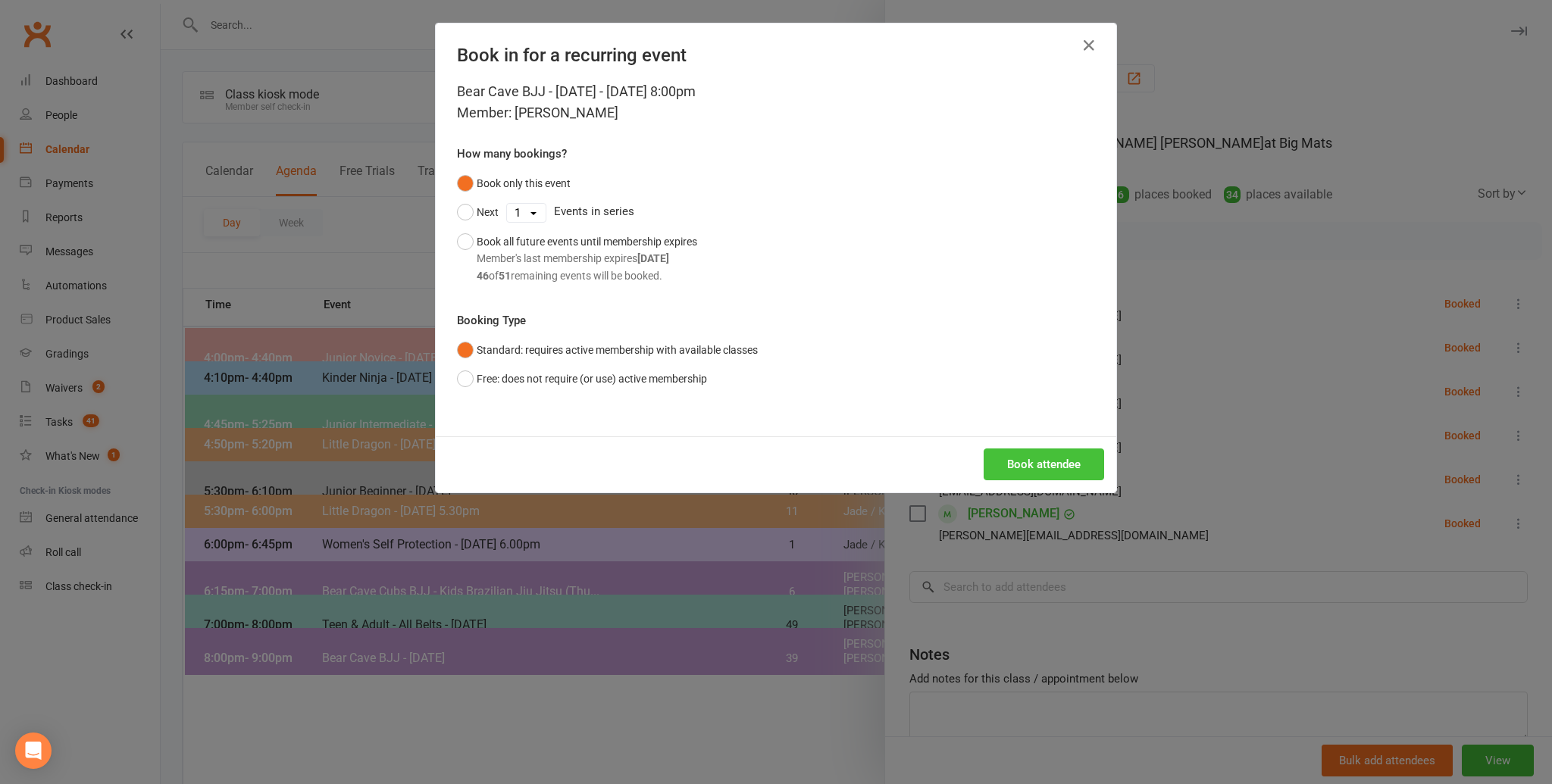
click at [1062, 453] on button "Book attendee" at bounding box center [1044, 464] width 121 height 32
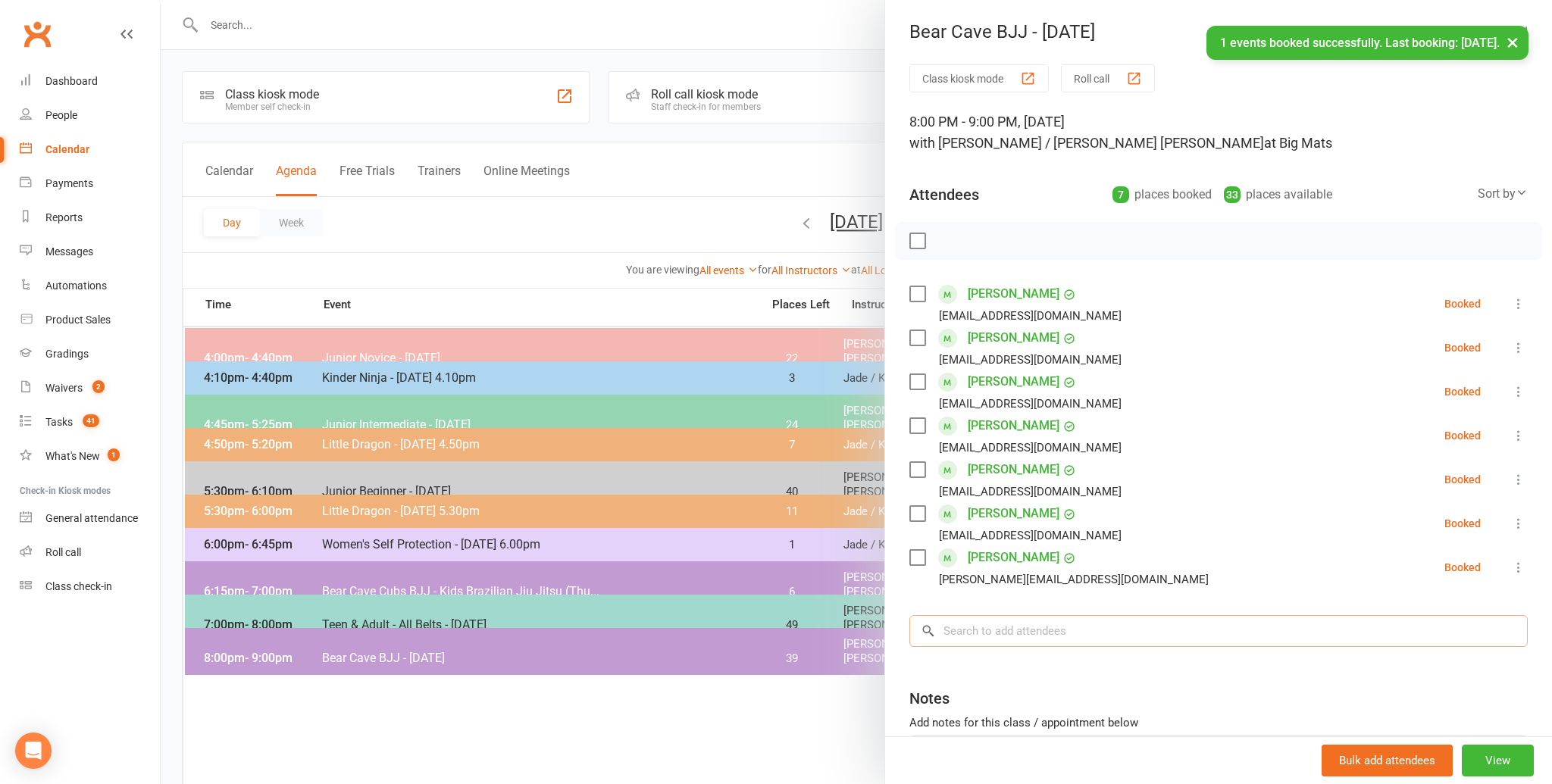
click at [1058, 628] on input "search" at bounding box center [1217, 631] width 618 height 32
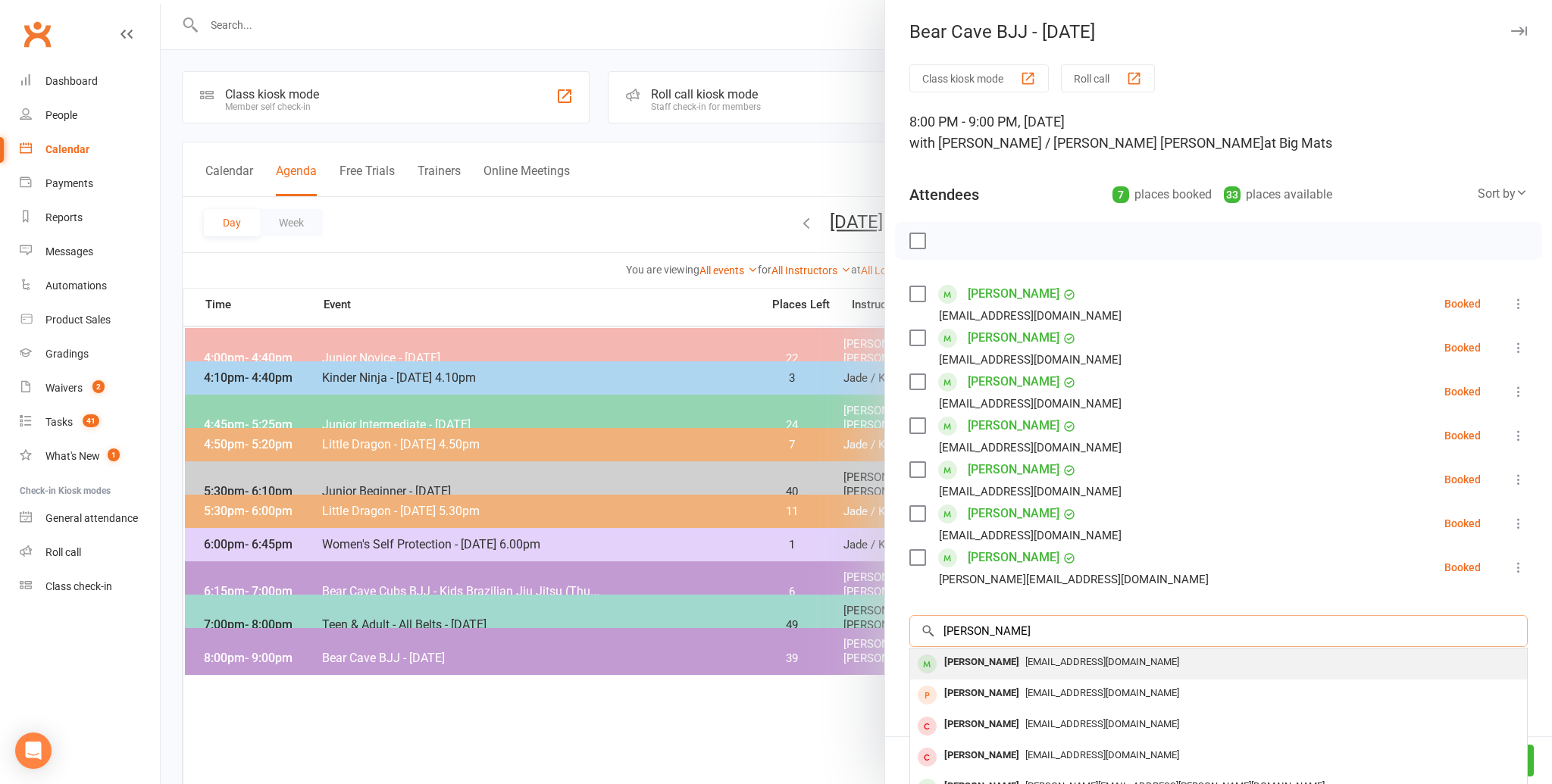
type input "[PERSON_NAME]"
click at [1056, 657] on span "[EMAIL_ADDRESS][DOMAIN_NAME]" at bounding box center [1101, 661] width 154 height 11
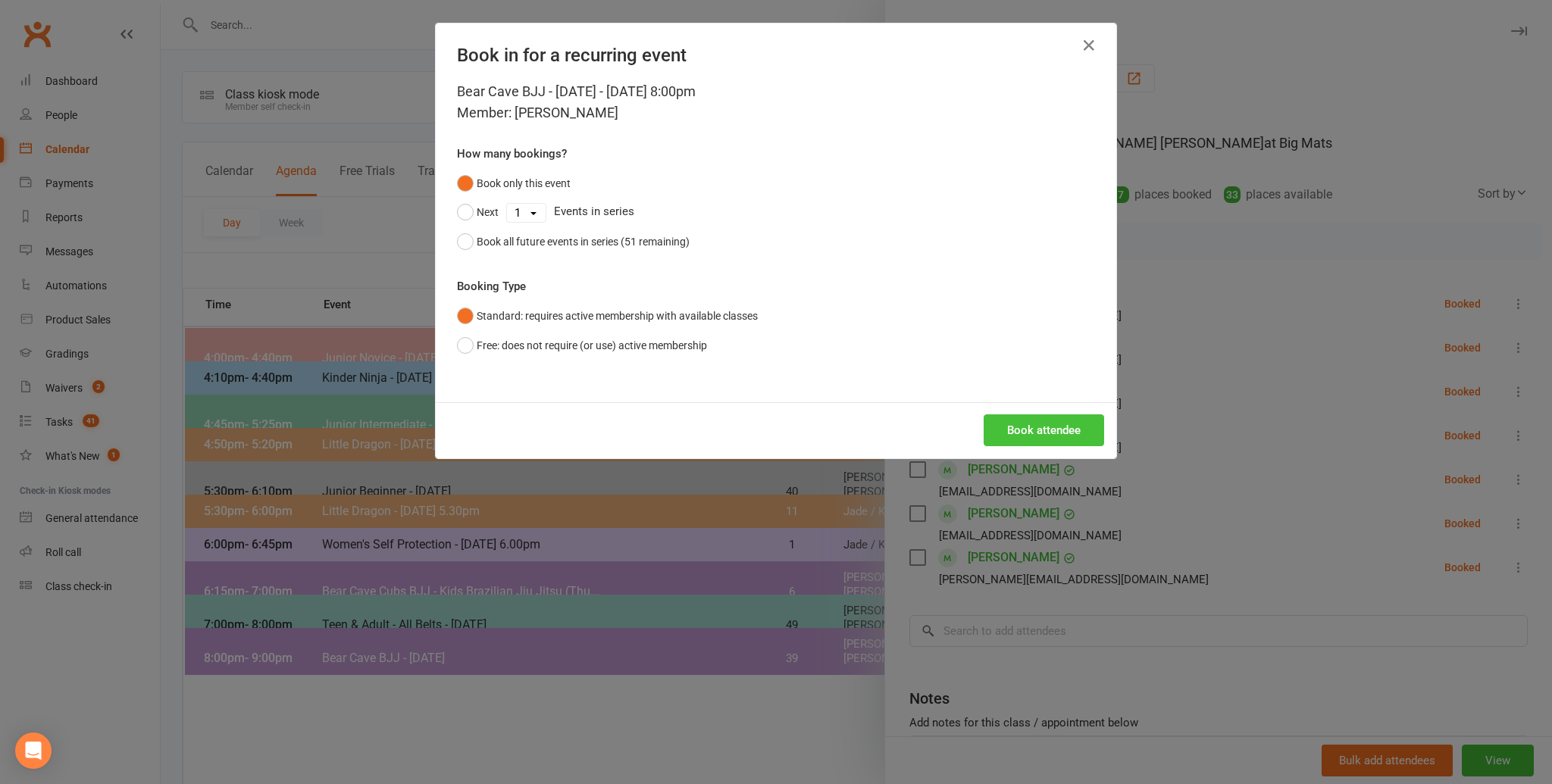
click at [1019, 438] on button "Book attendee" at bounding box center [1044, 431] width 121 height 32
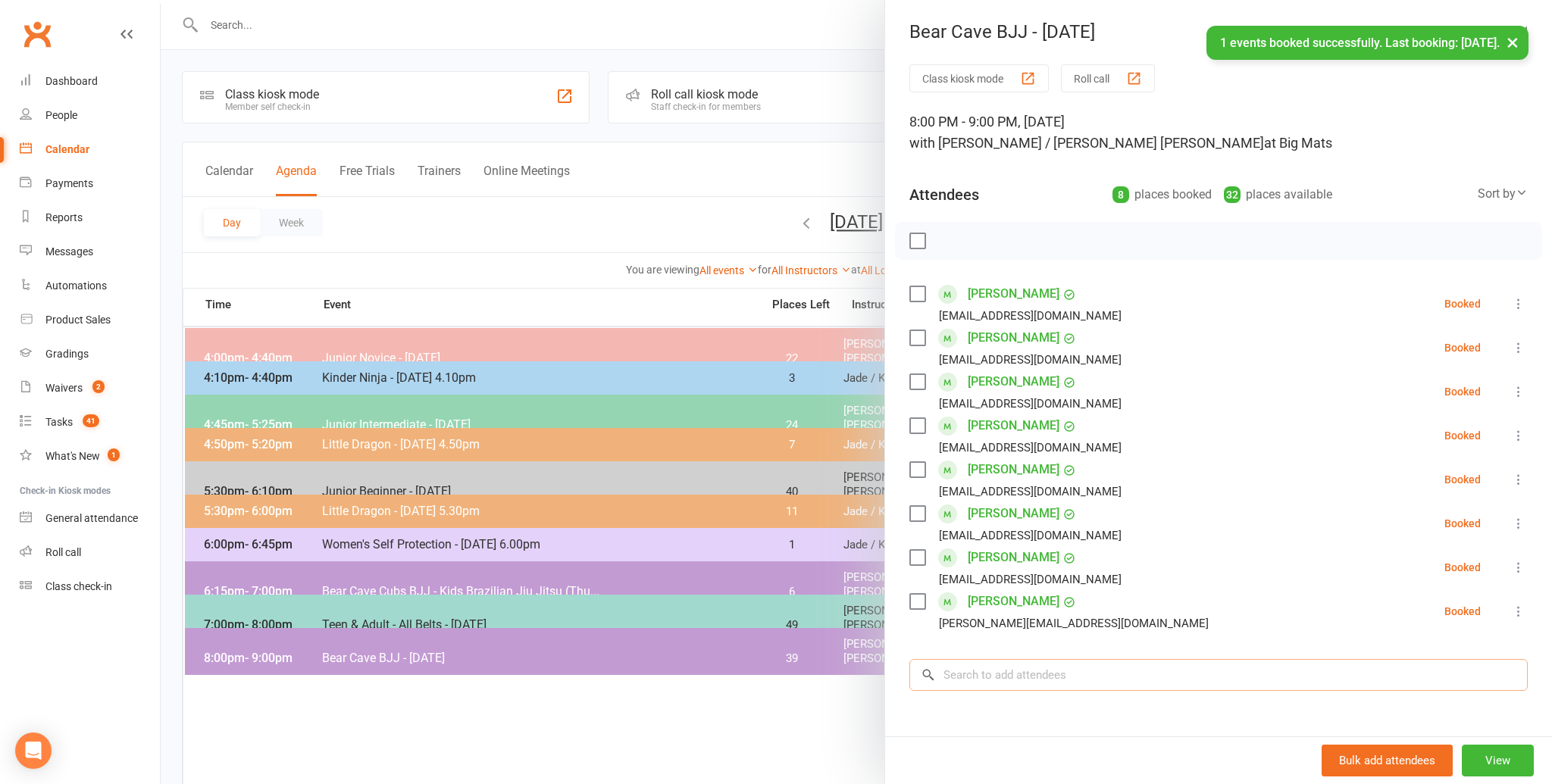
click at [1026, 678] on input "search" at bounding box center [1217, 675] width 618 height 32
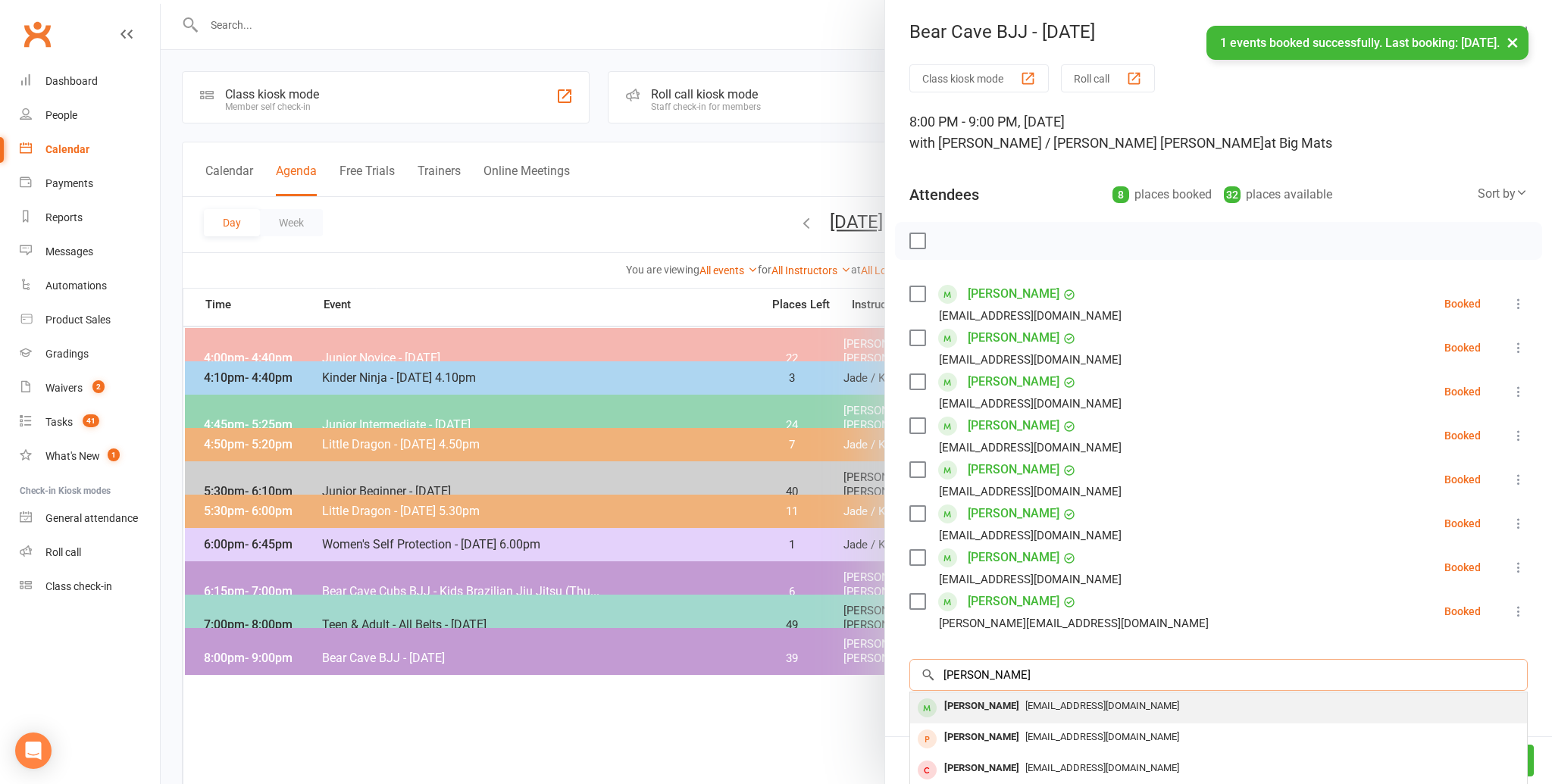
type input "[PERSON_NAME]"
click at [997, 703] on div "[PERSON_NAME]" at bounding box center [981, 706] width 87 height 22
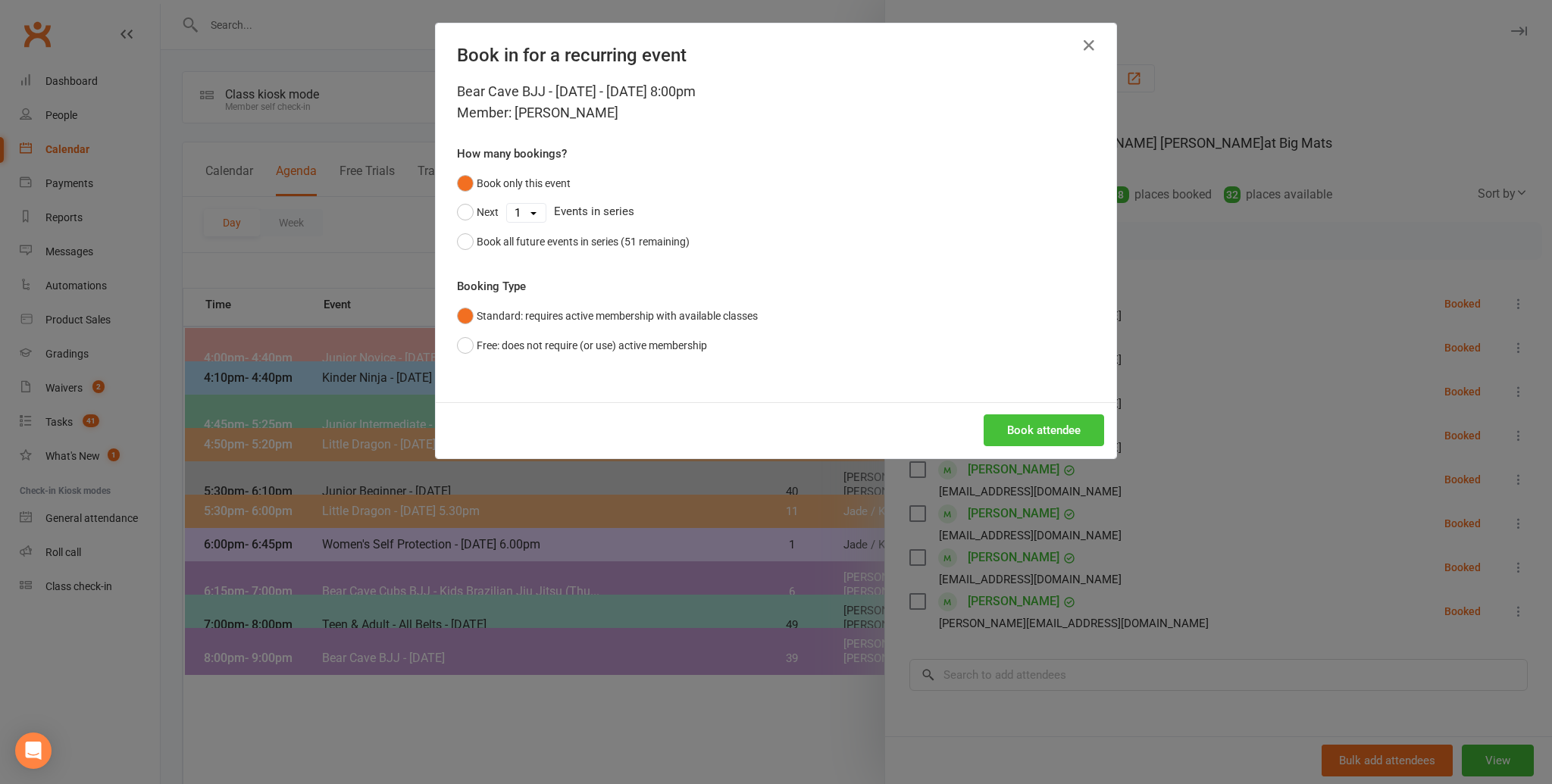
click at [1040, 435] on button "Book attendee" at bounding box center [1044, 431] width 121 height 32
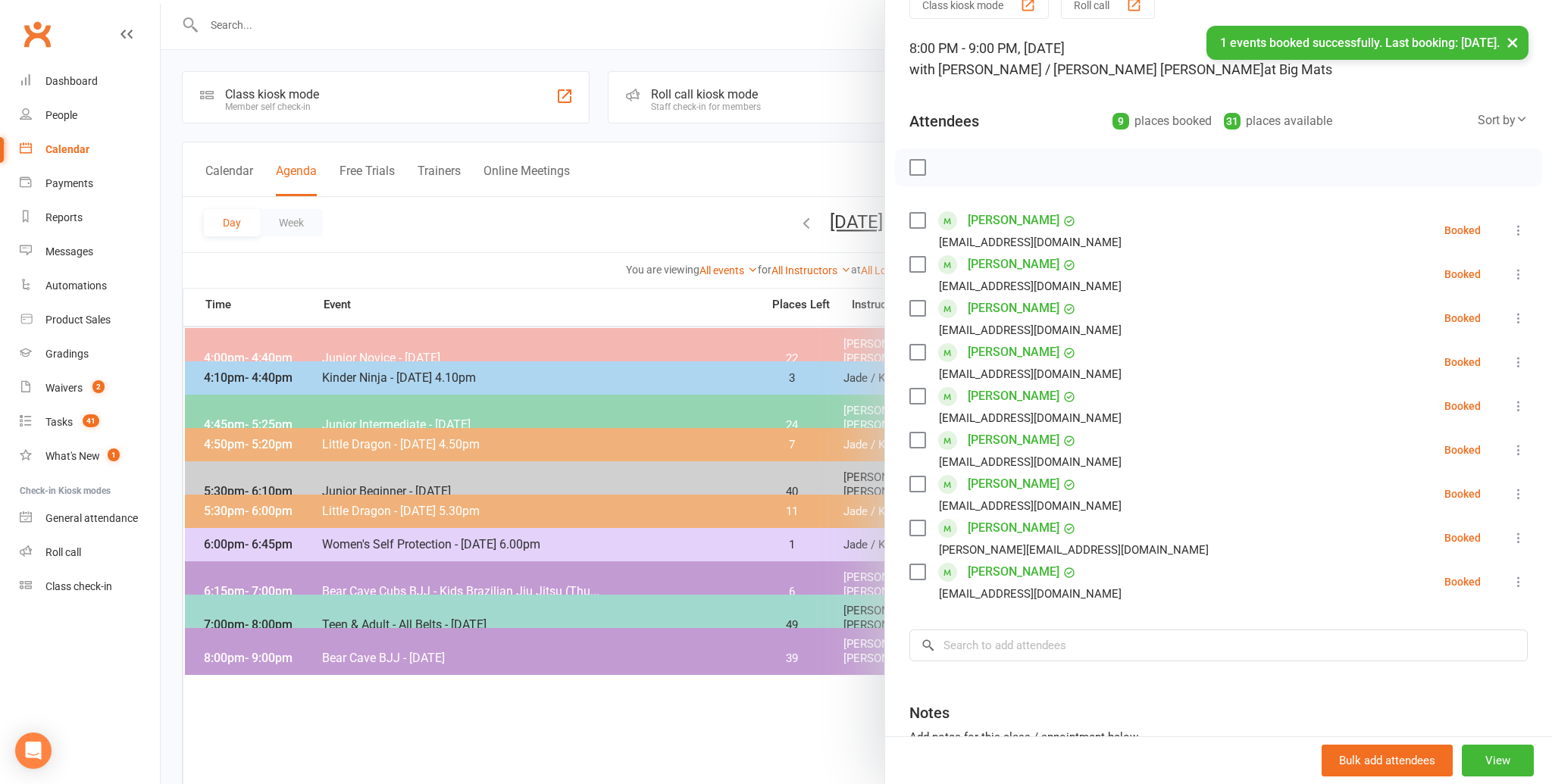
scroll to position [94, 0]
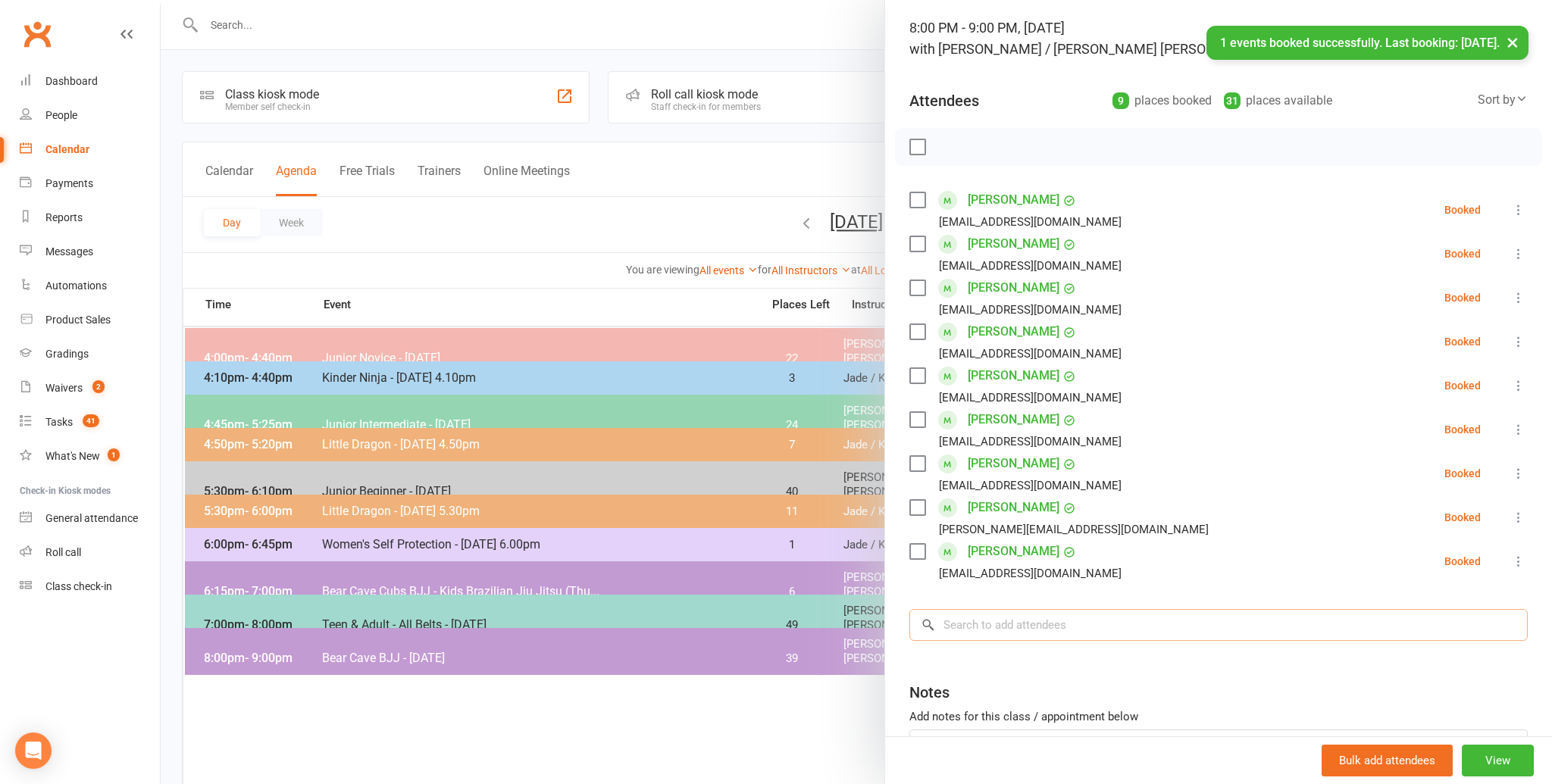
click at [1023, 620] on input "search" at bounding box center [1217, 625] width 618 height 32
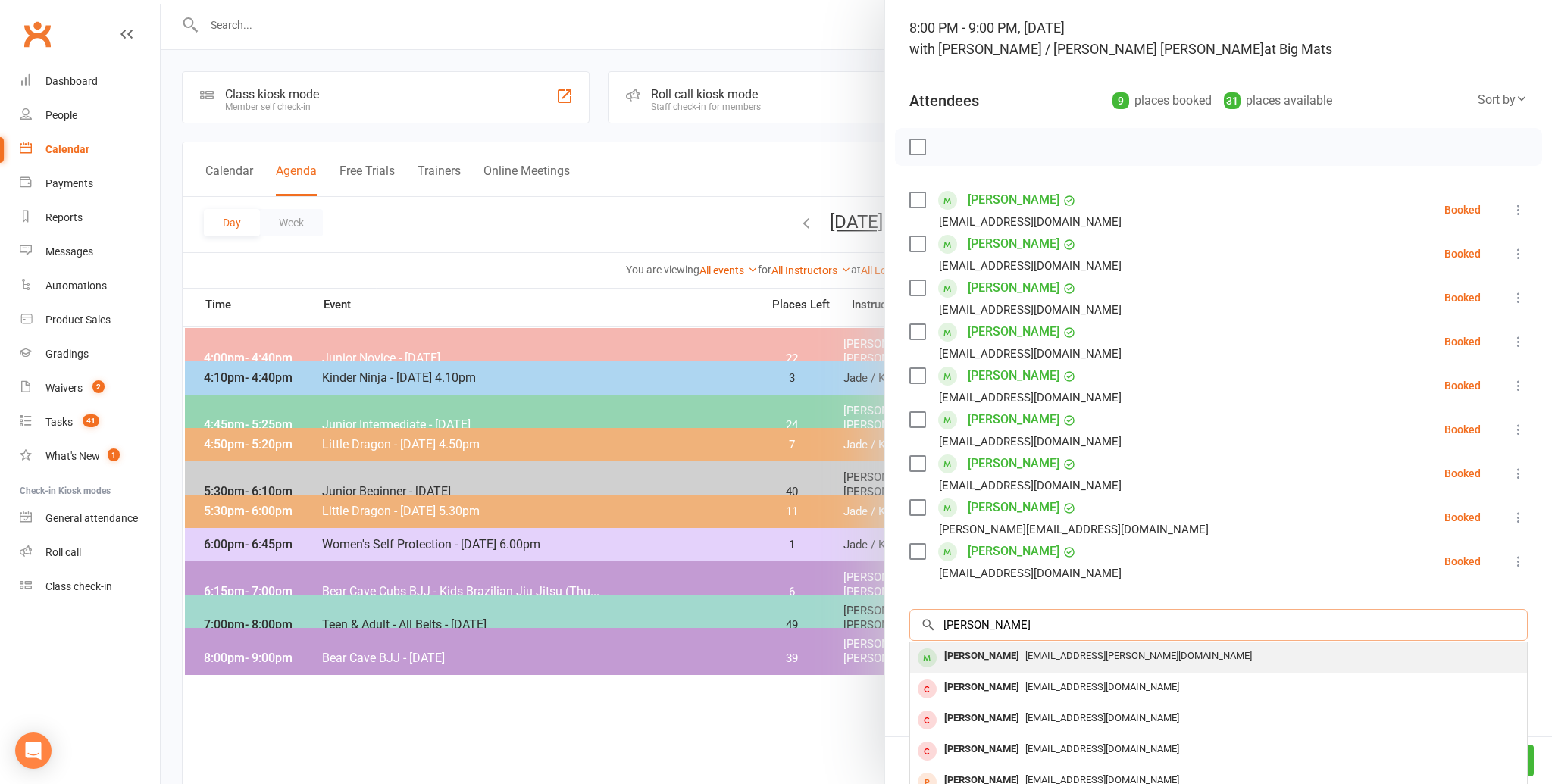
type input "[PERSON_NAME]"
click at [1007, 651] on div "[PERSON_NAME]" at bounding box center [981, 656] width 87 height 22
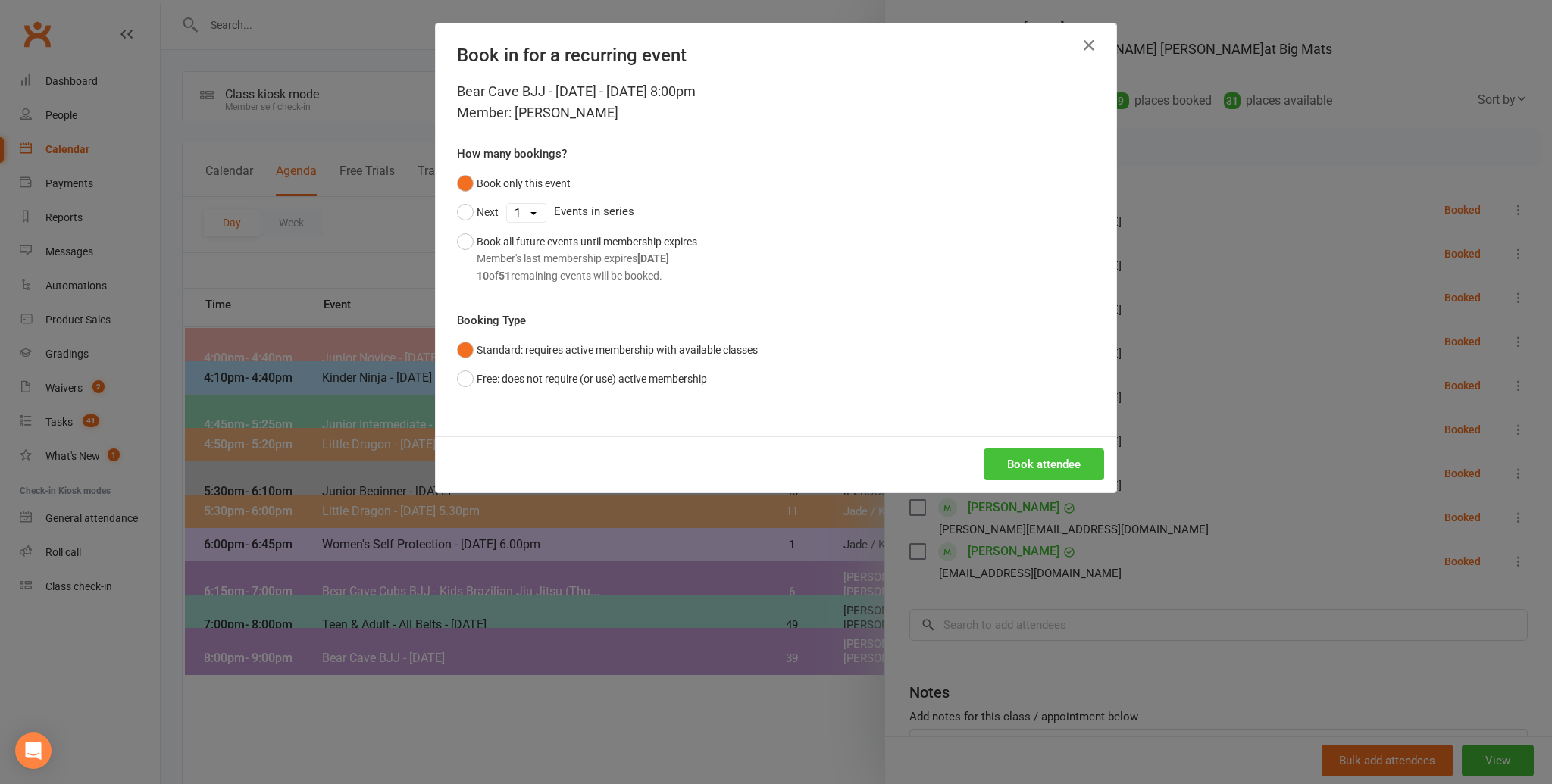
click at [1014, 471] on button "Book attendee" at bounding box center [1044, 464] width 121 height 32
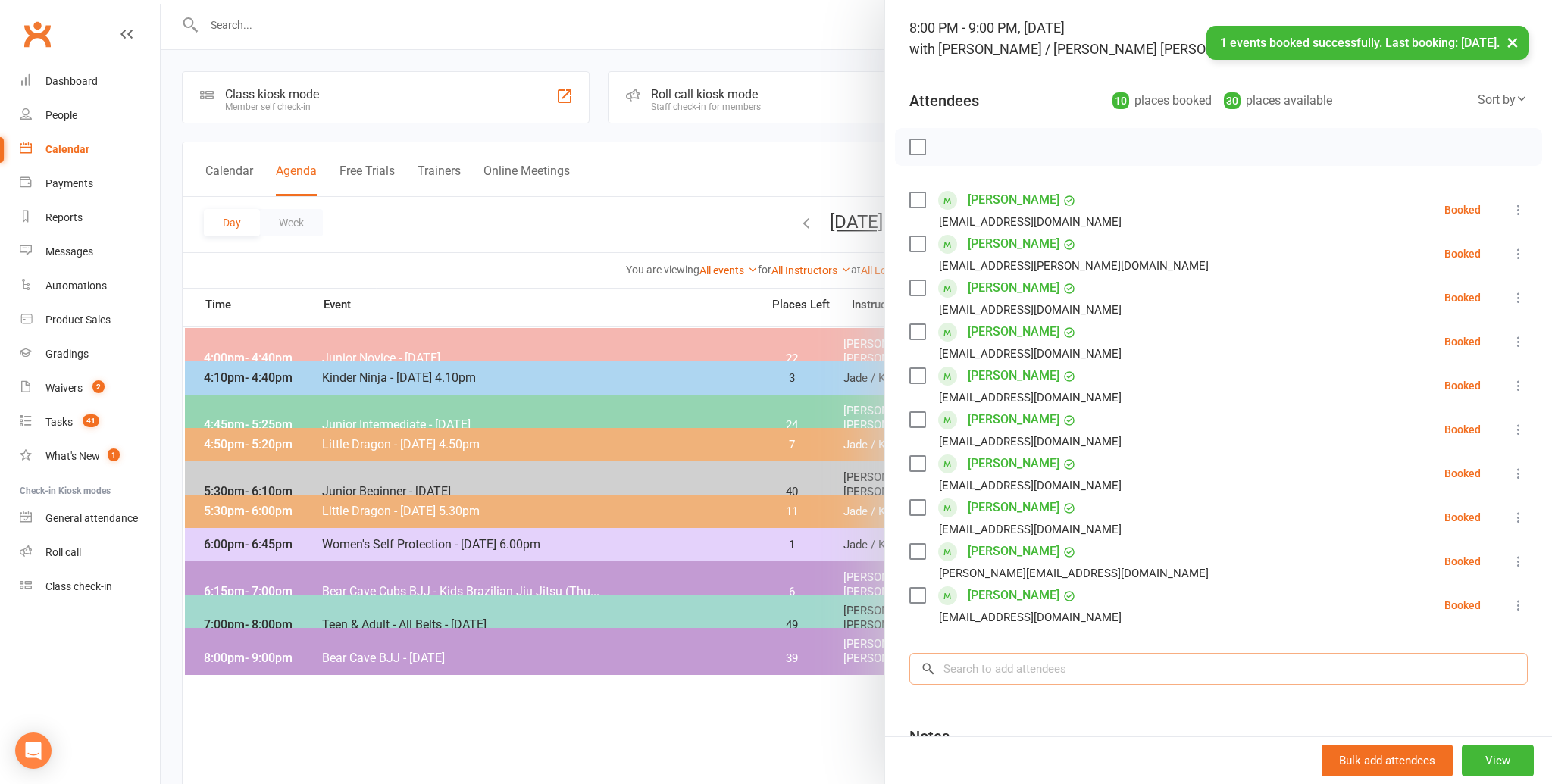
click at [985, 665] on input "search" at bounding box center [1217, 669] width 618 height 32
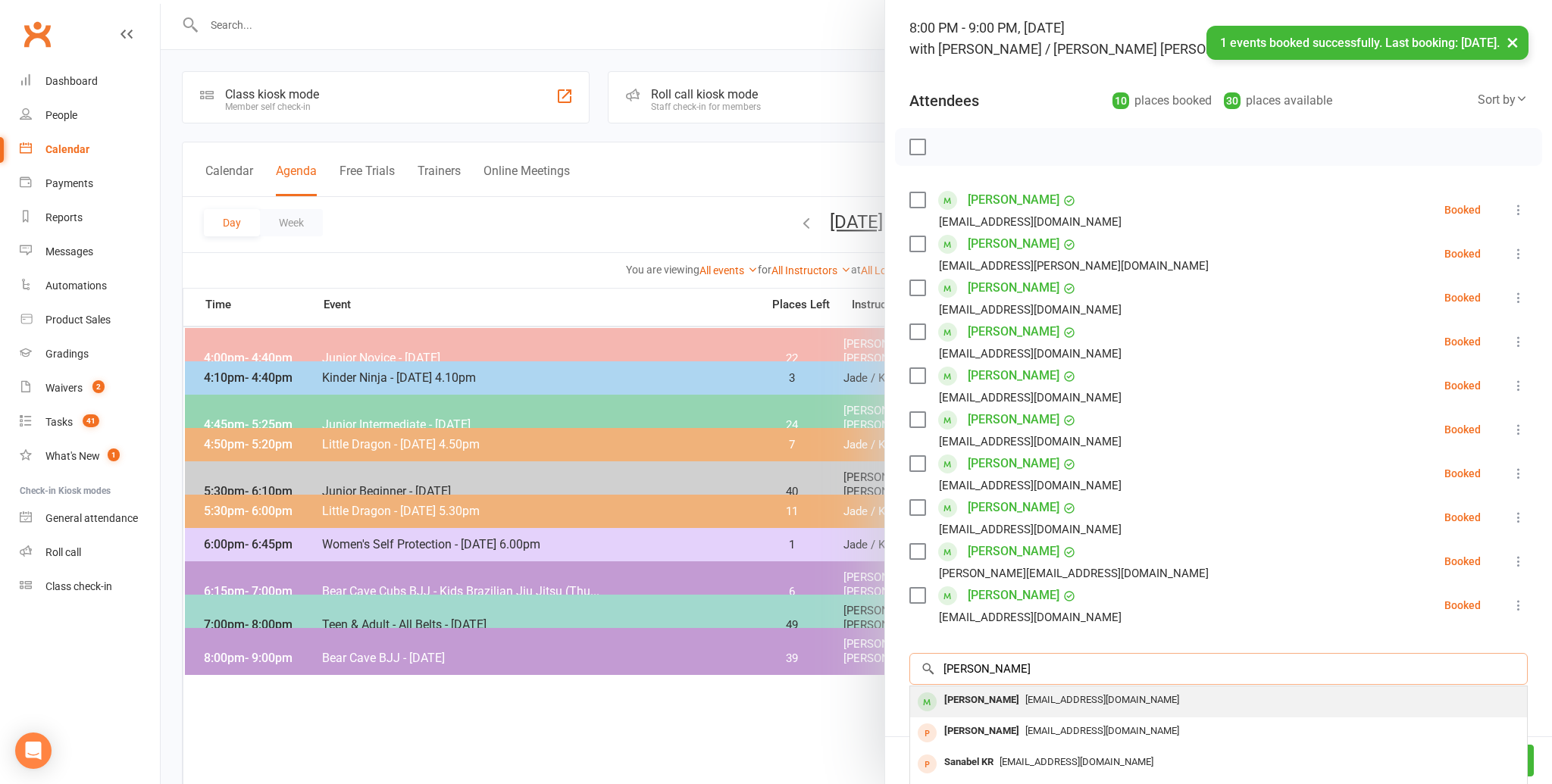
type input "[PERSON_NAME]"
click at [983, 697] on div "[PERSON_NAME]" at bounding box center [981, 700] width 87 height 22
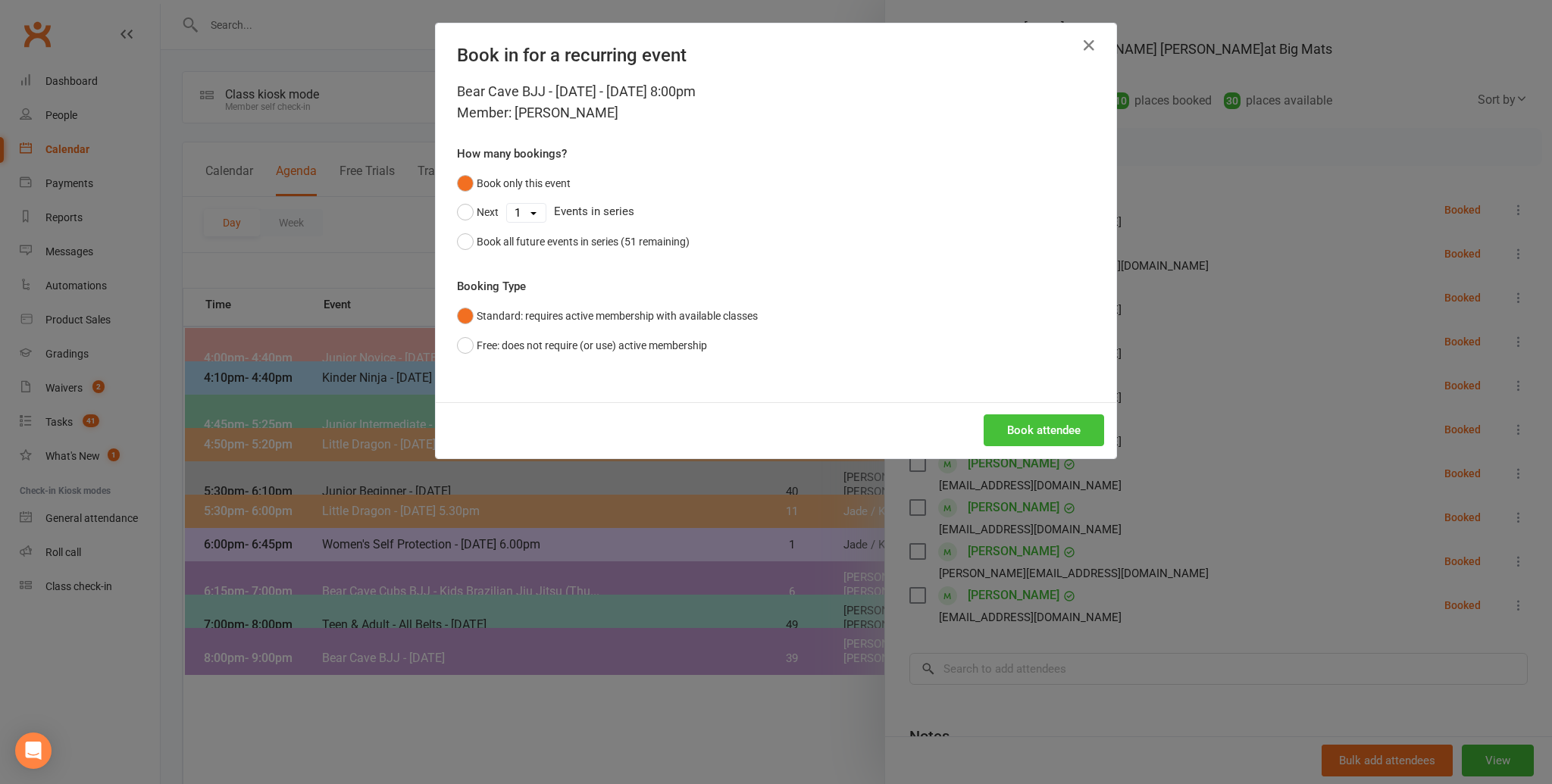
click at [1027, 441] on button "Book attendee" at bounding box center [1044, 431] width 121 height 32
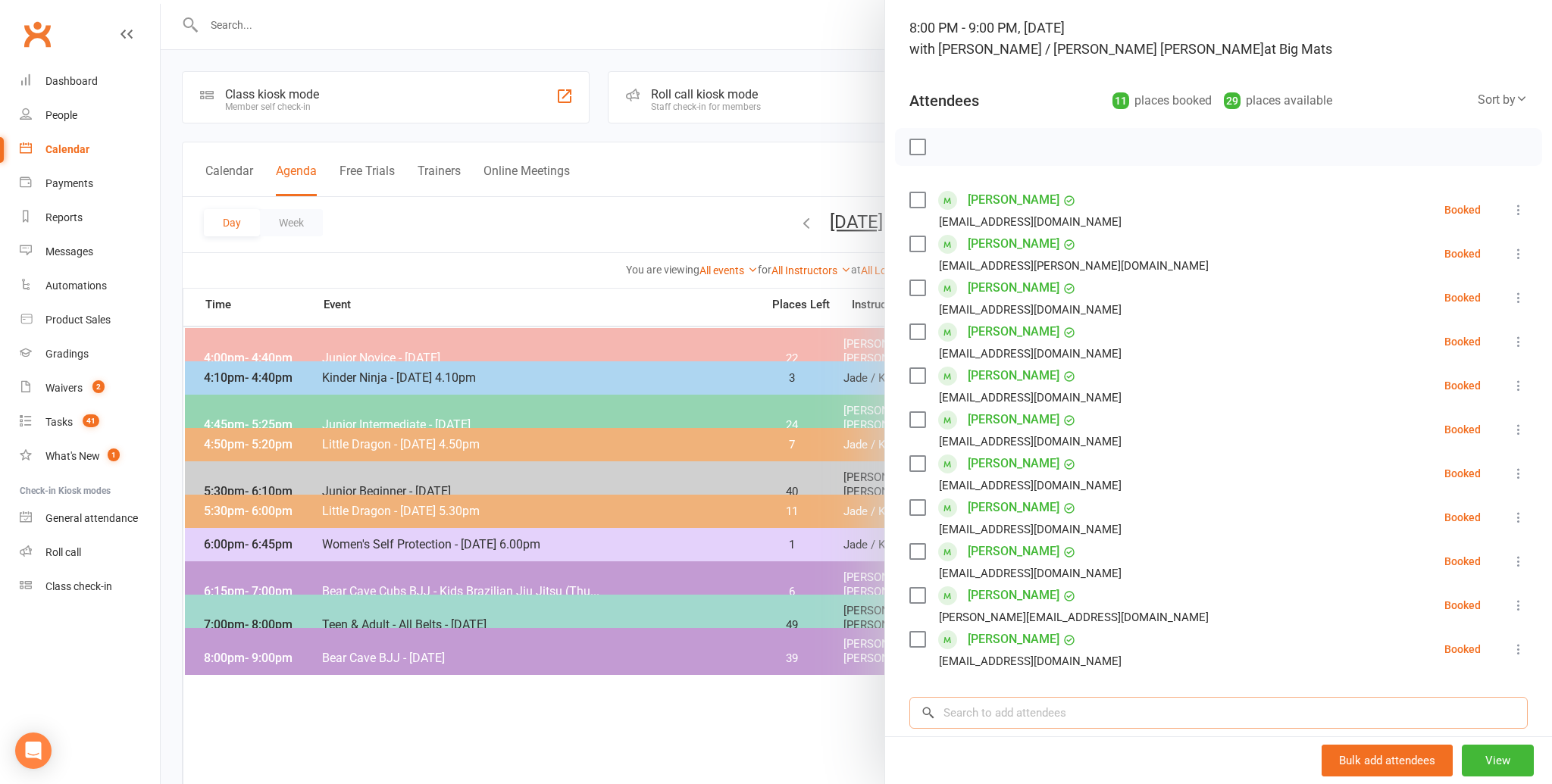
click at [1029, 721] on input "search" at bounding box center [1217, 713] width 618 height 32
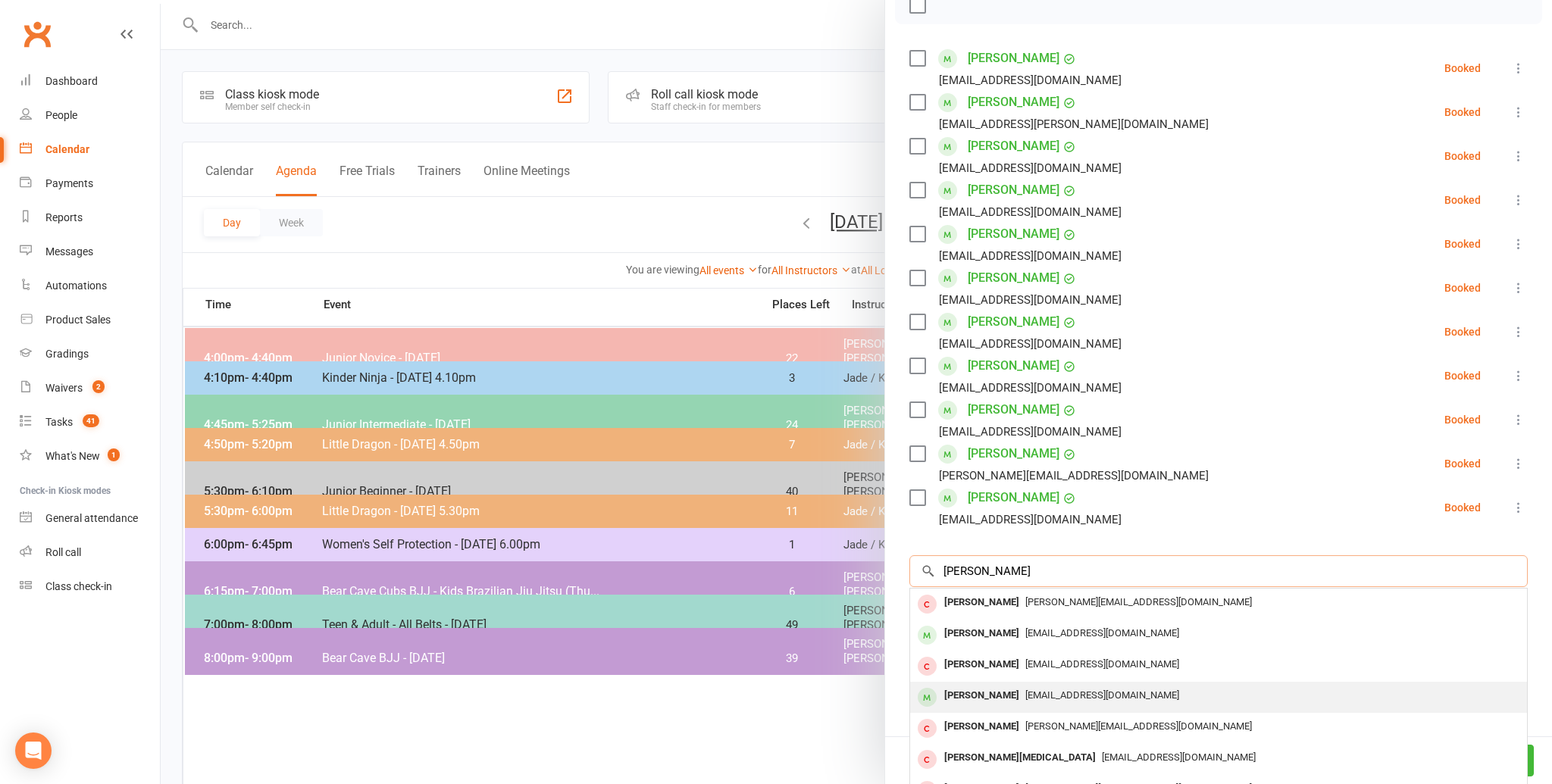
scroll to position [236, 0]
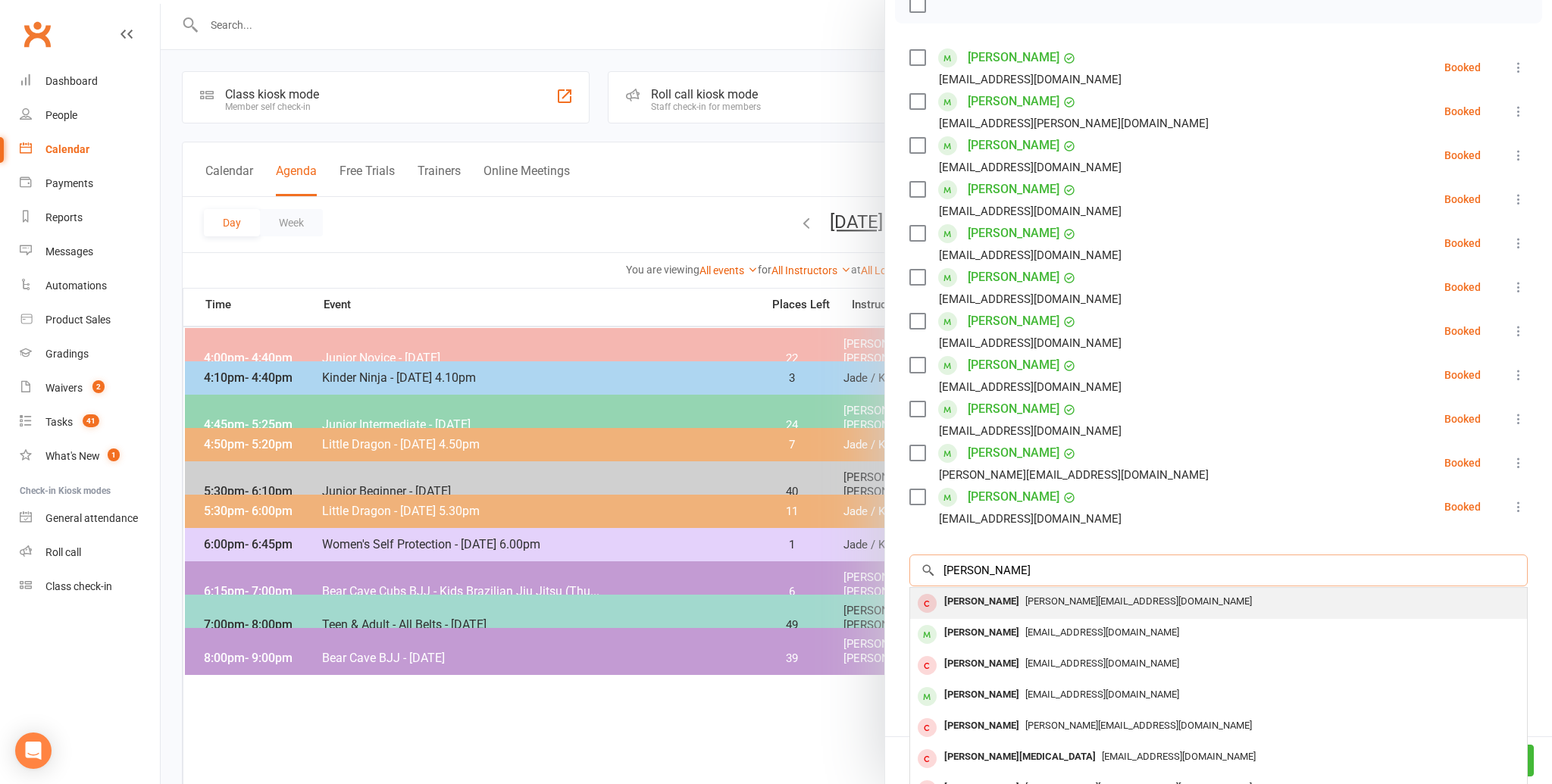
type input "[PERSON_NAME]"
click at [1027, 601] on span "[PERSON_NAME][EMAIL_ADDRESS][DOMAIN_NAME]" at bounding box center [1138, 601] width 227 height 11
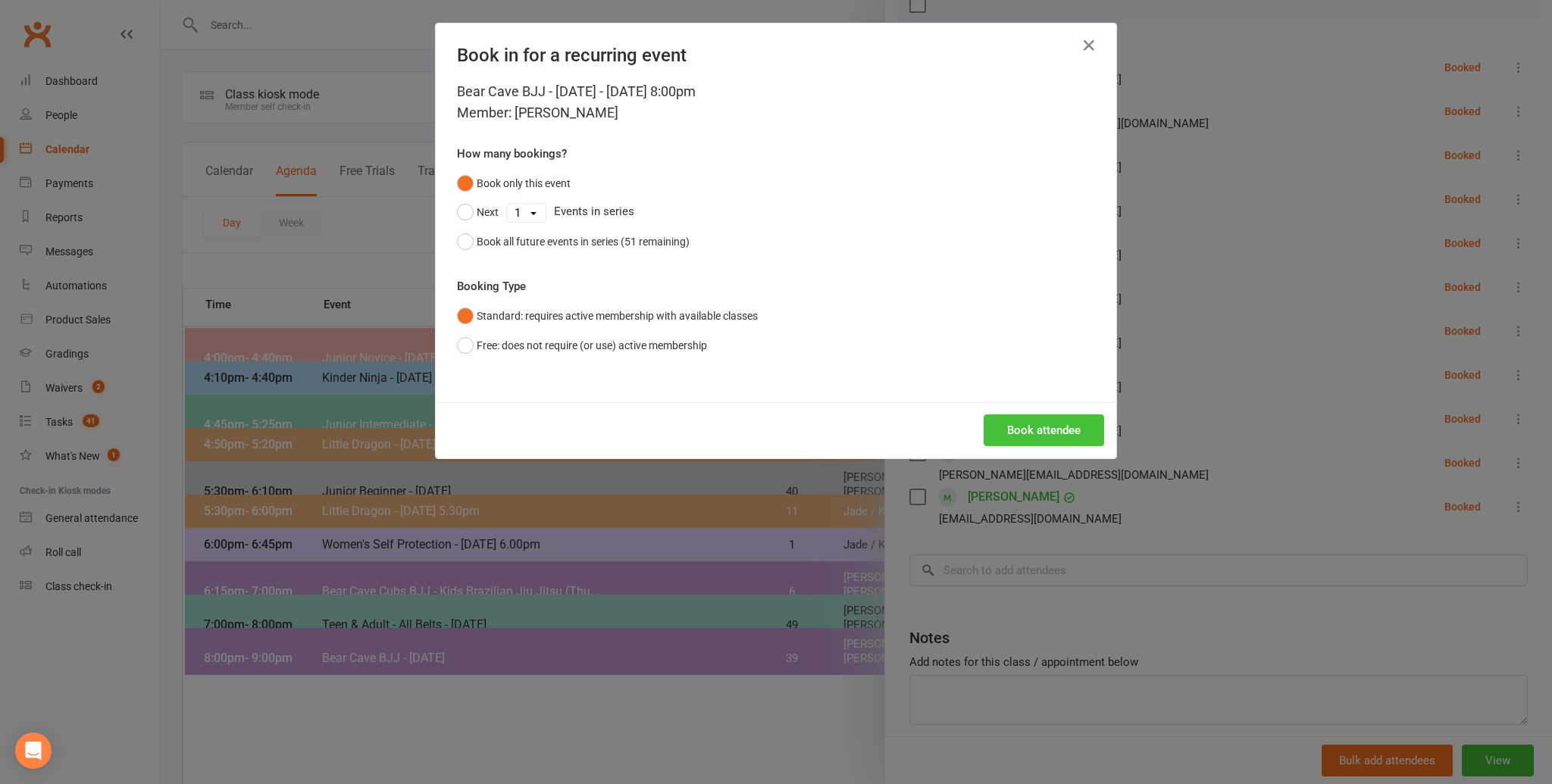
click at [1061, 439] on button "Book attendee" at bounding box center [1044, 431] width 121 height 32
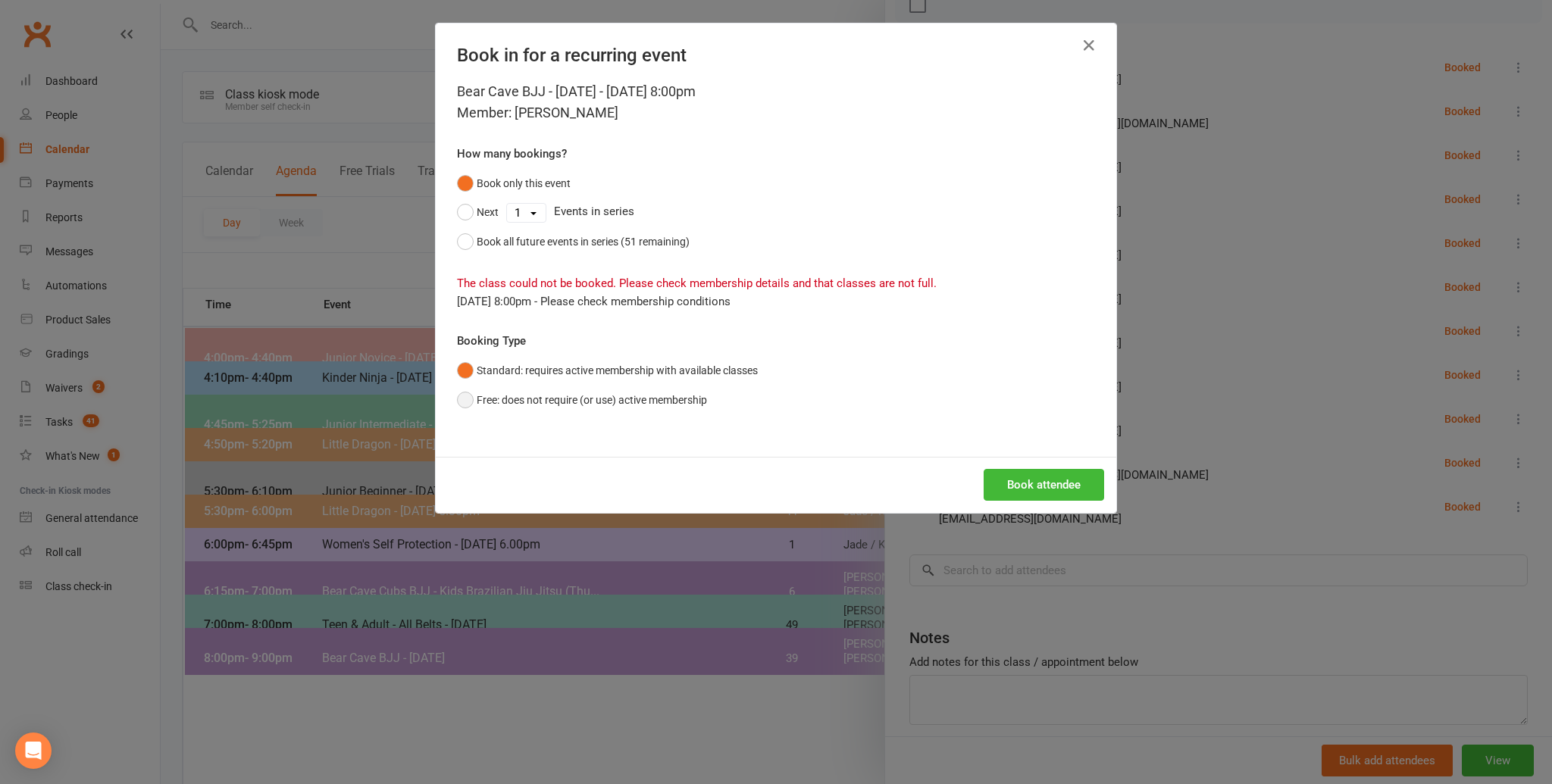
click at [461, 400] on button "Free: does not require (or use) active membership" at bounding box center [581, 400] width 250 height 29
click at [1027, 486] on button "Book attendee" at bounding box center [1044, 485] width 121 height 32
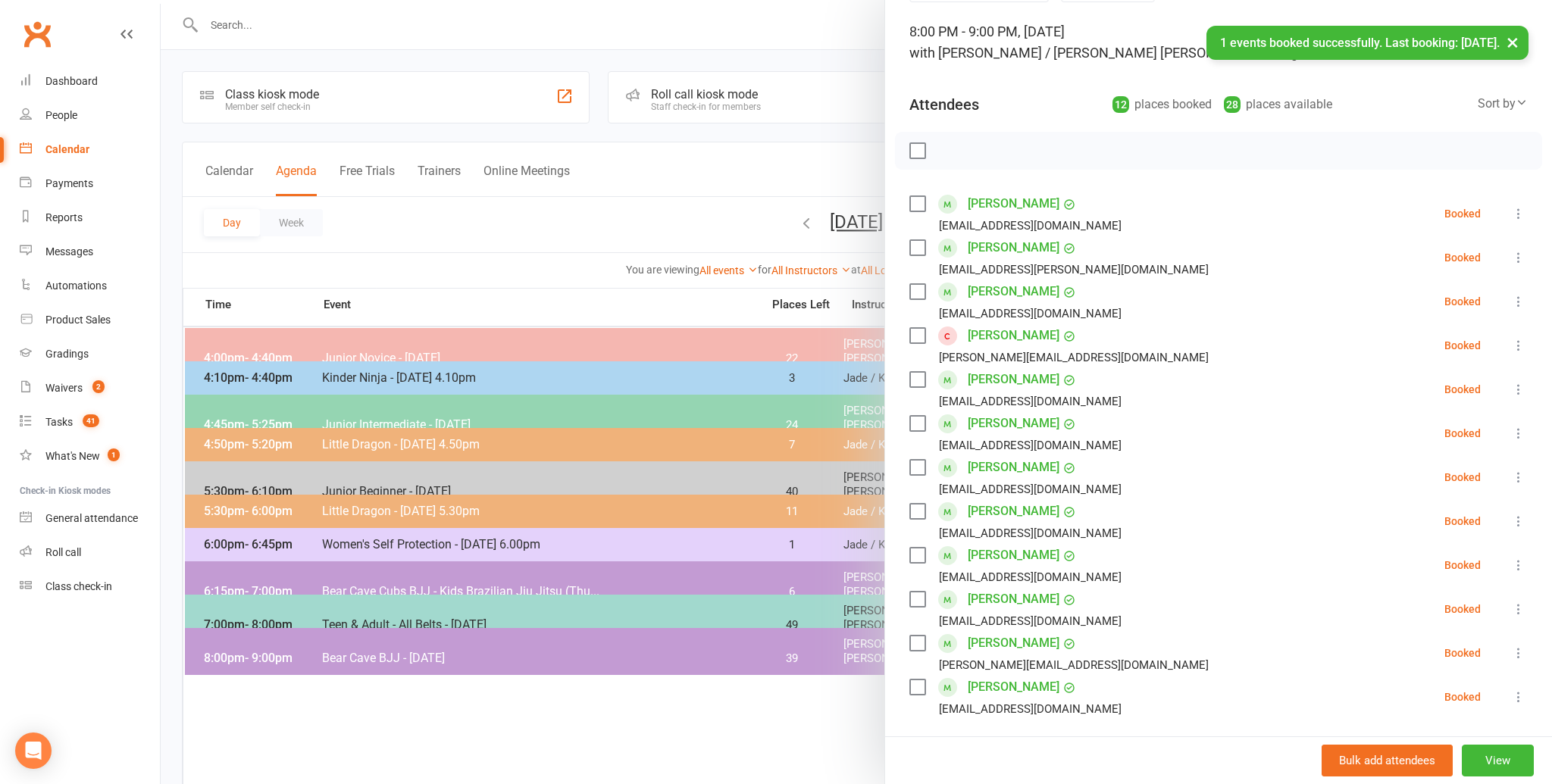
scroll to position [0, 0]
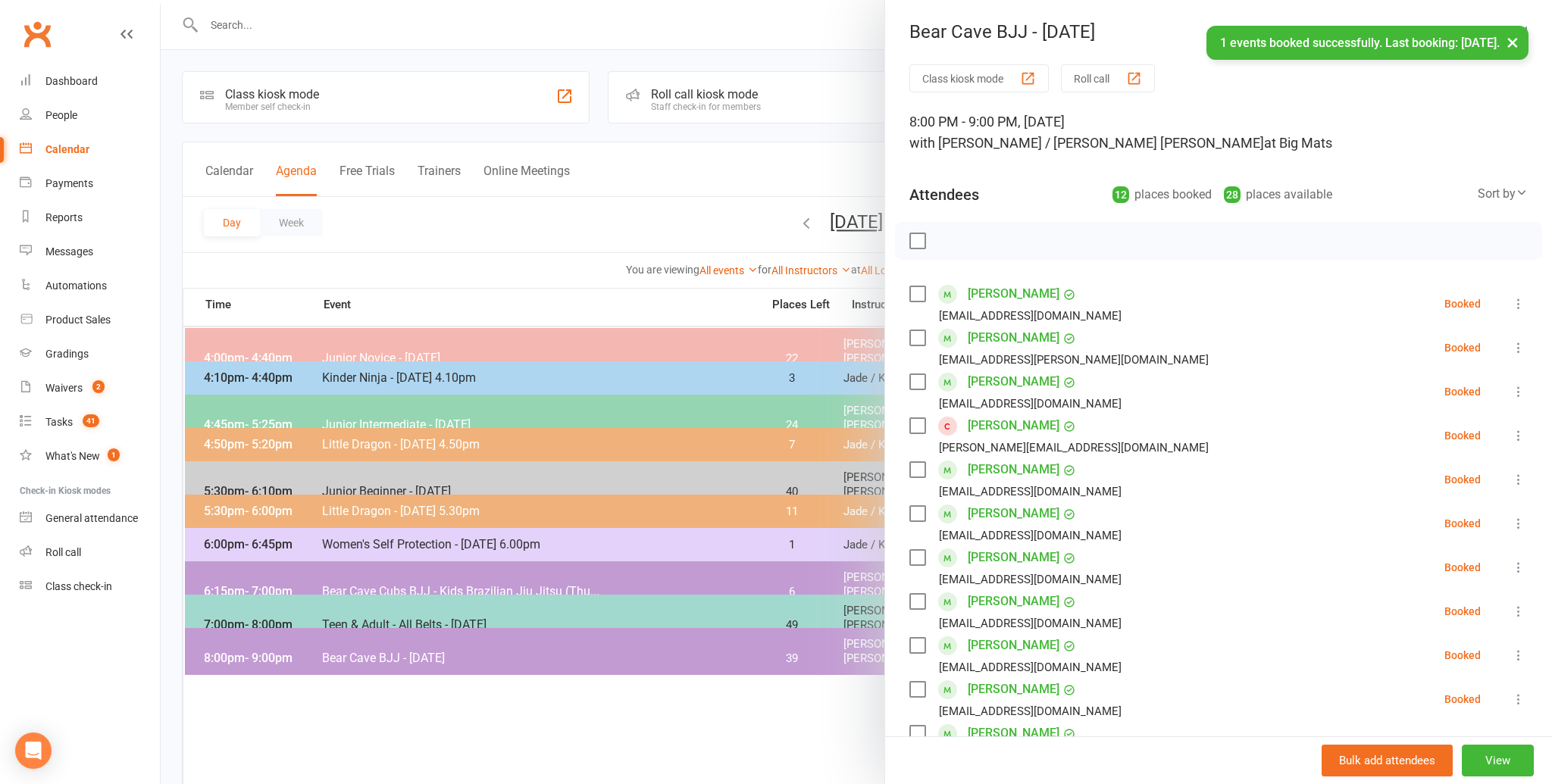
click at [916, 244] on label at bounding box center [917, 241] width 15 height 15
click at [950, 243] on icon "button" at bounding box center [951, 241] width 17 height 17
